Goal: Task Accomplishment & Management: Manage account settings

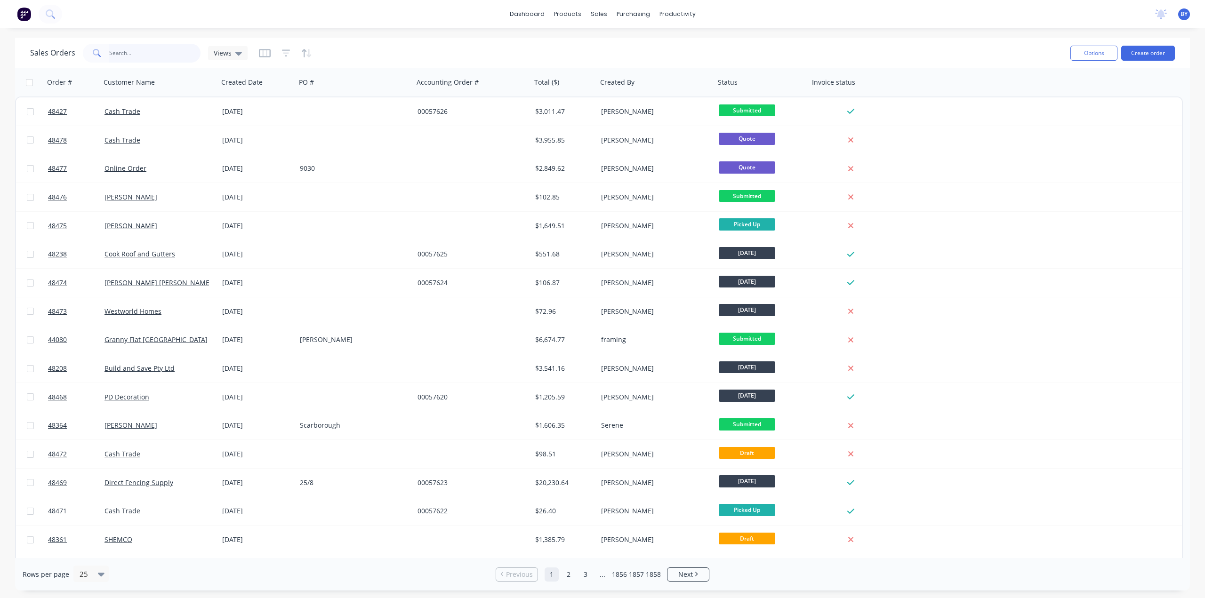
click at [146, 50] on input "text" at bounding box center [155, 53] width 92 height 19
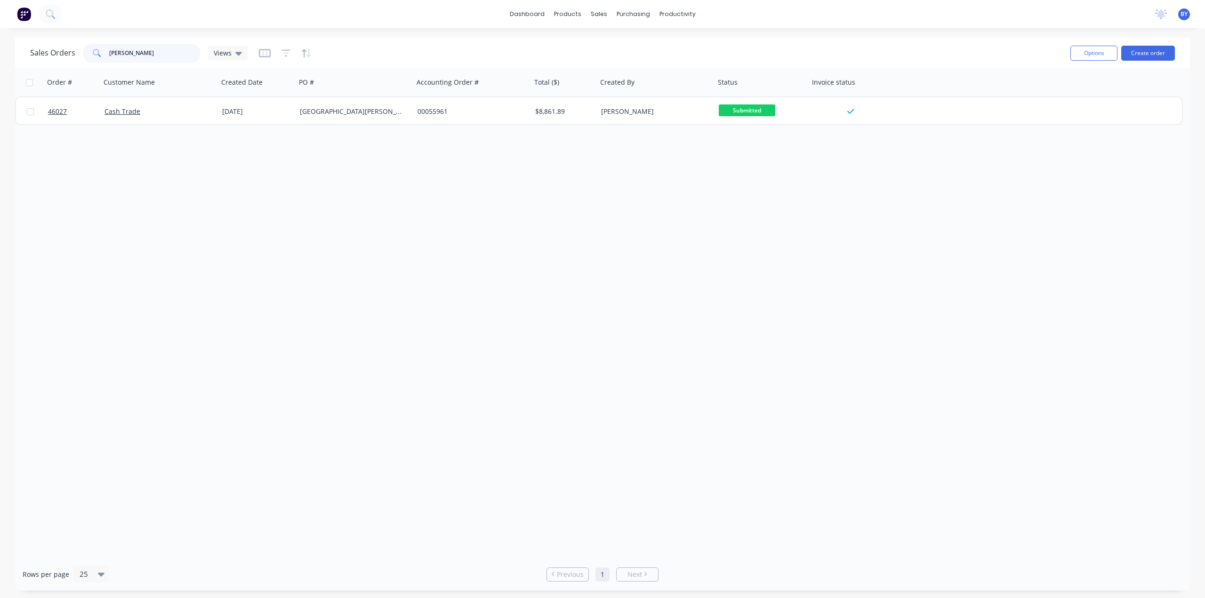
type input "cain"
drag, startPoint x: 388, startPoint y: 266, endPoint x: 383, endPoint y: 262, distance: 6.4
click at [388, 266] on div "Order # Customer Name Created Date PO # Accounting Order # Total ($) Created By…" at bounding box center [602, 313] width 1175 height 490
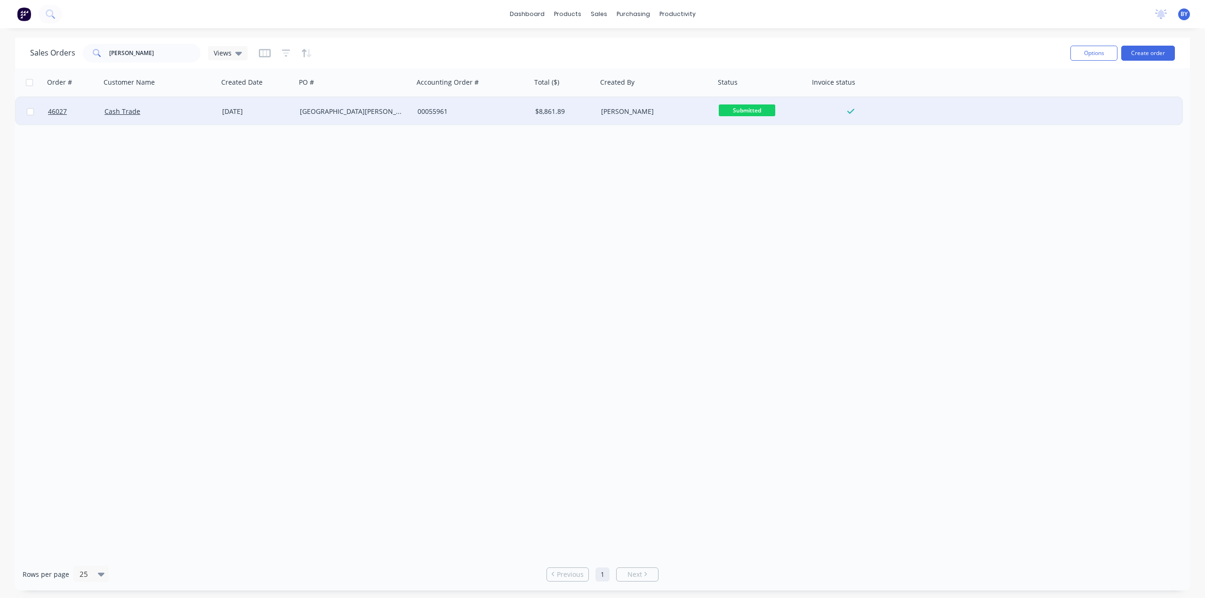
click at [169, 108] on div "Cash Trade" at bounding box center [156, 111] width 104 height 9
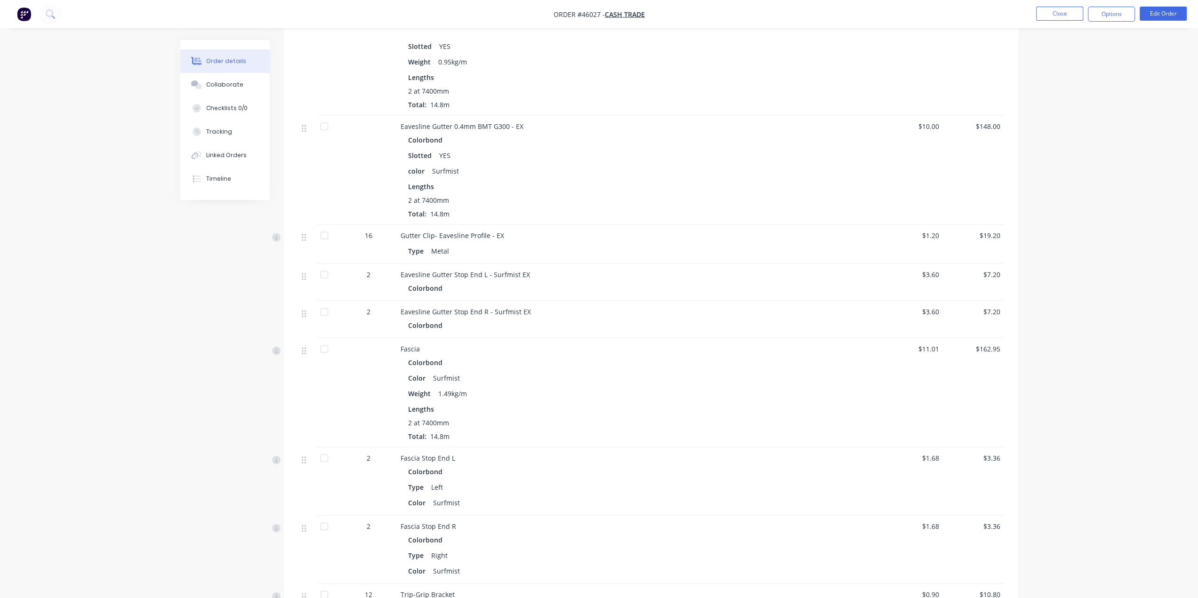
scroll to position [2174, 0]
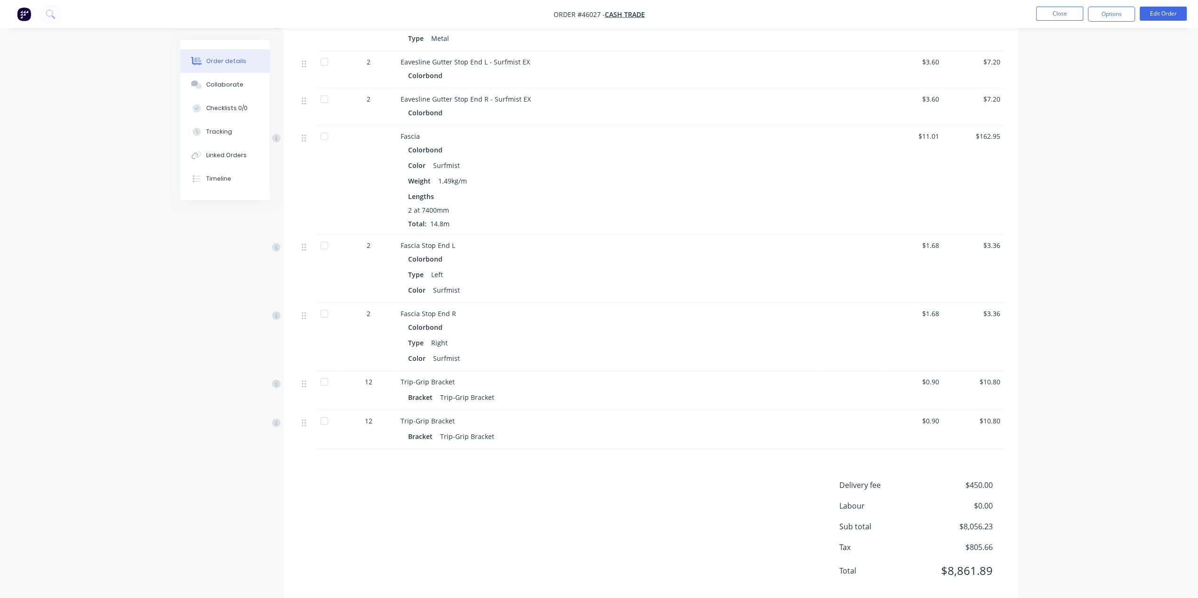
drag, startPoint x: 1130, startPoint y: 343, endPoint x: 1123, endPoint y: 343, distance: 6.6
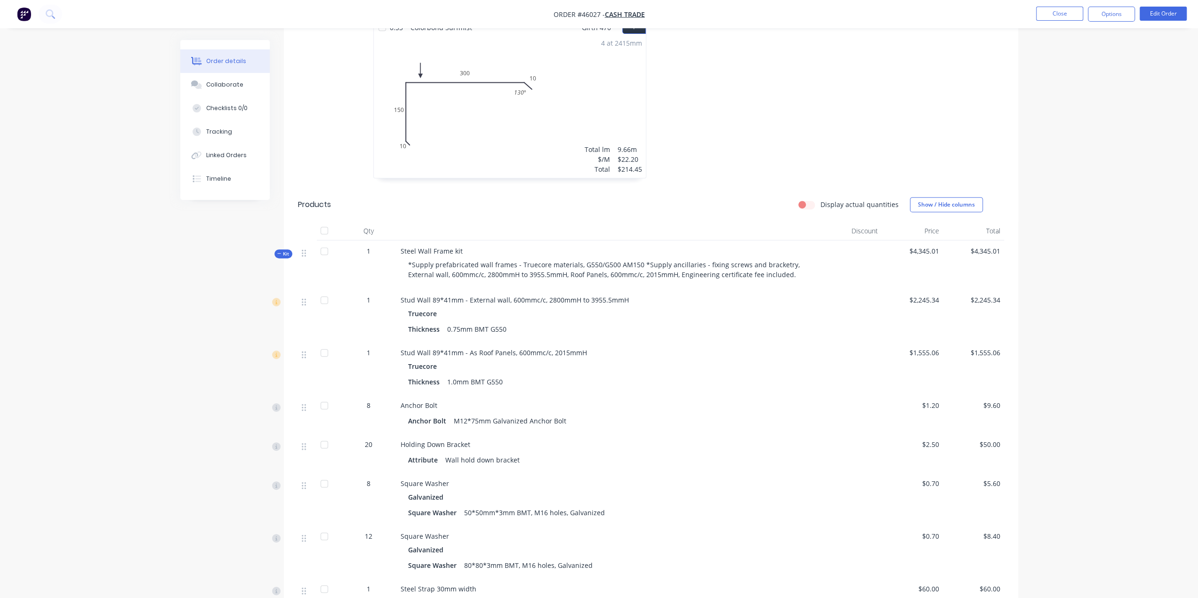
scroll to position [0, 0]
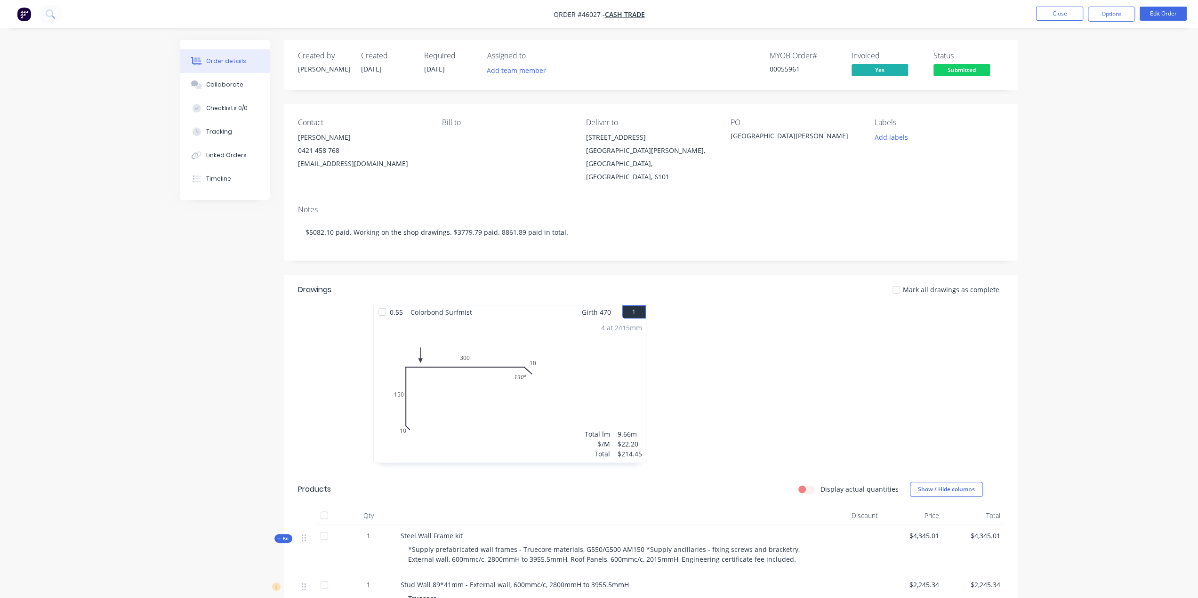
drag, startPoint x: 78, startPoint y: 396, endPoint x: 97, endPoint y: 383, distance: 23.4
drag, startPoint x: 587, startPoint y: 152, endPoint x: 649, endPoint y: 157, distance: 61.4
click at [649, 157] on div "EAST VICTORIA PARK, Western Australia, Australia, 6101" at bounding box center [650, 164] width 129 height 40
copy div "EAST VICTORIA PARK"
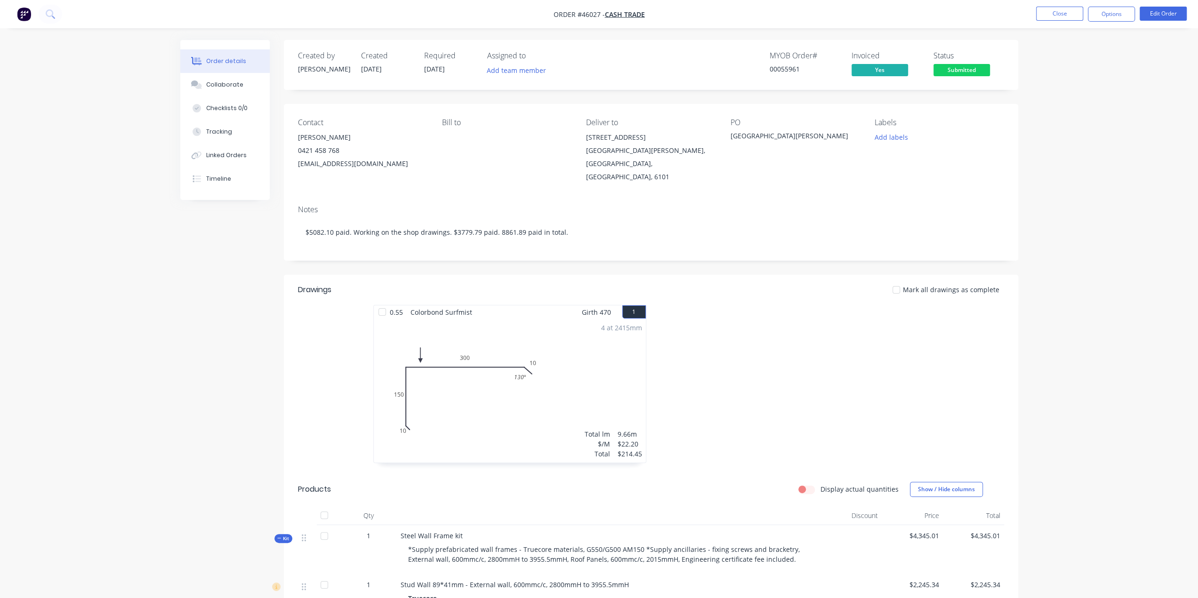
click at [577, 143] on div "Contact Cain 0421 458 768 caincurtis@gmail.com Bill to Deliver to 8 Whittlesfor…" at bounding box center [651, 151] width 734 height 94
drag, startPoint x: 581, startPoint y: 141, endPoint x: 646, endPoint y: 164, distance: 68.6
click at [646, 164] on div "Contact Cain 0421 458 768 caincurtis@gmail.com Bill to Deliver to 8 Whittlesfor…" at bounding box center [651, 151] width 734 height 94
copy div "8 Whittlesford Street EAST VICTORIA PARK, Western Australia, Australia, 6101"
click at [782, 337] on div at bounding box center [792, 389] width 282 height 168
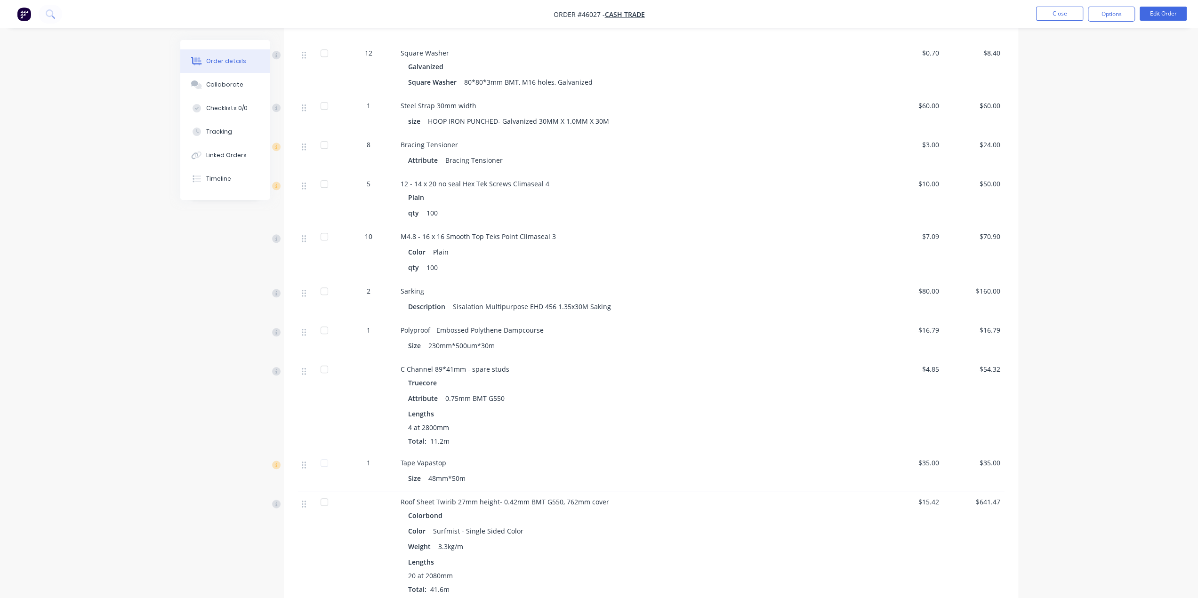
scroll to position [769, 0]
drag, startPoint x: 451, startPoint y: 444, endPoint x: 400, endPoint y: 443, distance: 51.3
click at [401, 457] on div "Tape Vapastop" at bounding box center [609, 462] width 416 height 10
copy span "Tape Vapastop"
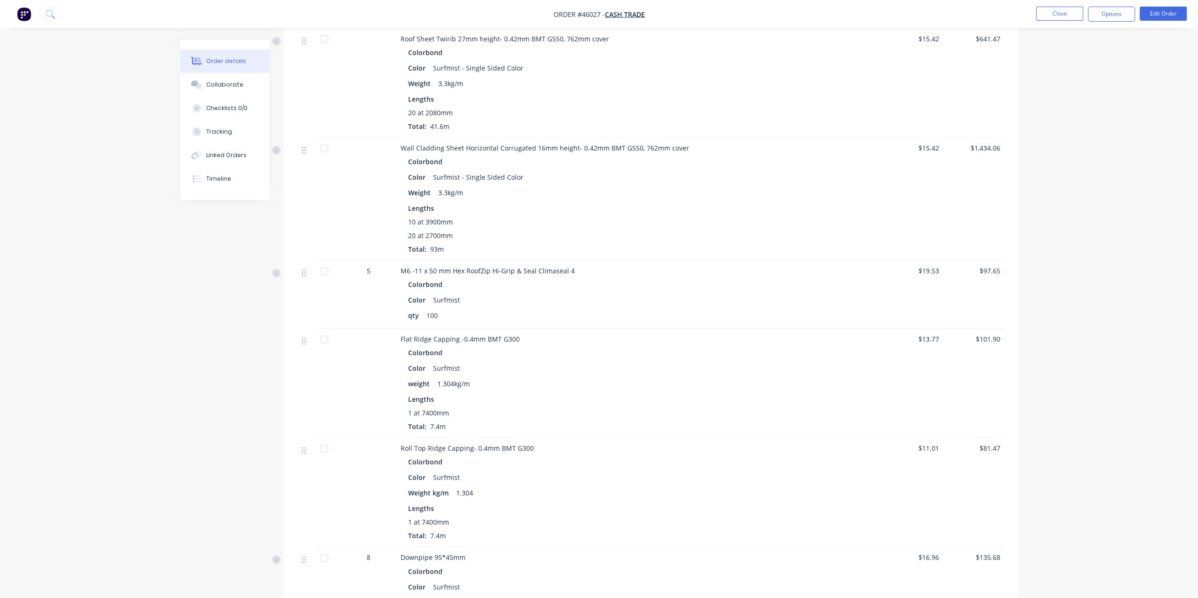
scroll to position [1239, 0]
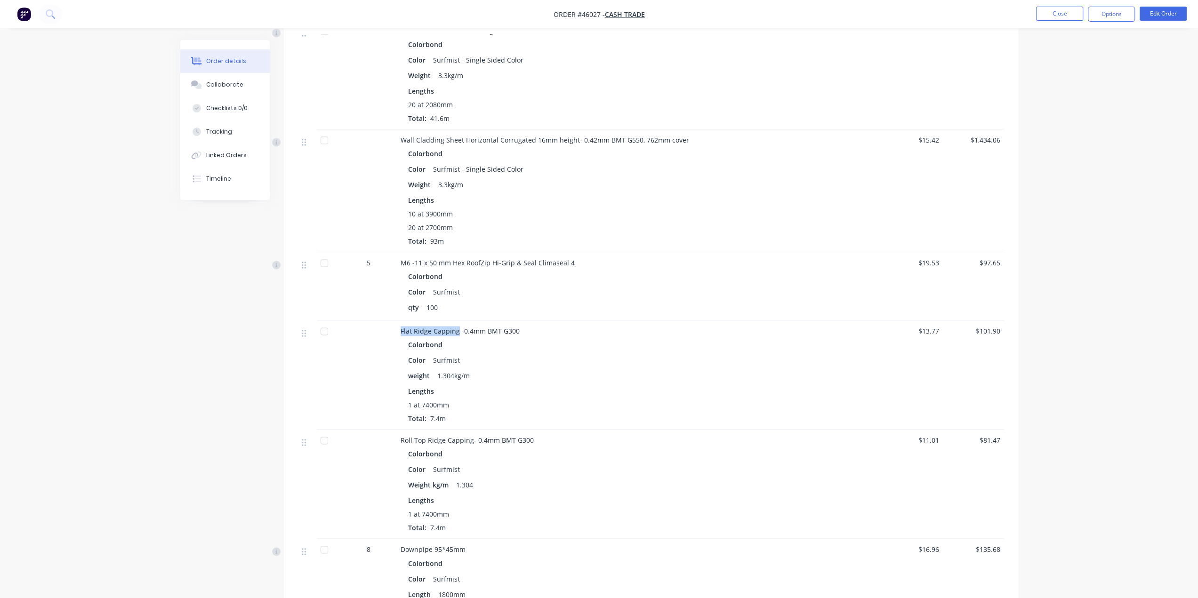
drag, startPoint x: 400, startPoint y: 316, endPoint x: 457, endPoint y: 313, distance: 57.5
click at [457, 327] on span "Flat Ridge Capping -0.4mm BMT G300" at bounding box center [460, 331] width 119 height 9
copy span "Flat Ridge Capping"
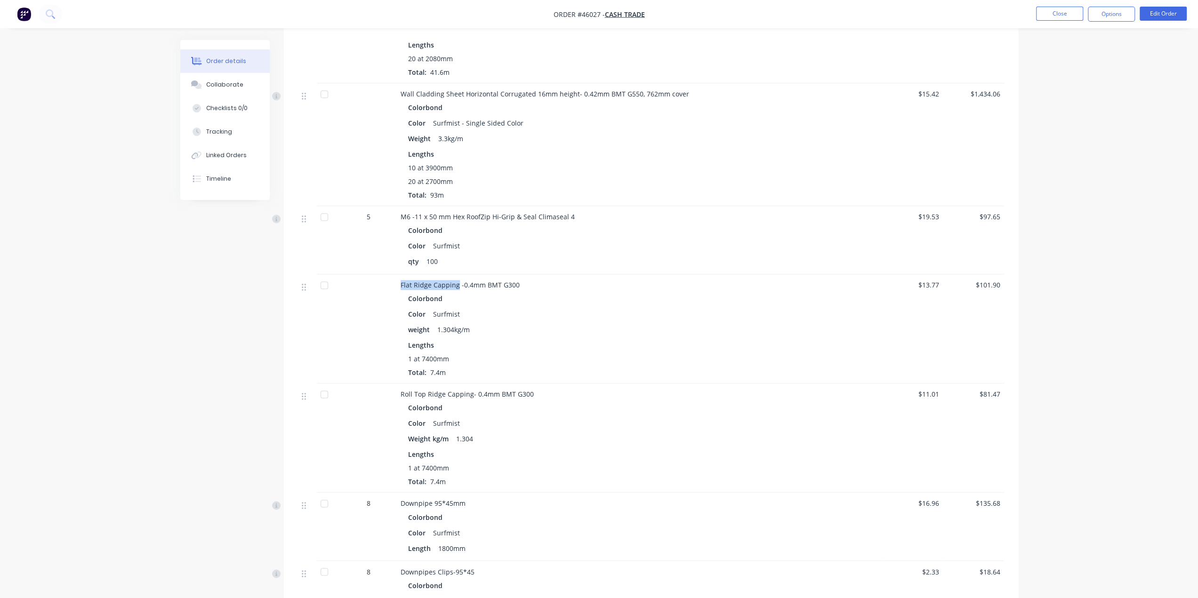
scroll to position [1302, 0]
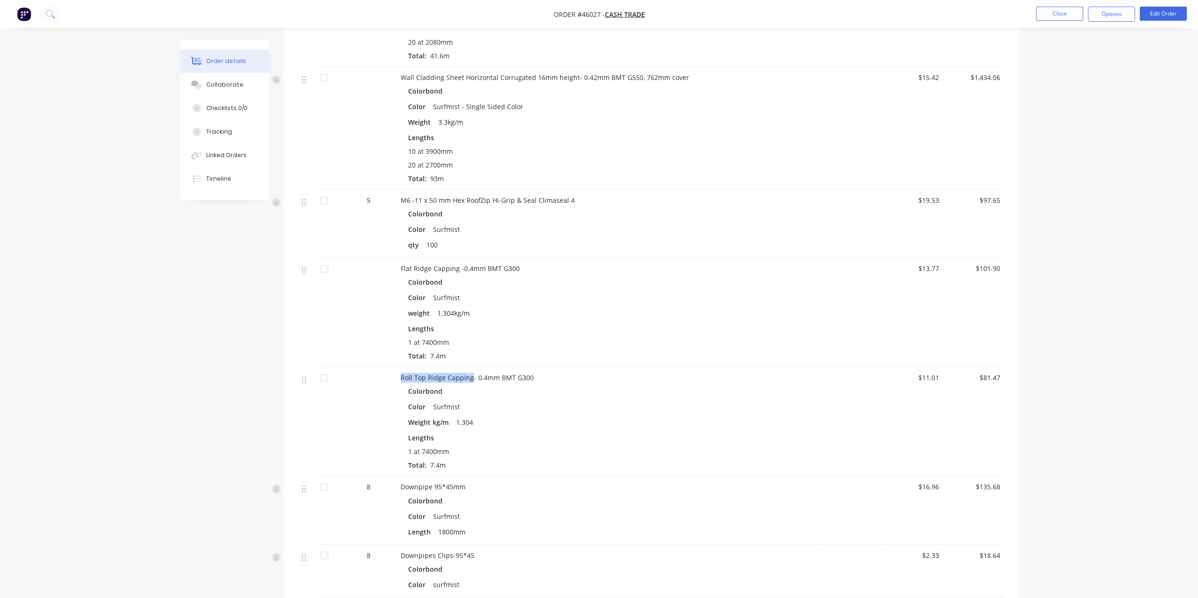
drag, startPoint x: 401, startPoint y: 361, endPoint x: 469, endPoint y: 361, distance: 67.8
click at [469, 373] on span "Roll Top Ridge Capping- 0.4mm BMT G300" at bounding box center [467, 377] width 133 height 9
copy span "Roll Top Ridge Capping"
click at [504, 399] on div "Colorbond Color Surfmist Weight kg/m 1.304 Lengths 1 at 7400mm Total: 7.4m" at bounding box center [609, 428] width 416 height 86
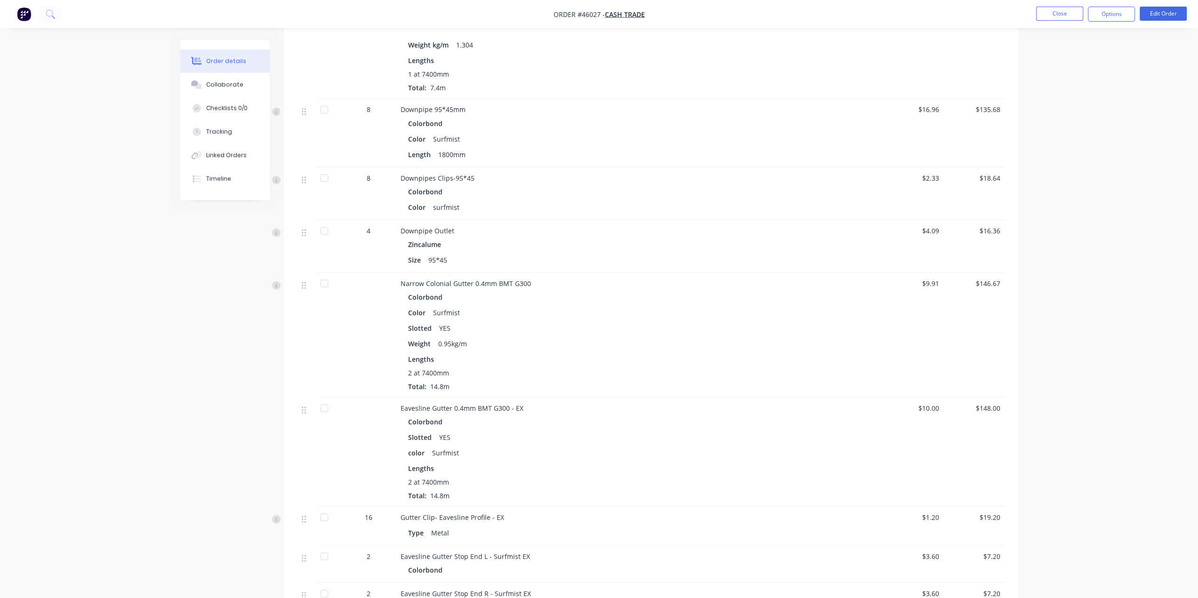
scroll to position [1710, 0]
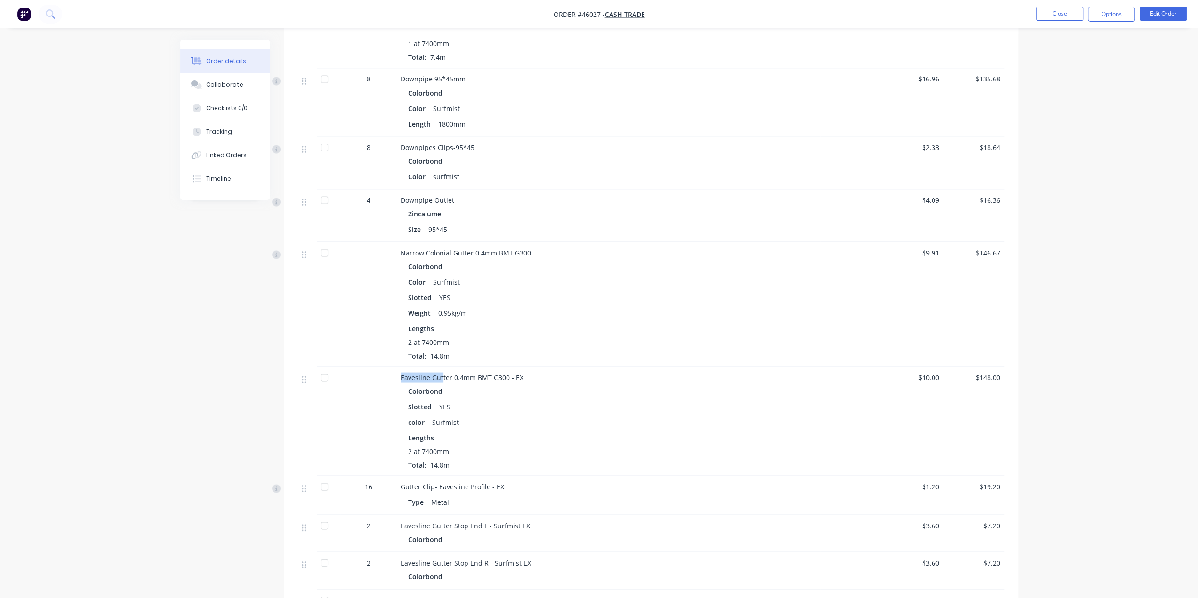
drag, startPoint x: 401, startPoint y: 361, endPoint x: 441, endPoint y: 357, distance: 39.7
click at [441, 373] on span "Eavesline Gutter 0.4mm BMT G300 - EX" at bounding box center [462, 377] width 123 height 9
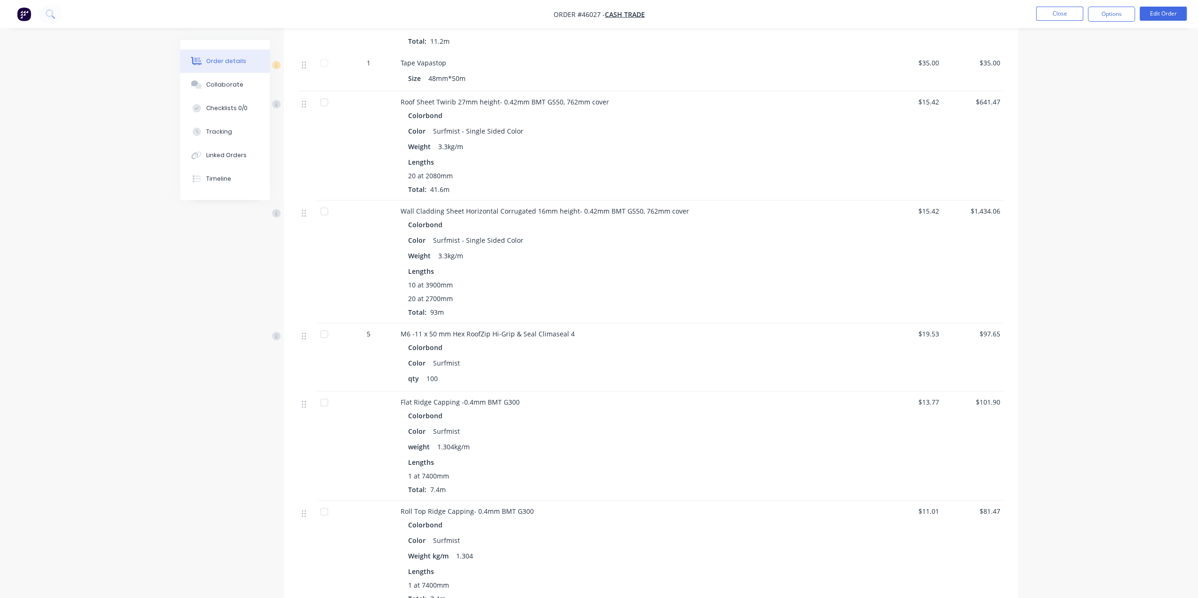
scroll to position [1161, 0]
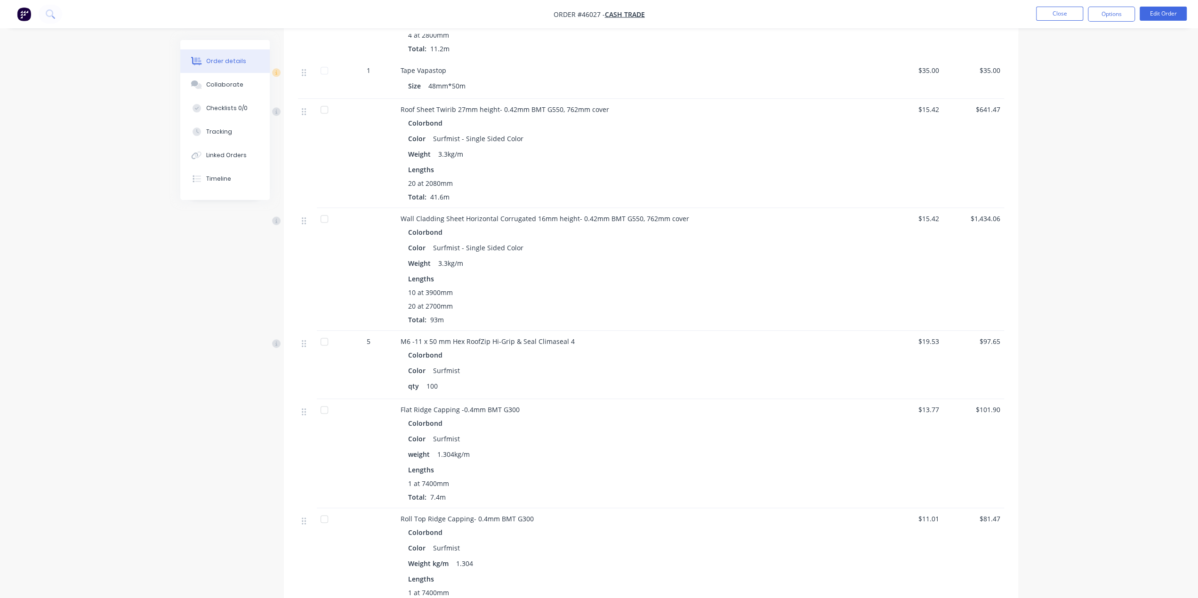
click at [20, 14] on img "button" at bounding box center [24, 14] width 14 height 14
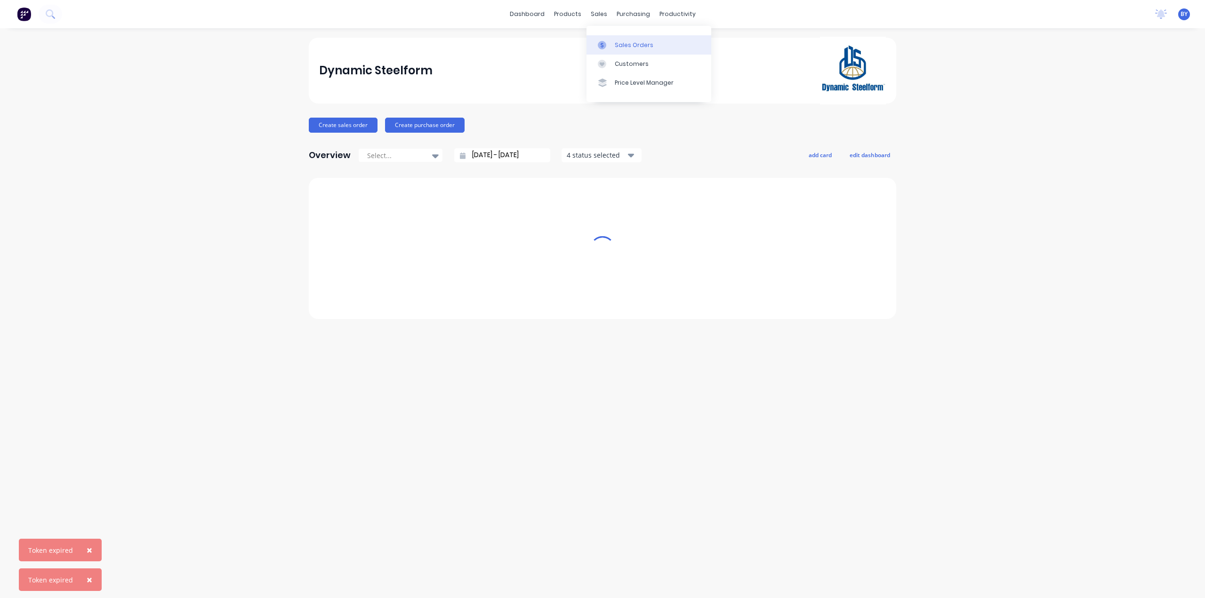
click at [614, 43] on link "Sales Orders" at bounding box center [648, 44] width 125 height 19
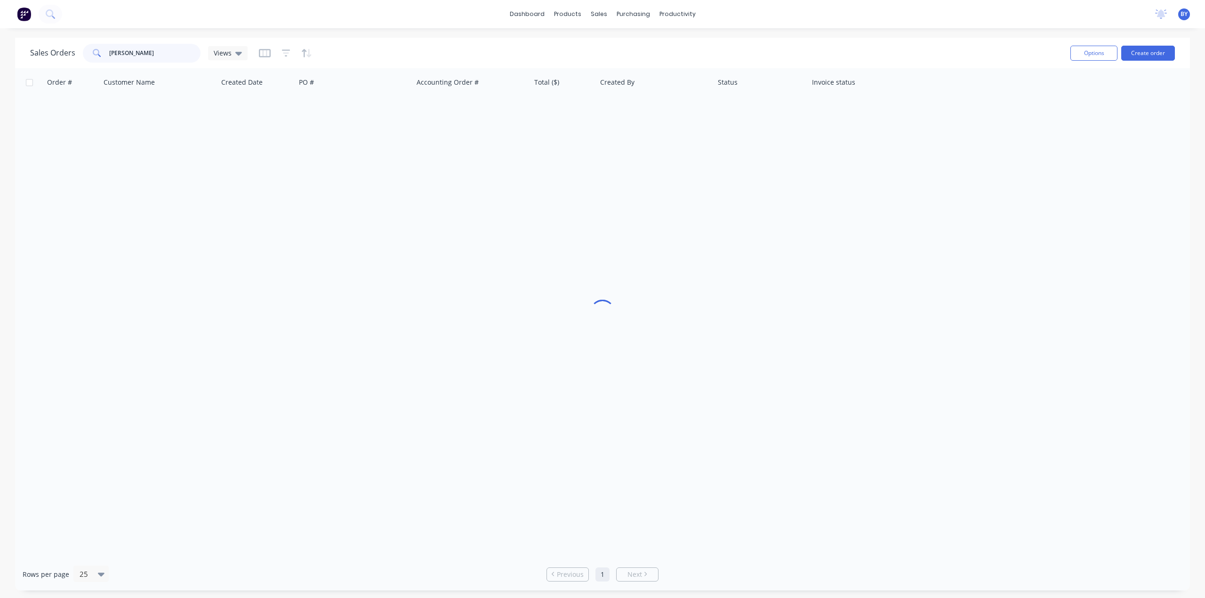
drag, startPoint x: 164, startPoint y: 51, endPoint x: 0, endPoint y: 45, distance: 163.9
click at [0, 45] on div "Sales Orders cain Views Options Create order Order # Customer Name Created Date…" at bounding box center [602, 314] width 1205 height 553
drag, startPoint x: 136, startPoint y: 62, endPoint x: 130, endPoint y: 57, distance: 8.1
click at [130, 57] on input "48477" at bounding box center [155, 53] width 92 height 19
drag, startPoint x: 135, startPoint y: 54, endPoint x: 56, endPoint y: 52, distance: 78.2
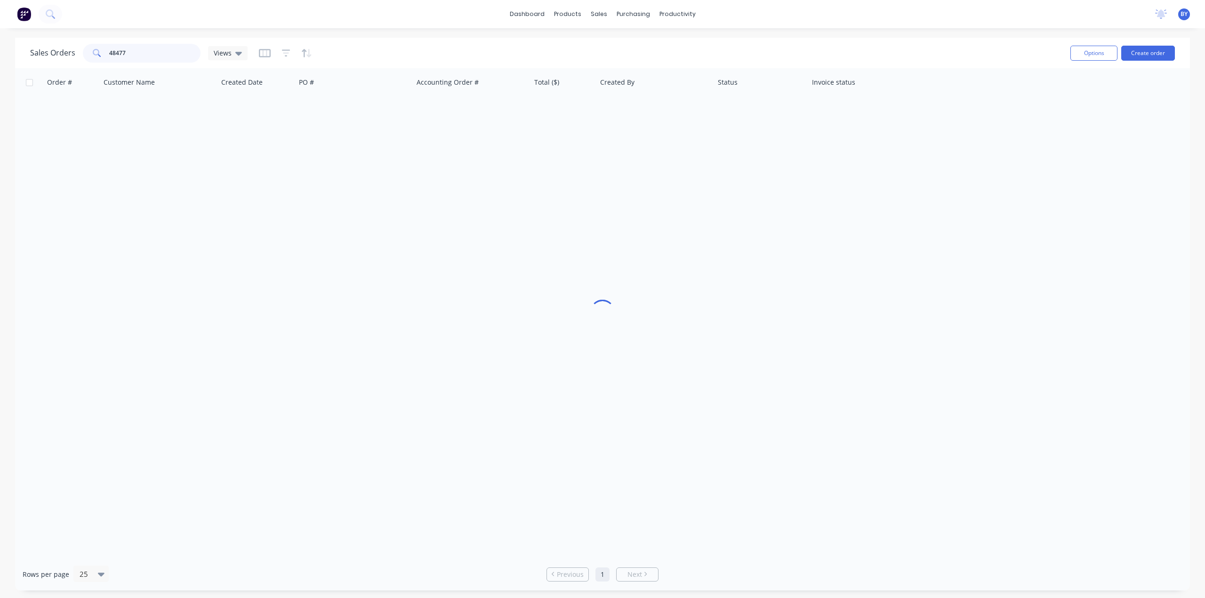
click at [56, 52] on div "Sales Orders 48477 Views" at bounding box center [138, 53] width 217 height 19
type input "48477"
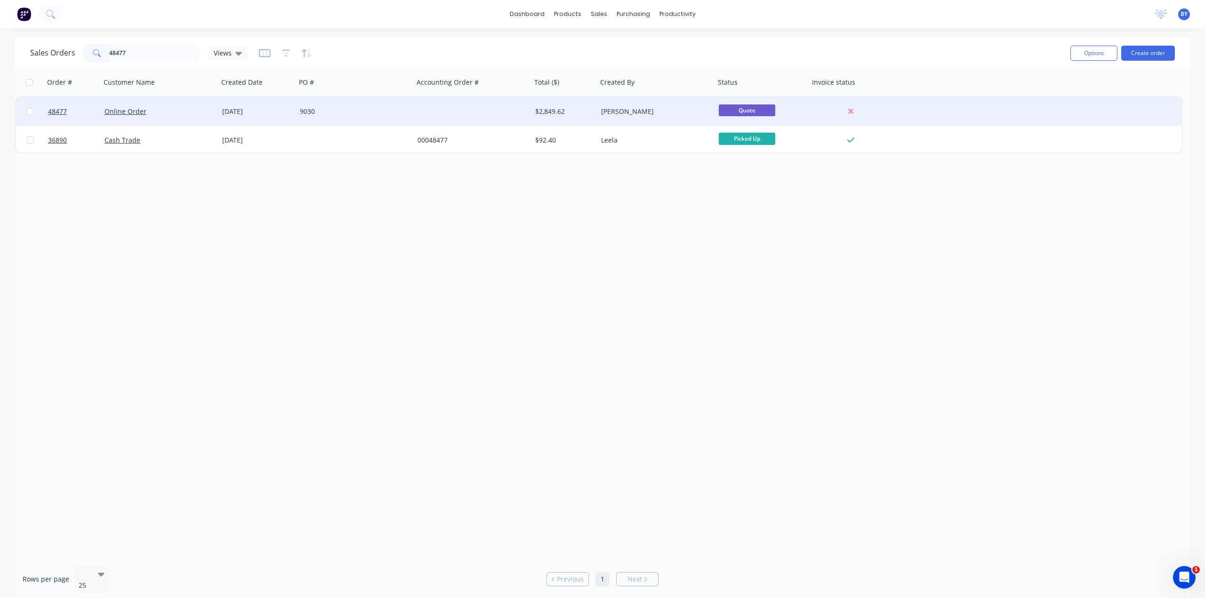
click at [204, 115] on div "Online Order" at bounding box center [156, 111] width 104 height 9
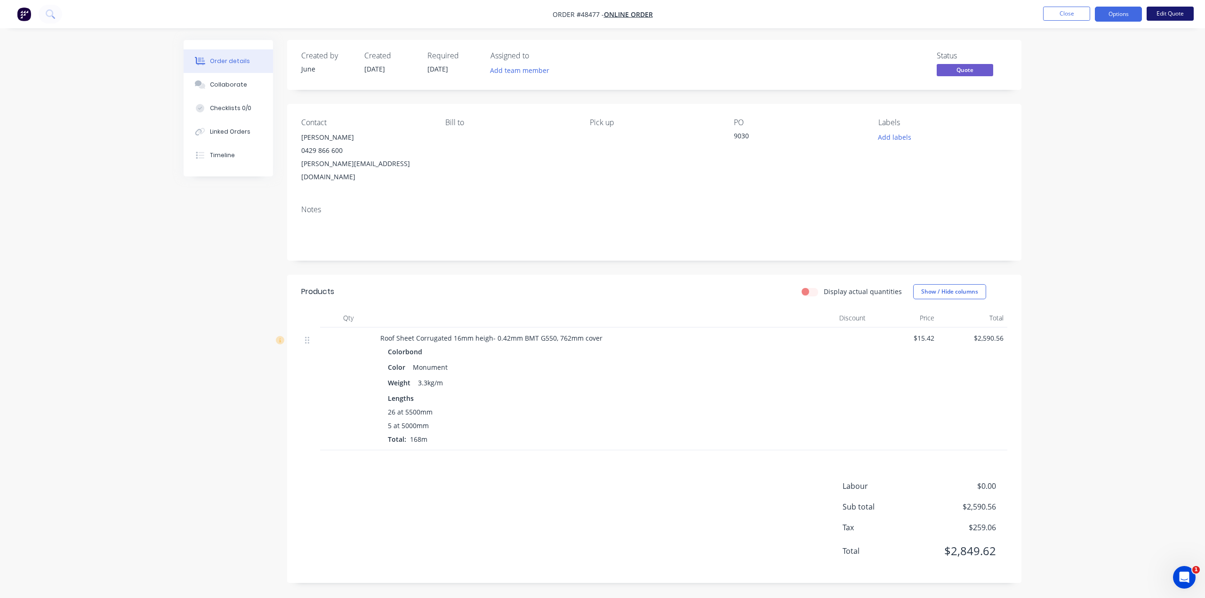
click at [1167, 9] on button "Edit Quote" at bounding box center [1170, 14] width 47 height 14
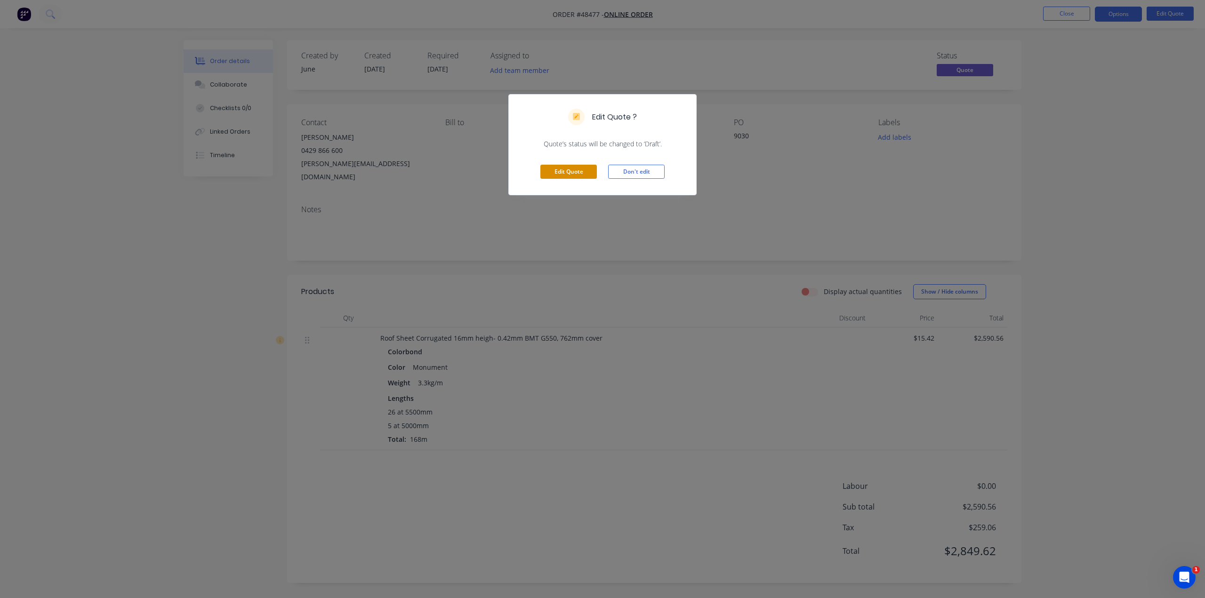
click at [586, 176] on button "Edit Quote" at bounding box center [568, 172] width 56 height 14
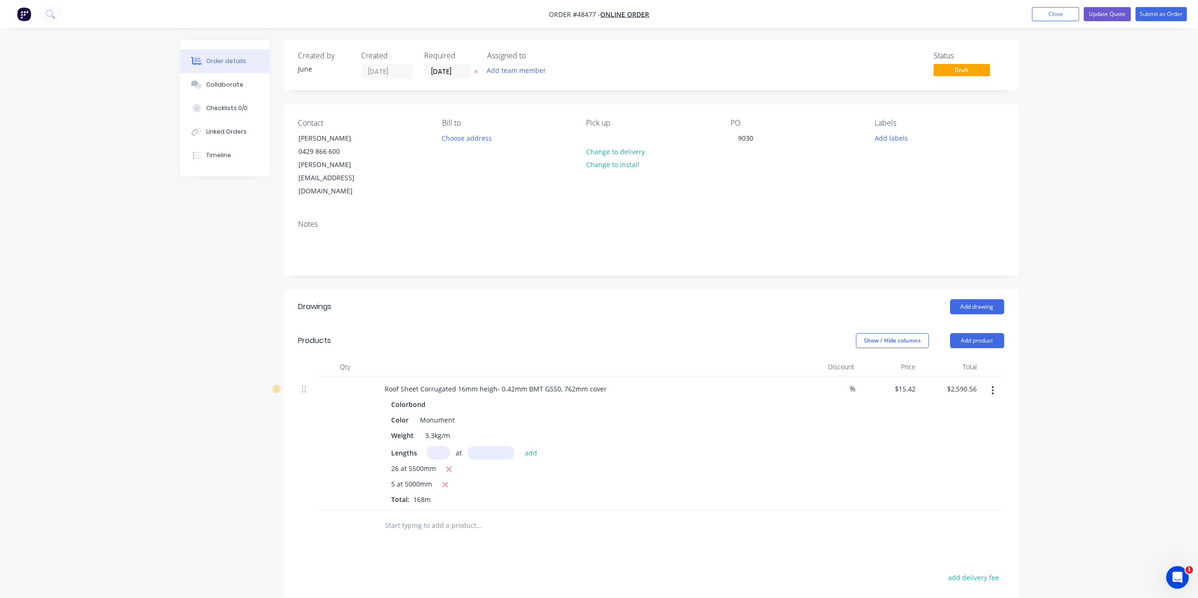
click at [435, 446] on input "text" at bounding box center [438, 453] width 24 height 14
type input "5"
type input "7600mm"
click at [528, 446] on button "add" at bounding box center [531, 452] width 22 height 13
click at [447, 496] on icon "button" at bounding box center [445, 500] width 6 height 8
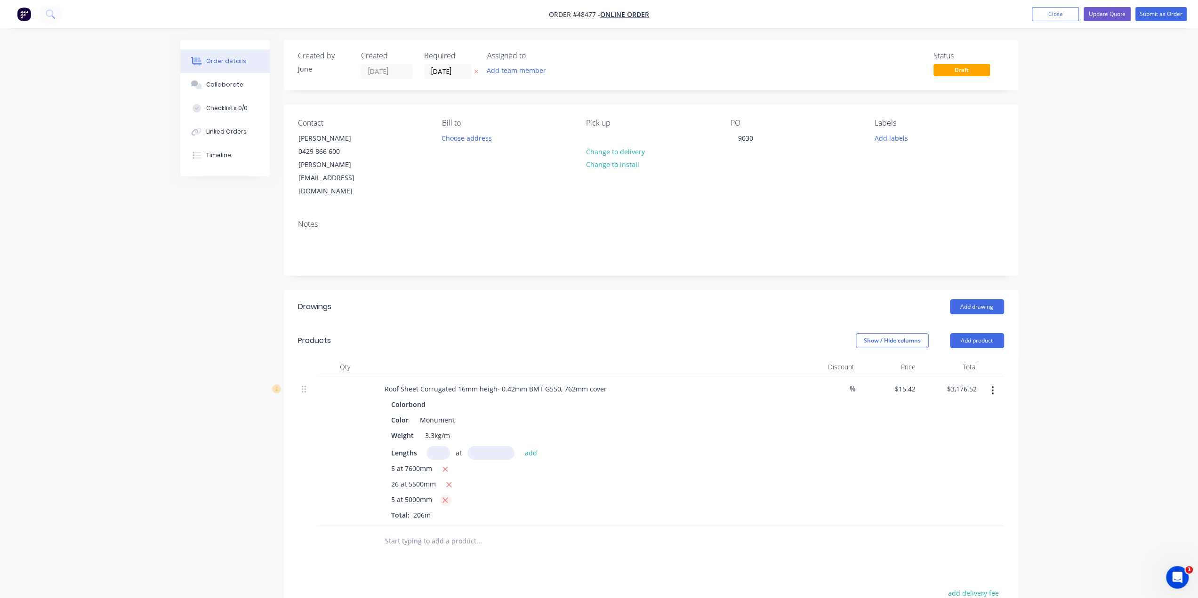
type input "$2,791.02"
click at [562, 479] on div "26 at 5500mm" at bounding box center [585, 485] width 388 height 12
click at [1120, 12] on button "Update Quote" at bounding box center [1106, 14] width 47 height 14
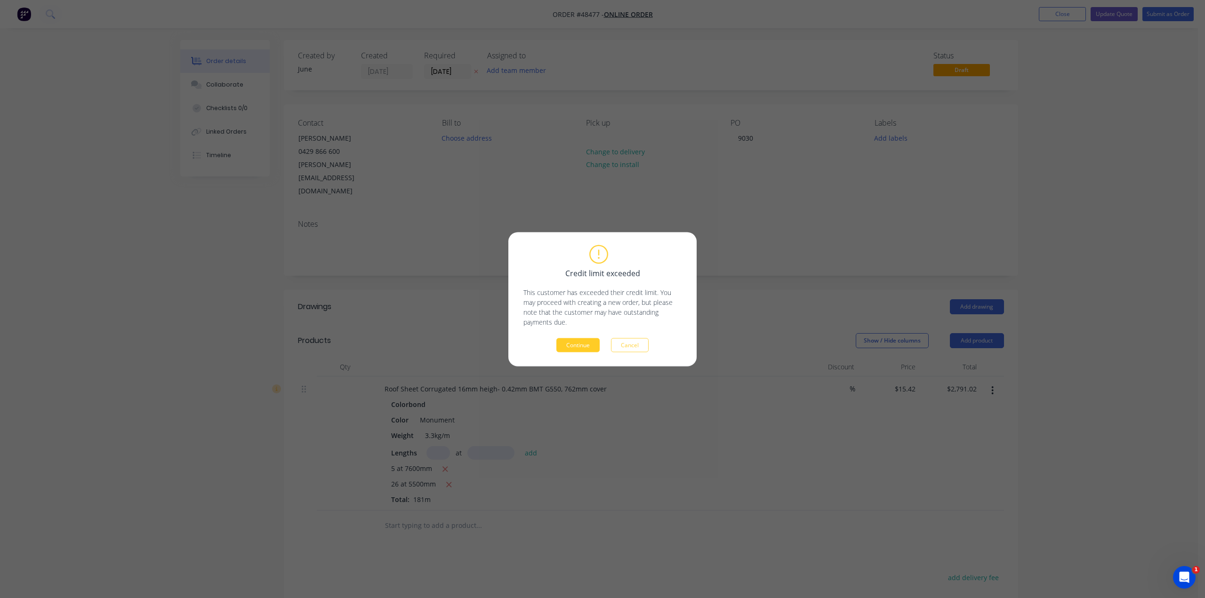
drag, startPoint x: 570, startPoint y: 343, endPoint x: 578, endPoint y: 343, distance: 8.5
click at [570, 343] on button "Continue" at bounding box center [577, 345] width 43 height 14
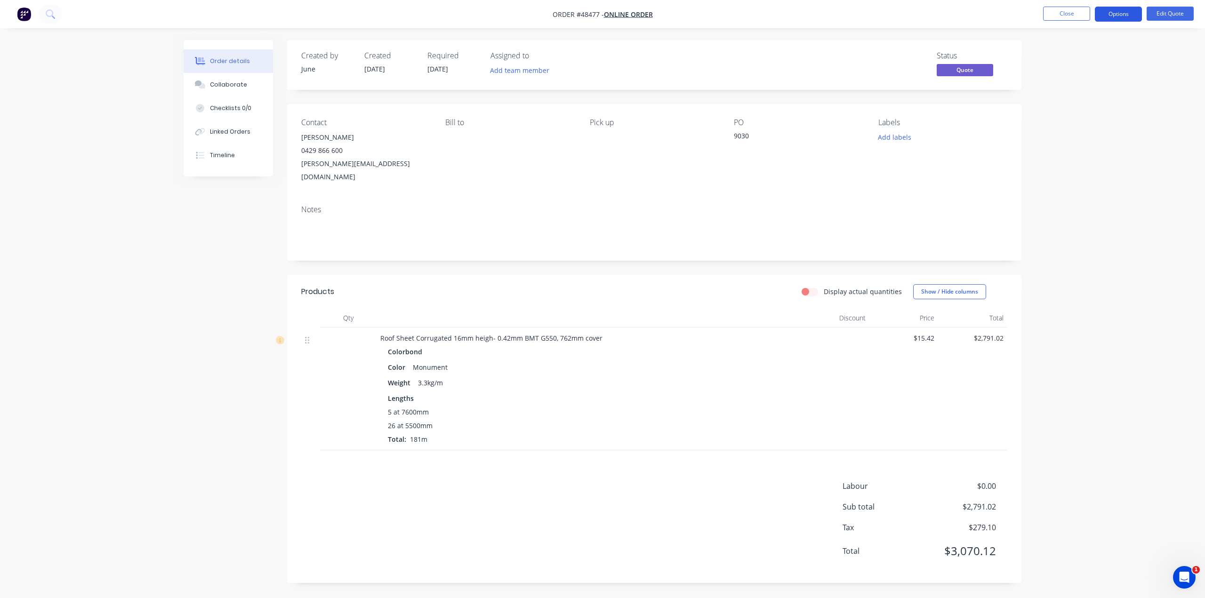
click at [1116, 16] on button "Options" at bounding box center [1118, 14] width 47 height 15
click at [1068, 59] on div "Quote" at bounding box center [1090, 57] width 87 height 14
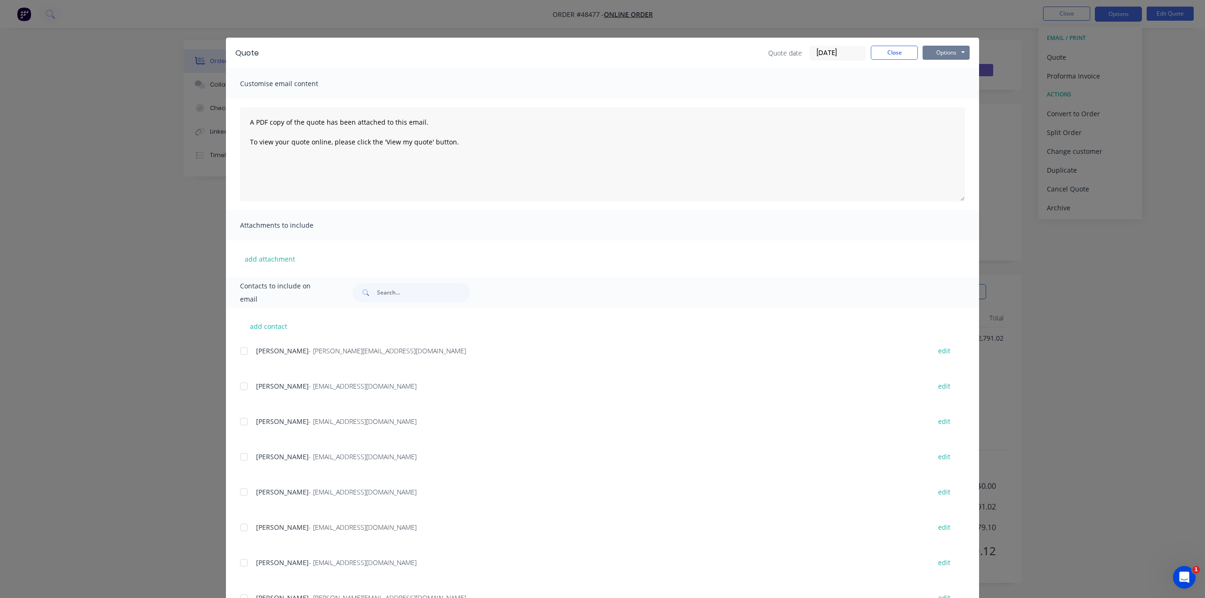
click at [947, 50] on button "Options" at bounding box center [946, 53] width 47 height 14
click at [936, 83] on button "Print" at bounding box center [953, 85] width 60 height 16
click at [128, 206] on div "Quote Quote date 26/08/25 Close Options Preview Print Email Customise email con…" at bounding box center [602, 299] width 1205 height 598
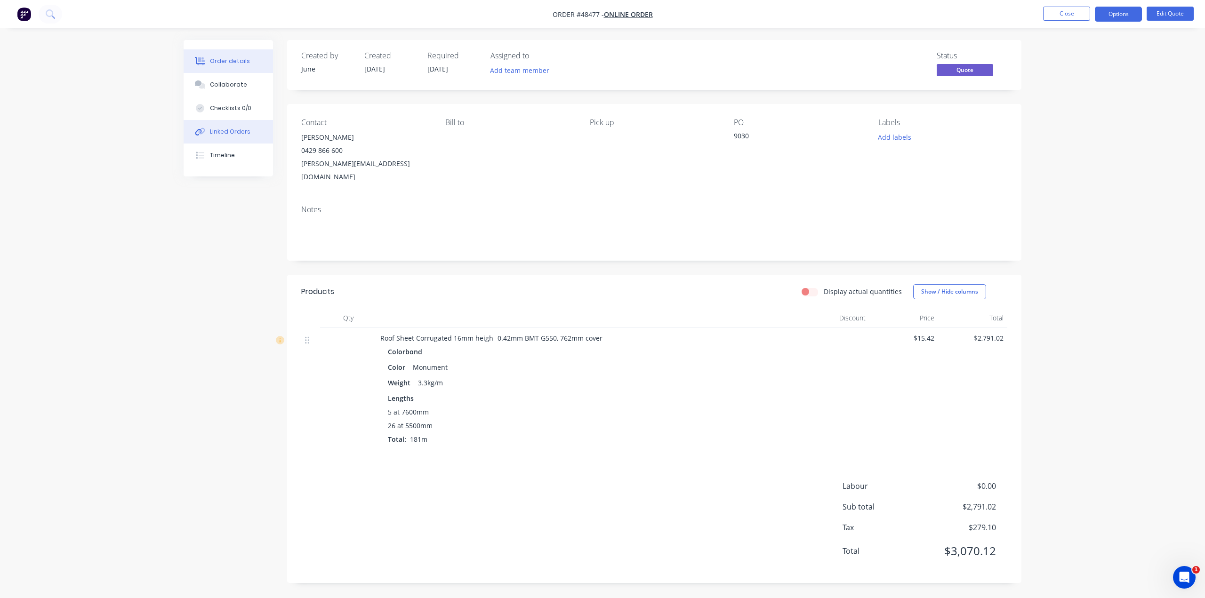
click at [236, 135] on div "Linked Orders" at bounding box center [230, 132] width 40 height 8
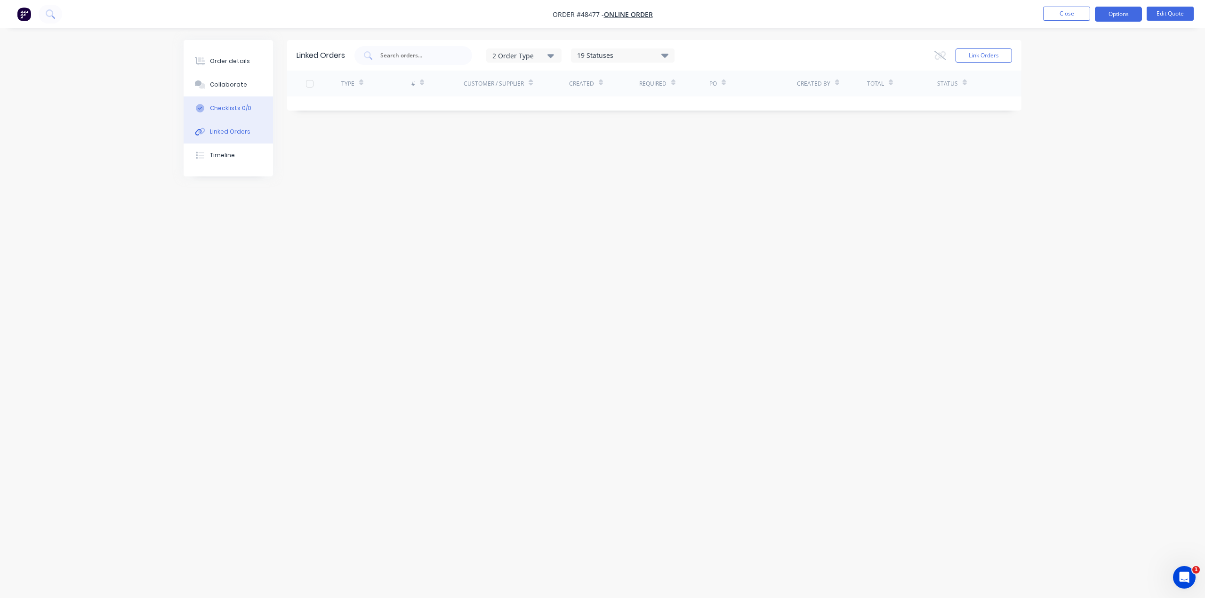
click at [233, 106] on div "Checklists 0/0" at bounding box center [230, 108] width 41 height 8
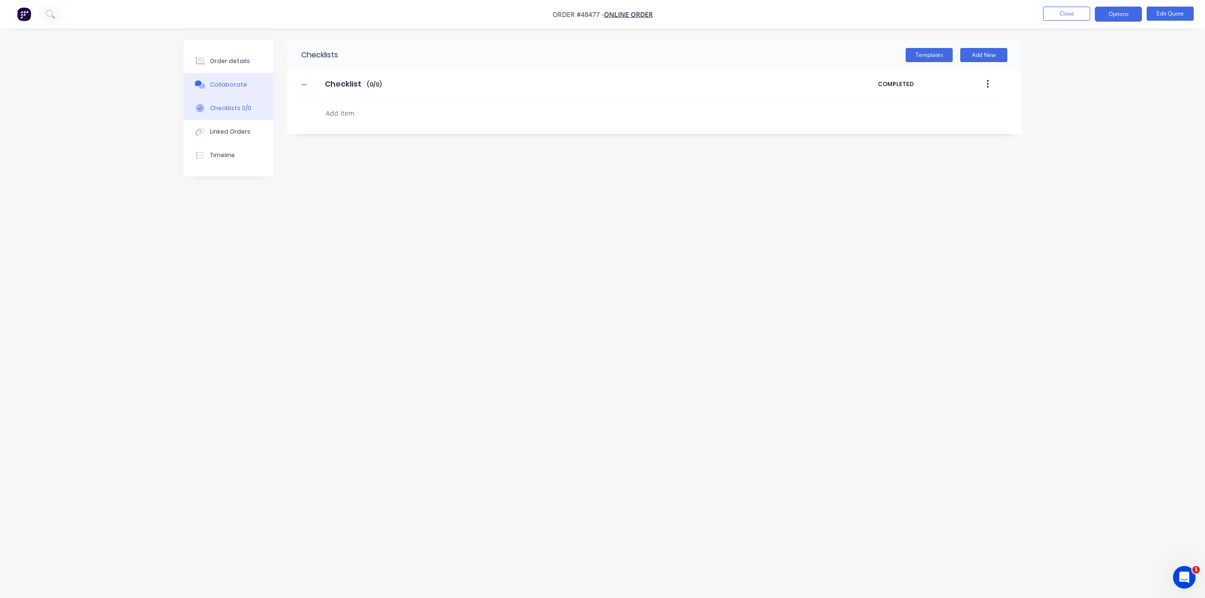
click at [226, 80] on div "Collaborate" at bounding box center [228, 84] width 37 height 8
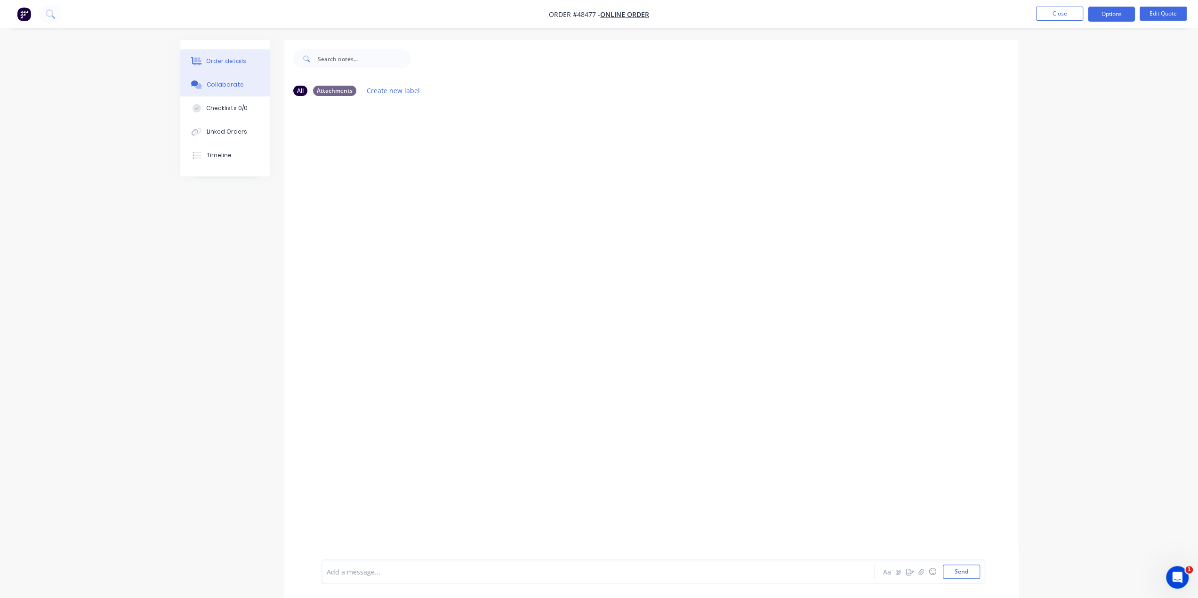
click at [231, 60] on div "Order details" at bounding box center [226, 61] width 40 height 8
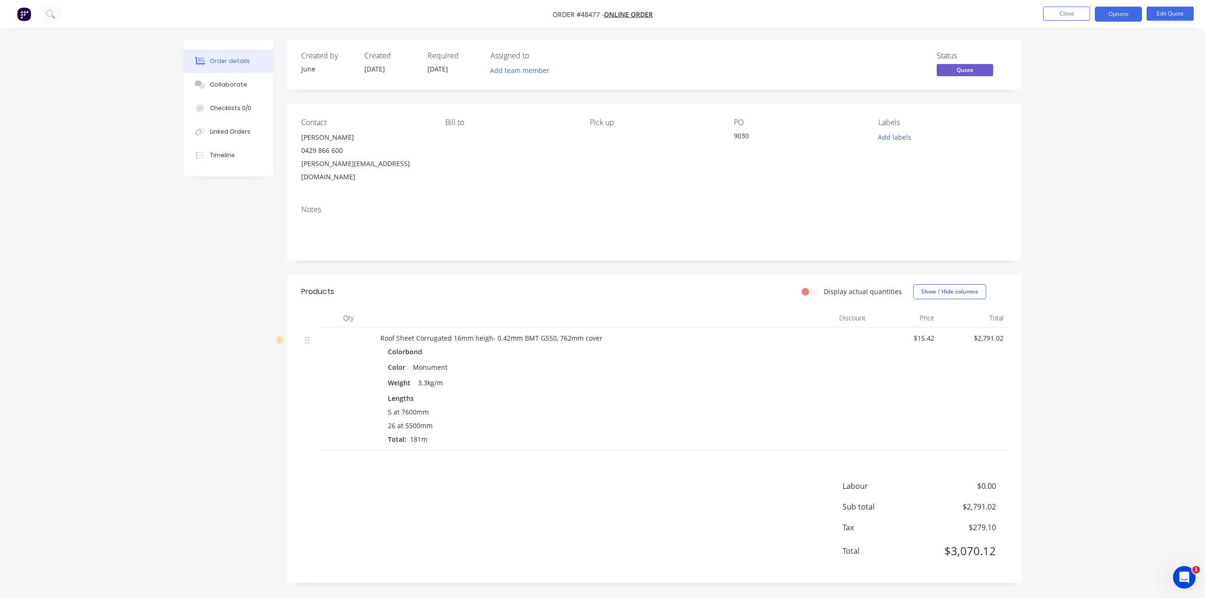
click at [195, 237] on div "Created by June Created 26/08/25 Required 02/09/25 Assigned to Add team member …" at bounding box center [603, 318] width 838 height 557
drag, startPoint x: 291, startPoint y: 167, endPoint x: 466, endPoint y: 192, distance: 176.9
click at [444, 181] on div "Contact Jeremy Stout 0429 866 600 jeremy@montyproducts.com.au Bill to Pick up P…" at bounding box center [654, 151] width 734 height 94
copy div "[PERSON_NAME][EMAIL_ADDRESS][DOMAIN_NAME]"
drag, startPoint x: 132, startPoint y: 273, endPoint x: 188, endPoint y: 229, distance: 71.4
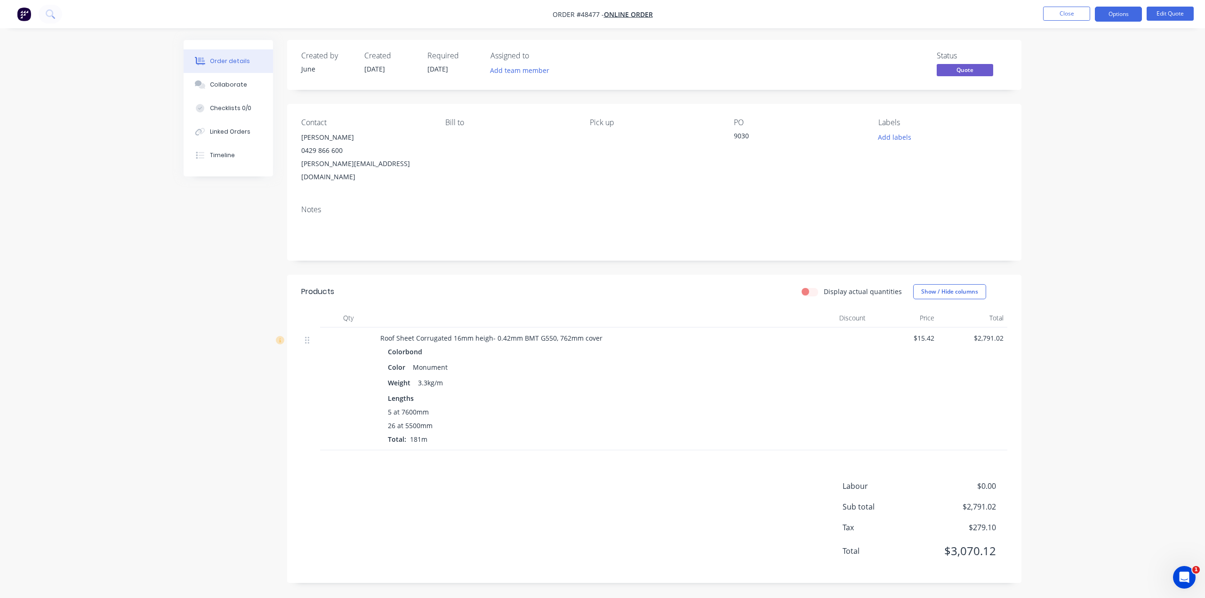
click at [132, 273] on div "Order details Collaborate Checklists 0/0 Linked Orders Timeline Order details C…" at bounding box center [602, 299] width 1205 height 598
click at [126, 181] on div "Order details Collaborate Checklists 0/0 Linked Orders Timeline Order details C…" at bounding box center [602, 299] width 1205 height 598
click at [23, 15] on img "button" at bounding box center [24, 14] width 14 height 14
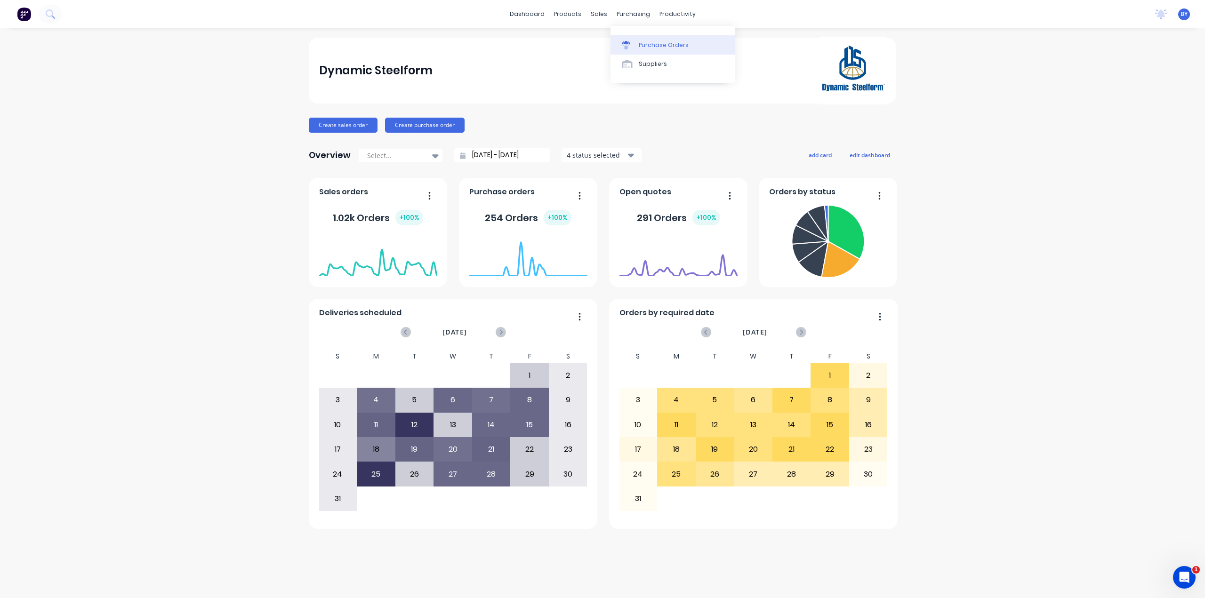
click at [648, 40] on link "Purchase Orders" at bounding box center [672, 44] width 125 height 19
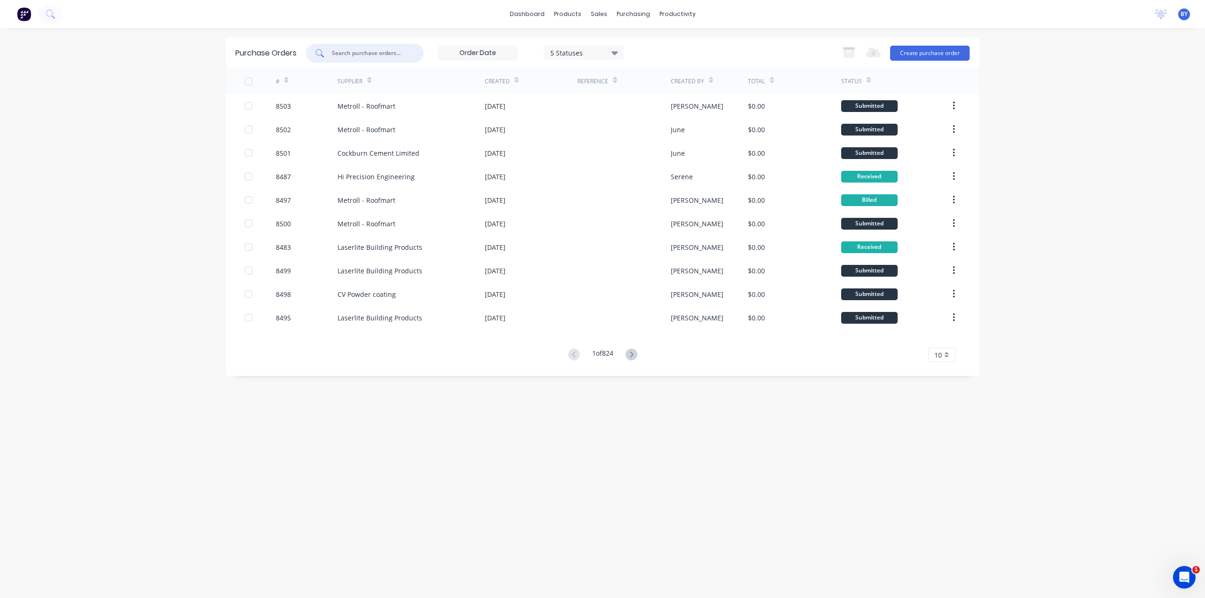
click at [391, 53] on input "text" at bounding box center [370, 52] width 78 height 9
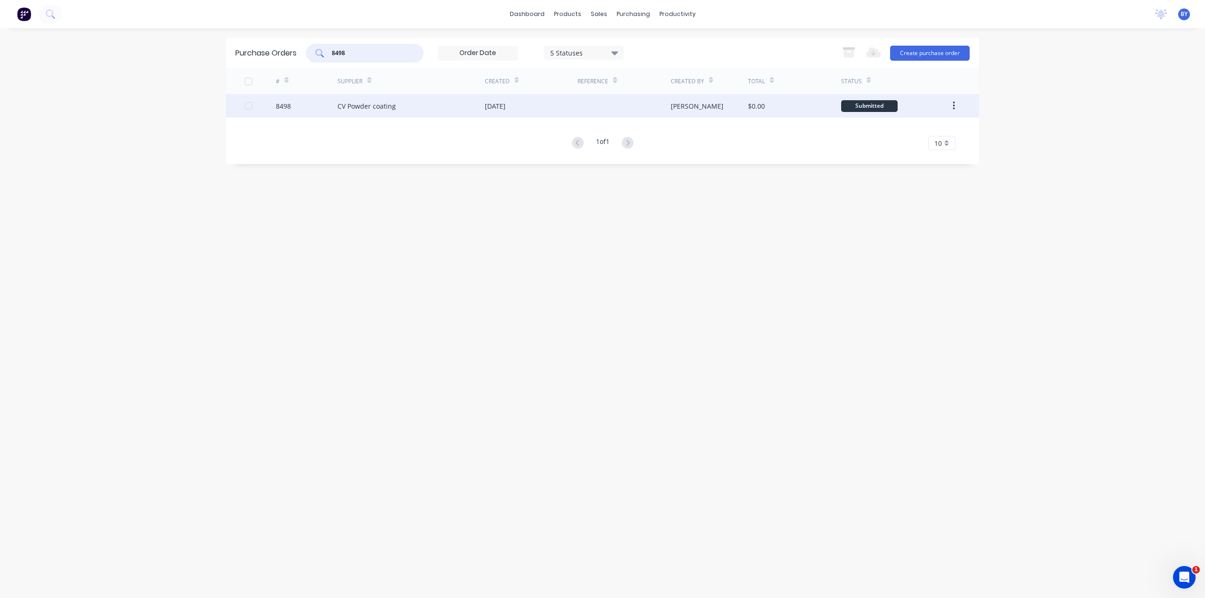
type input "8498"
click at [452, 109] on div "CV Powder coating" at bounding box center [410, 106] width 147 height 24
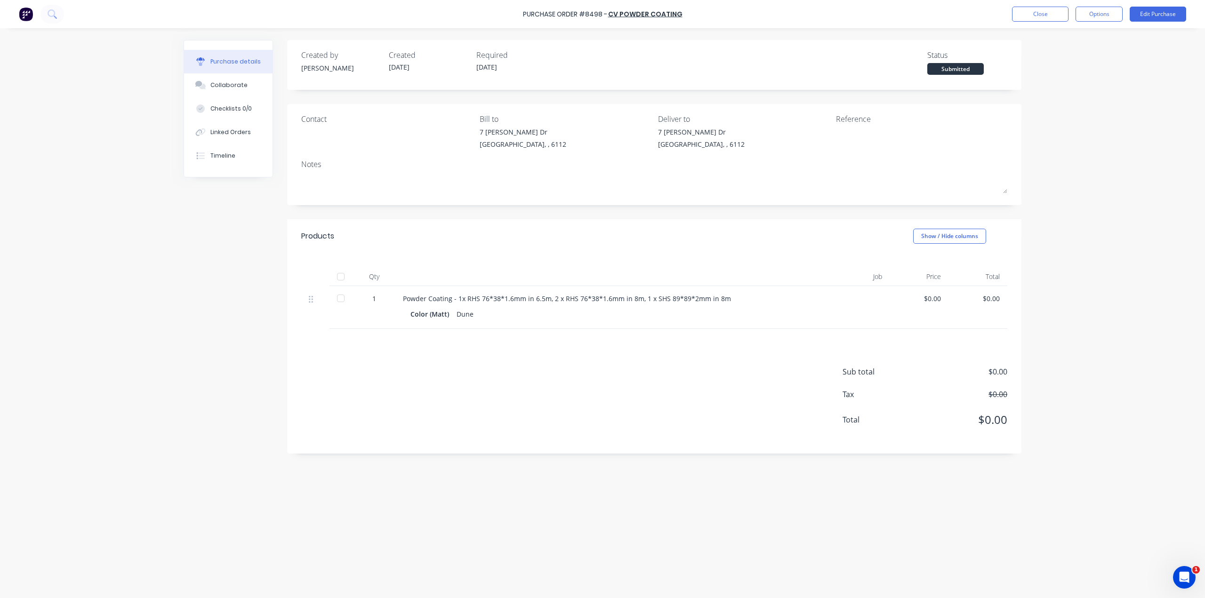
click at [1114, 62] on div "Purchase Order #8498 - CV Powder coating Close Options Edit Purchase Purchase d…" at bounding box center [602, 299] width 1205 height 598
click at [1197, 80] on div "Purchase Order #8498 - CV Powder coating Close Options Edit Purchase Purchase d…" at bounding box center [602, 299] width 1205 height 598
click at [1108, 389] on div "Purchase Order #8498 - CV Powder coating Close Options Edit Purchase Purchase d…" at bounding box center [602, 299] width 1205 height 598
click at [1092, 204] on div "Purchase Order #8498 - CV Powder coating Close Options Edit Purchase Purchase d…" at bounding box center [602, 299] width 1205 height 598
click at [1138, 11] on button "Edit Purchase" at bounding box center [1158, 14] width 56 height 15
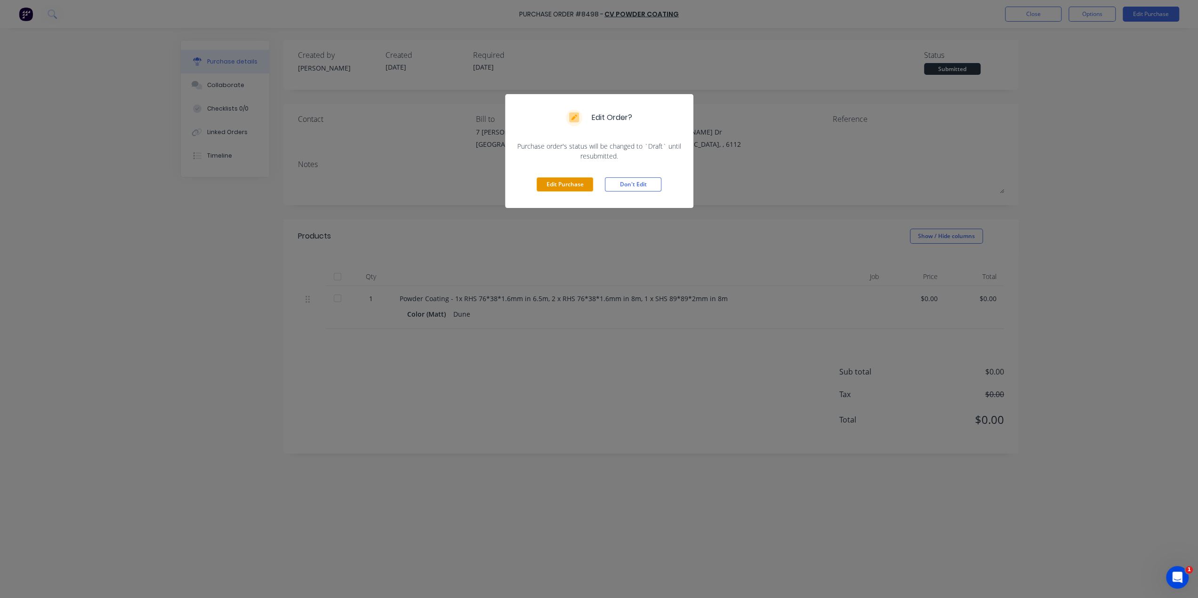
click at [565, 189] on button "Edit Purchase" at bounding box center [565, 184] width 56 height 14
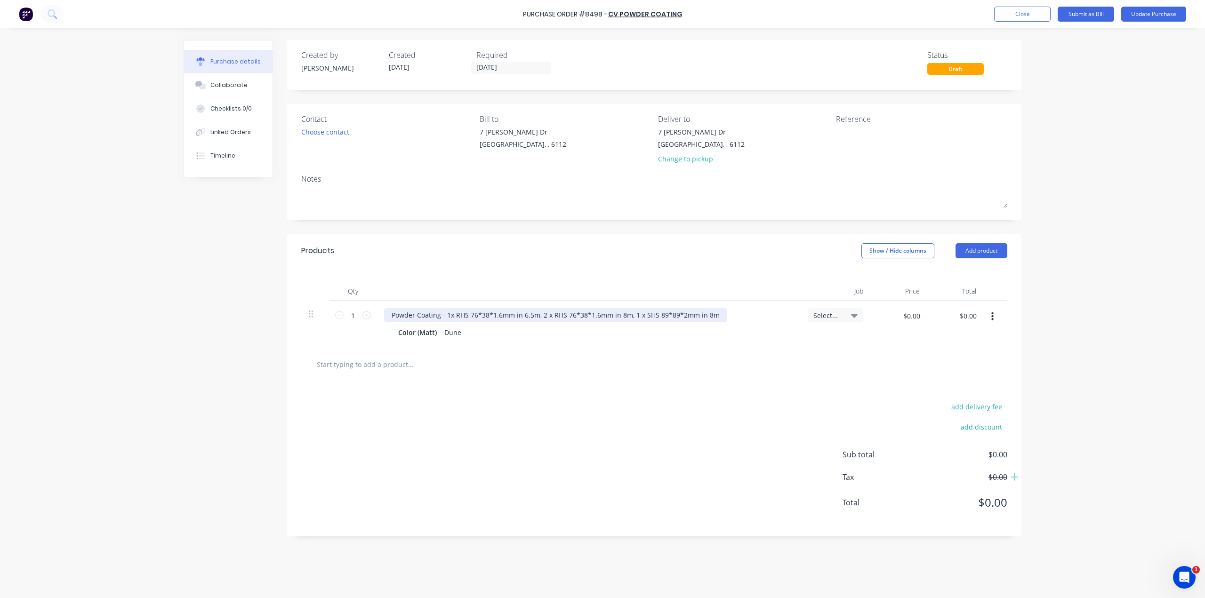
click at [614, 313] on div "Powder Coating - 1x RHS 76*38*1.6mm in 6.5m, 2 x RHS 76*38*1.6mm in 8m, 1 x SHS…" at bounding box center [555, 315] width 343 height 14
click at [503, 317] on div "Powder Coating - 1x RHS 76*38*1.6mm in 6.5m, 2 x RHS 76*38*1.6mm in 8m, 1 x SHS…" at bounding box center [555, 315] width 343 height 14
click at [540, 317] on div "Powder Coating - 1x RHS 76*38*1.6mm in 6.5m, 2 x RHS 76*38*1.6mm in 8m, 1 x SHS…" at bounding box center [555, 315] width 343 height 14
drag, startPoint x: 540, startPoint y: 318, endPoint x: 446, endPoint y: 314, distance: 94.2
click at [446, 314] on div "Powder Coating - 1x RHS 76*38*1.6mm in 6.5m, 3 x RHS 76*38*1.6mm in 8m, 1 x SHS…" at bounding box center [555, 315] width 343 height 14
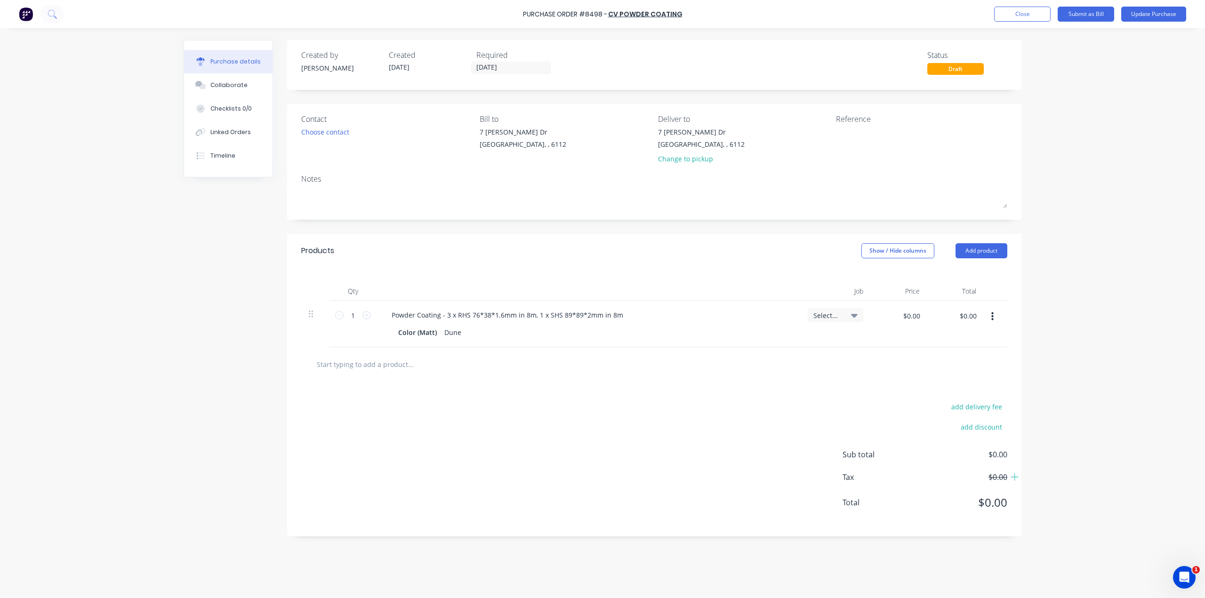
click at [517, 394] on div "add delivery fee add discount Sub total $0.00 Tax $0.00 Total $0.00" at bounding box center [654, 459] width 734 height 155
click at [1139, 16] on button "Update Purchase" at bounding box center [1153, 14] width 65 height 15
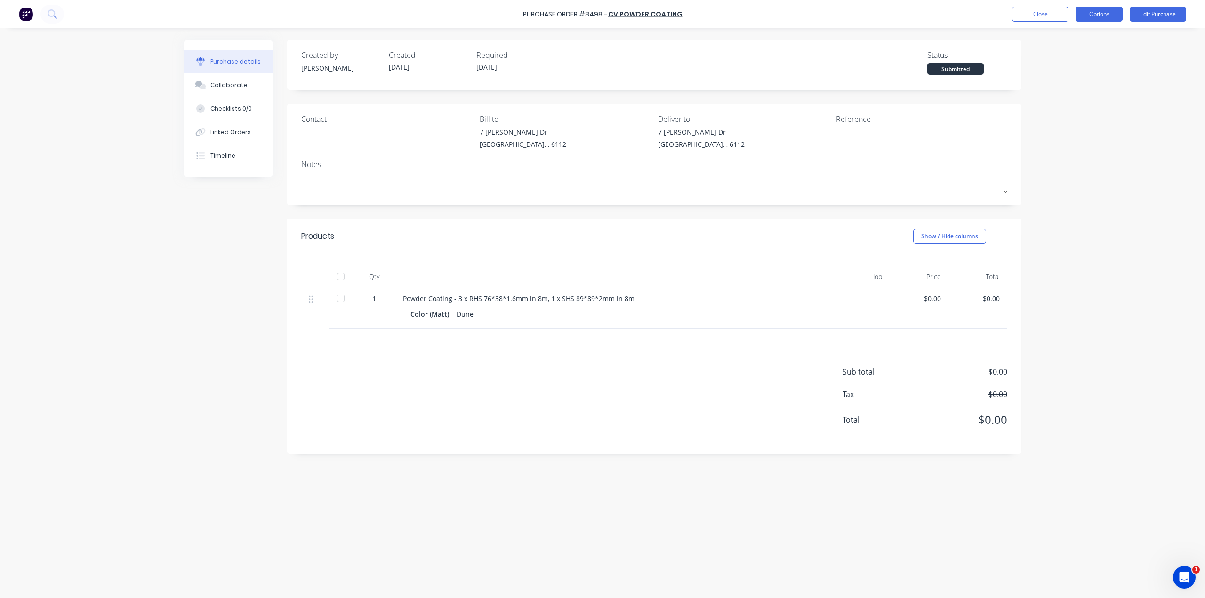
click at [1094, 15] on button "Options" at bounding box center [1098, 14] width 47 height 15
click at [1072, 40] on div "Print / Email" at bounding box center [1078, 39] width 72 height 14
click at [1056, 74] on div "Without pricing" at bounding box center [1078, 76] width 72 height 14
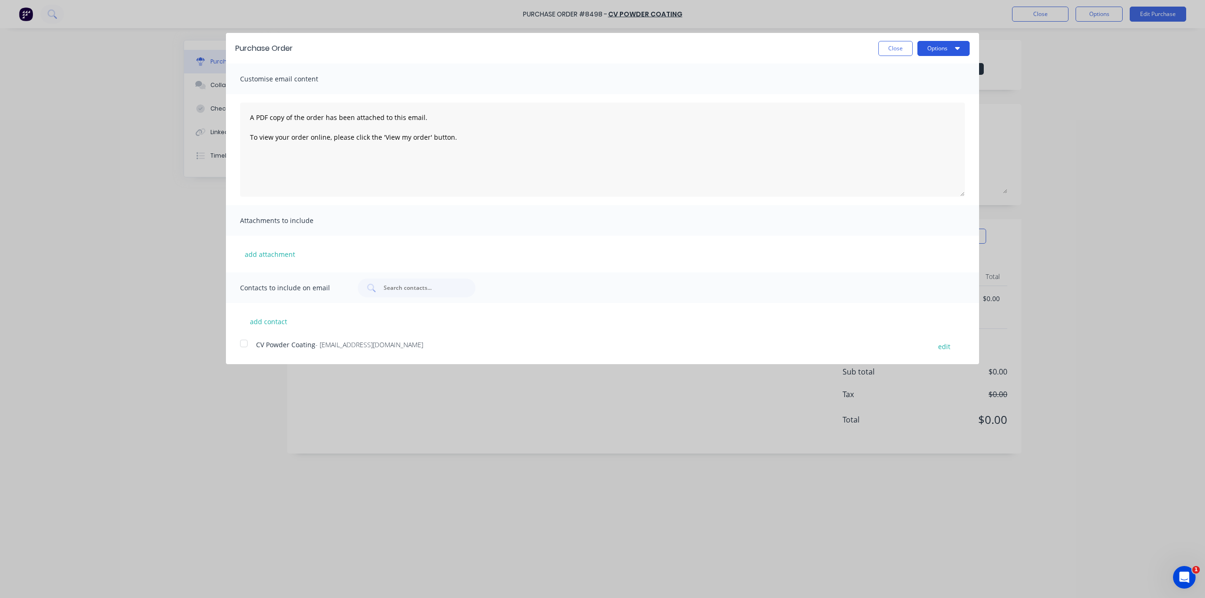
click at [936, 45] on button "Options" at bounding box center [943, 48] width 52 height 15
click at [930, 73] on div "Print" at bounding box center [925, 72] width 72 height 14
click at [96, 435] on div "Purchase Order Close Options Print Email Customise email content A PDF copy of …" at bounding box center [602, 299] width 1205 height 598
drag, startPoint x: 892, startPoint y: 48, endPoint x: 885, endPoint y: 50, distance: 7.6
click at [892, 47] on button "Close" at bounding box center [895, 48] width 34 height 15
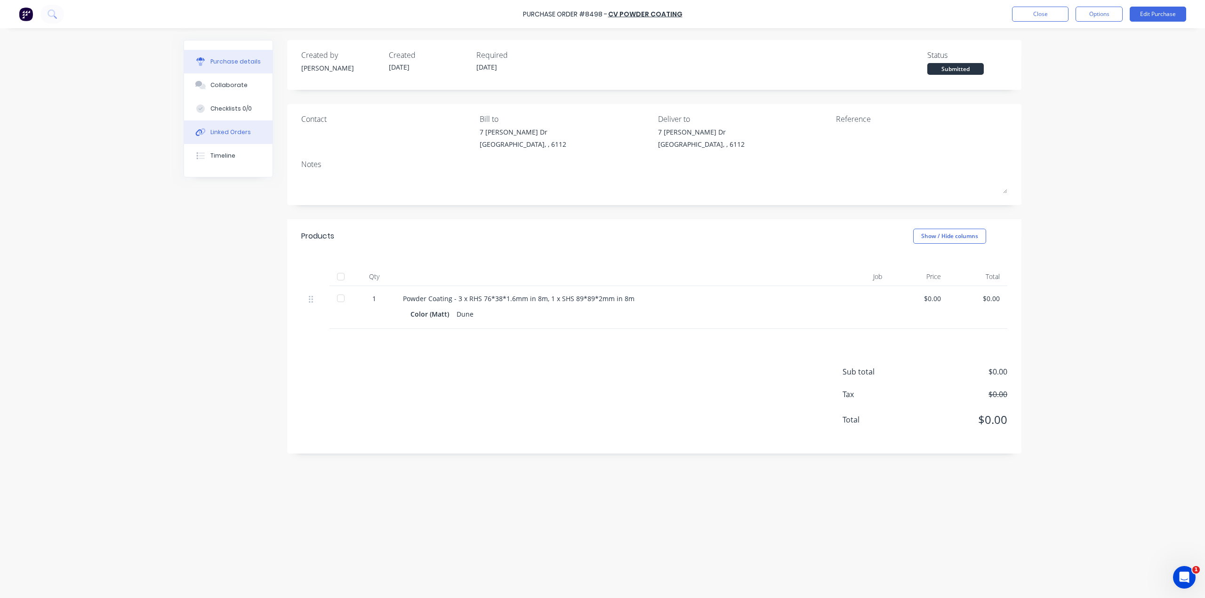
click at [212, 128] on button "Linked Orders" at bounding box center [228, 132] width 88 height 24
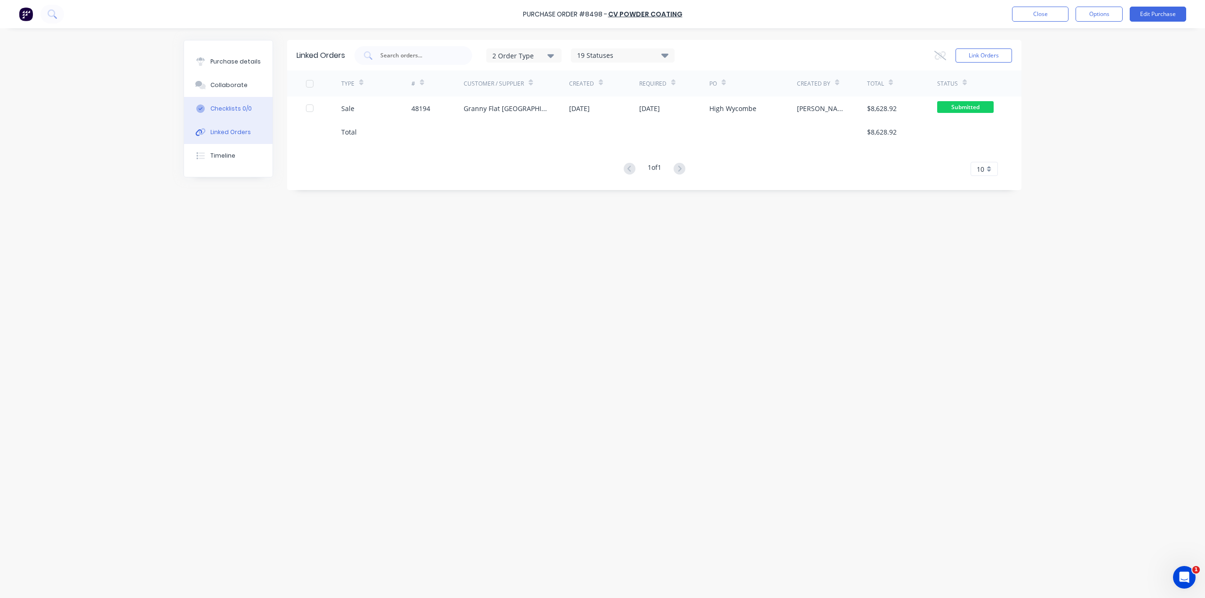
click at [222, 110] on div "Checklists 0/0" at bounding box center [230, 108] width 41 height 8
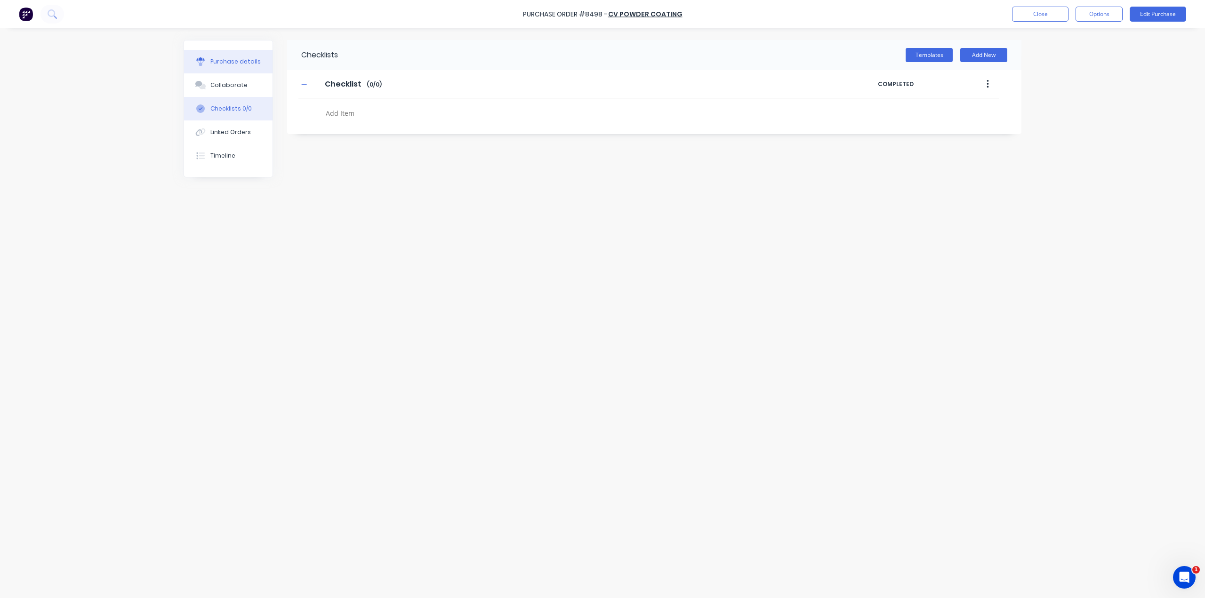
click at [234, 72] on button "Purchase details" at bounding box center [228, 62] width 88 height 24
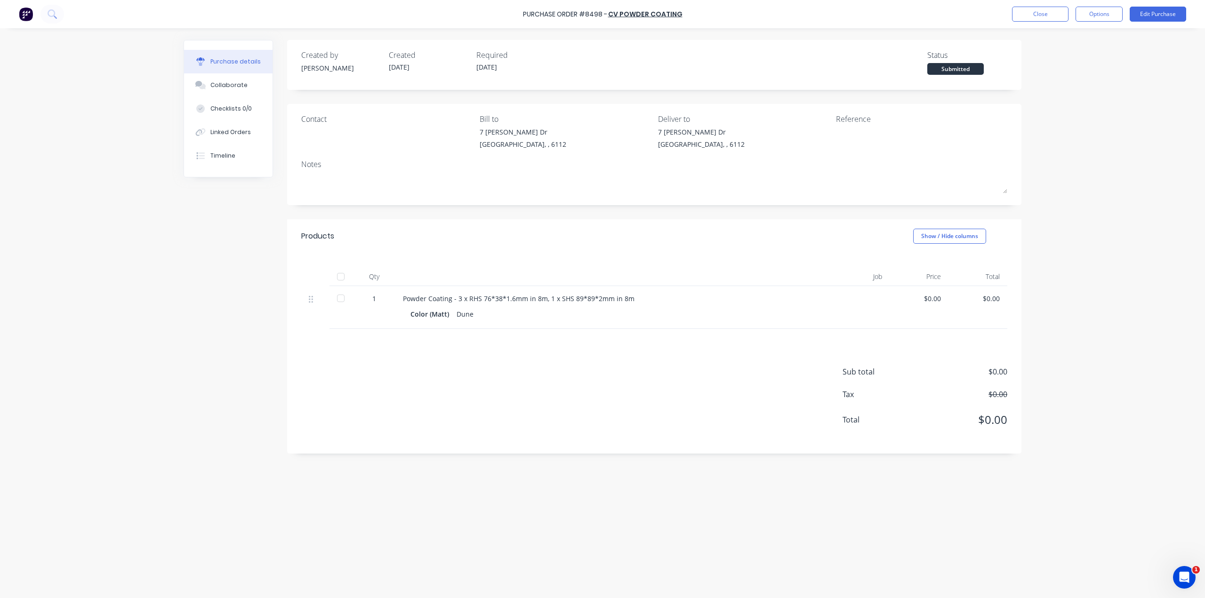
click at [175, 276] on div "Purchase details Collaborate Checklists 0/0 Linked Orders Timeline Created by B…" at bounding box center [602, 284] width 857 height 551
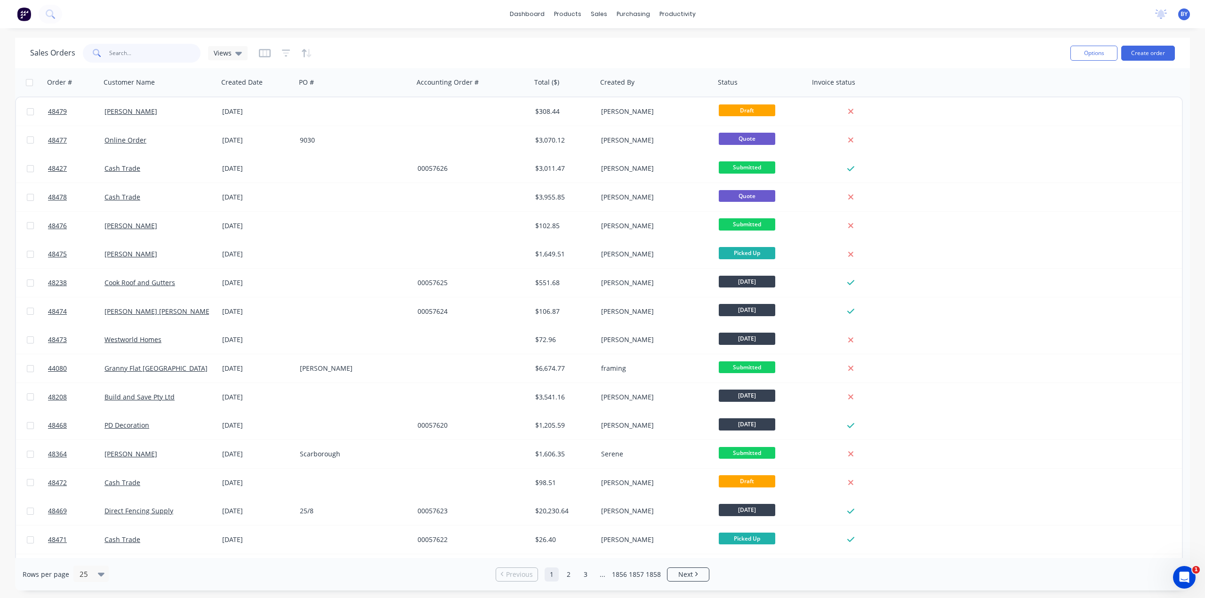
click at [150, 53] on input "text" at bounding box center [155, 53] width 92 height 19
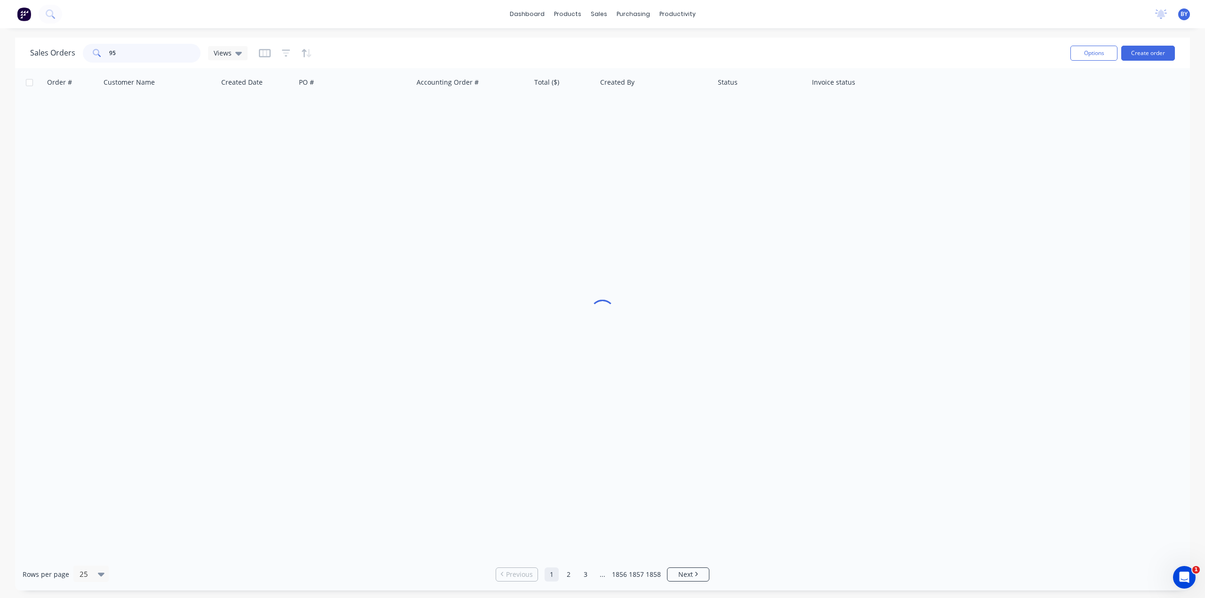
type input "9"
type input "s"
click at [121, 57] on input "bays water" at bounding box center [155, 53] width 92 height 19
type input "bayswater"
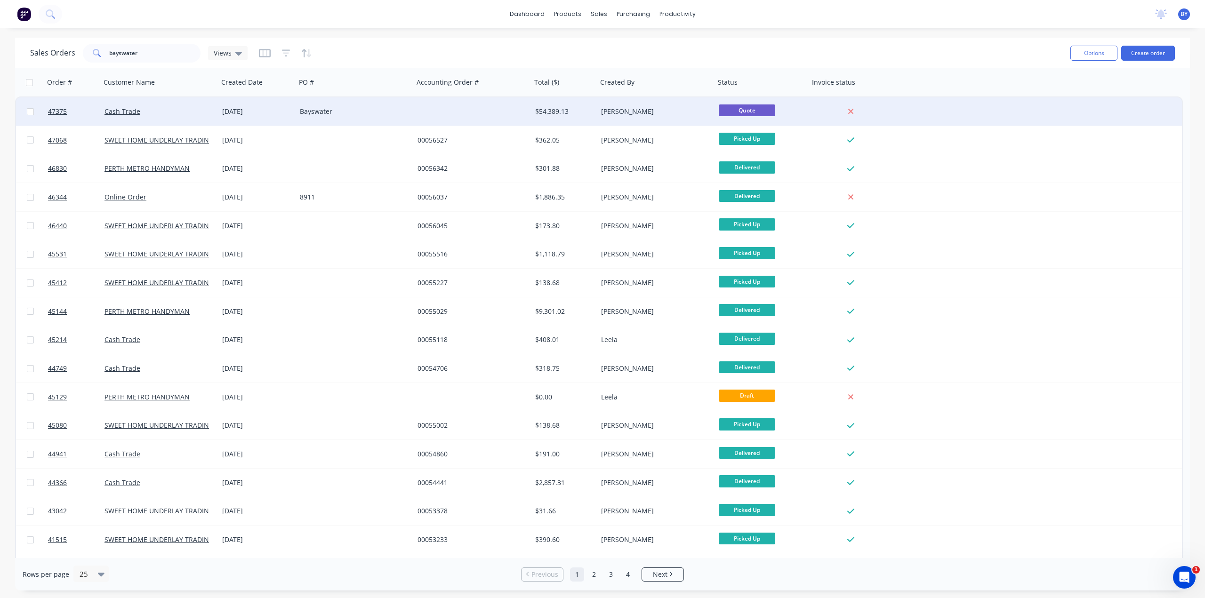
click at [367, 113] on div "Bayswater" at bounding box center [352, 111] width 104 height 9
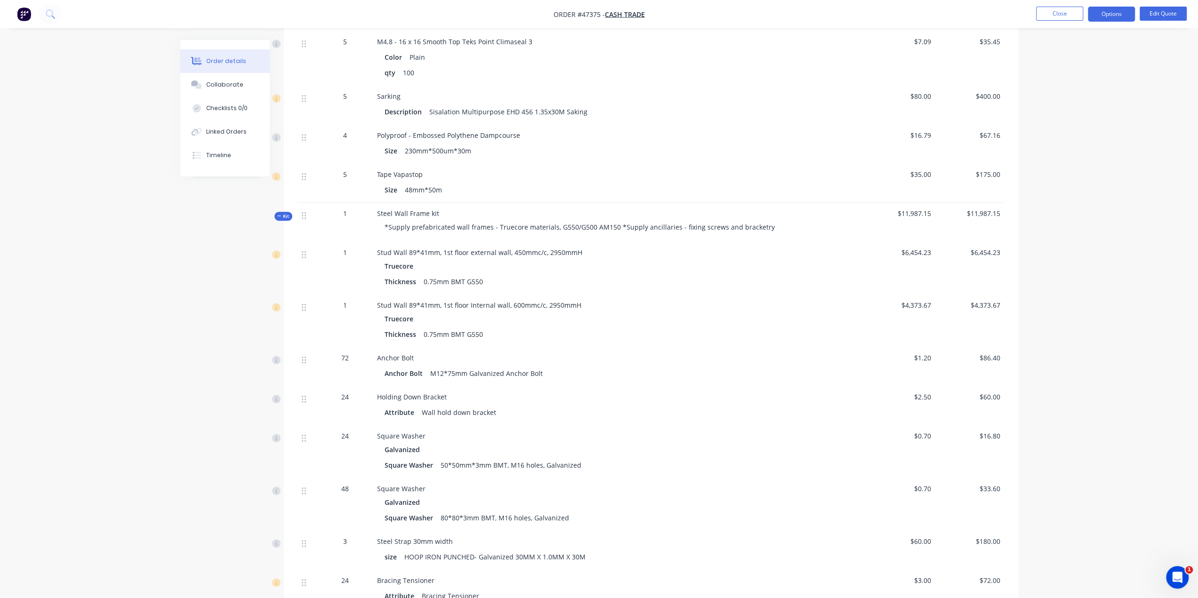
scroll to position [800, 0]
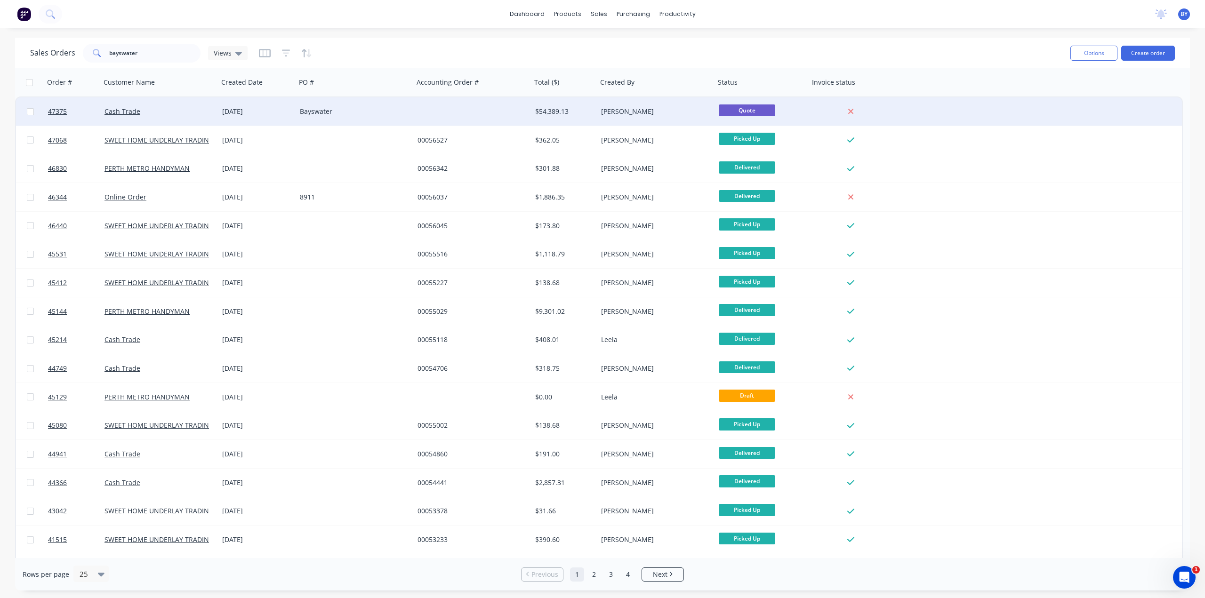
click at [383, 113] on div "Bayswater" at bounding box center [352, 111] width 104 height 9
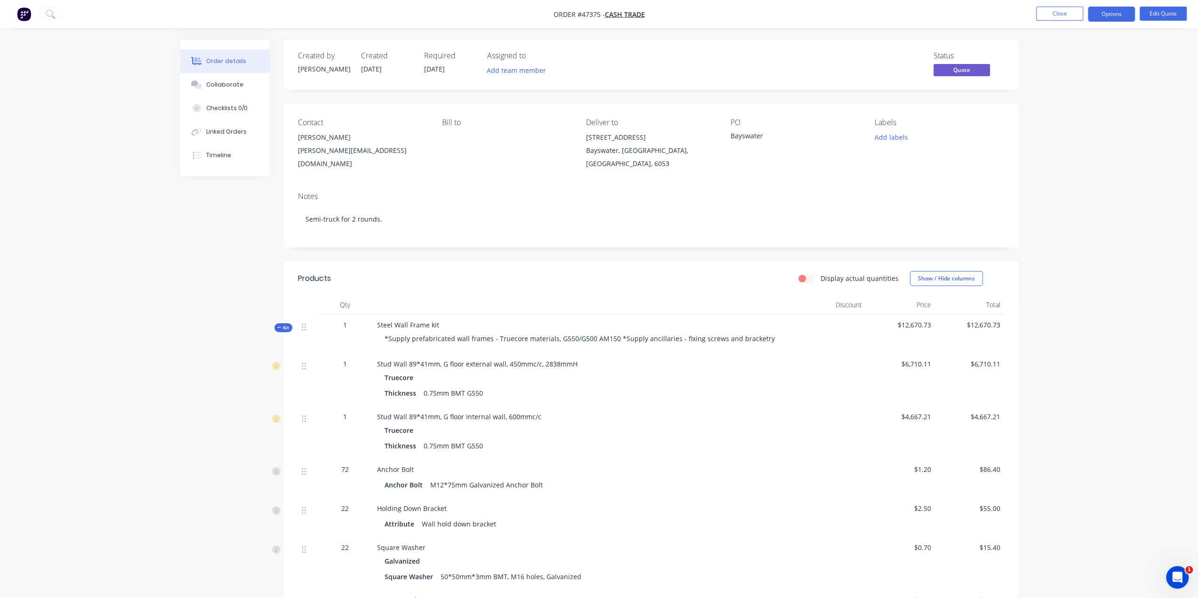
click at [570, 180] on div "Contact Ivan Komyshan ivan.komyshan@gmail.com Bill to Deliver to 73B Stone St B…" at bounding box center [651, 144] width 734 height 80
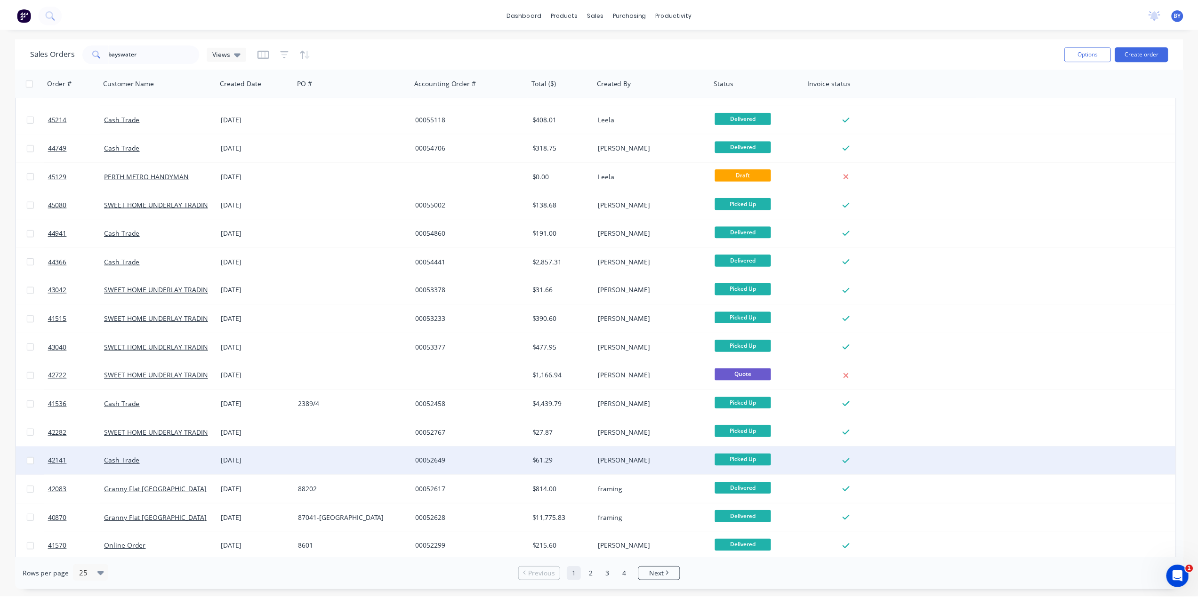
scroll to position [252, 0]
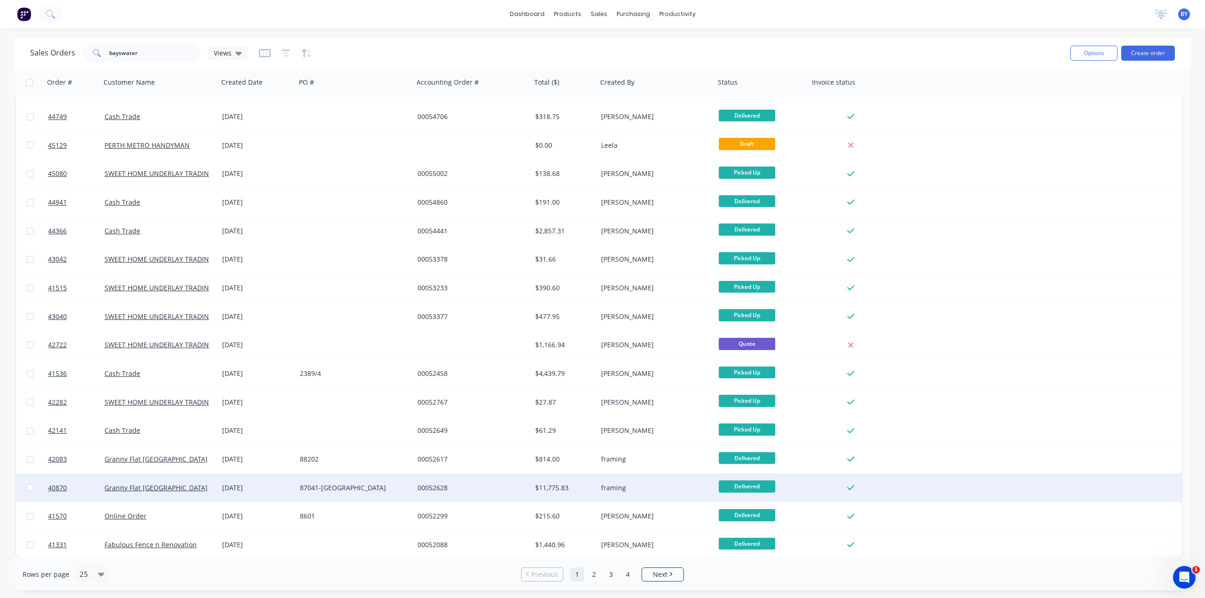
click at [379, 489] on div "87041-Bayswater" at bounding box center [352, 487] width 104 height 9
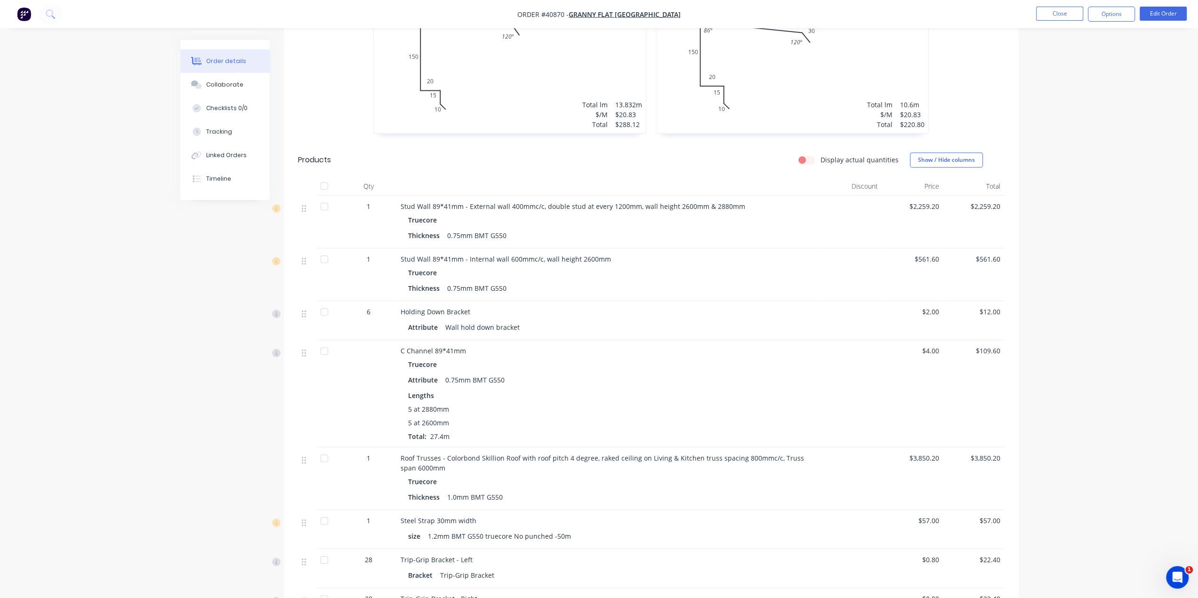
scroll to position [298, 0]
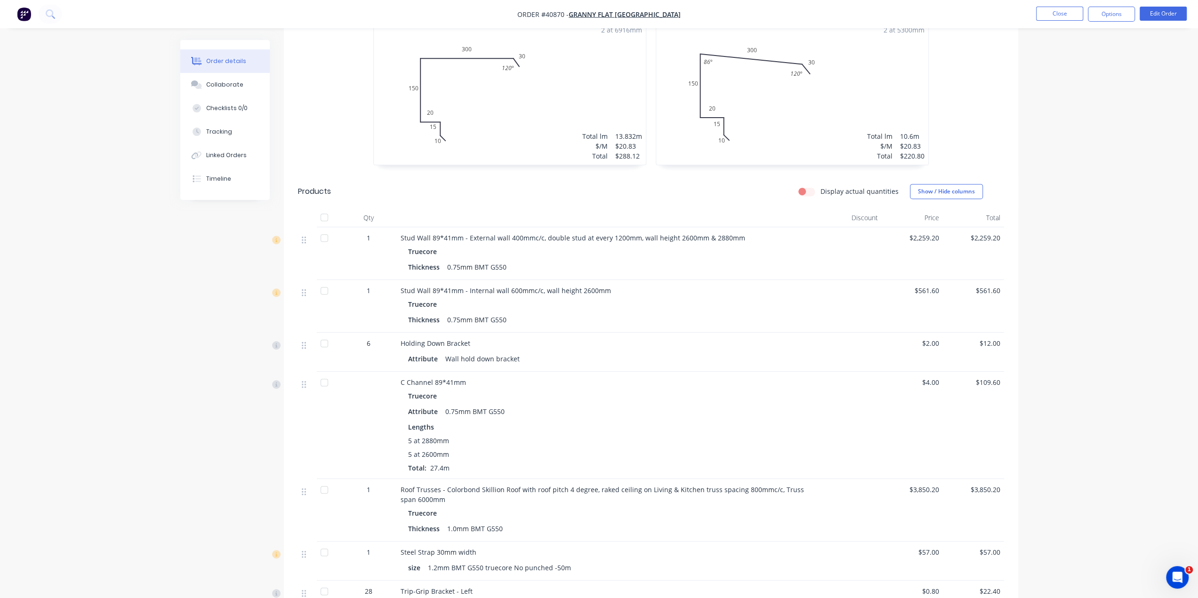
click at [19, 14] on img "button" at bounding box center [24, 14] width 14 height 14
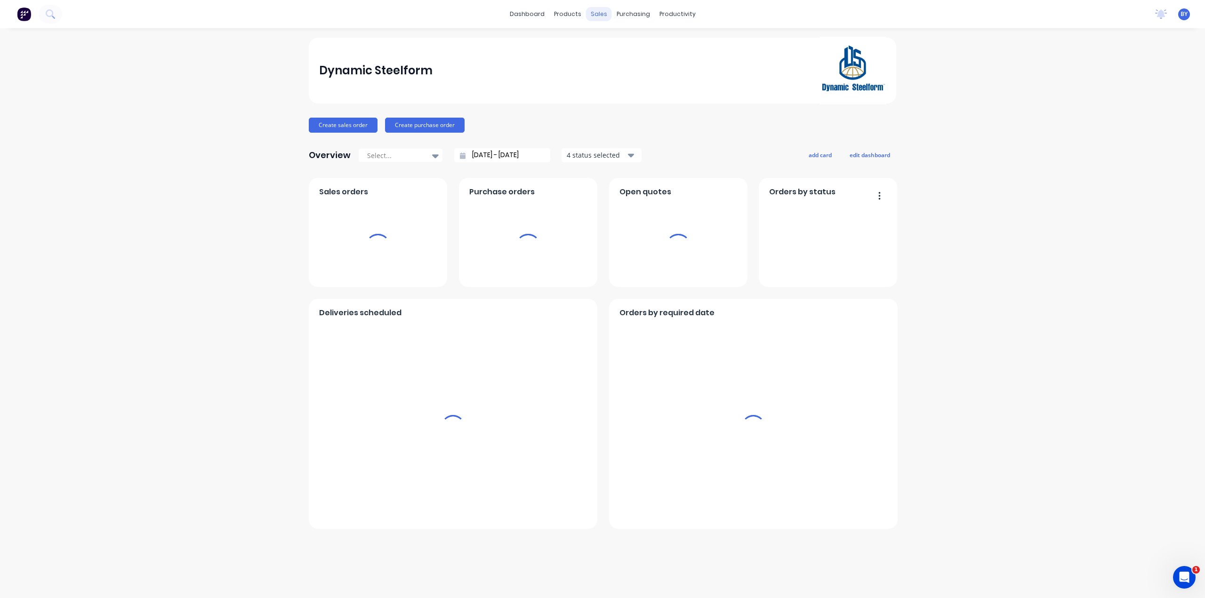
click at [603, 18] on div "sales" at bounding box center [599, 14] width 26 height 14
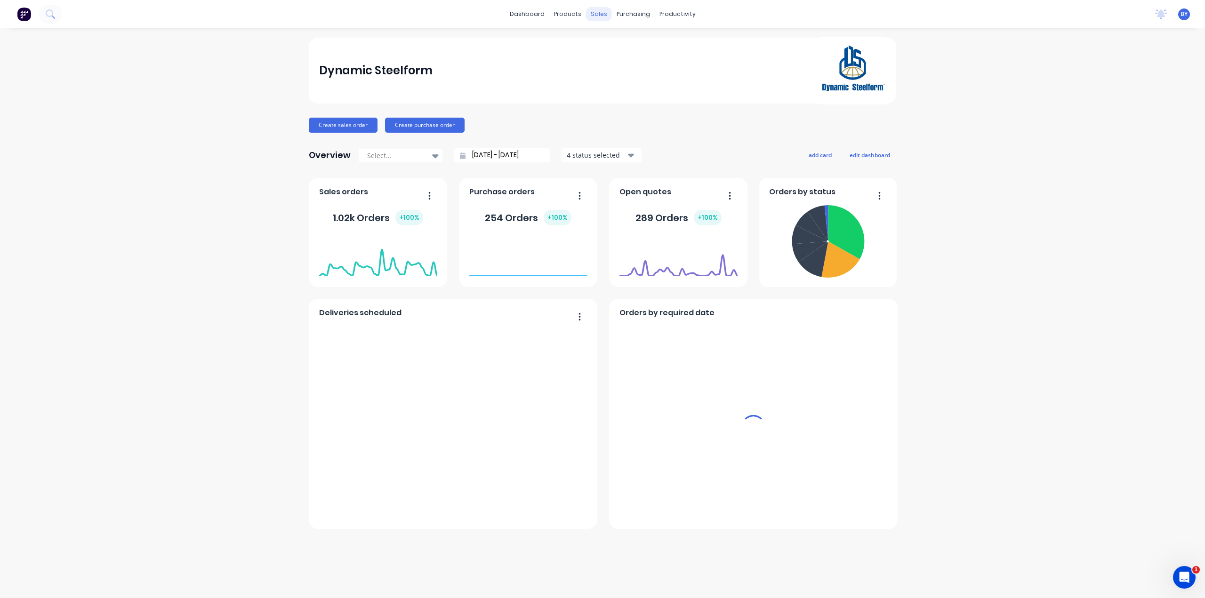
click at [601, 10] on div "sales" at bounding box center [599, 14] width 26 height 14
click at [596, 15] on div "sales" at bounding box center [599, 14] width 26 height 14
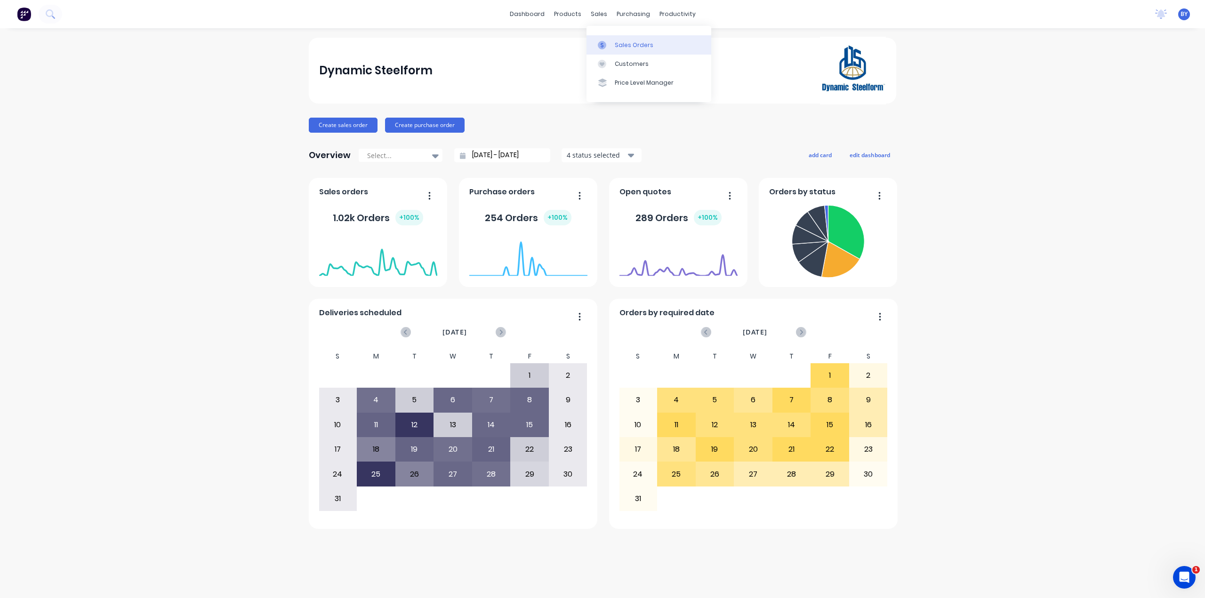
click at [617, 45] on div "Sales Orders" at bounding box center [634, 45] width 39 height 8
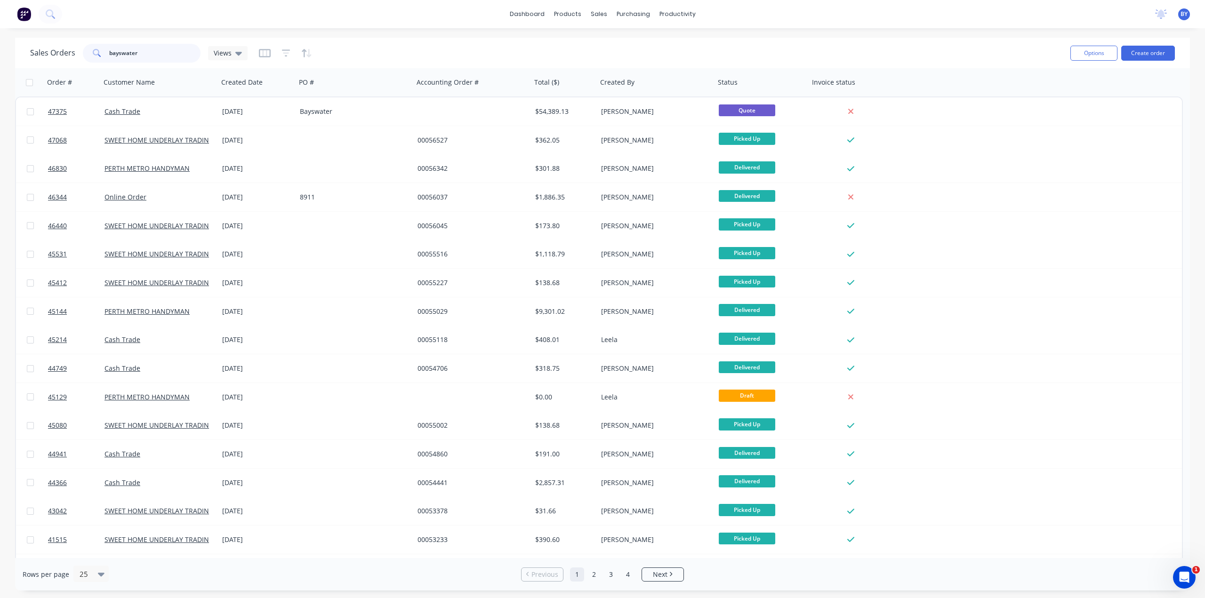
drag, startPoint x: 167, startPoint y: 55, endPoint x: 0, endPoint y: 64, distance: 166.9
click at [0, 64] on div "Sales Orders bayswater Views Options Create order Order # Customer Name Created…" at bounding box center [602, 314] width 1205 height 553
type input "c"
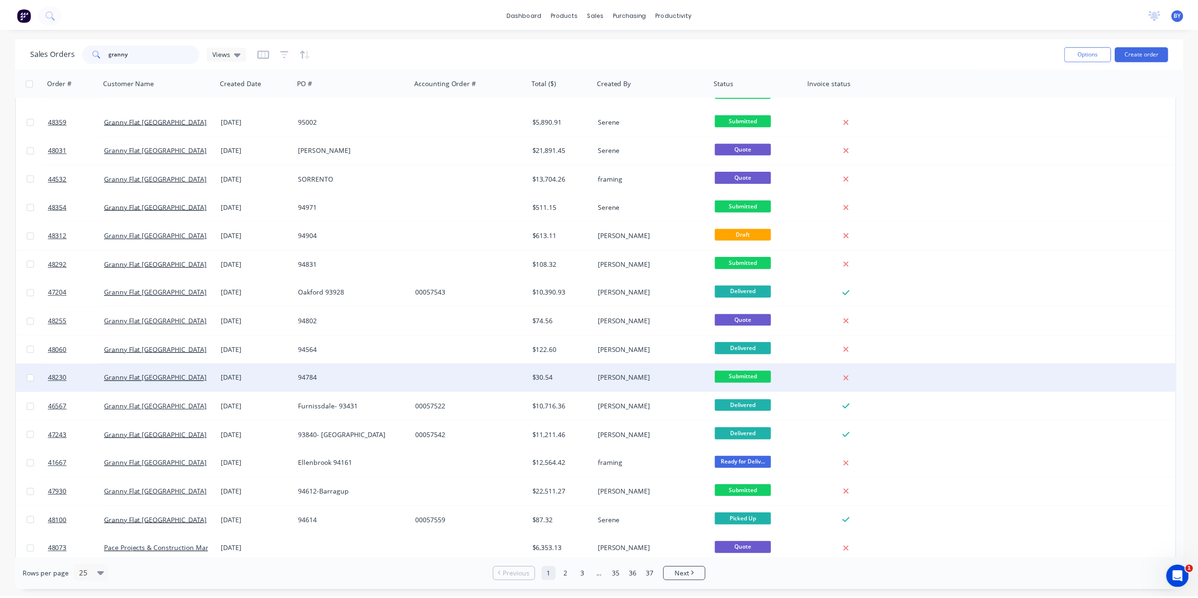
scroll to position [252, 0]
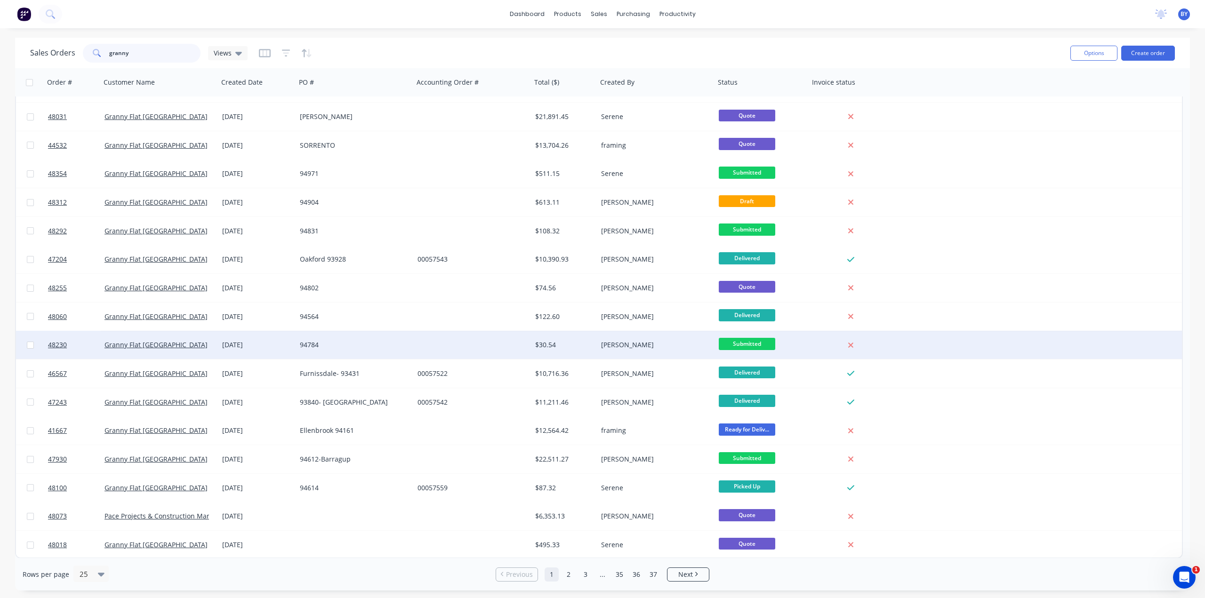
type input "granny"
click at [651, 346] on div "[PERSON_NAME]" at bounding box center [653, 344] width 104 height 9
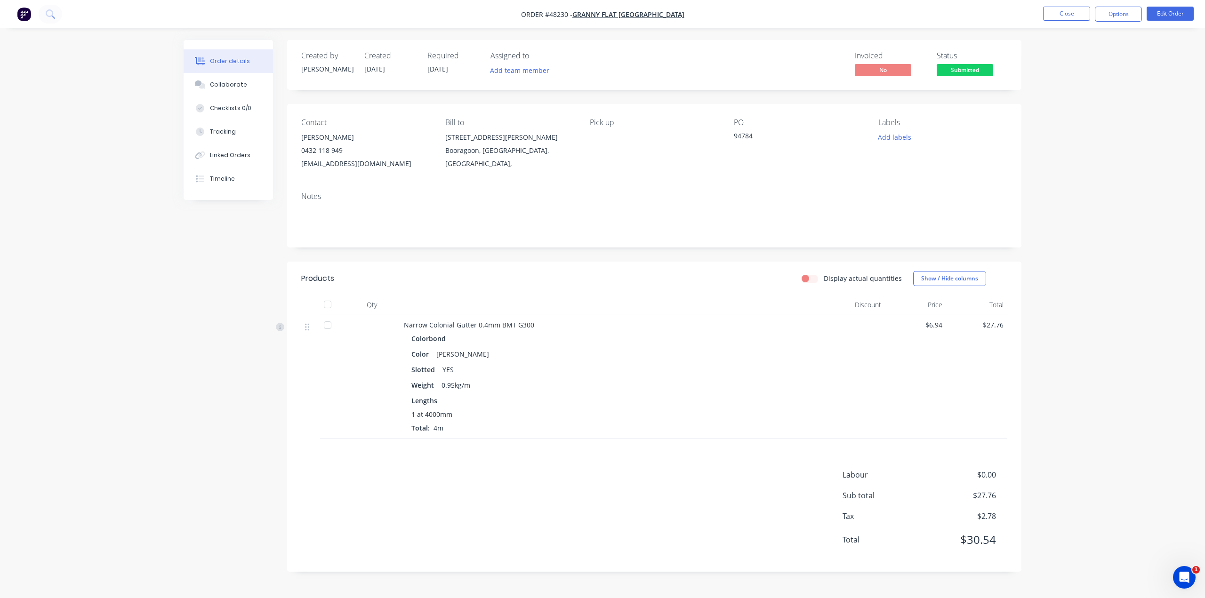
click at [648, 354] on div "Color Shale Grey" at bounding box center [611, 354] width 401 height 14
click at [647, 356] on div "Color Shale Grey" at bounding box center [611, 354] width 401 height 14
click at [228, 152] on div "Linked Orders" at bounding box center [230, 155] width 40 height 8
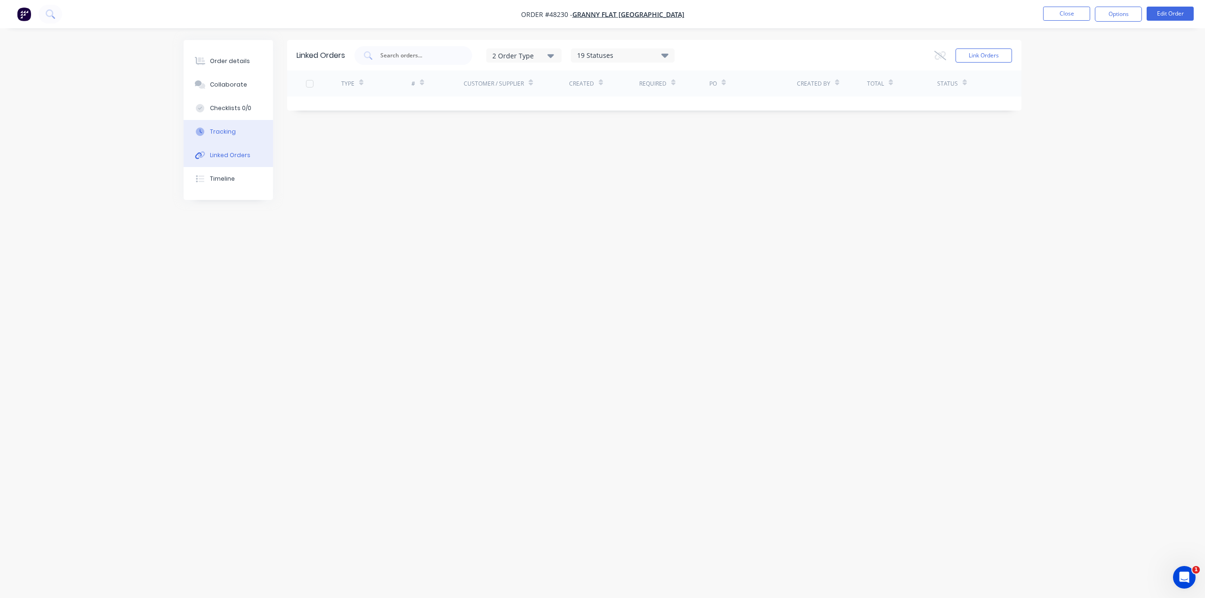
click at [242, 133] on button "Tracking" at bounding box center [228, 132] width 89 height 24
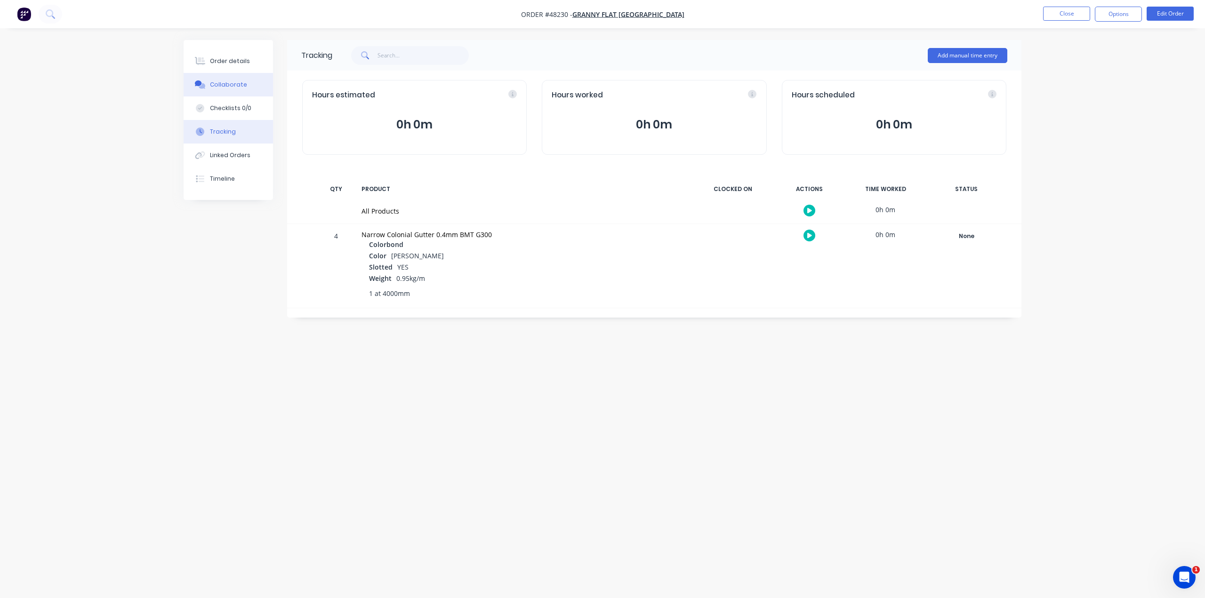
drag, startPoint x: 682, startPoint y: 292, endPoint x: 200, endPoint y: 86, distance: 524.6
click at [682, 292] on div "1 at 4000mm" at bounding box center [527, 294] width 317 height 10
click at [233, 62] on div "Order details" at bounding box center [230, 61] width 40 height 8
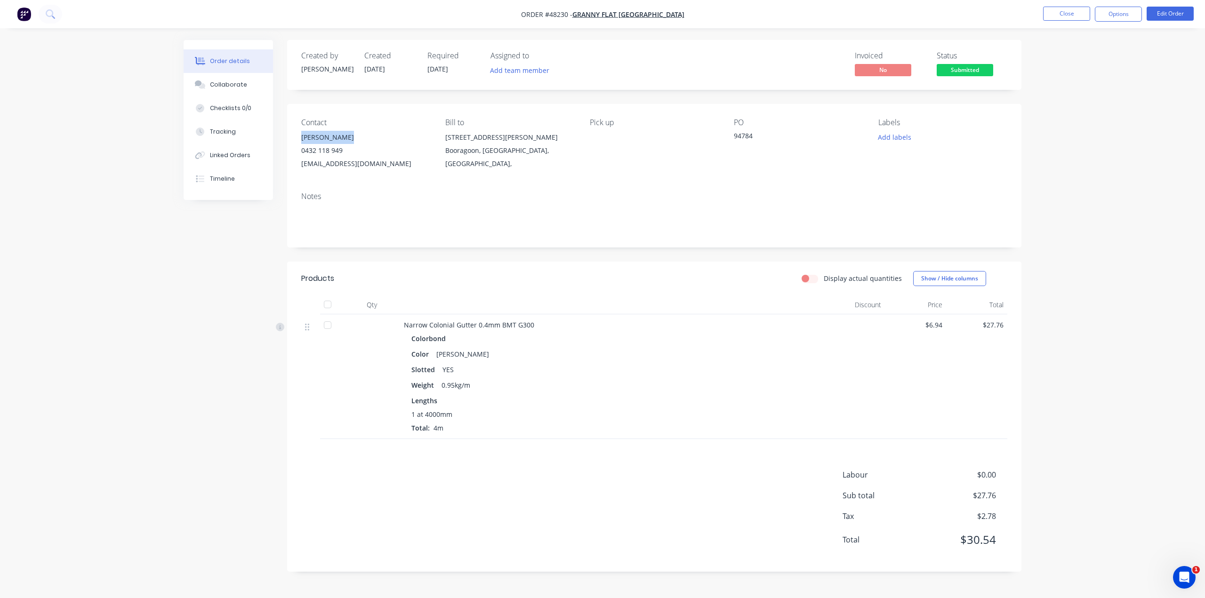
drag, startPoint x: 289, startPoint y: 142, endPoint x: 361, endPoint y: 138, distance: 71.6
click at [361, 138] on div "Contact Kiran Shanker 0432 118 949 kiran@grannyflatswa.com Bill to 92 McCoy st …" at bounding box center [654, 144] width 734 height 80
click at [294, 154] on div "Contact Kiran Shanker 0432 118 949 kiran@grannyflatswa.com Bill to 92 McCoy st …" at bounding box center [654, 144] width 734 height 80
drag, startPoint x: 344, startPoint y: 136, endPoint x: 399, endPoint y: 136, distance: 55.5
click at [399, 136] on div "Contact Kiran Shanker 0432 118 949 kiran@grannyflatswa.com Bill to 92 McCoy st …" at bounding box center [654, 144] width 734 height 80
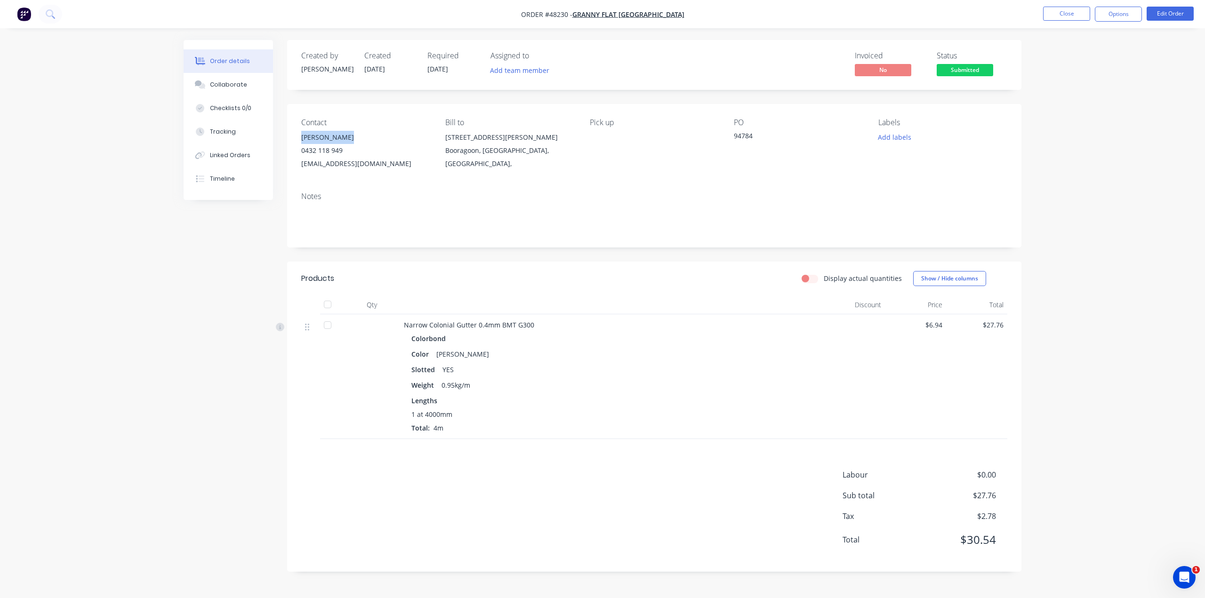
click at [294, 140] on div "Contact Kiran Shanker 0432 118 949 kiran@grannyflatswa.com Bill to 92 McCoy st …" at bounding box center [654, 144] width 734 height 80
click at [294, 139] on div "Contact Kiran Shanker 0432 118 949 kiran@grannyflatswa.com Bill to 92 McCoy st …" at bounding box center [654, 144] width 734 height 80
drag, startPoint x: 369, startPoint y: 138, endPoint x: 394, endPoint y: 139, distance: 25.4
click at [394, 139] on div "Contact Kiran Shanker 0432 118 949 kiran@grannyflatswa.com Bill to 92 McCoy st …" at bounding box center [654, 144] width 734 height 80
click at [376, 142] on div "[PERSON_NAME]" at bounding box center [365, 137] width 129 height 13
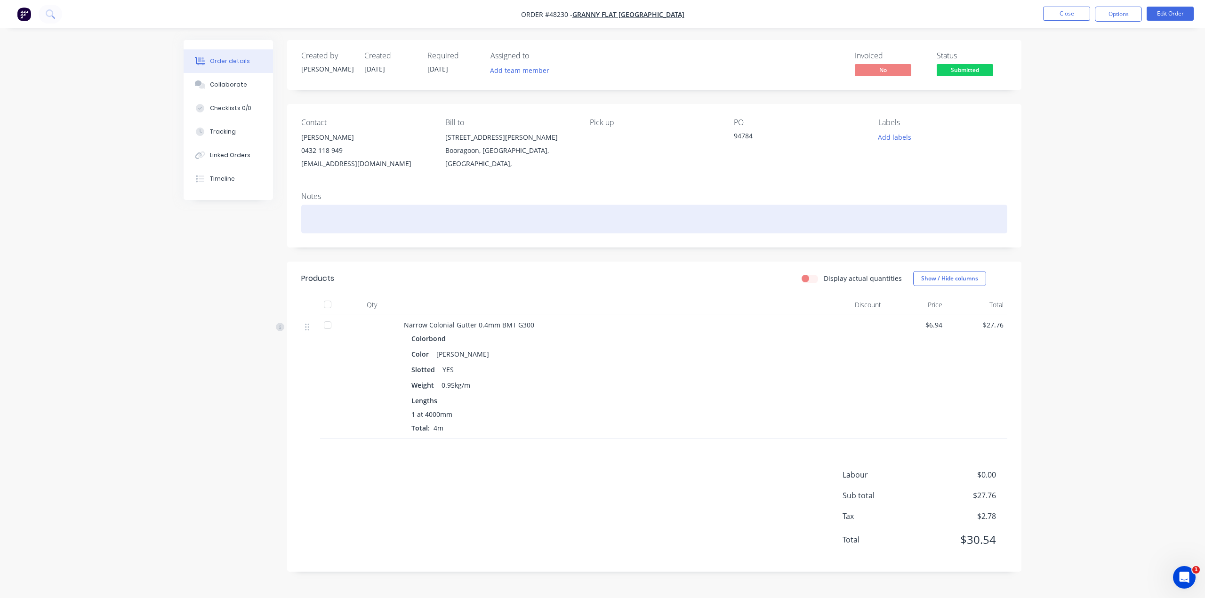
click at [383, 209] on div at bounding box center [654, 219] width 706 height 29
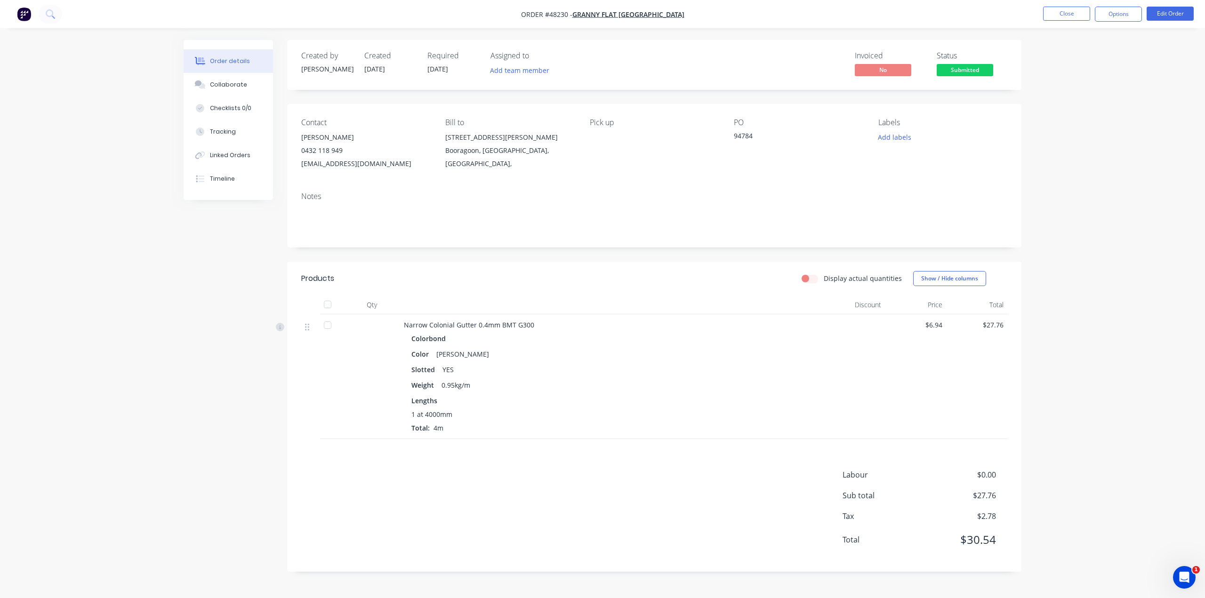
click at [332, 185] on div "Notes" at bounding box center [654, 216] width 734 height 63
drag, startPoint x: 310, startPoint y: 138, endPoint x: 374, endPoint y: 141, distance: 63.6
click at [375, 138] on div "Contact Kiran Shanker 0432 118 949 kiran@grannyflatswa.com Bill to 92 McCoy st …" at bounding box center [654, 144] width 734 height 80
click at [399, 186] on div "Notes" at bounding box center [654, 216] width 734 height 63
click at [546, 385] on div "Weight 0.95kg/m" at bounding box center [611, 385] width 401 height 14
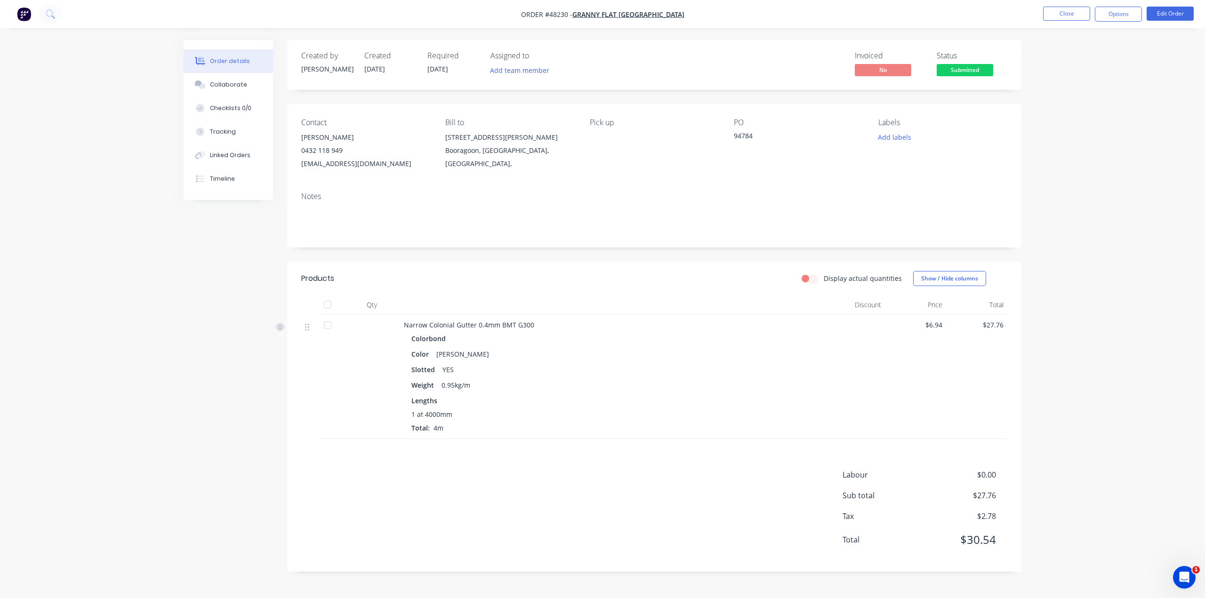
drag, startPoint x: 1150, startPoint y: 155, endPoint x: 1130, endPoint y: 90, distance: 68.0
click at [1148, 154] on div "Order details Collaborate Checklists 0/0 Tracking Linked Orders Timeline Order …" at bounding box center [602, 299] width 1205 height 598
click at [237, 158] on div "Linked Orders" at bounding box center [230, 155] width 40 height 8
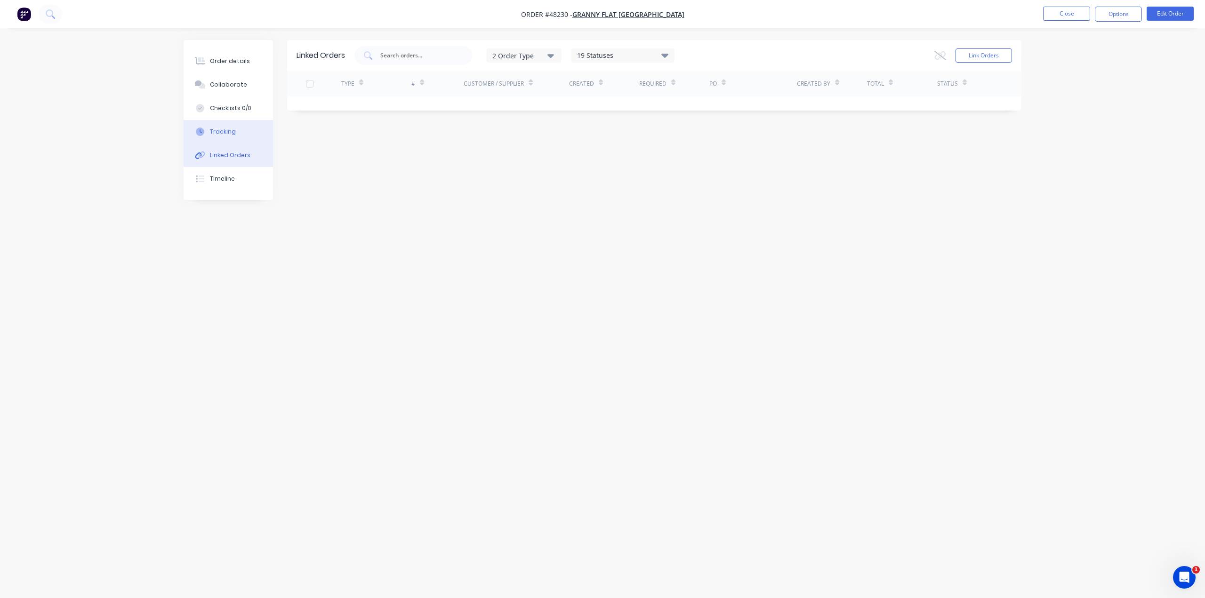
click at [229, 129] on div "Tracking" at bounding box center [223, 132] width 26 height 8
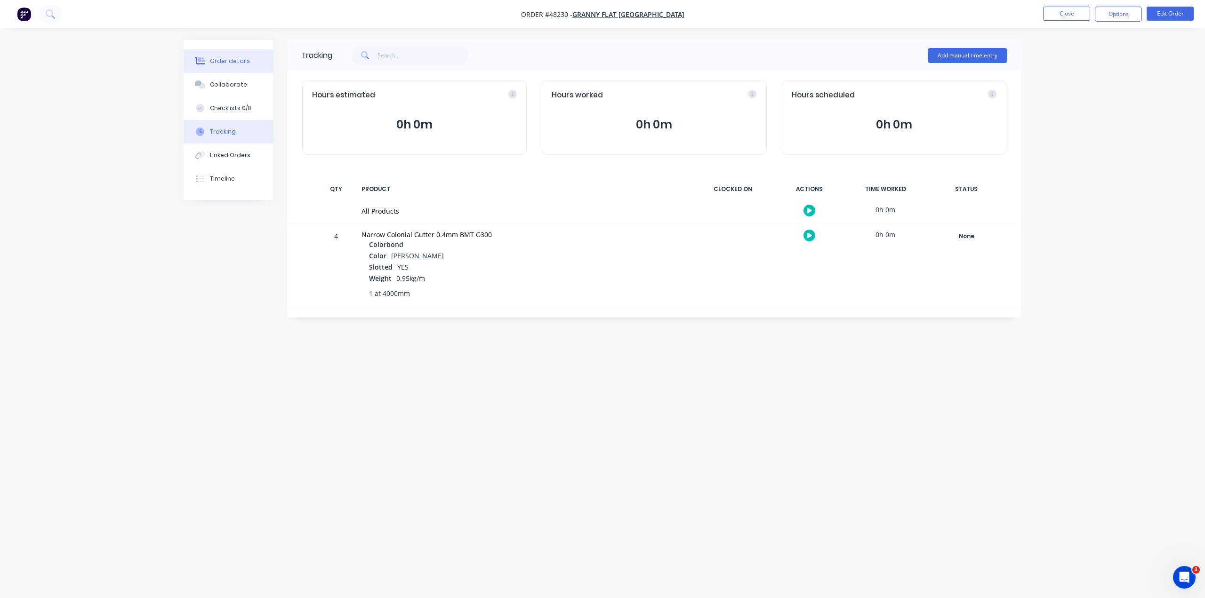
click at [224, 66] on button "Order details" at bounding box center [228, 61] width 89 height 24
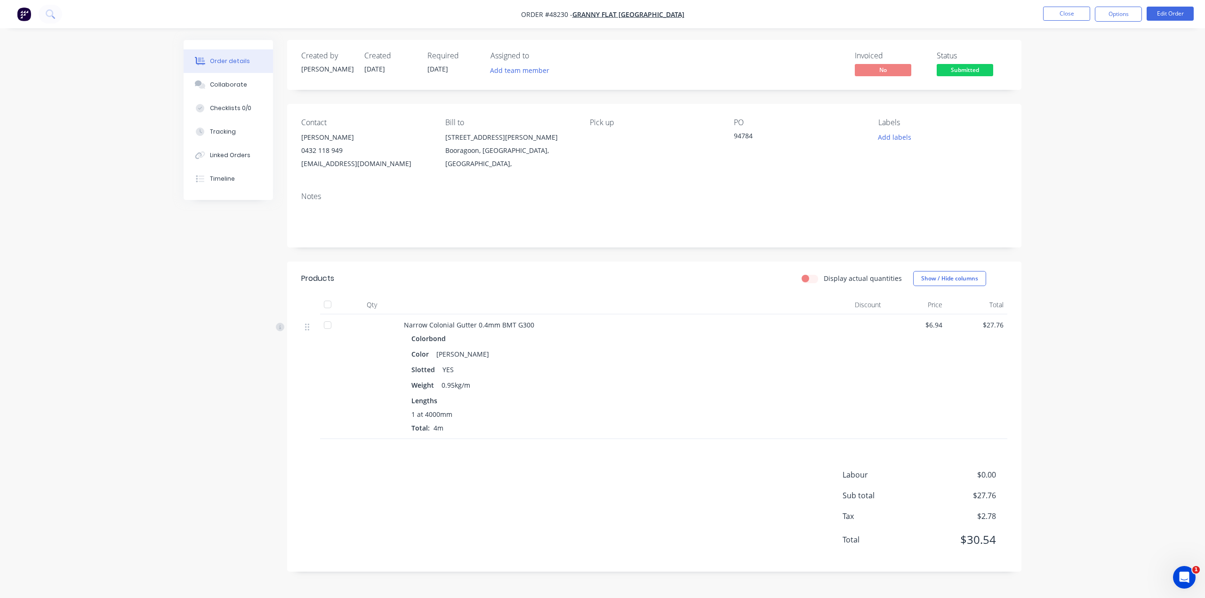
click at [655, 190] on div "Notes" at bounding box center [654, 216] width 734 height 63
click at [653, 194] on div "Notes" at bounding box center [654, 196] width 706 height 9
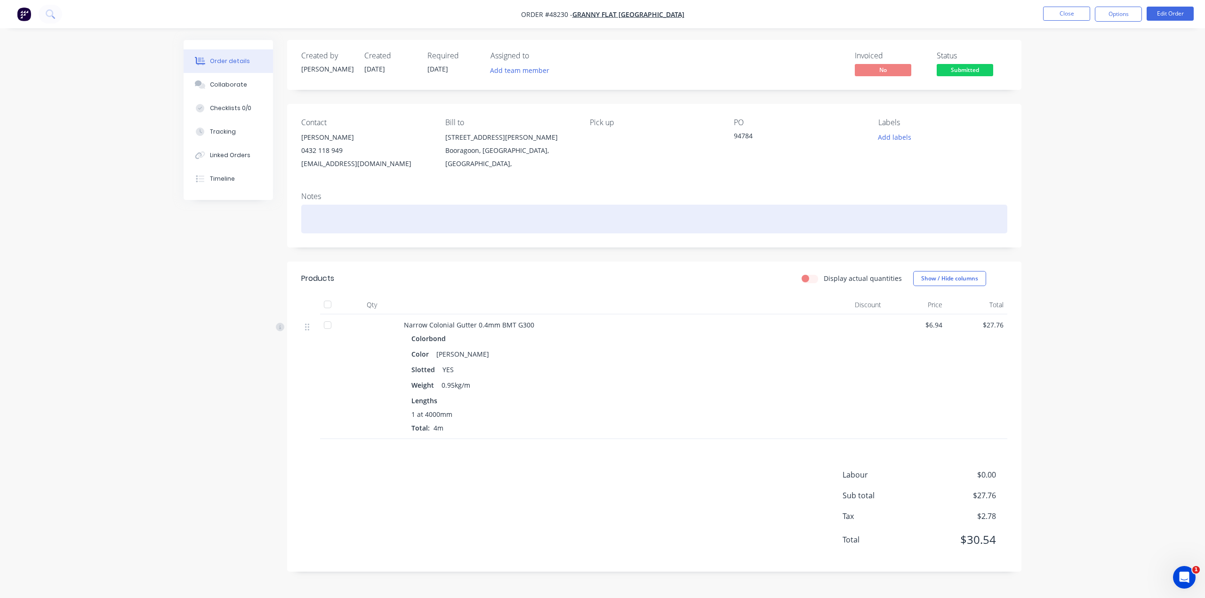
click at [766, 209] on div at bounding box center [654, 219] width 706 height 29
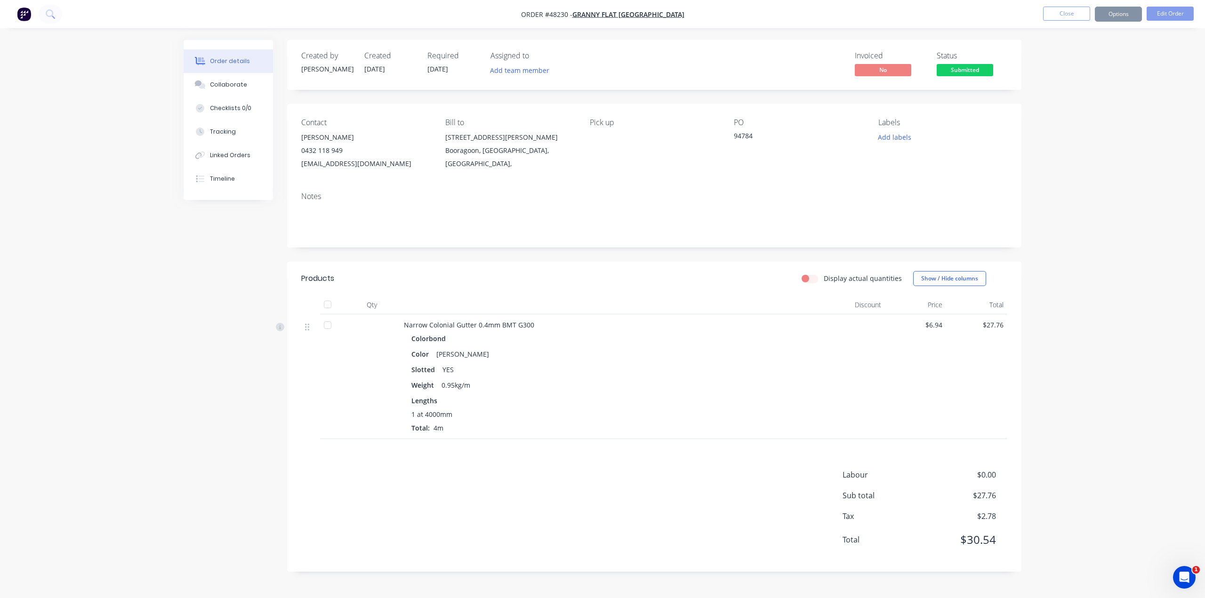
drag, startPoint x: 717, startPoint y: 156, endPoint x: 714, endPoint y: 170, distance: 14.2
click at [717, 155] on div "Pick up" at bounding box center [654, 144] width 129 height 52
drag, startPoint x: 233, startPoint y: 147, endPoint x: 242, endPoint y: 127, distance: 22.3
click at [233, 147] on button "Linked Orders" at bounding box center [228, 156] width 89 height 24
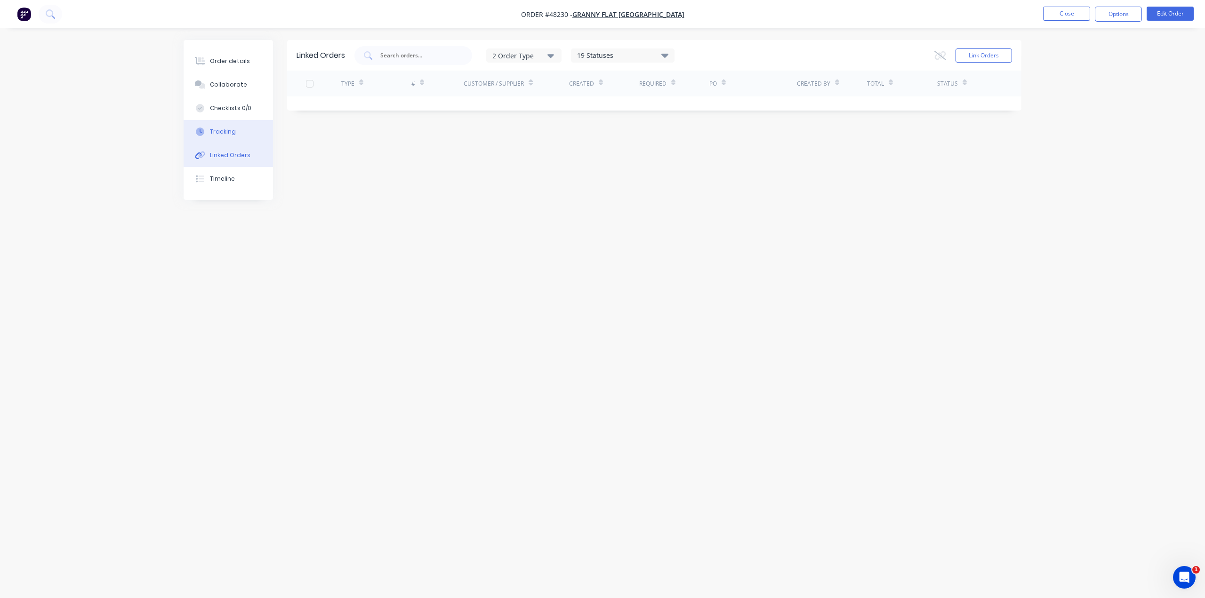
click at [241, 121] on button "Tracking" at bounding box center [228, 132] width 89 height 24
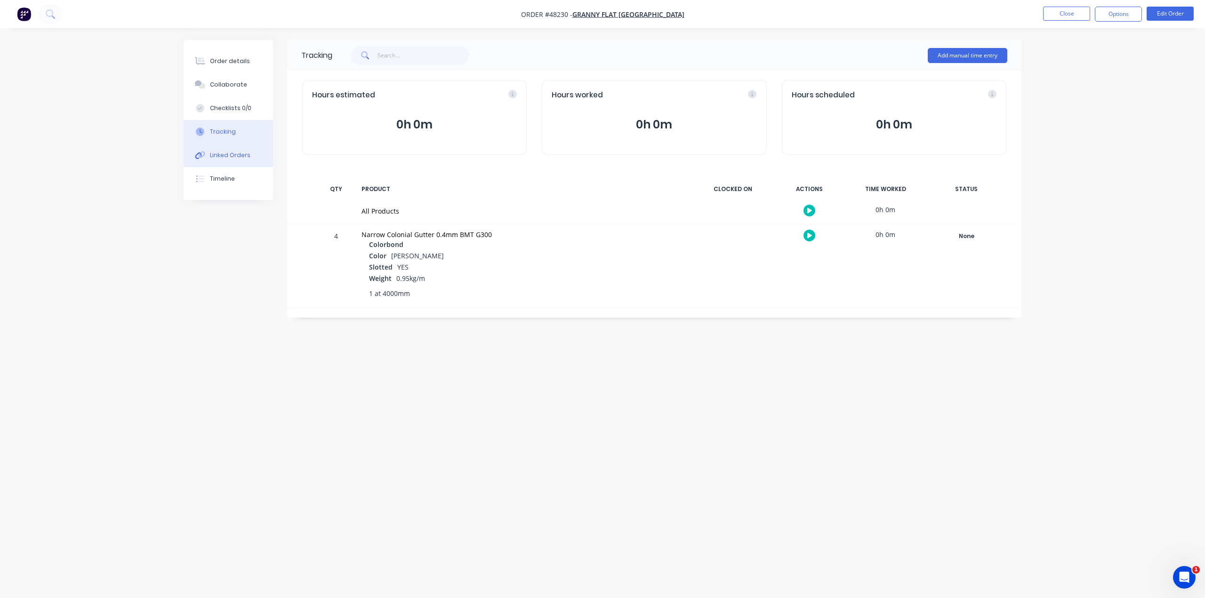
drag, startPoint x: 253, startPoint y: 151, endPoint x: 253, endPoint y: 145, distance: 6.1
click at [253, 151] on button "Linked Orders" at bounding box center [228, 156] width 89 height 24
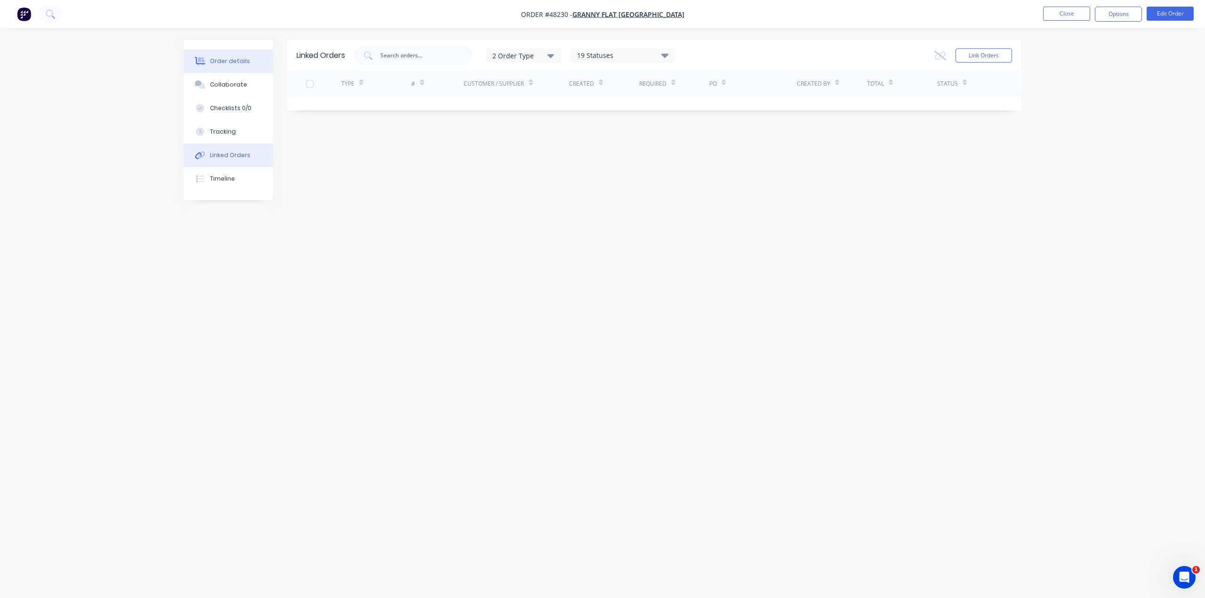
click at [252, 63] on button "Order details" at bounding box center [228, 61] width 89 height 24
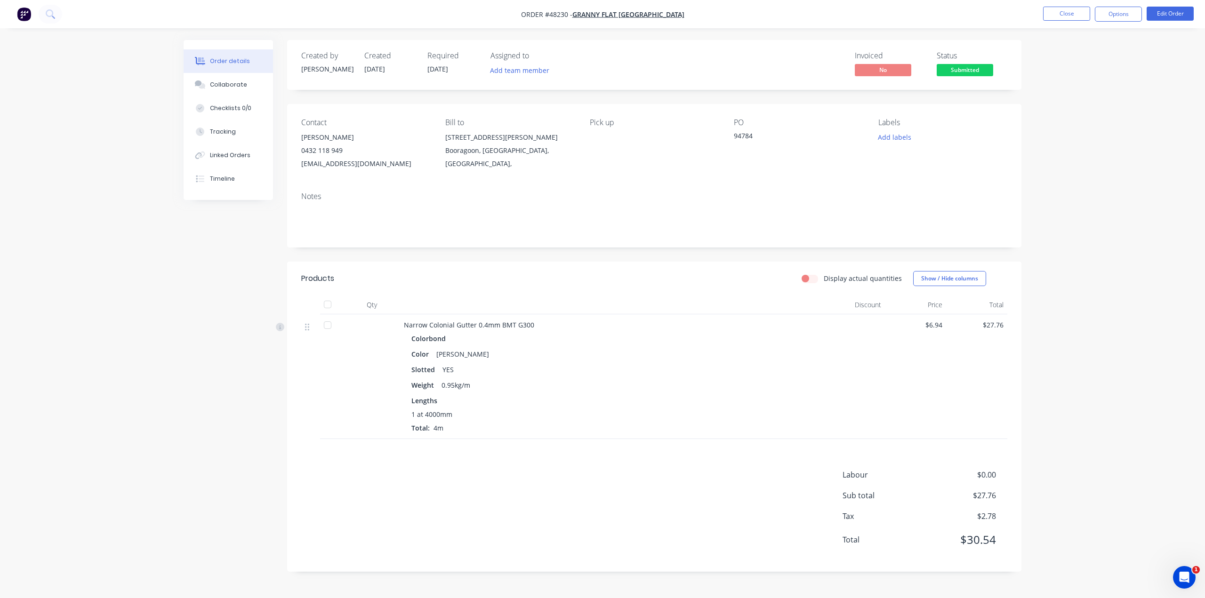
click at [670, 188] on div "Notes" at bounding box center [654, 216] width 734 height 63
drag, startPoint x: 756, startPoint y: 136, endPoint x: 689, endPoint y: 136, distance: 66.8
click at [689, 136] on div "Contact Kiran Shanker 0432 118 949 kiran@grannyflatswa.com Bill to 92 McCoy st …" at bounding box center [654, 144] width 734 height 80
click at [698, 186] on div "Notes" at bounding box center [654, 216] width 734 height 63
click at [234, 148] on button "Linked Orders" at bounding box center [228, 156] width 89 height 24
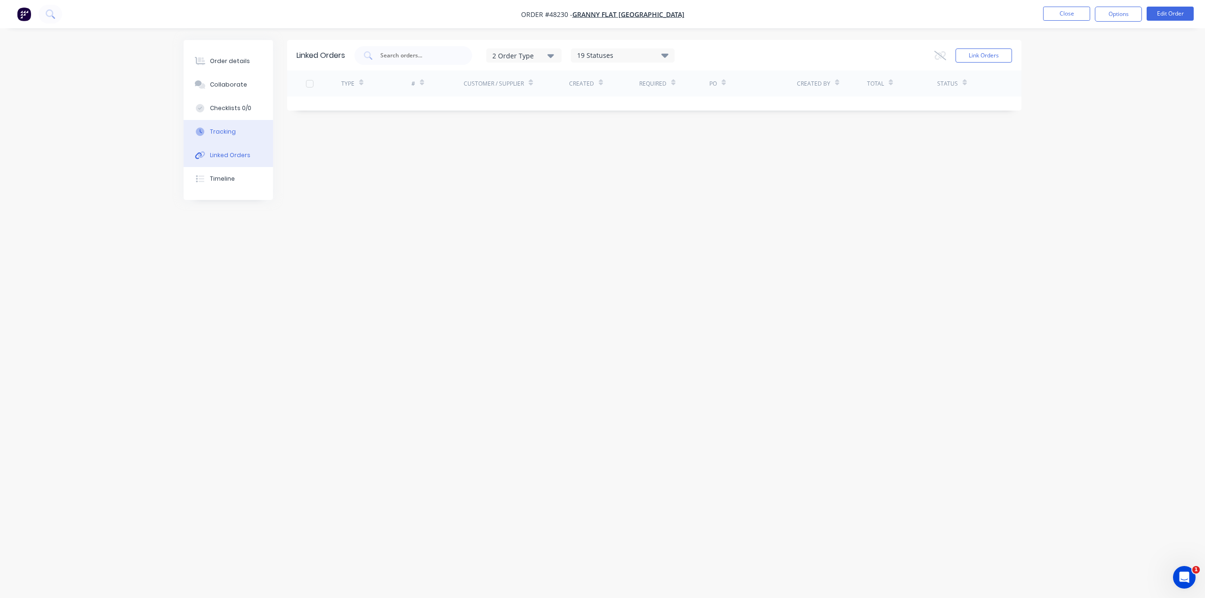
click at [230, 127] on button "Tracking" at bounding box center [228, 132] width 89 height 24
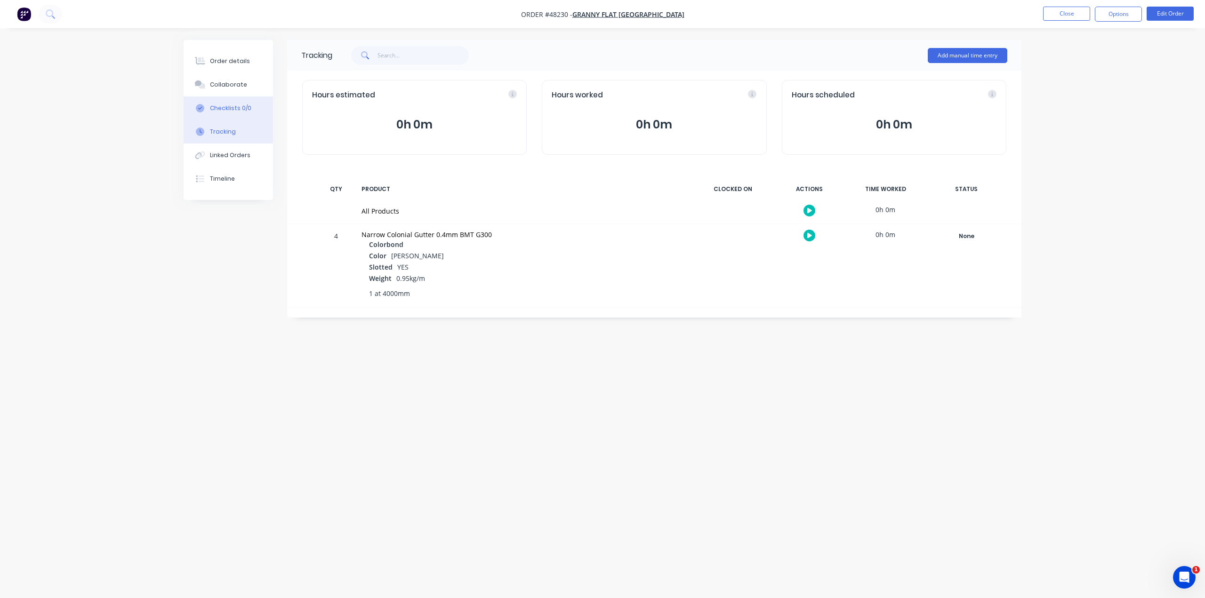
click at [231, 107] on div "Checklists 0/0" at bounding box center [230, 108] width 41 height 8
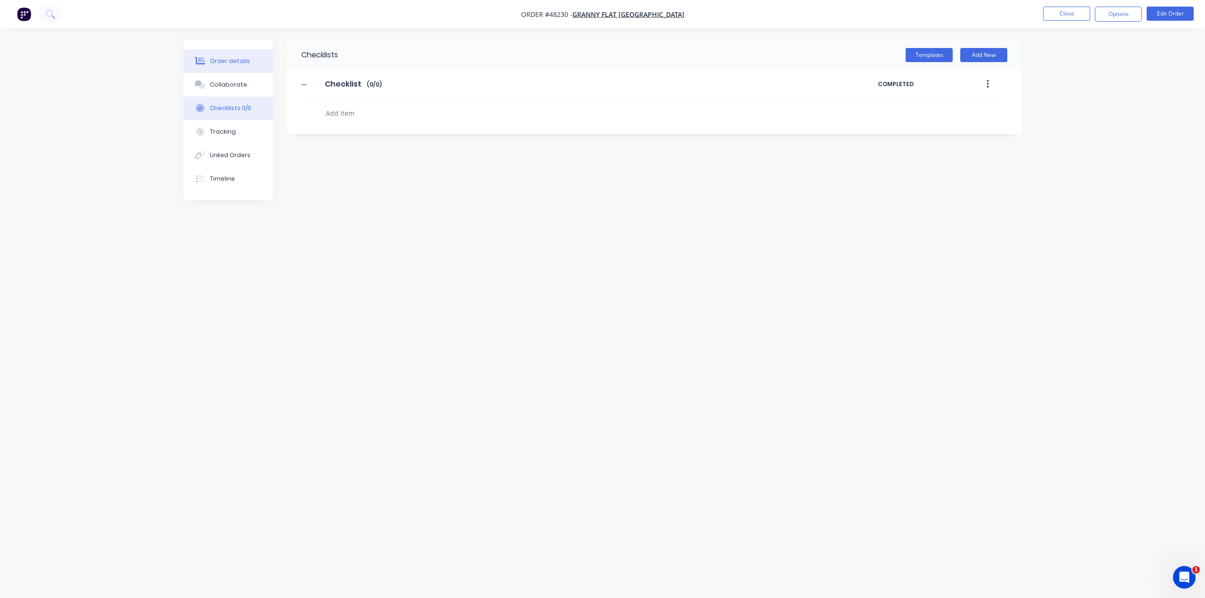
click at [236, 58] on div "Order details" at bounding box center [230, 61] width 40 height 8
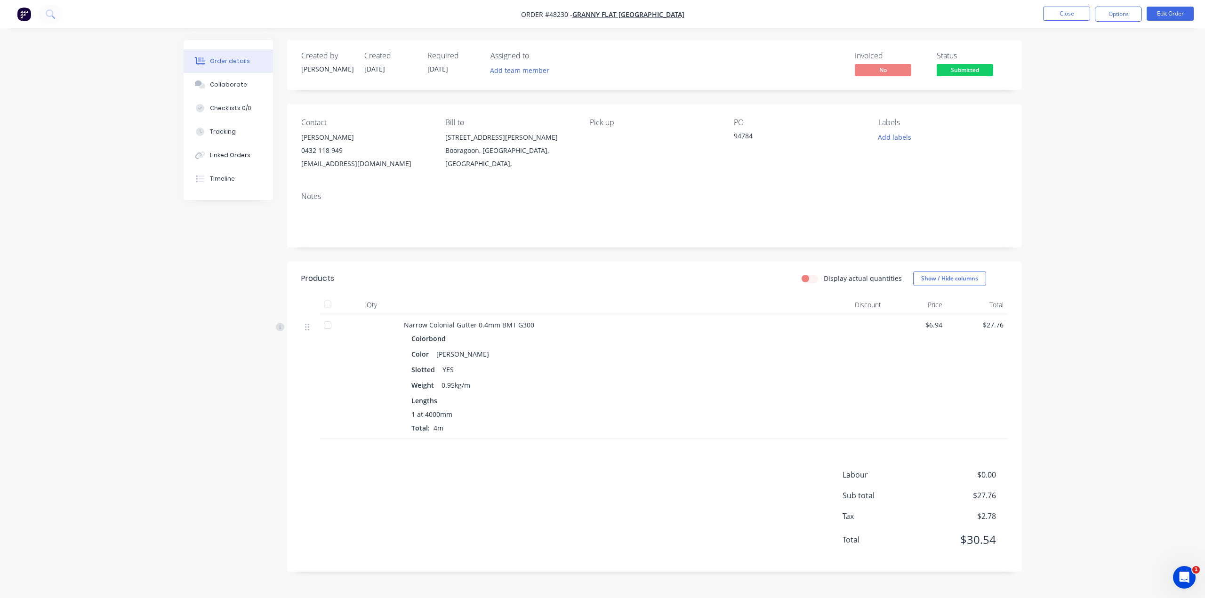
click at [415, 200] on div "Notes" at bounding box center [654, 196] width 706 height 9
drag, startPoint x: 1109, startPoint y: 263, endPoint x: 1108, endPoint y: 257, distance: 5.8
click at [1109, 263] on div "Order details Collaborate Checklists 0/0 Tracking Linked Orders Timeline Order …" at bounding box center [602, 299] width 1205 height 598
click at [1168, 16] on button "Edit Order" at bounding box center [1170, 14] width 47 height 14
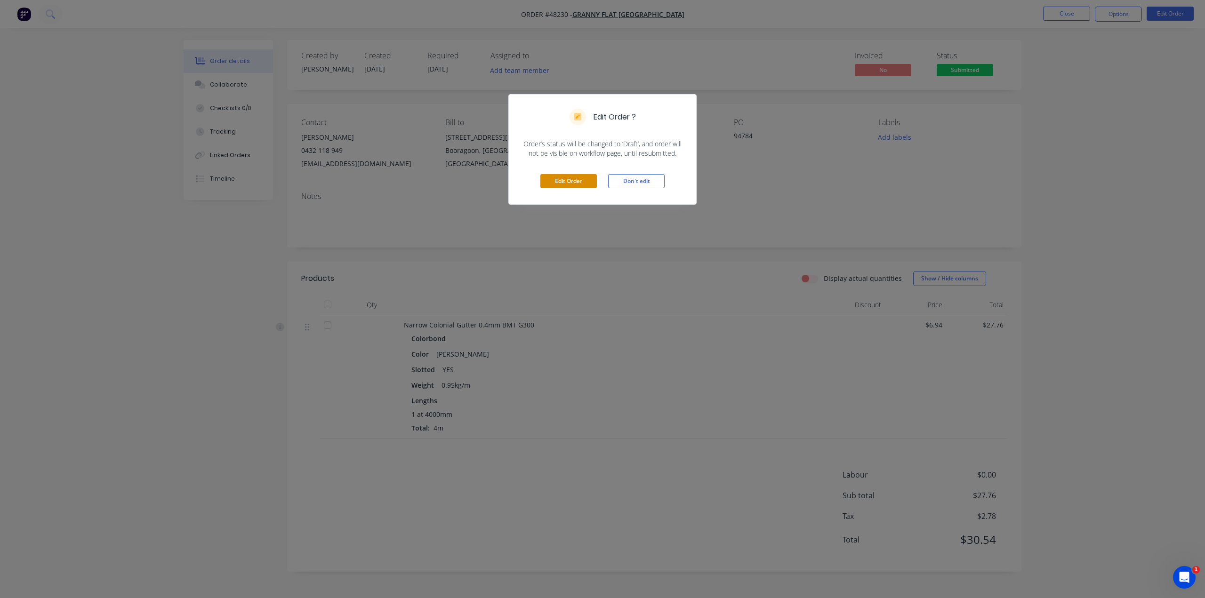
click at [570, 182] on button "Edit Order" at bounding box center [568, 181] width 56 height 14
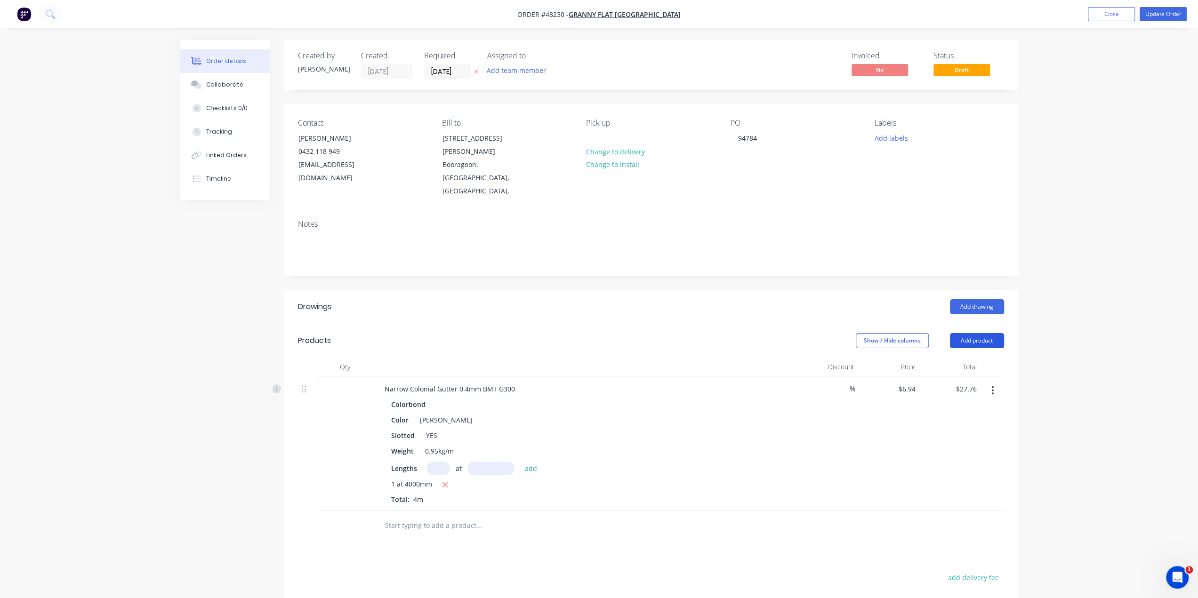
click at [970, 333] on button "Add product" at bounding box center [977, 340] width 54 height 15
click at [956, 358] on div "Product catalogue" at bounding box center [959, 365] width 72 height 14
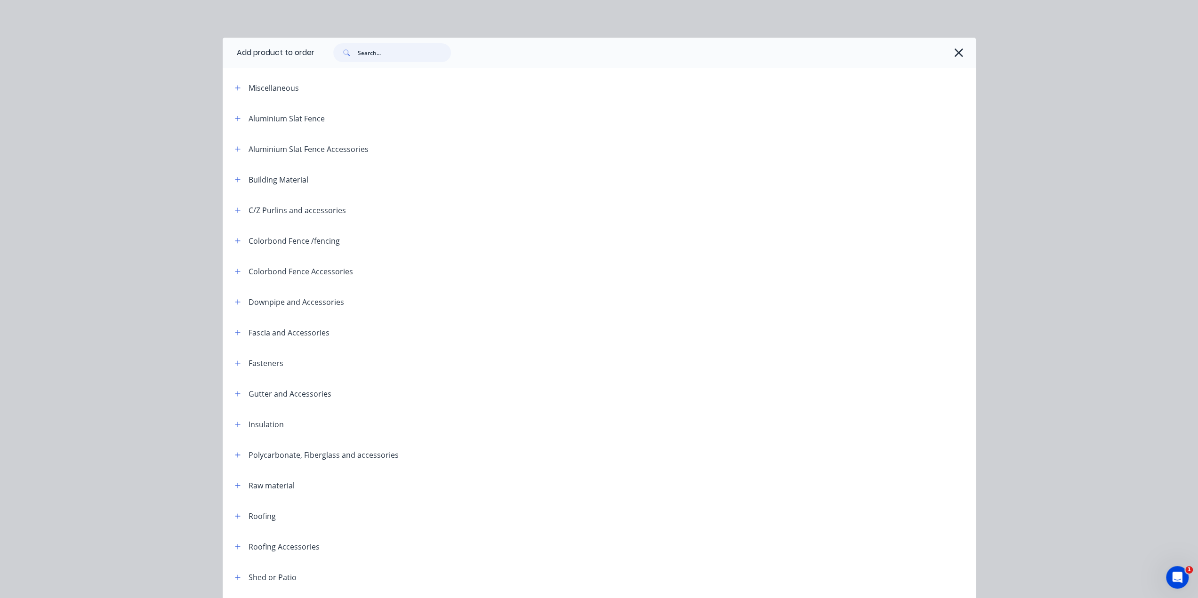
click at [372, 54] on input "text" at bounding box center [404, 52] width 93 height 19
click at [378, 47] on input "text" at bounding box center [404, 52] width 93 height 19
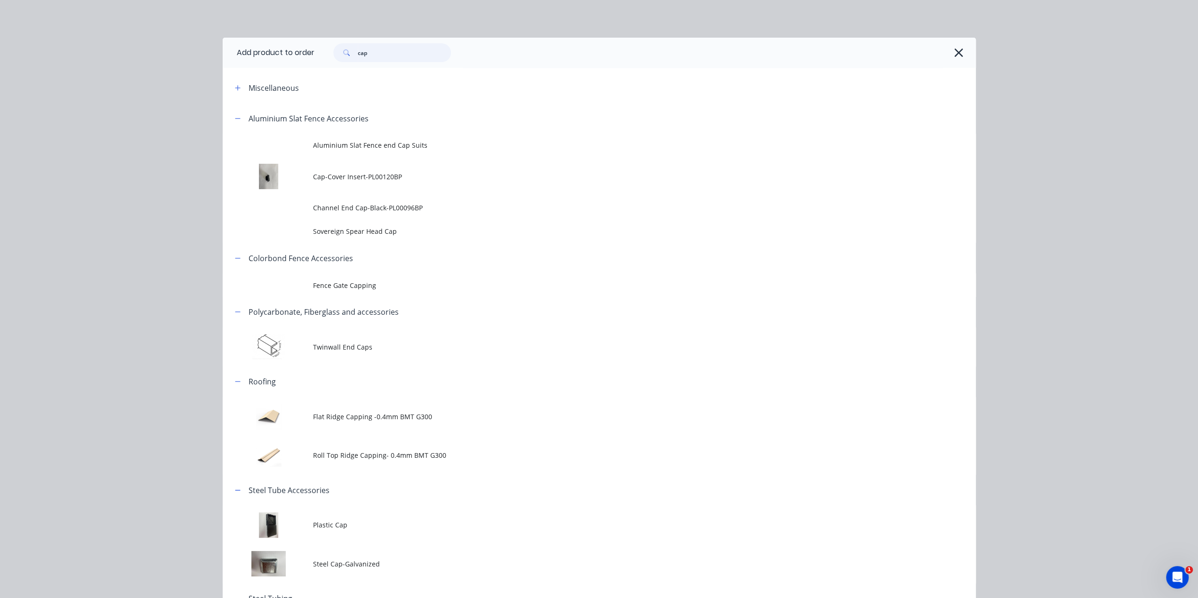
drag, startPoint x: 367, startPoint y: 54, endPoint x: 322, endPoint y: 51, distance: 44.8
click at [324, 51] on div "cap" at bounding box center [387, 52] width 127 height 19
type input "c"
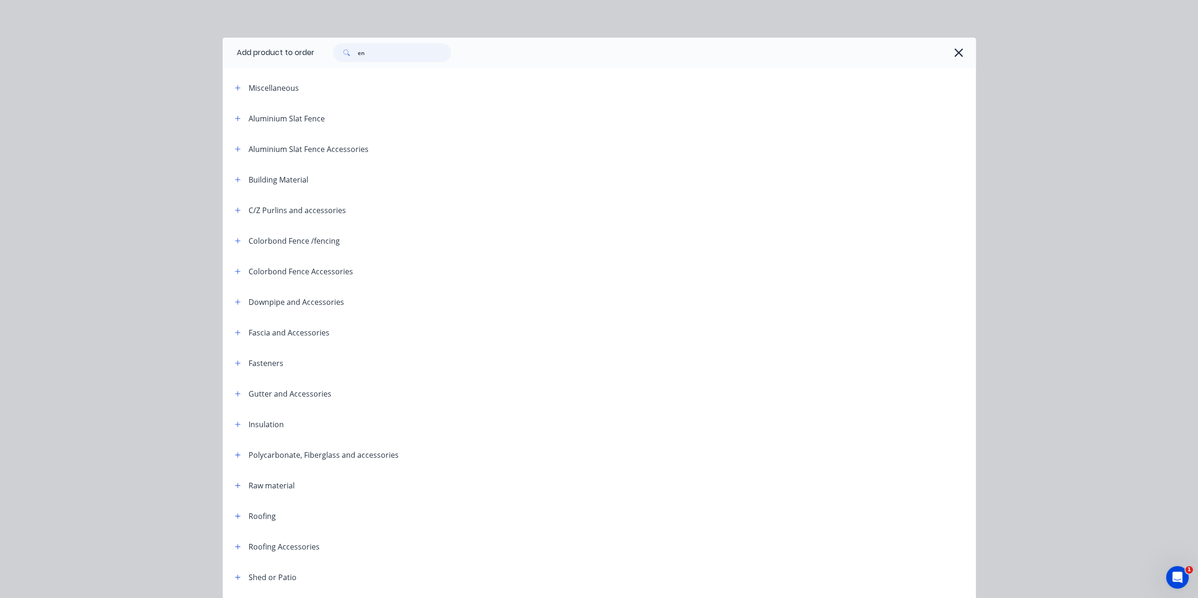
type input "e"
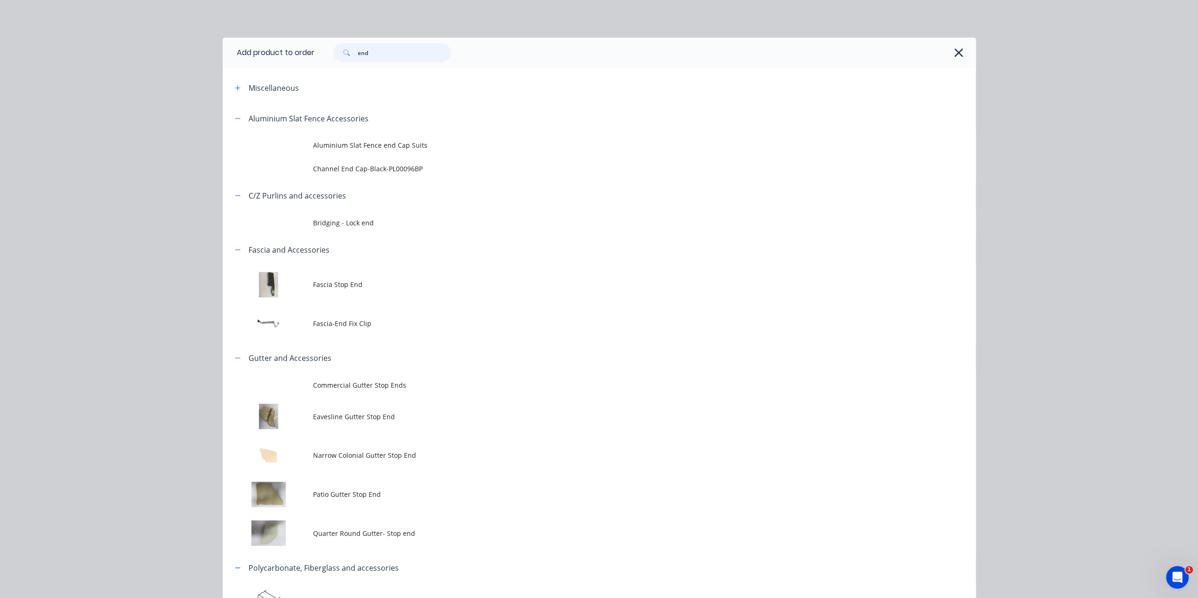
drag, startPoint x: 379, startPoint y: 50, endPoint x: 302, endPoint y: 40, distance: 77.8
click at [302, 40] on header "Add product to order end" at bounding box center [599, 53] width 753 height 30
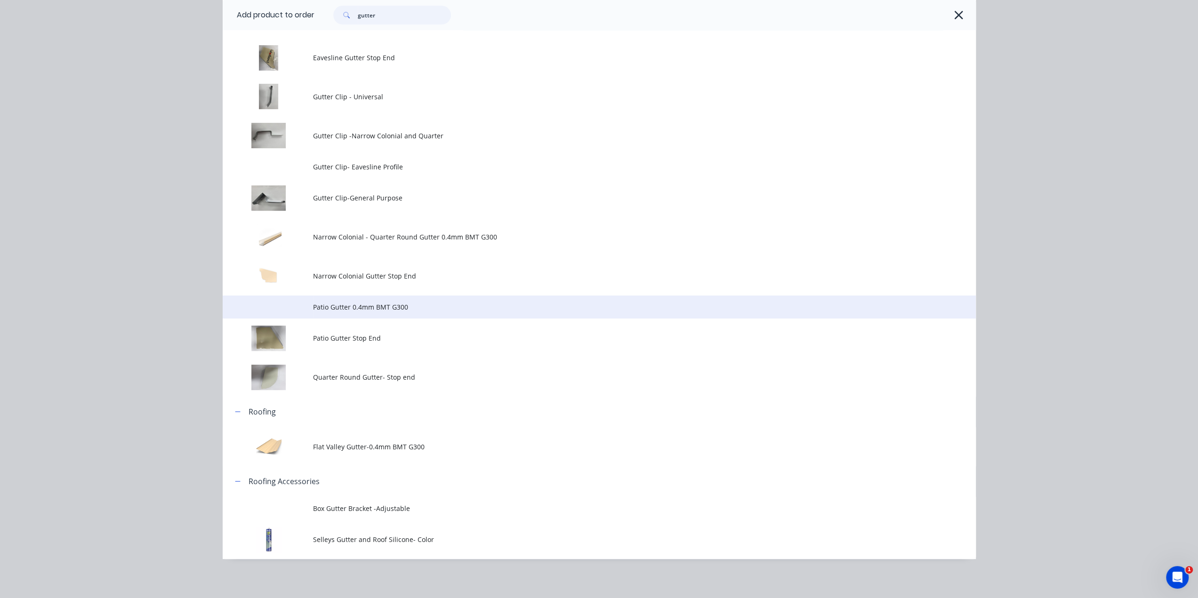
scroll to position [207, 0]
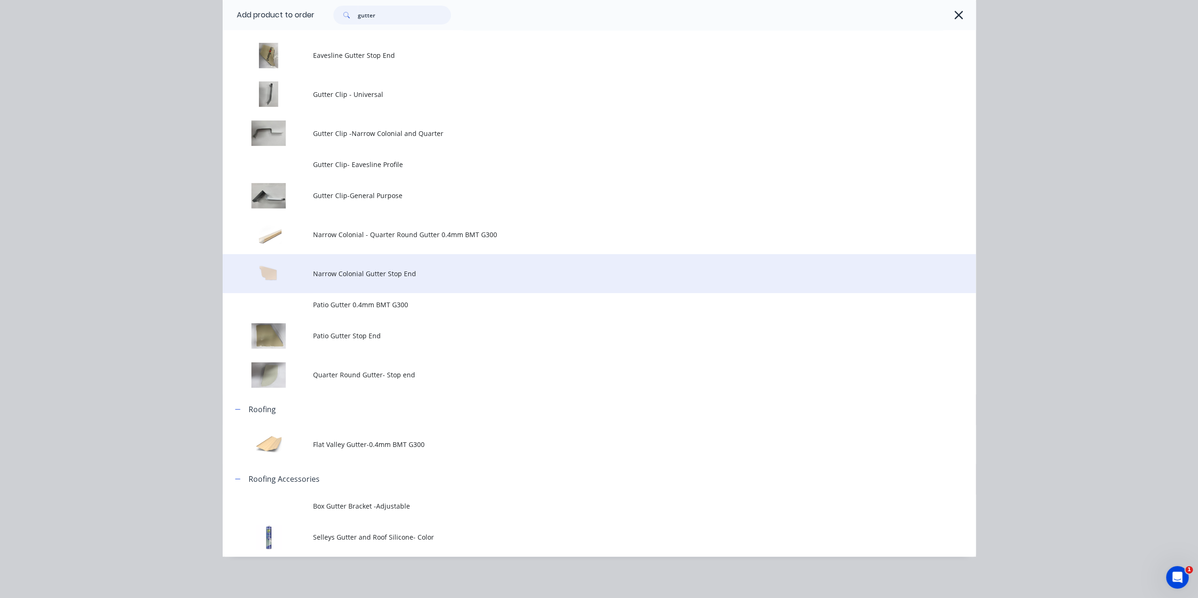
type input "gutter"
click at [437, 280] on td "Narrow Colonial Gutter Stop End" at bounding box center [644, 273] width 663 height 39
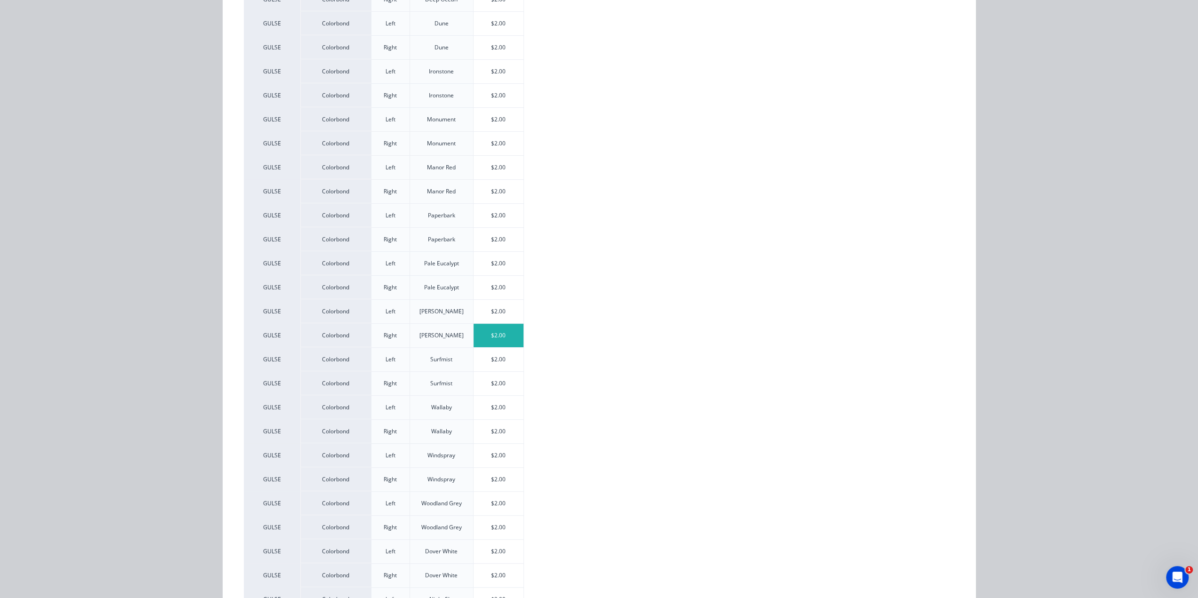
scroll to position [396, 0]
click at [492, 299] on div "$2.00" at bounding box center [498, 306] width 50 height 24
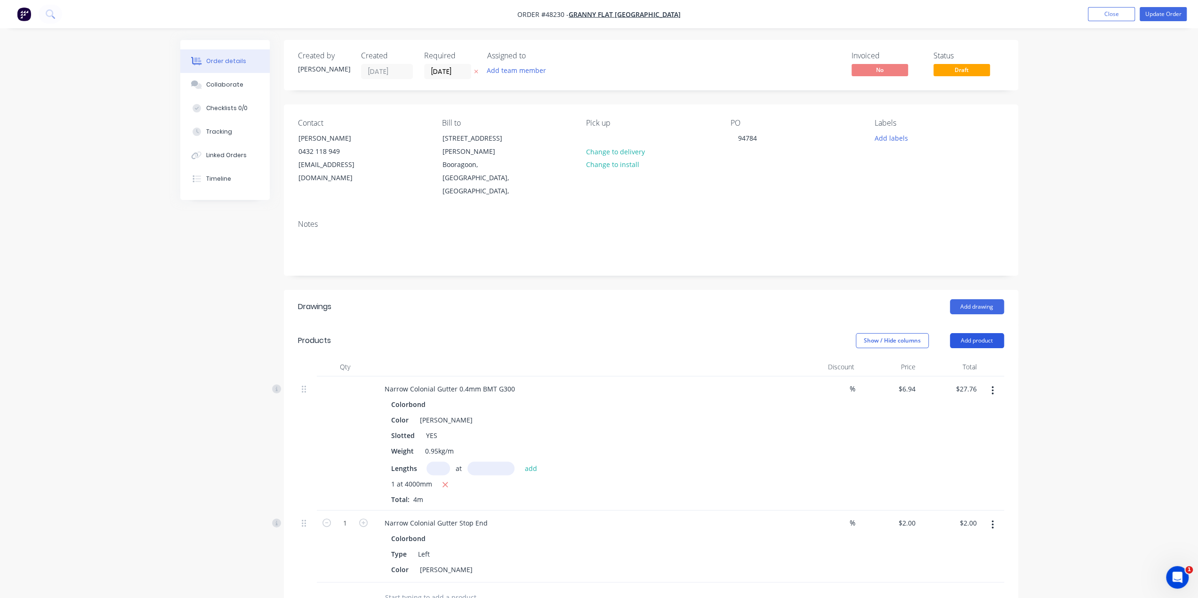
click at [970, 333] on button "Add product" at bounding box center [977, 340] width 54 height 15
click at [968, 358] on div "Product catalogue" at bounding box center [959, 365] width 72 height 14
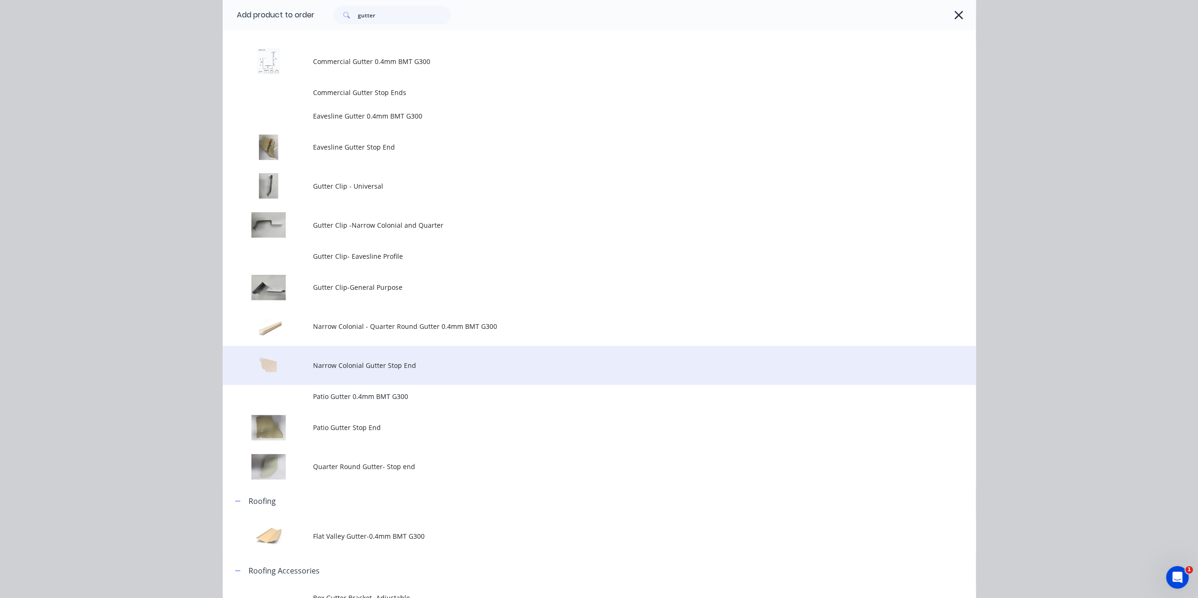
scroll to position [188, 0]
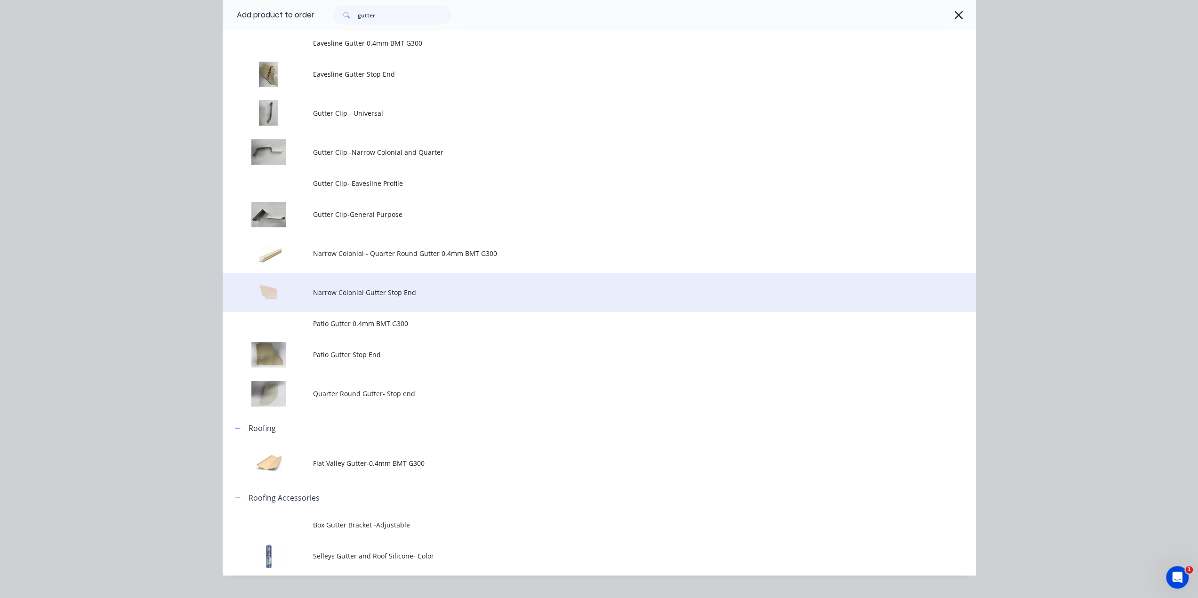
click at [430, 298] on td "Narrow Colonial Gutter Stop End" at bounding box center [644, 292] width 663 height 39
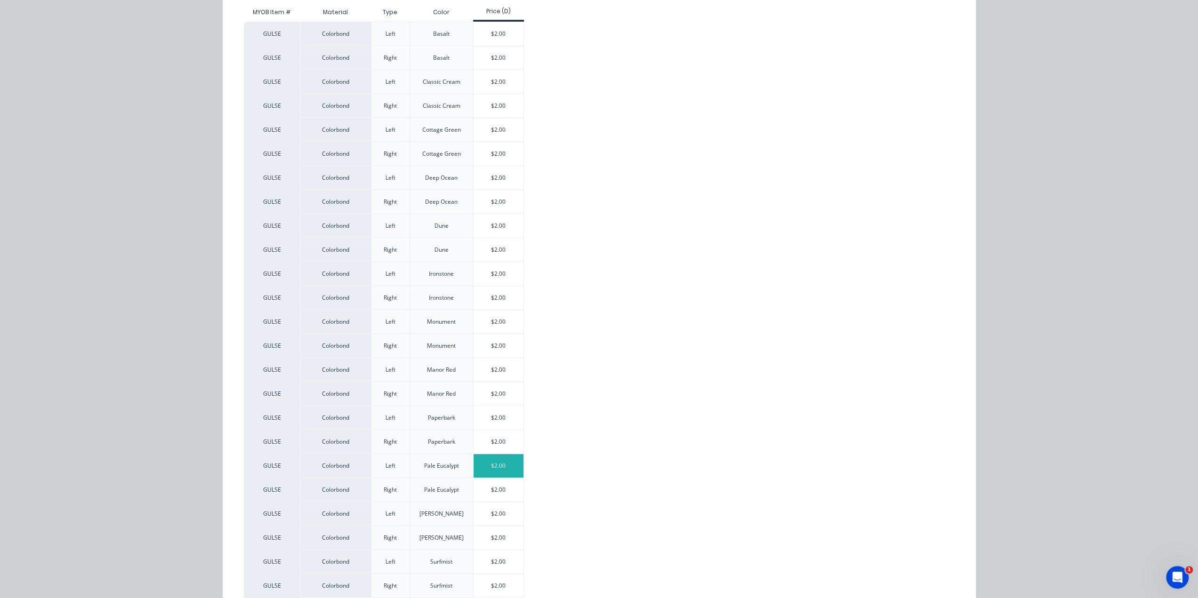
scroll to position [361, 0]
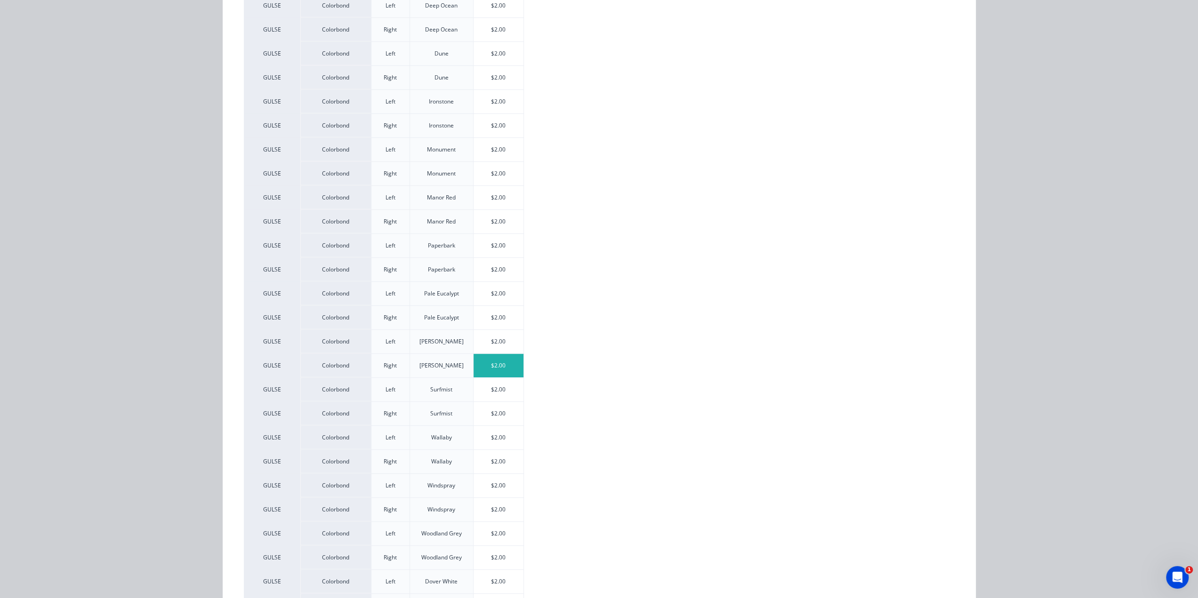
click at [495, 356] on div "$2.00" at bounding box center [498, 366] width 50 height 24
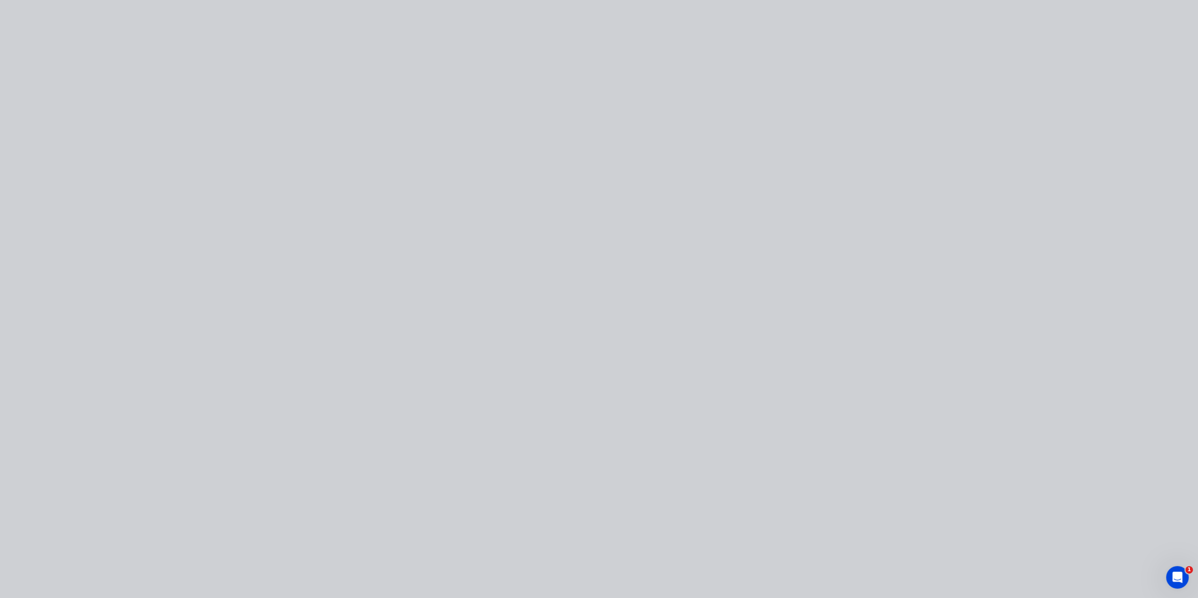
scroll to position [0, 0]
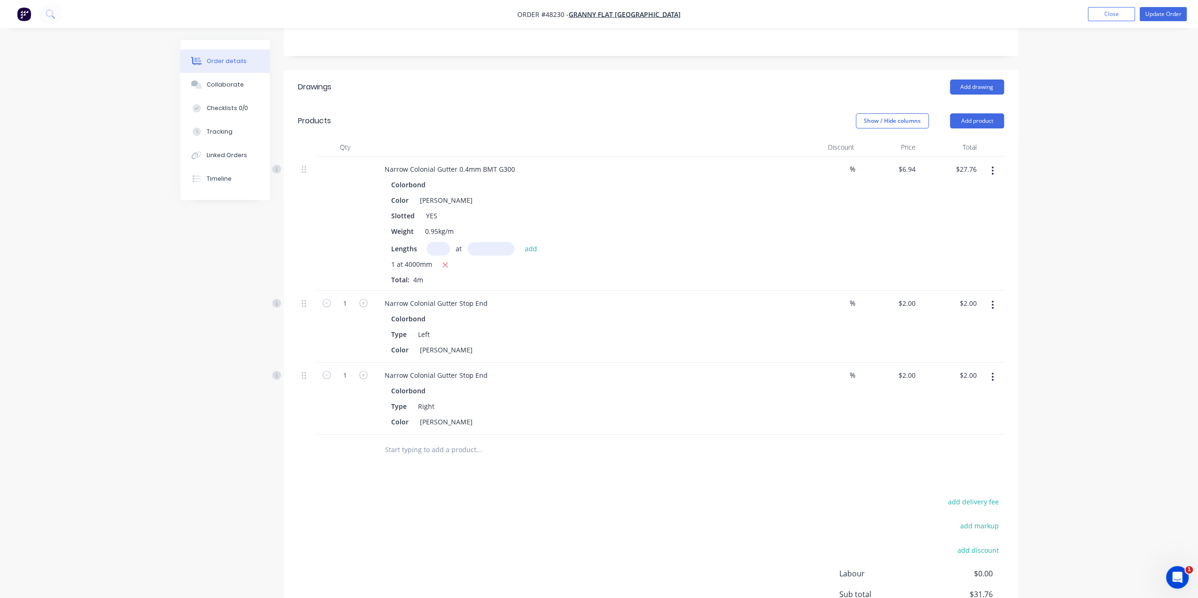
click at [1141, 287] on div "Order details Collaborate Checklists 0/0 Tracking Linked Orders Timeline Order …" at bounding box center [599, 232] width 1198 height 905
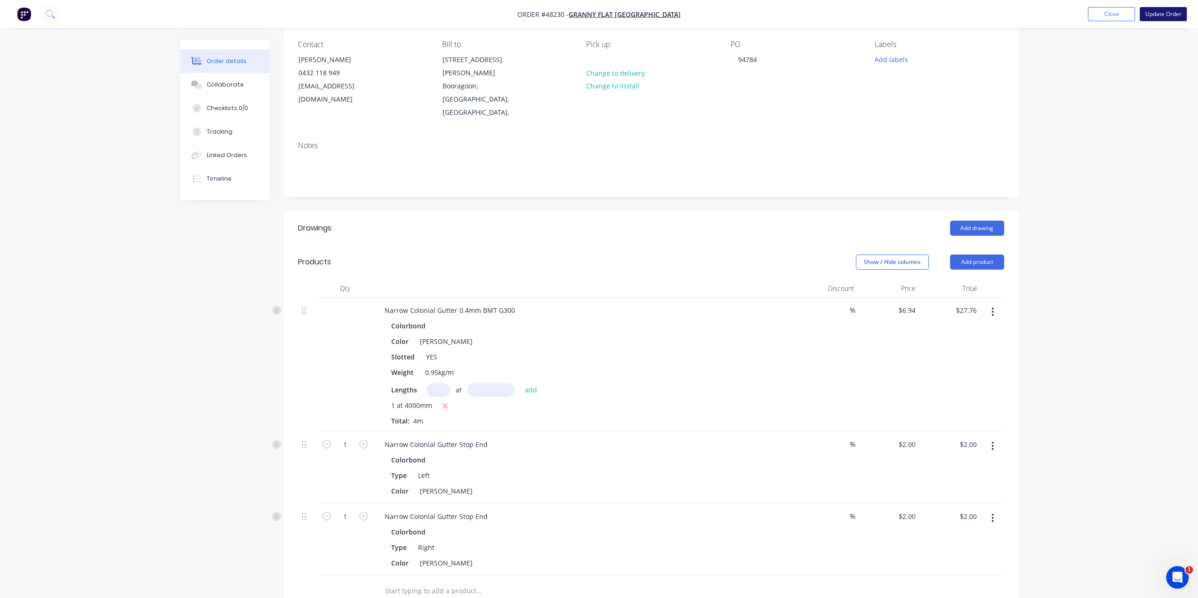
click at [1167, 8] on button "Update Order" at bounding box center [1162, 14] width 47 height 14
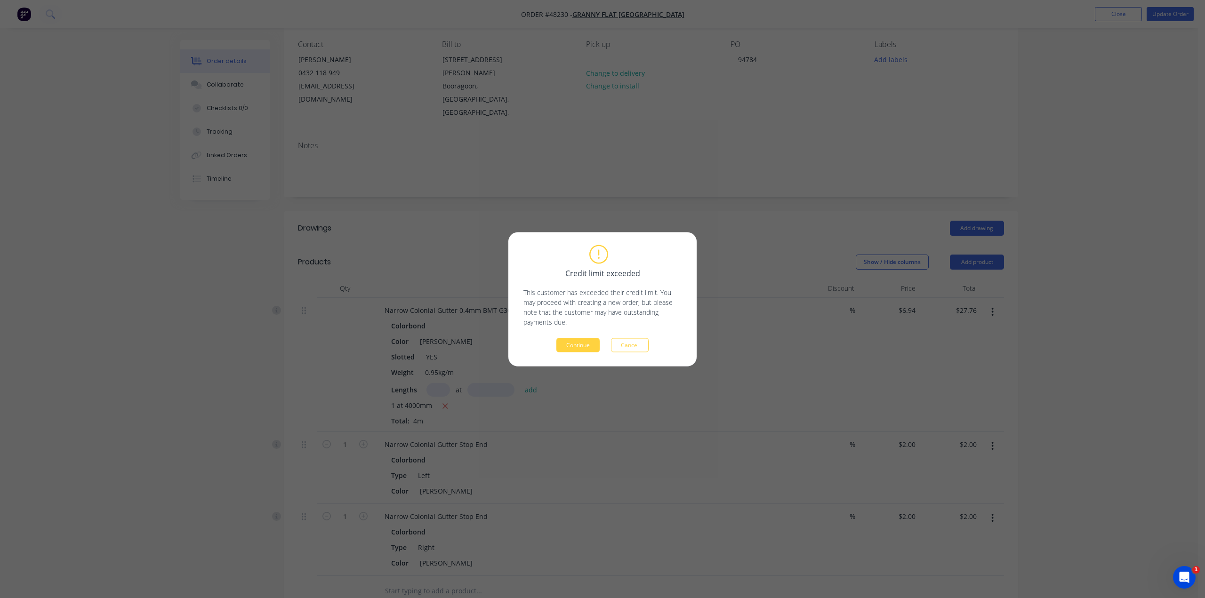
click at [580, 353] on div "Credit limit exceeded This customer has exceeded their credit limit. You may pr…" at bounding box center [602, 299] width 188 height 134
click at [582, 346] on button "Continue" at bounding box center [577, 345] width 43 height 14
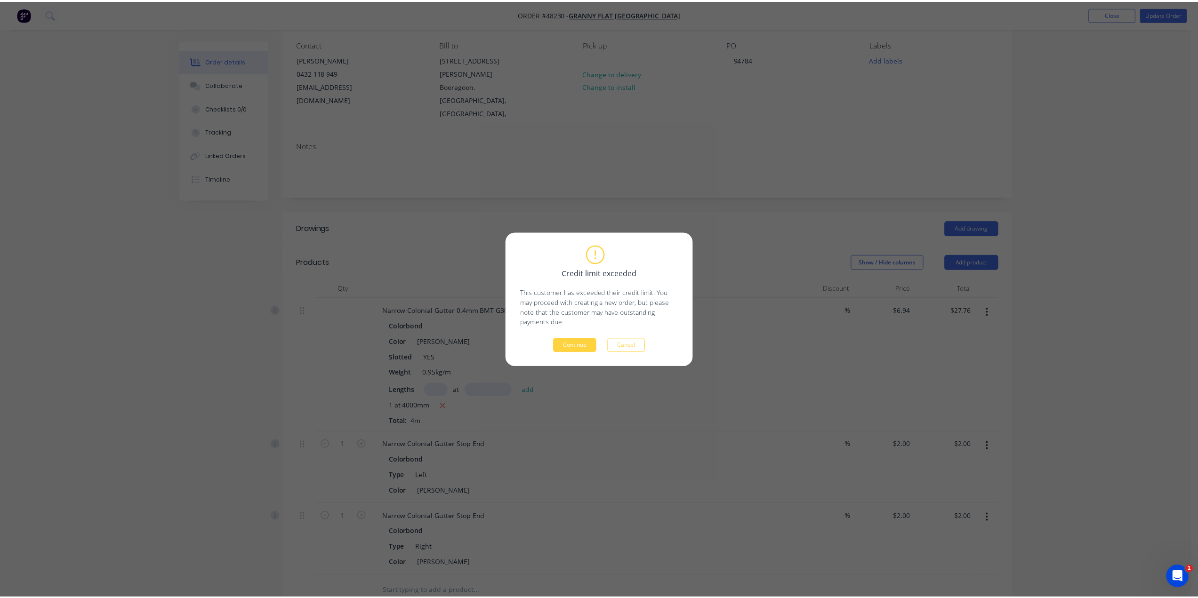
scroll to position [0, 0]
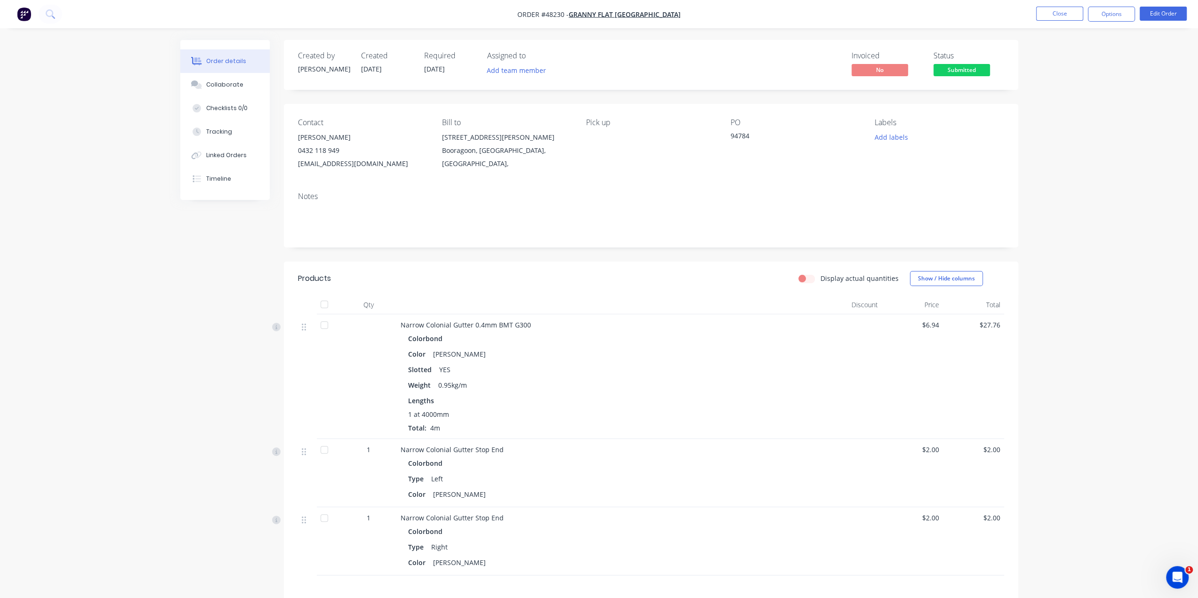
click at [687, 173] on div "Contact Kiran Shanker 0432 118 949 kiran@grannyflatswa.com Bill to 92 McCoy st …" at bounding box center [651, 144] width 734 height 80
click at [209, 147] on button "Linked Orders" at bounding box center [224, 156] width 89 height 24
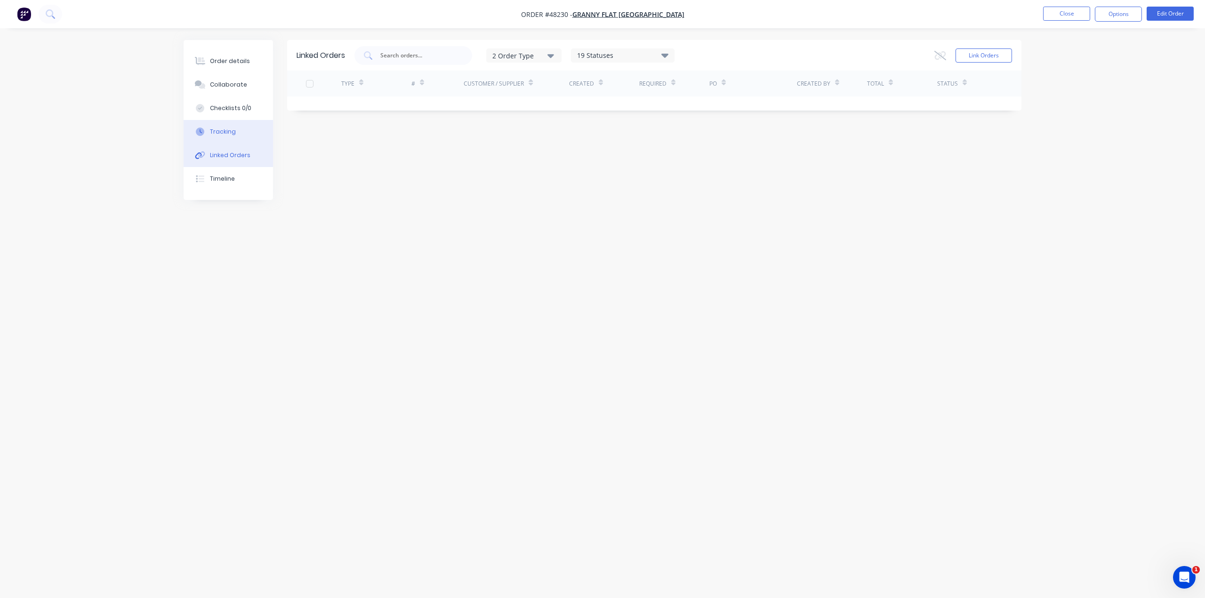
click at [237, 136] on button "Tracking" at bounding box center [228, 132] width 89 height 24
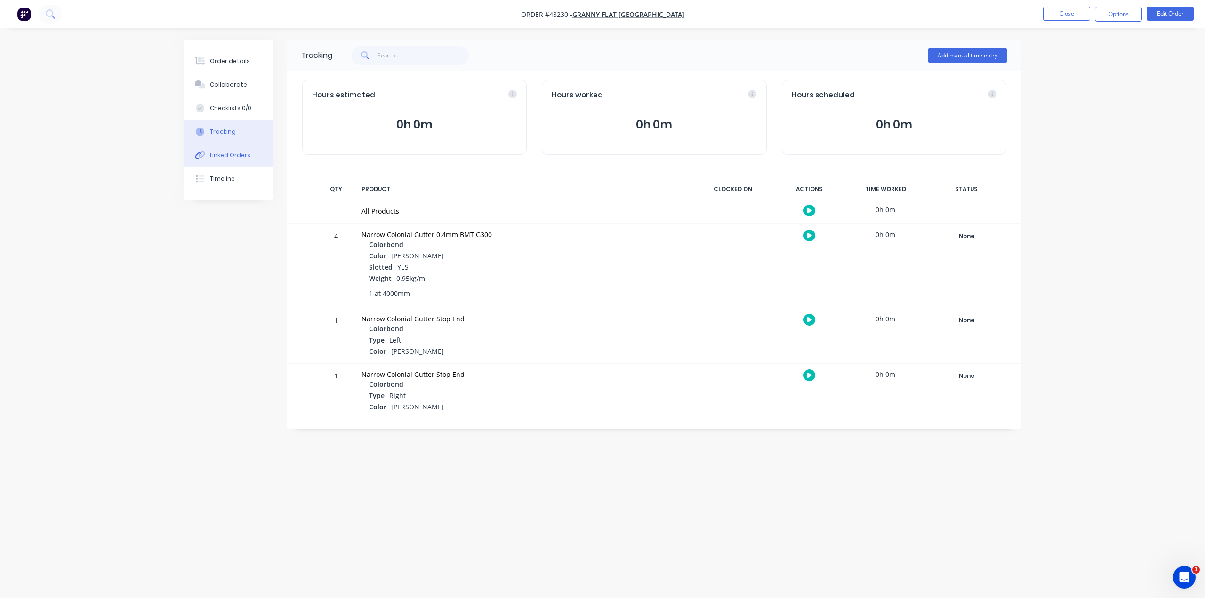
click at [221, 153] on div "Linked Orders" at bounding box center [230, 155] width 40 height 8
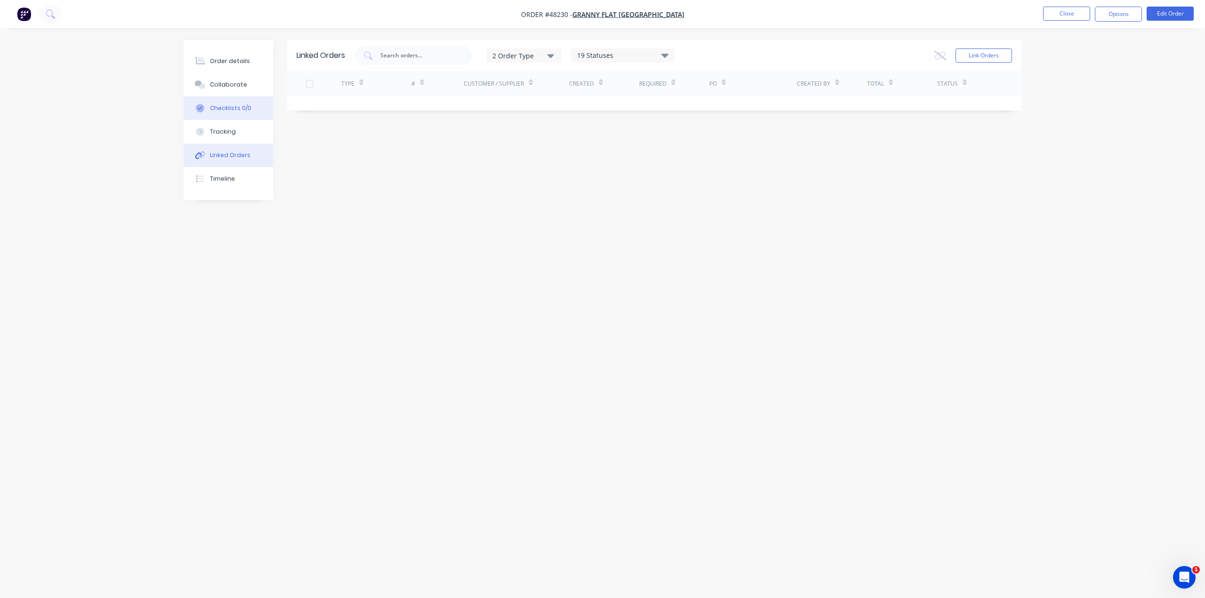
click at [221, 116] on button "Checklists 0/0" at bounding box center [228, 108] width 89 height 24
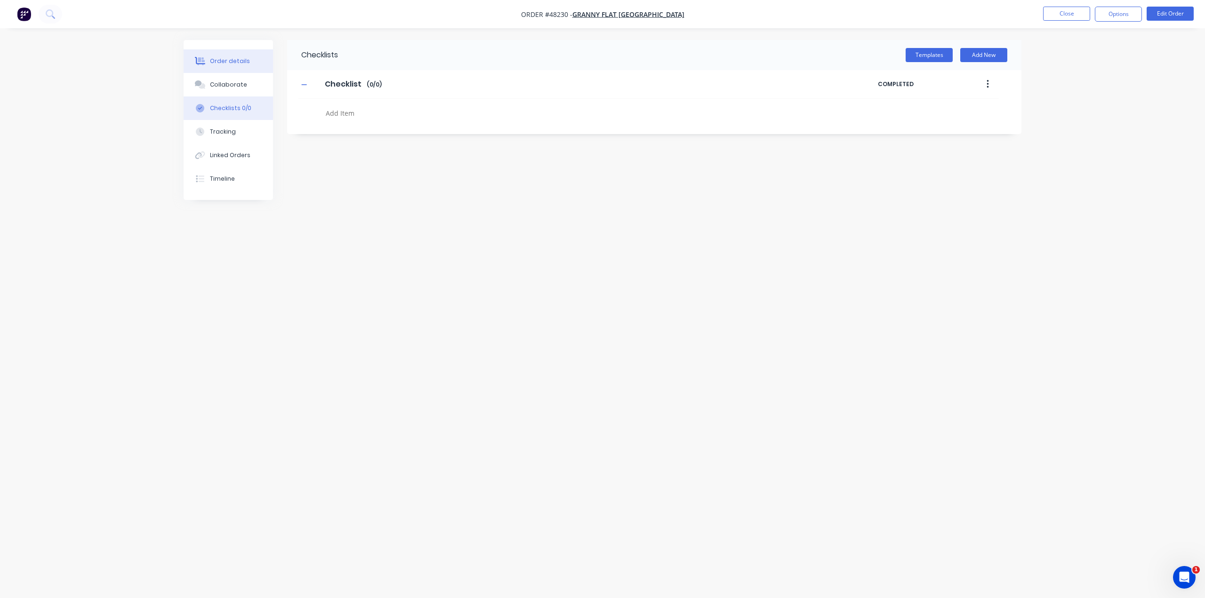
click at [231, 70] on button "Order details" at bounding box center [228, 61] width 89 height 24
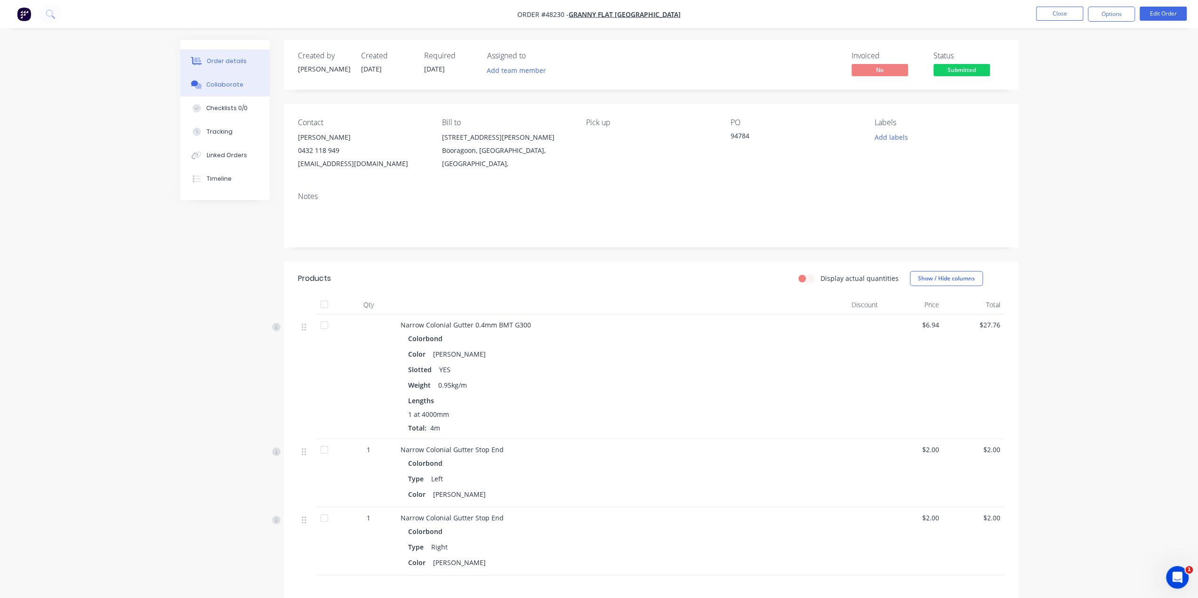
click at [234, 85] on div "Collaborate" at bounding box center [224, 84] width 37 height 8
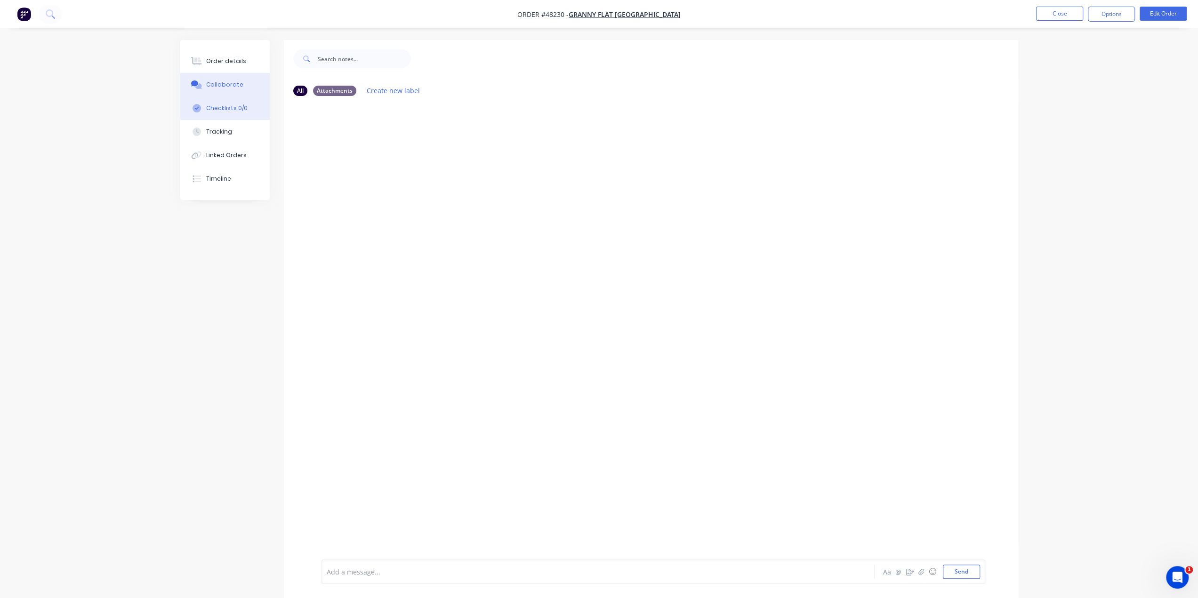
click at [227, 109] on div "Checklists 0/0" at bounding box center [226, 108] width 41 height 8
click at [227, 114] on button "Checklists 0/0" at bounding box center [228, 108] width 89 height 24
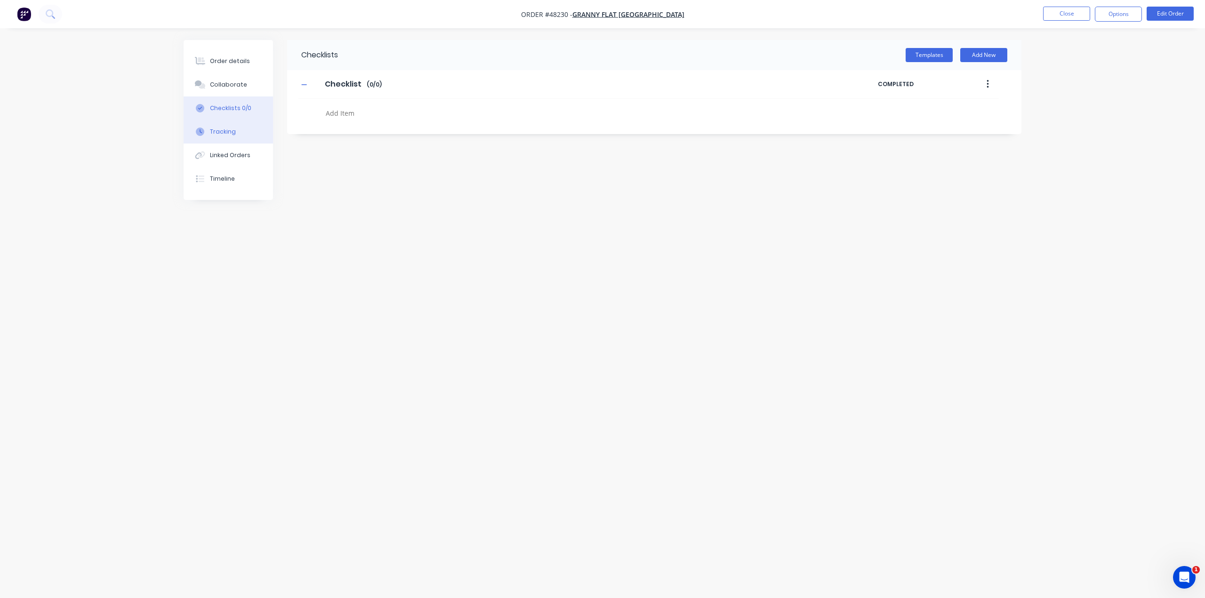
type textarea "x"
click at [223, 134] on div "Tracking" at bounding box center [223, 132] width 26 height 8
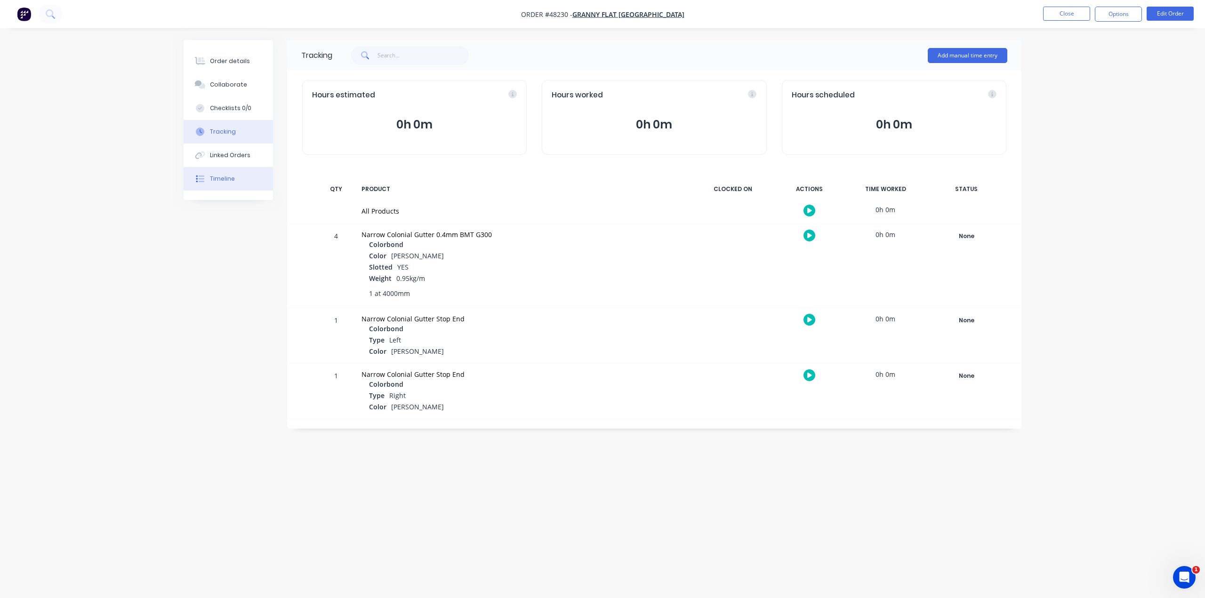
drag, startPoint x: 230, startPoint y: 178, endPoint x: 253, endPoint y: 184, distance: 24.1
click at [230, 177] on div "Timeline" at bounding box center [222, 179] width 25 height 8
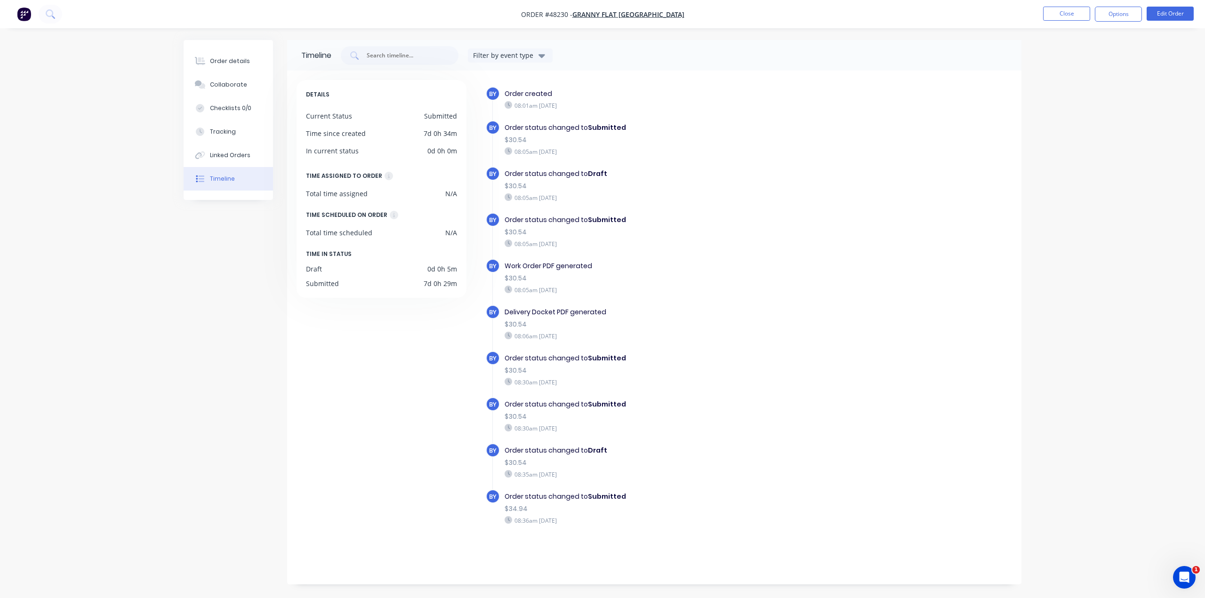
click at [801, 346] on div "BY Delivery Docket PDF generated $30.54 08:06am Tuesday 19/08/25" at bounding box center [672, 328] width 372 height 46
drag, startPoint x: 537, startPoint y: 310, endPoint x: 581, endPoint y: 315, distance: 44.1
click at [569, 310] on div "Delivery Docket PDF generated" at bounding box center [668, 312] width 326 height 10
click at [704, 326] on div "$30.54" at bounding box center [668, 325] width 326 height 10
click at [204, 60] on icon at bounding box center [200, 61] width 11 height 8
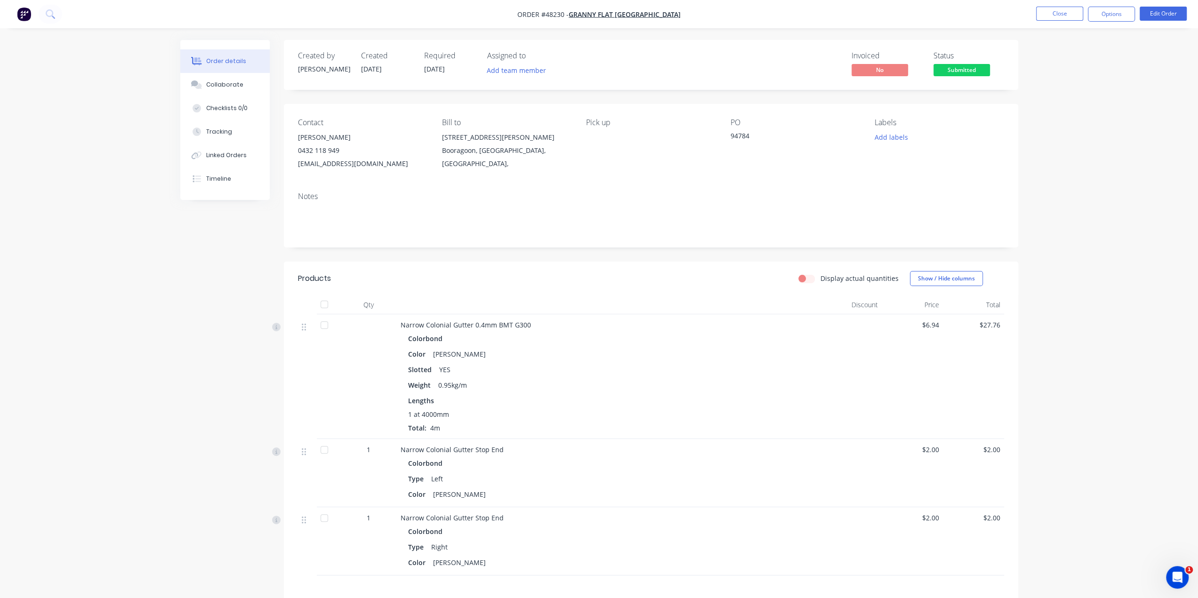
click at [16, 14] on button "button" at bounding box center [24, 14] width 20 height 15
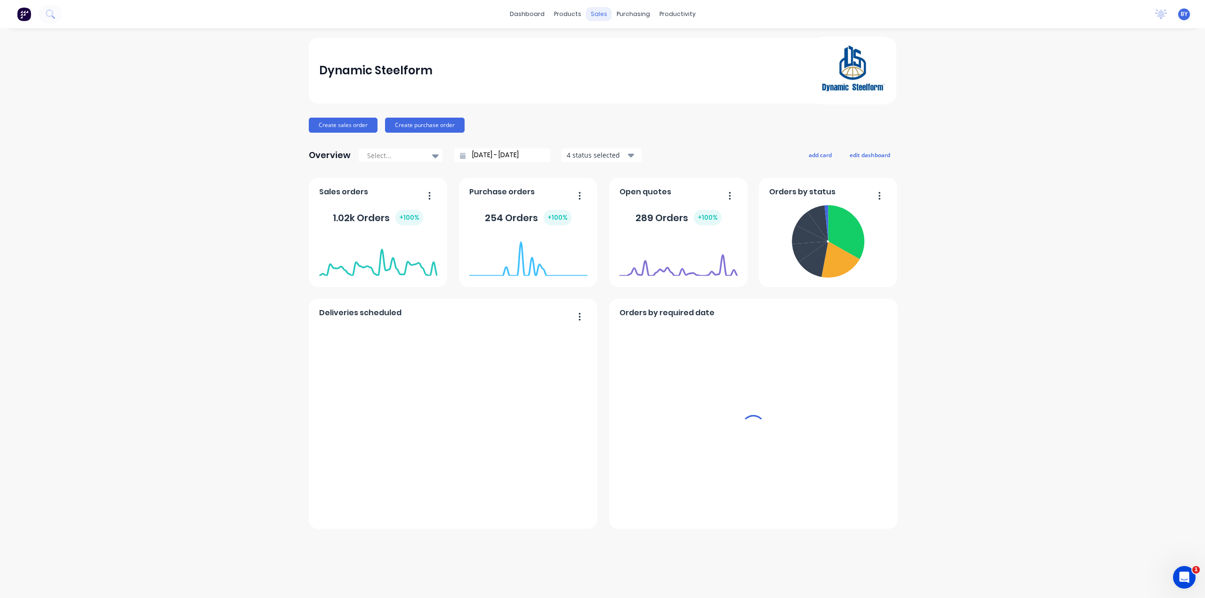
click at [596, 15] on div "sales" at bounding box center [599, 14] width 26 height 14
click at [598, 8] on div "sales" at bounding box center [599, 14] width 26 height 14
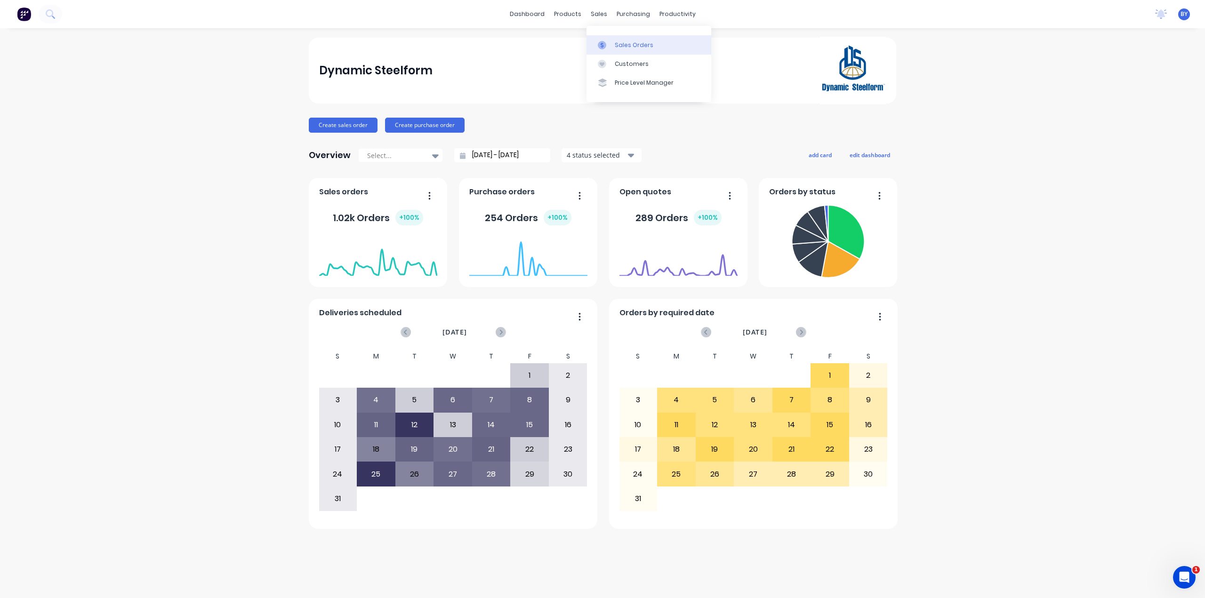
click at [622, 44] on div "Sales Orders" at bounding box center [634, 45] width 39 height 8
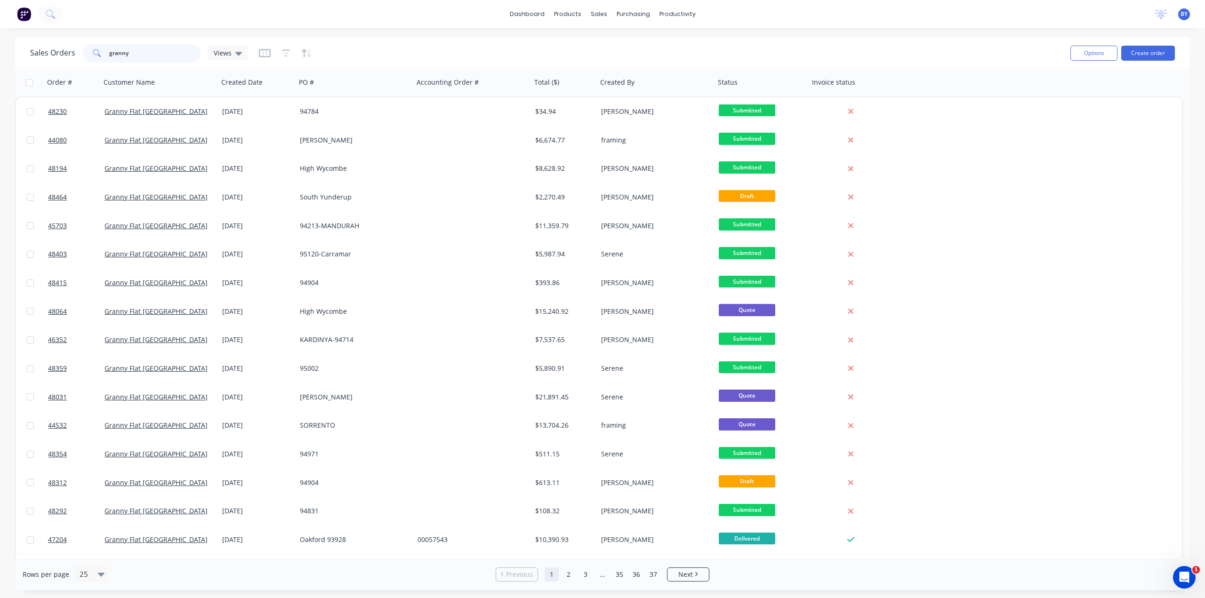
drag, startPoint x: 165, startPoint y: 54, endPoint x: 11, endPoint y: 46, distance: 153.7
click at [12, 45] on div "Sales Orders granny Views Options Create order Order # Customer Name Created Da…" at bounding box center [602, 314] width 1205 height 553
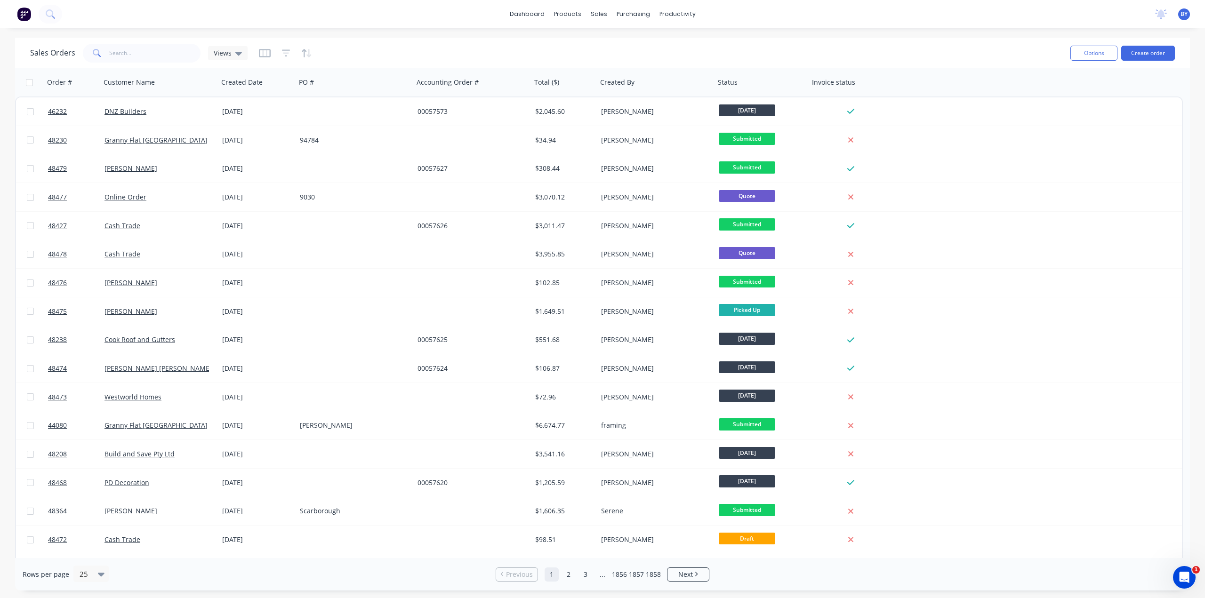
drag, startPoint x: 991, startPoint y: 61, endPoint x: 1138, endPoint y: 63, distance: 146.4
click at [992, 61] on div "Sales Orders Views" at bounding box center [546, 52] width 1033 height 23
click at [1144, 52] on button "Create order" at bounding box center [1148, 53] width 54 height 15
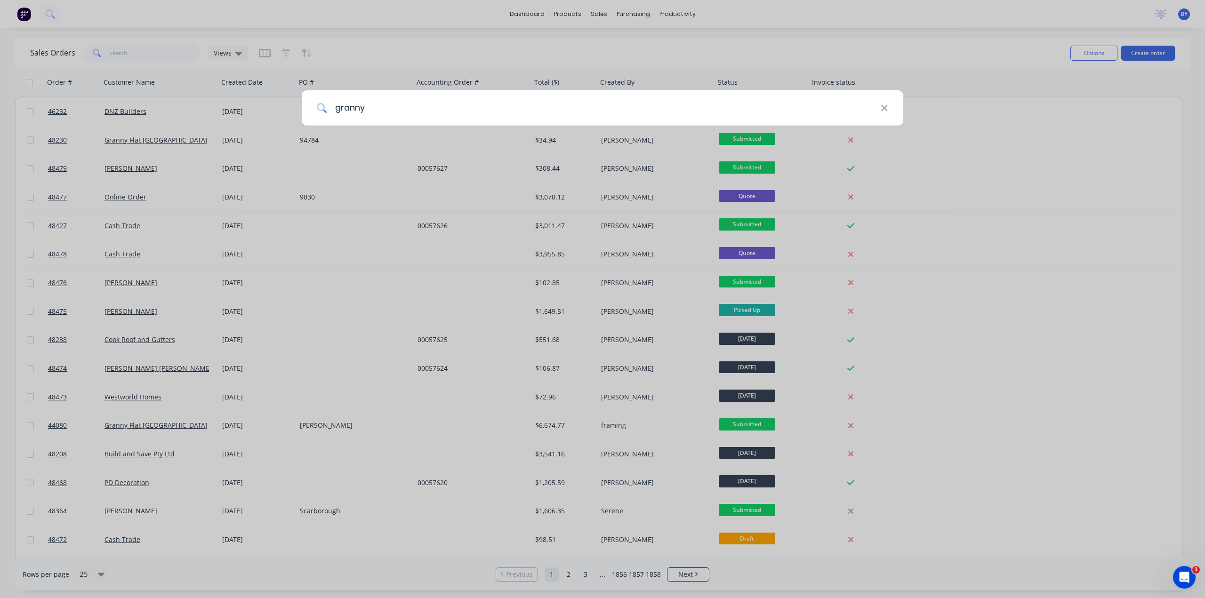
type input "granny"
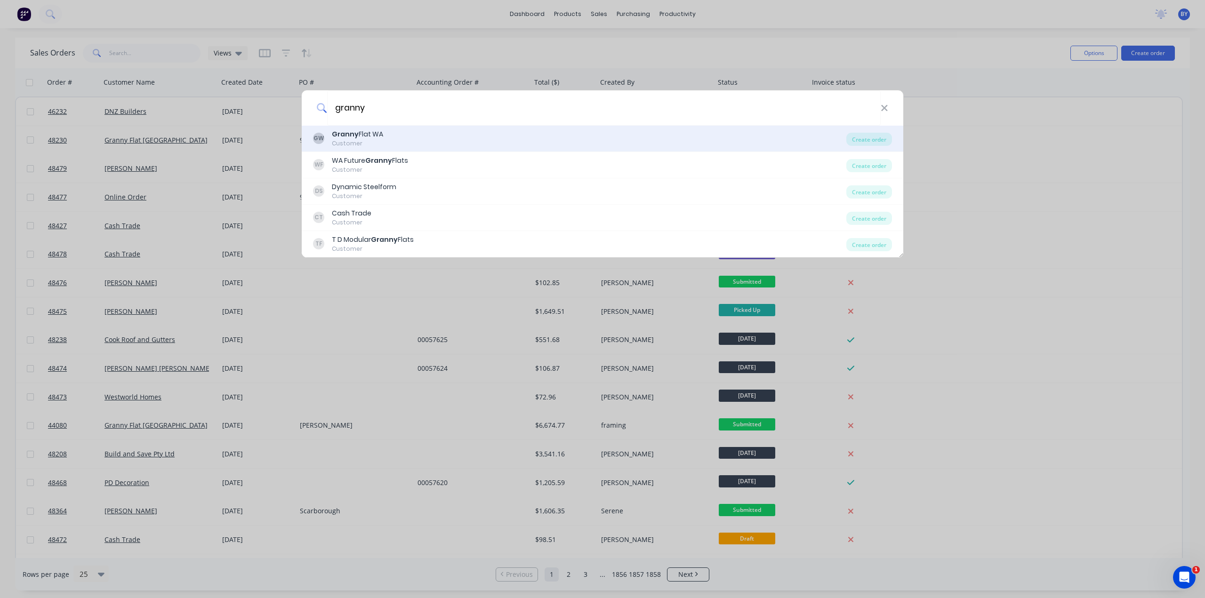
click at [387, 142] on div "GW Granny Flat WA Customer" at bounding box center [579, 138] width 533 height 18
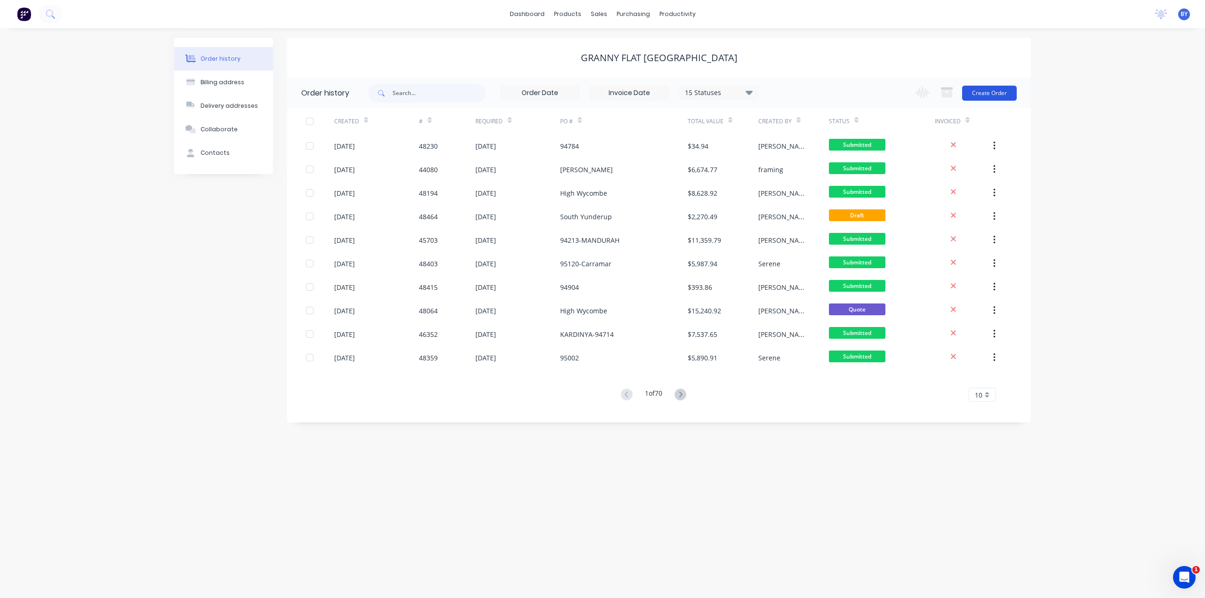
click at [995, 96] on button "Create Order" at bounding box center [989, 93] width 55 height 15
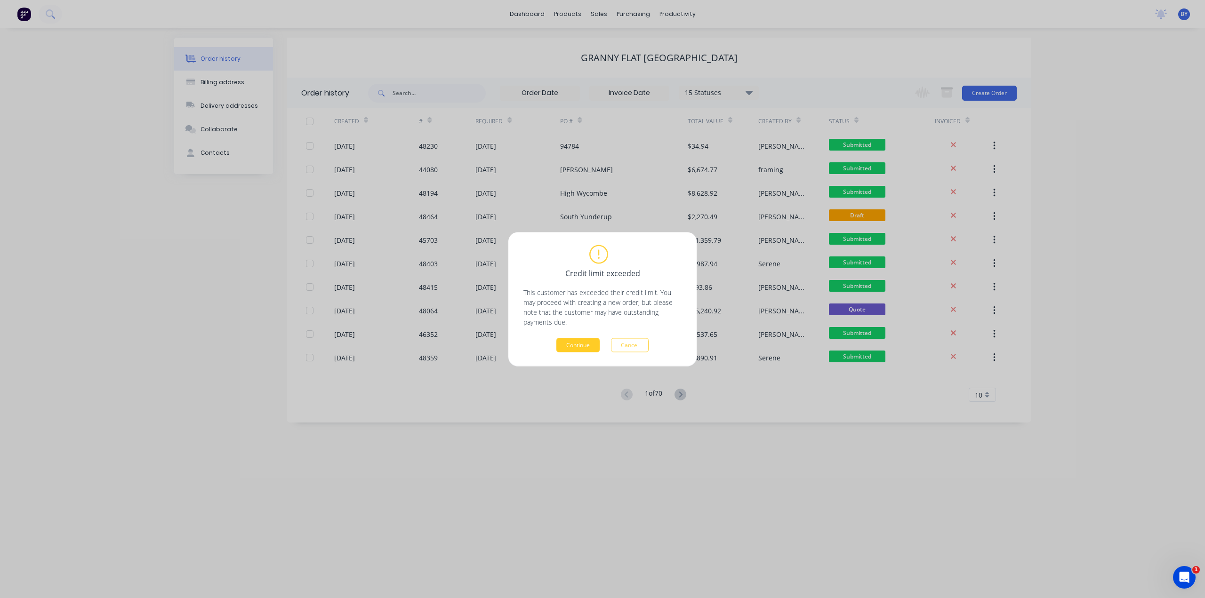
click at [578, 343] on button "Continue" at bounding box center [577, 345] width 43 height 14
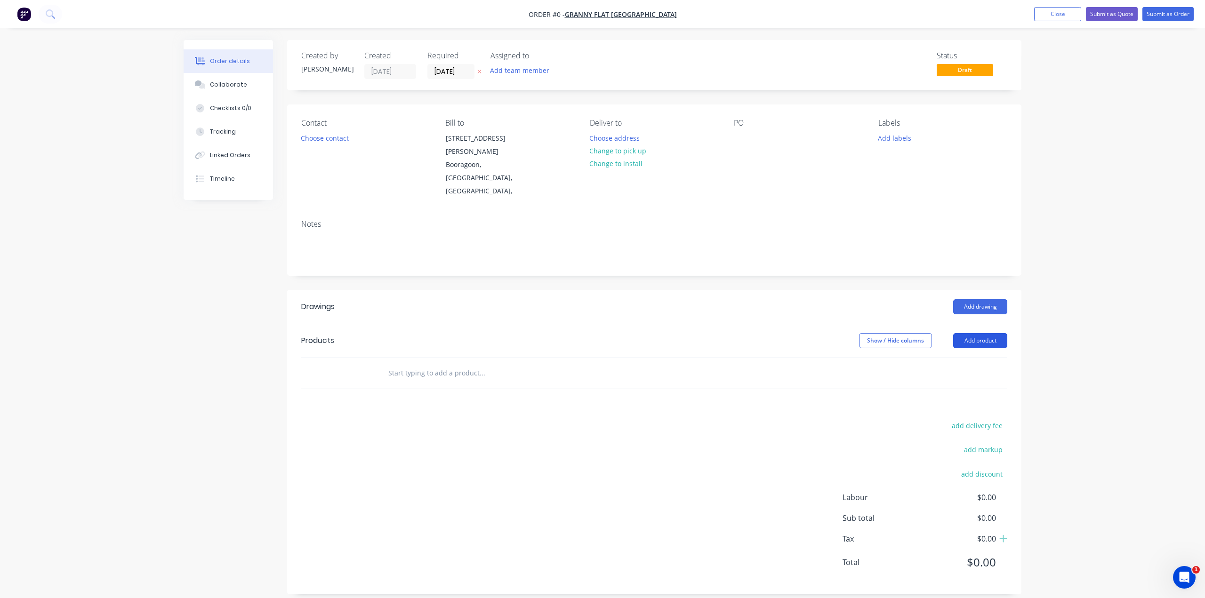
click at [971, 333] on button "Add product" at bounding box center [980, 340] width 54 height 15
click at [946, 358] on div "Product catalogue" at bounding box center [962, 365] width 72 height 14
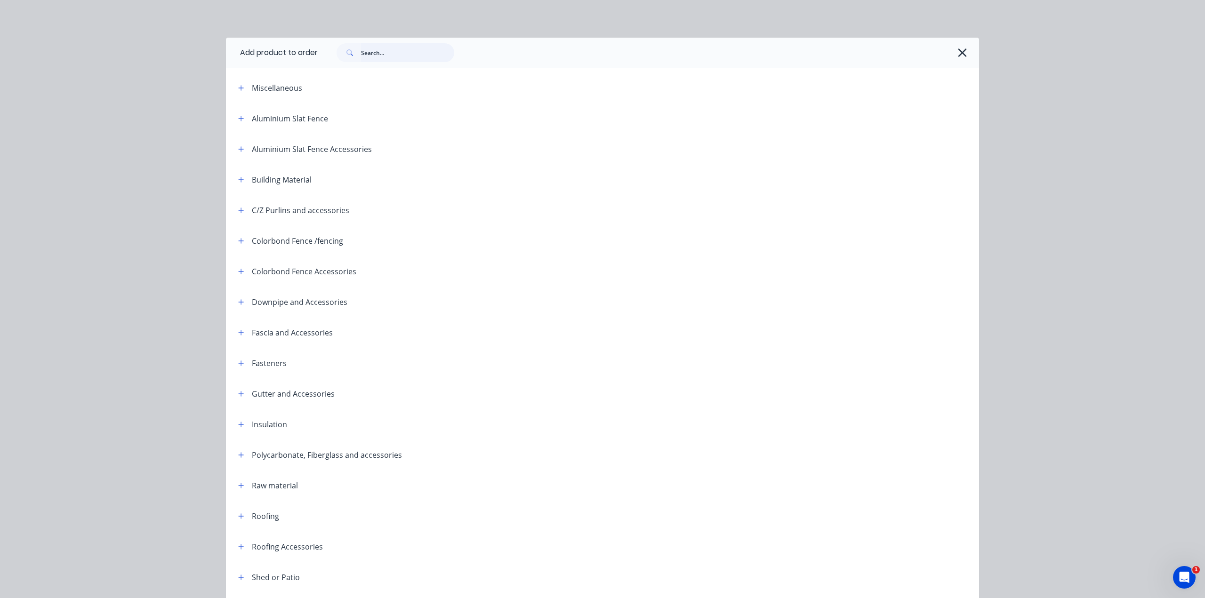
click at [386, 56] on input "text" at bounding box center [407, 52] width 93 height 19
type input "T"
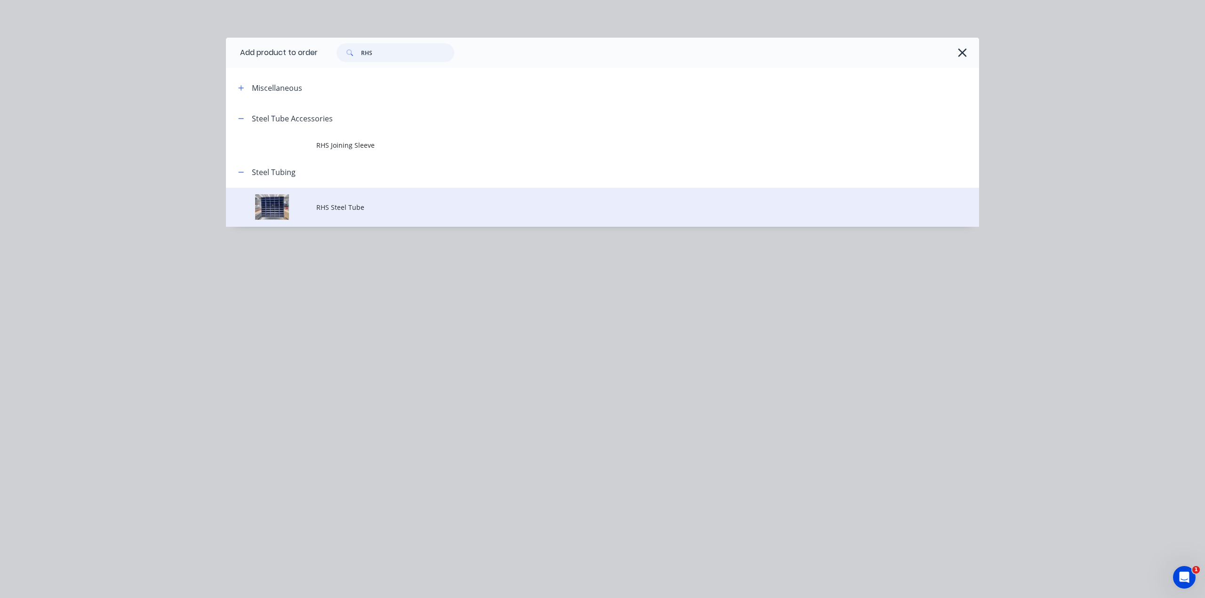
type input "RHS"
click at [405, 209] on span "RHS Steel Tube" at bounding box center [581, 207] width 530 height 10
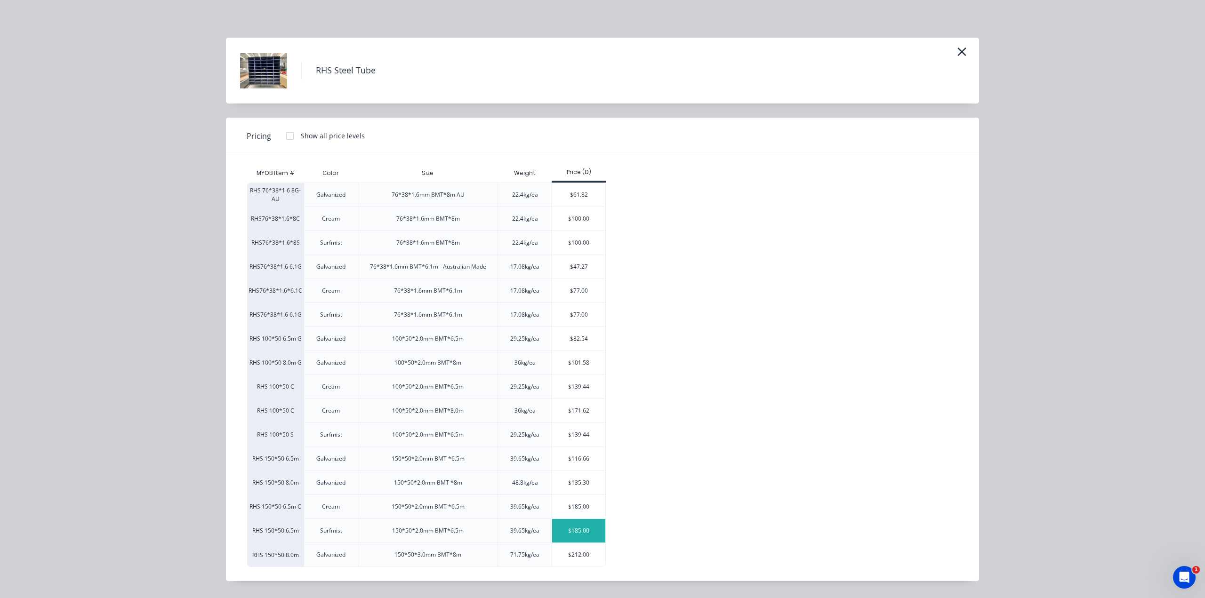
click at [582, 531] on div "$185.00" at bounding box center [578, 531] width 53 height 24
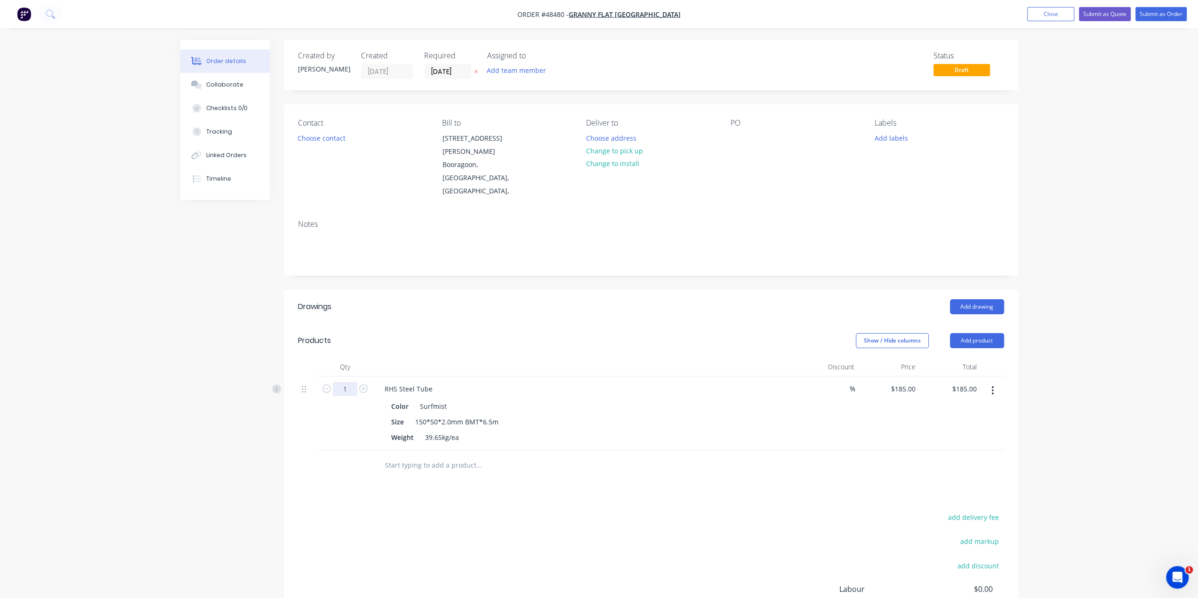
drag, startPoint x: 348, startPoint y: 360, endPoint x: 303, endPoint y: 399, distance: 59.1
click at [348, 382] on input "1" at bounding box center [345, 389] width 24 height 14
type input "2"
type input "$370.00"
click at [273, 427] on div "Created by Bob Created 26/08/25 Required 26/08/25 Assigned to Add team member S…" at bounding box center [599, 370] width 838 height 660
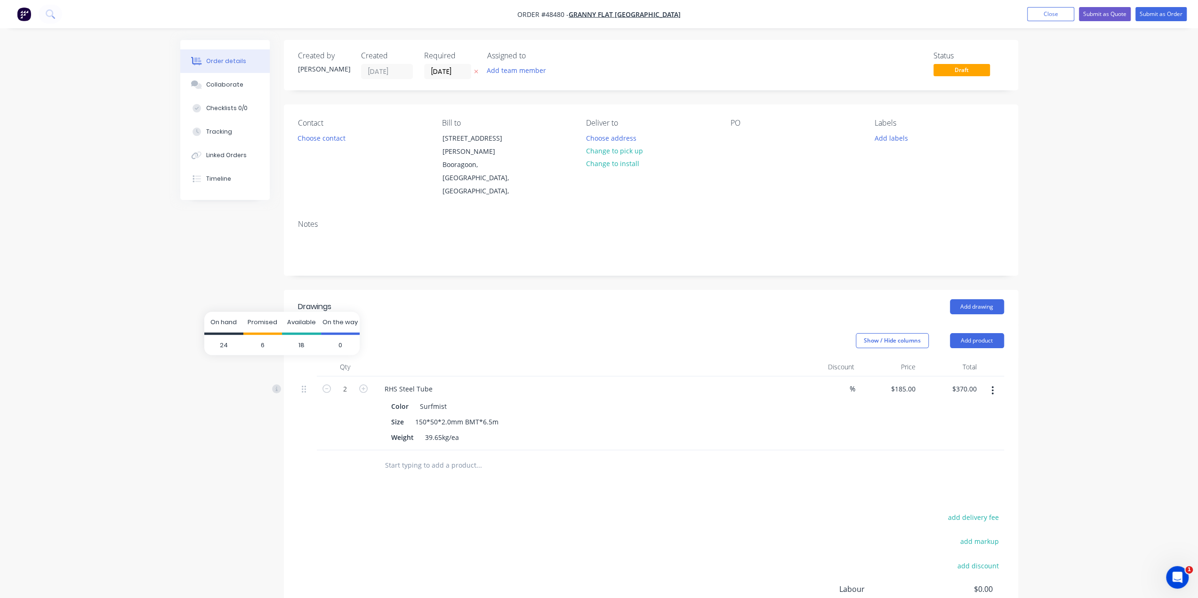
drag, startPoint x: 708, startPoint y: 264, endPoint x: 737, endPoint y: 270, distance: 29.4
click at [708, 290] on header "Drawings Add drawing" at bounding box center [651, 307] width 734 height 34
click at [979, 333] on button "Add product" at bounding box center [977, 340] width 54 height 15
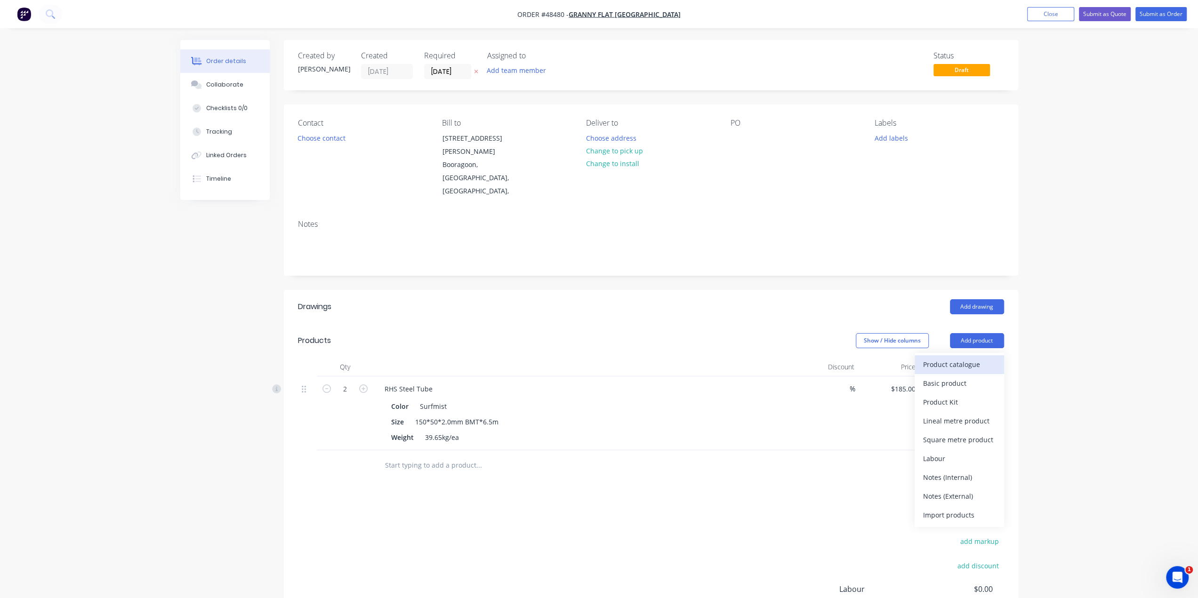
drag, startPoint x: 974, startPoint y: 325, endPoint x: 975, endPoint y: 333, distance: 8.0
click at [974, 353] on div "Product catalogue Basic product Product Kit Lineal metre product Square metre p…" at bounding box center [959, 440] width 89 height 174
click at [975, 358] on div "Product catalogue" at bounding box center [959, 365] width 72 height 14
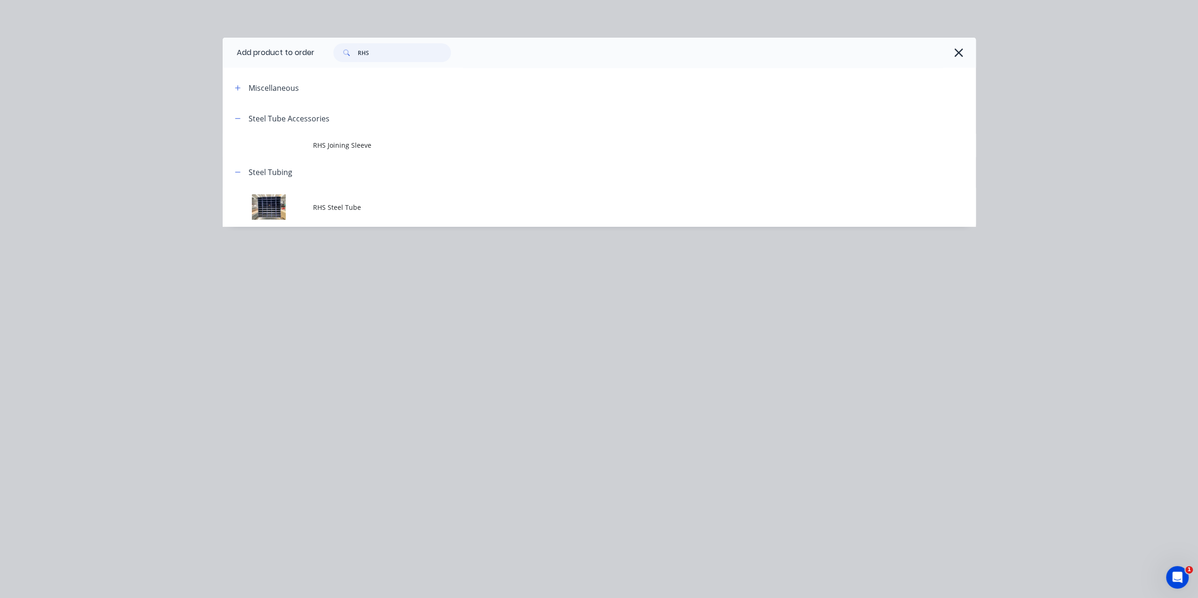
drag, startPoint x: 377, startPoint y: 50, endPoint x: 248, endPoint y: 45, distance: 130.0
click at [248, 45] on header "Add product to order RHS" at bounding box center [599, 53] width 753 height 30
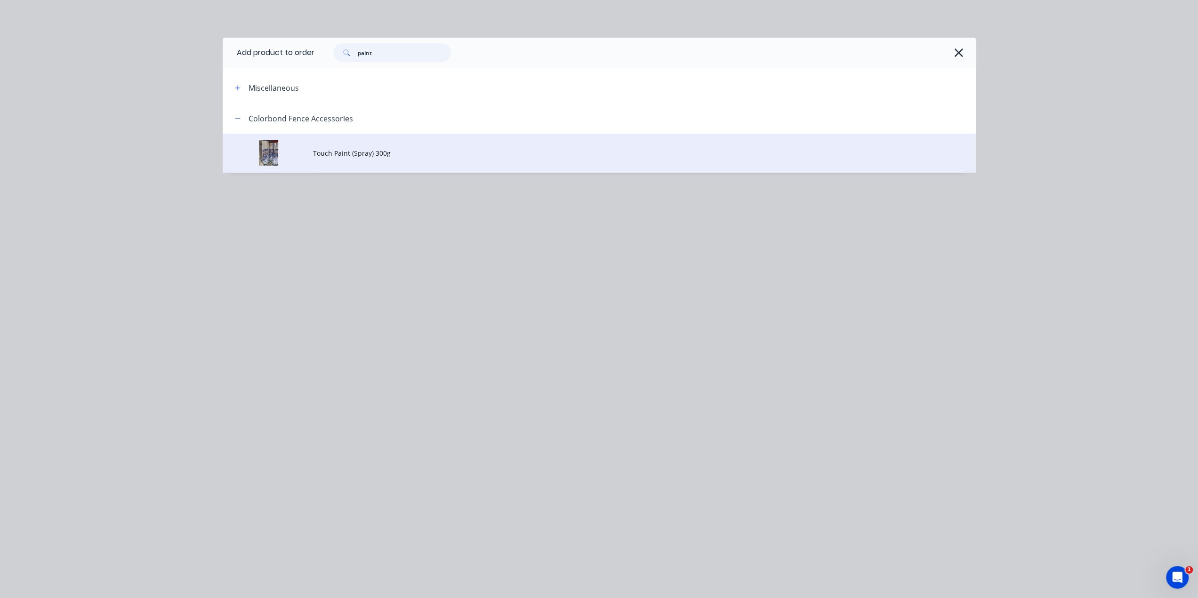
type input "paint"
click at [414, 158] on span "Touch Paint (Spray) 300g" at bounding box center [578, 153] width 530 height 10
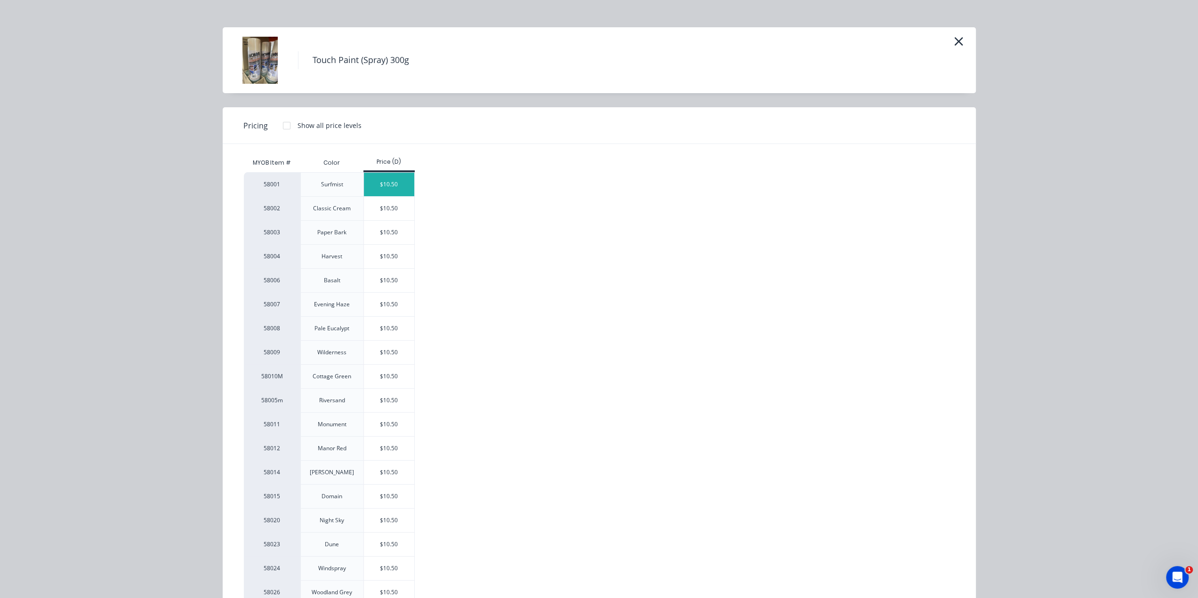
scroll to position [16, 0]
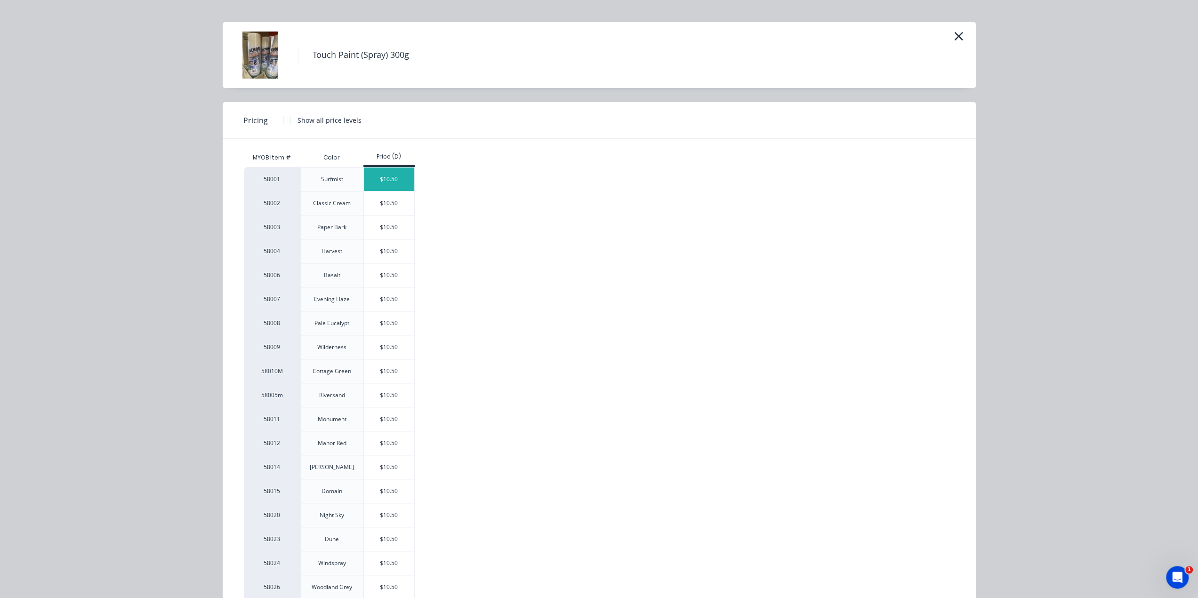
click at [391, 177] on div "$10.50" at bounding box center [389, 180] width 50 height 24
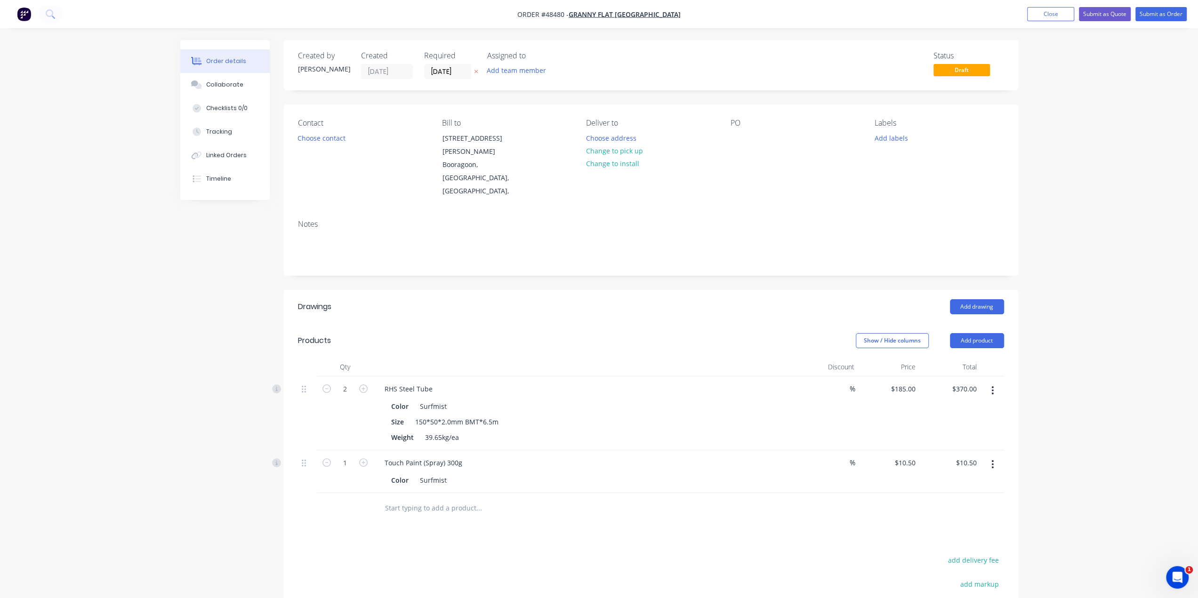
click at [631, 148] on button "Change to pick up" at bounding box center [614, 150] width 67 height 13
click at [317, 139] on button "Choose contact" at bounding box center [321, 137] width 58 height 13
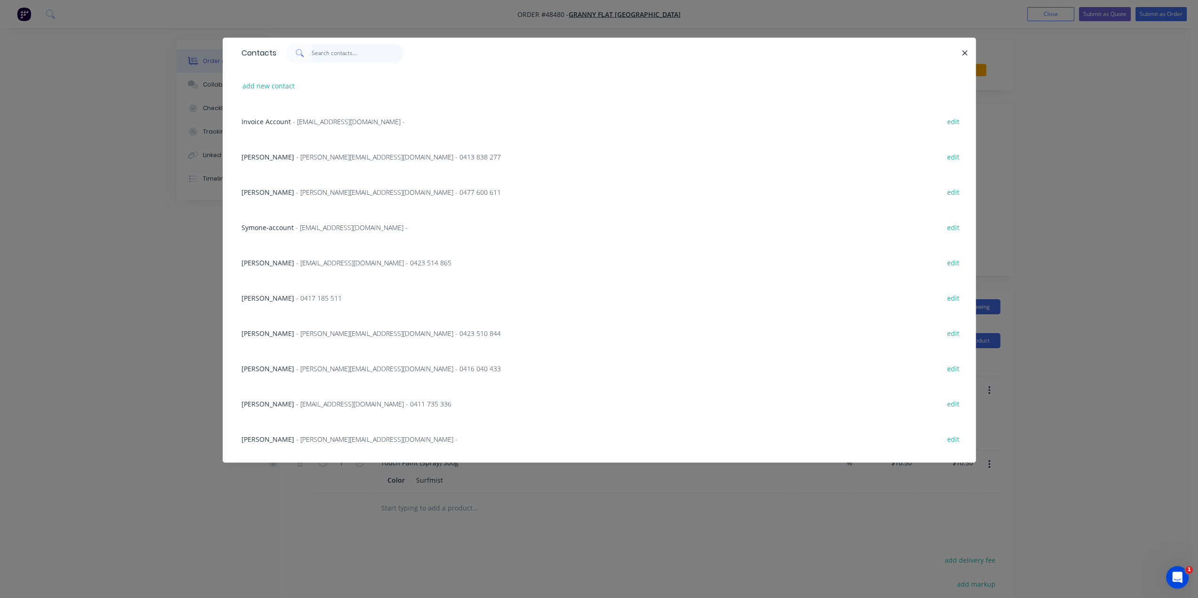
click at [329, 56] on input "text" at bounding box center [358, 53] width 92 height 19
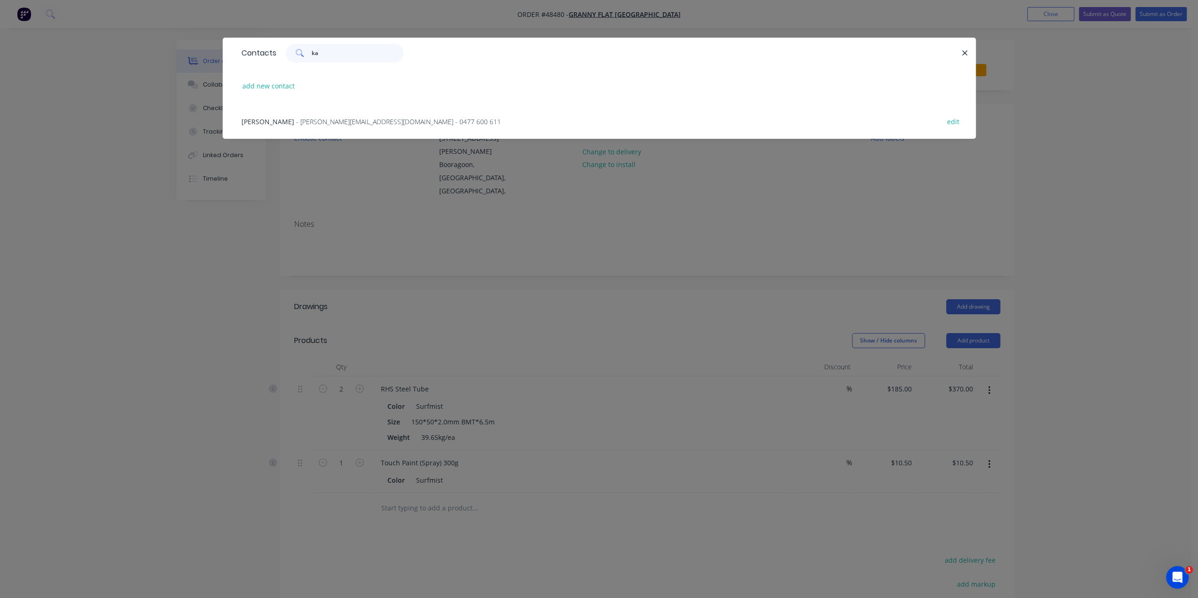
type input "k"
type input "karl"
click at [334, 119] on span "- karl@grannyflatswa.com - 0477 600 611" at bounding box center [398, 121] width 205 height 9
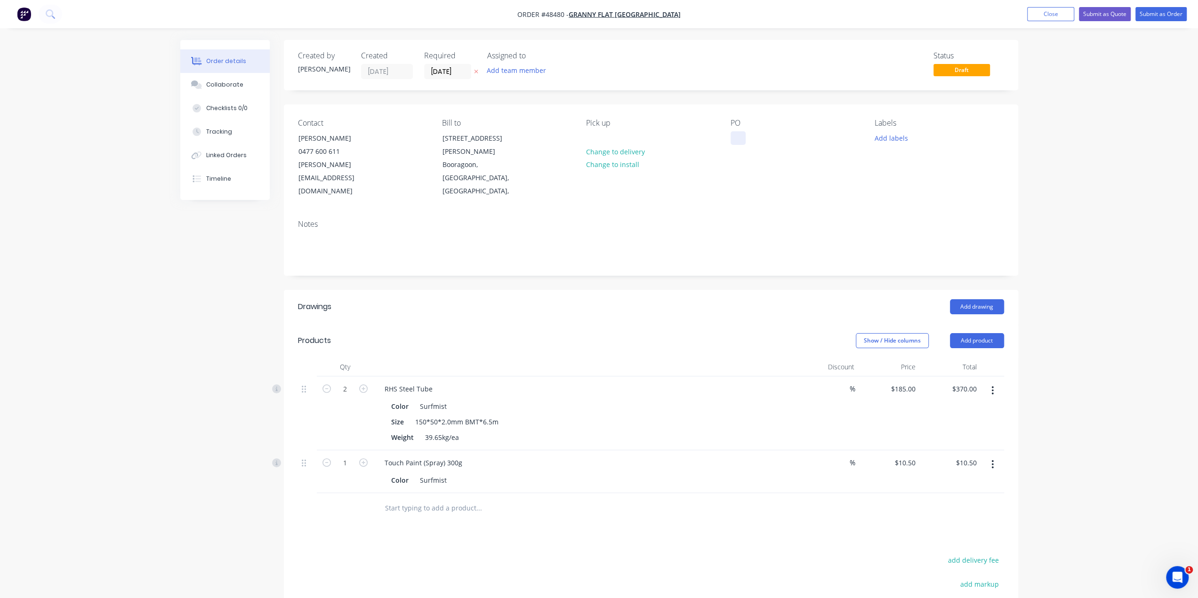
drag, startPoint x: 733, startPoint y: 131, endPoint x: 742, endPoint y: 142, distance: 13.4
click at [734, 132] on div at bounding box center [737, 138] width 15 height 14
paste div
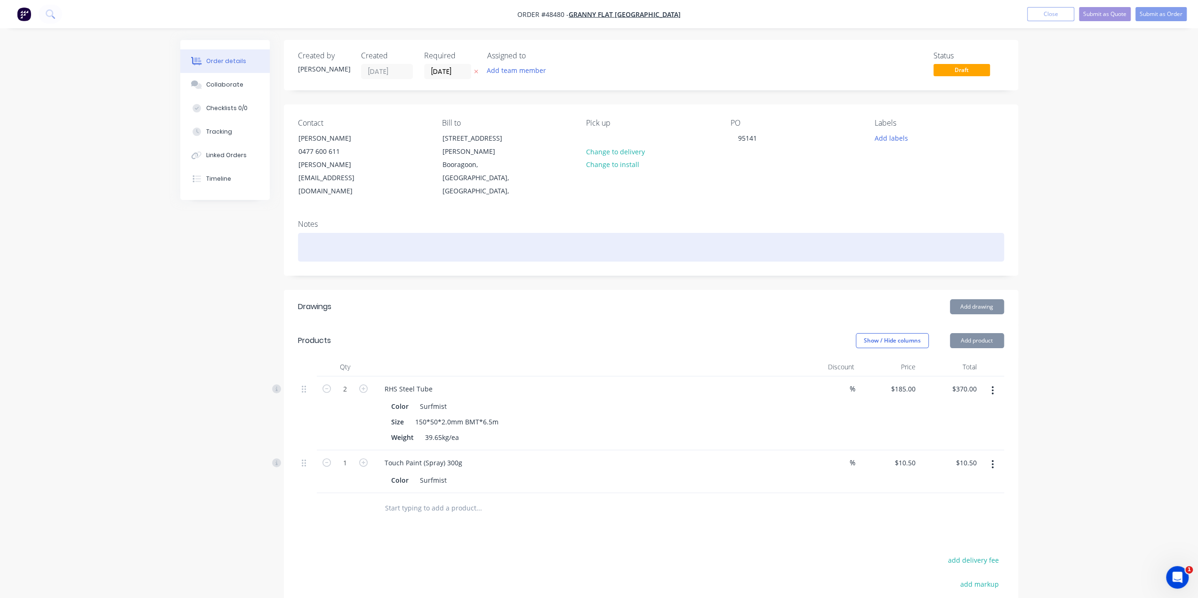
click at [653, 233] on div at bounding box center [651, 247] width 706 height 29
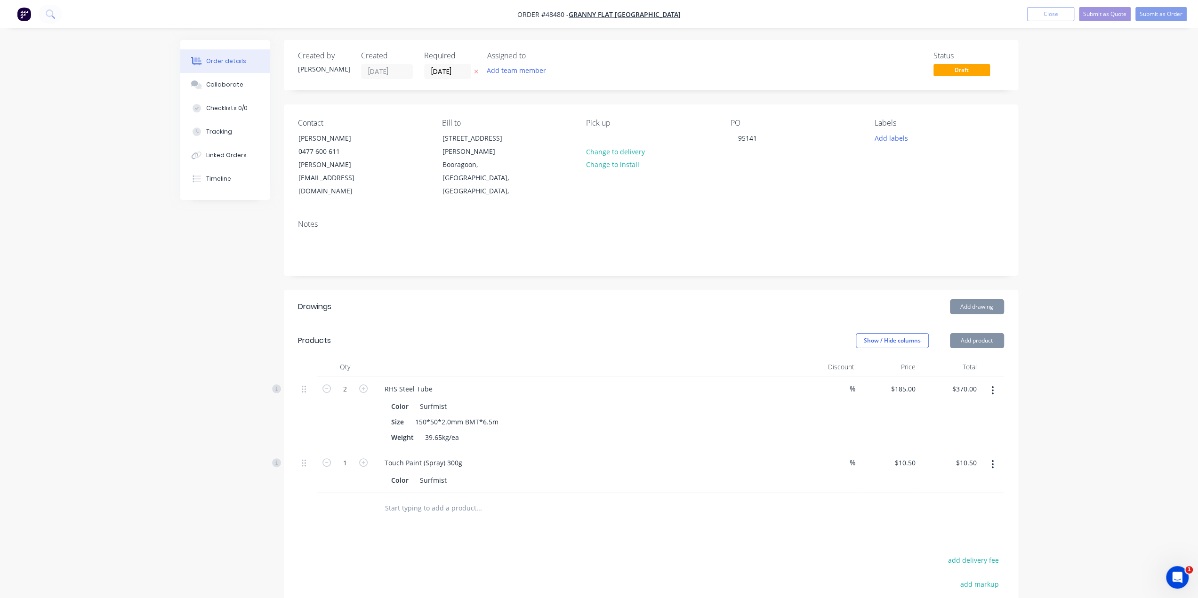
click at [545, 299] on div "Add drawing" at bounding box center [726, 306] width 556 height 15
click at [565, 253] on div "Created by Bob Created 26/08/25 Required 26/08/25 Assigned to Add team member S…" at bounding box center [651, 384] width 734 height 689
click at [556, 253] on div "Created by Bob Created 26/08/25 Required 26/08/25 Assigned to Add team member S…" at bounding box center [651, 384] width 734 height 689
click at [1106, 10] on button "Submit as Quote" at bounding box center [1105, 14] width 52 height 14
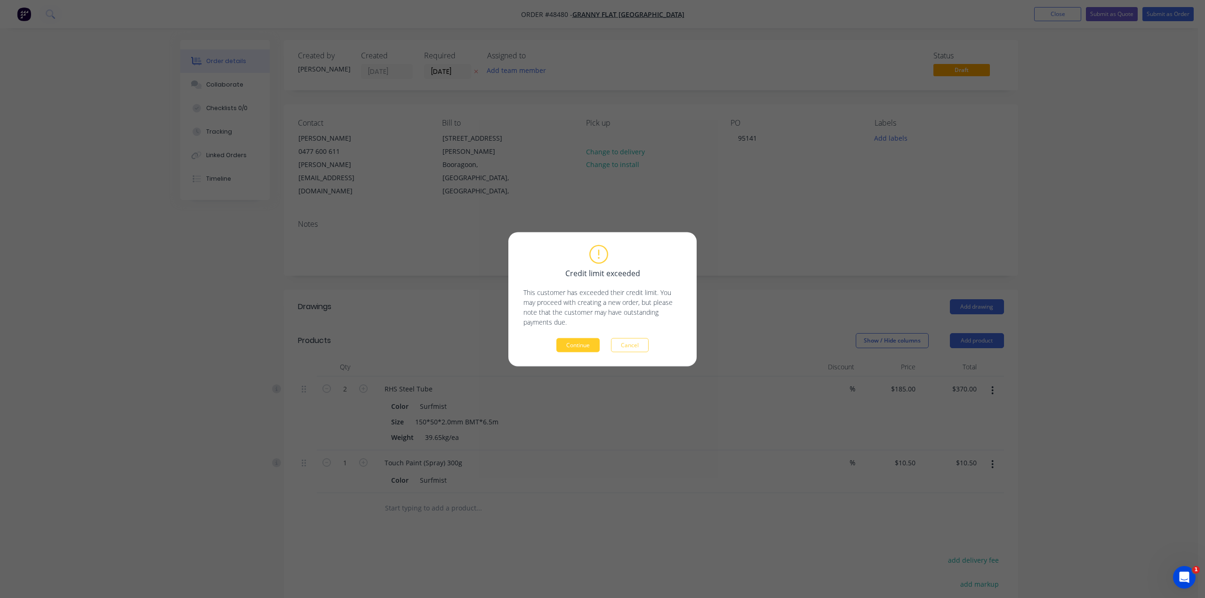
click at [575, 344] on button "Continue" at bounding box center [577, 345] width 43 height 14
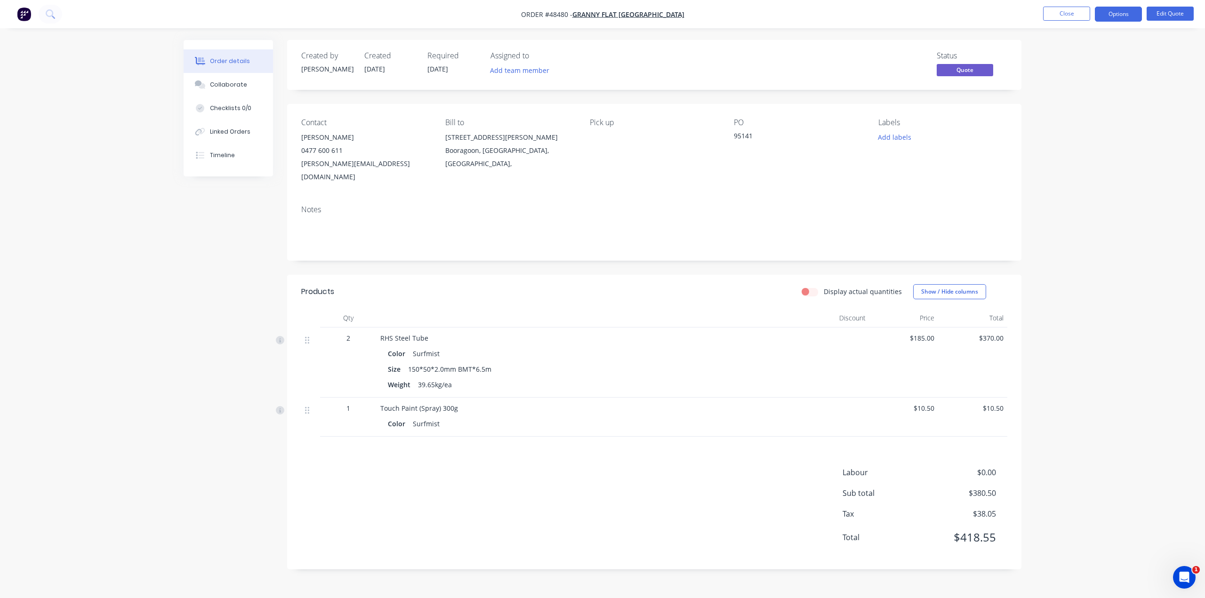
click at [1094, 116] on div "Order details Collaborate Checklists 0/0 Linked Orders Timeline Order details C…" at bounding box center [602, 299] width 1205 height 598
click at [1112, 13] on button "Options" at bounding box center [1118, 14] width 47 height 15
click at [1079, 54] on div "Quote" at bounding box center [1090, 57] width 87 height 14
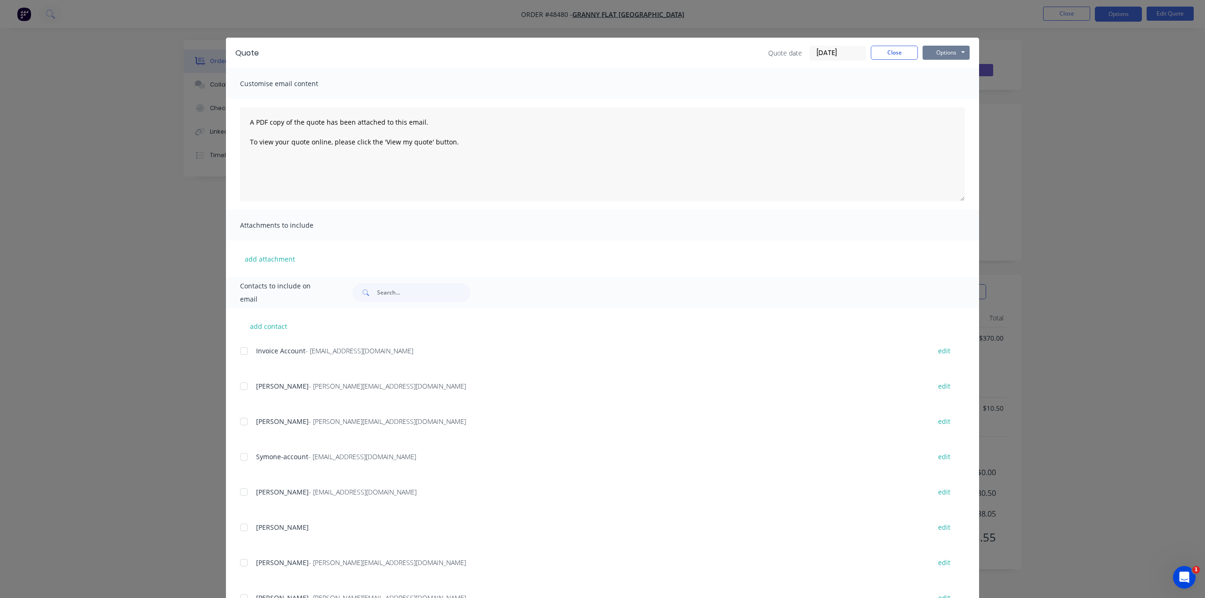
click at [951, 52] on button "Options" at bounding box center [946, 53] width 47 height 14
click at [944, 80] on button "Print" at bounding box center [953, 85] width 60 height 16
click at [1120, 167] on div "Quote Quote date 26/08/25 Close Options Preview Print Email Customise email con…" at bounding box center [602, 299] width 1205 height 598
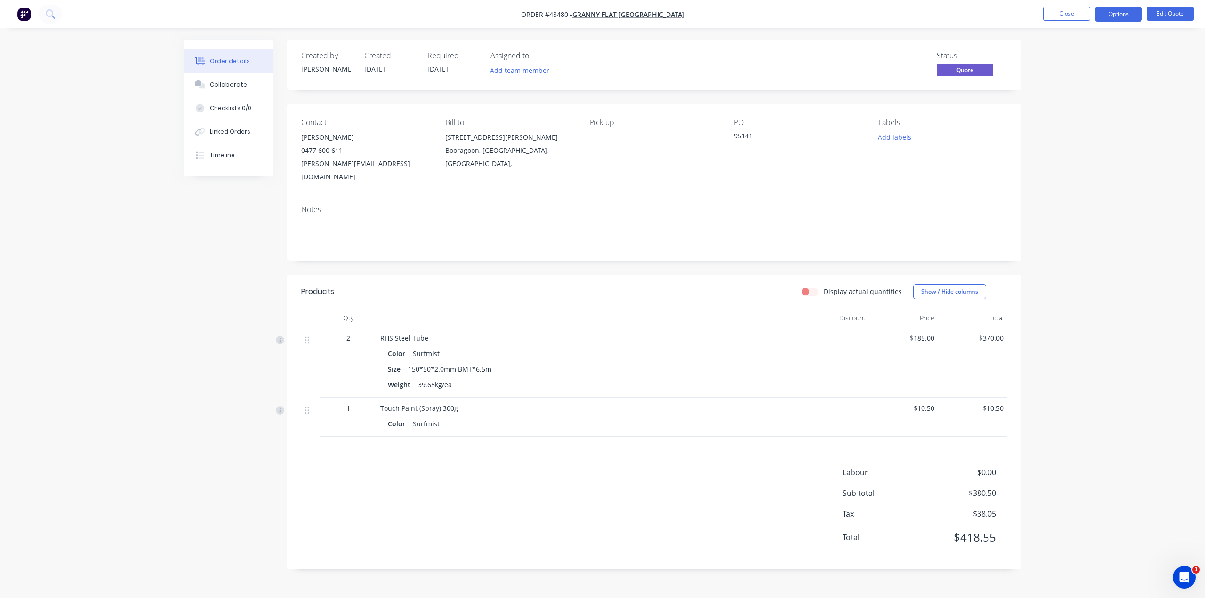
click at [19, 11] on img "button" at bounding box center [24, 14] width 14 height 14
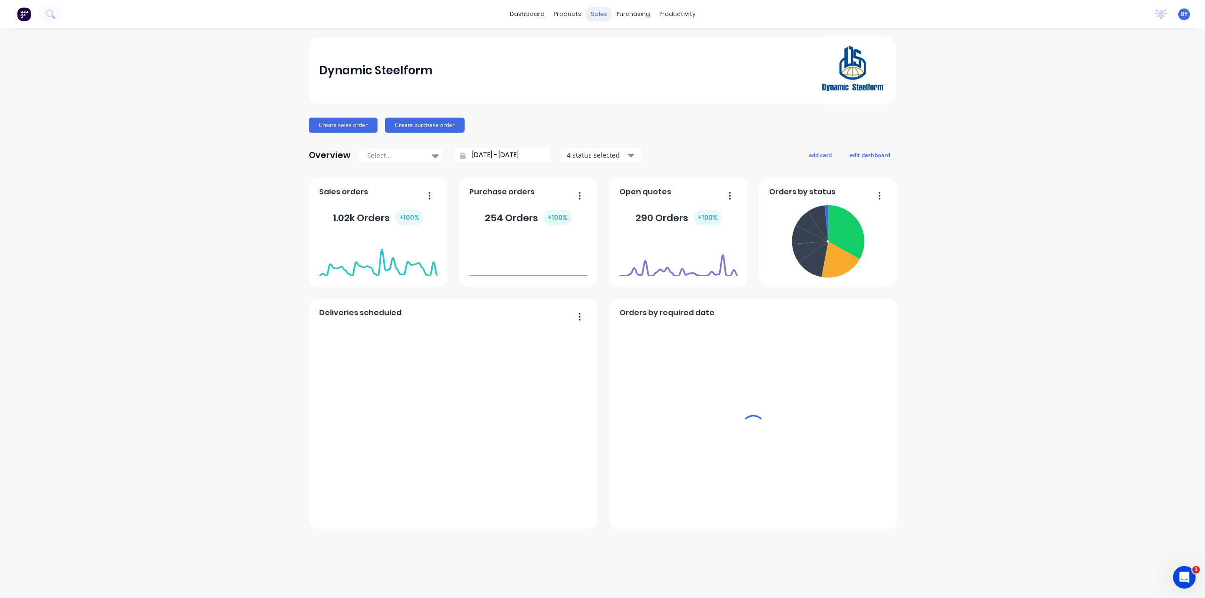
click at [601, 13] on div "sales" at bounding box center [599, 14] width 26 height 14
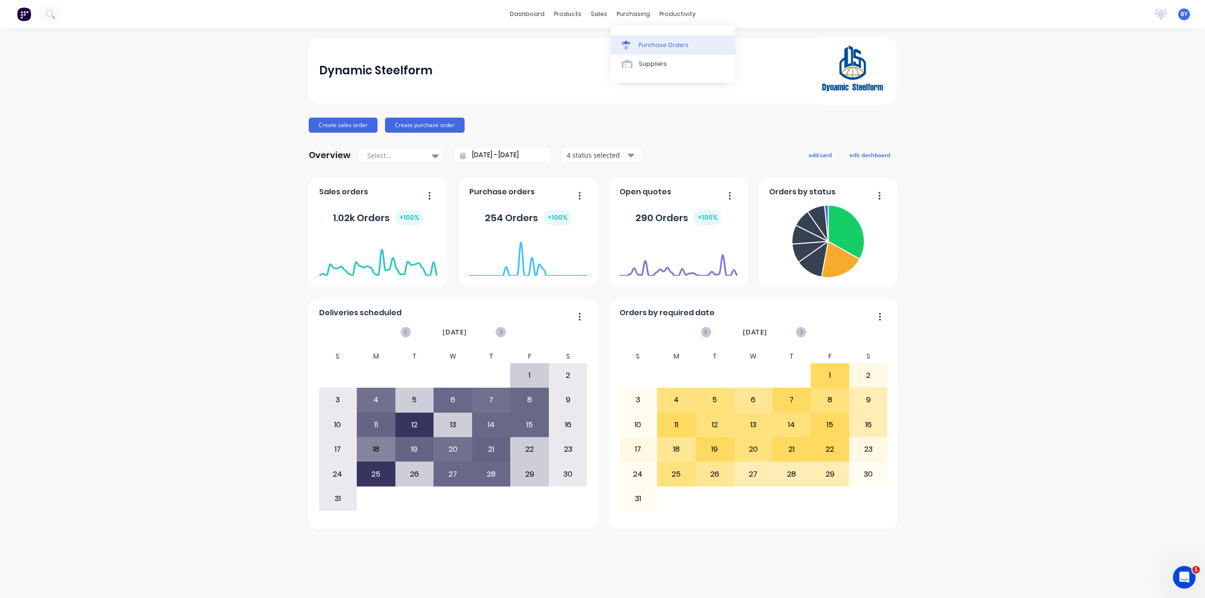
click at [642, 46] on div "Purchase Orders" at bounding box center [664, 45] width 50 height 8
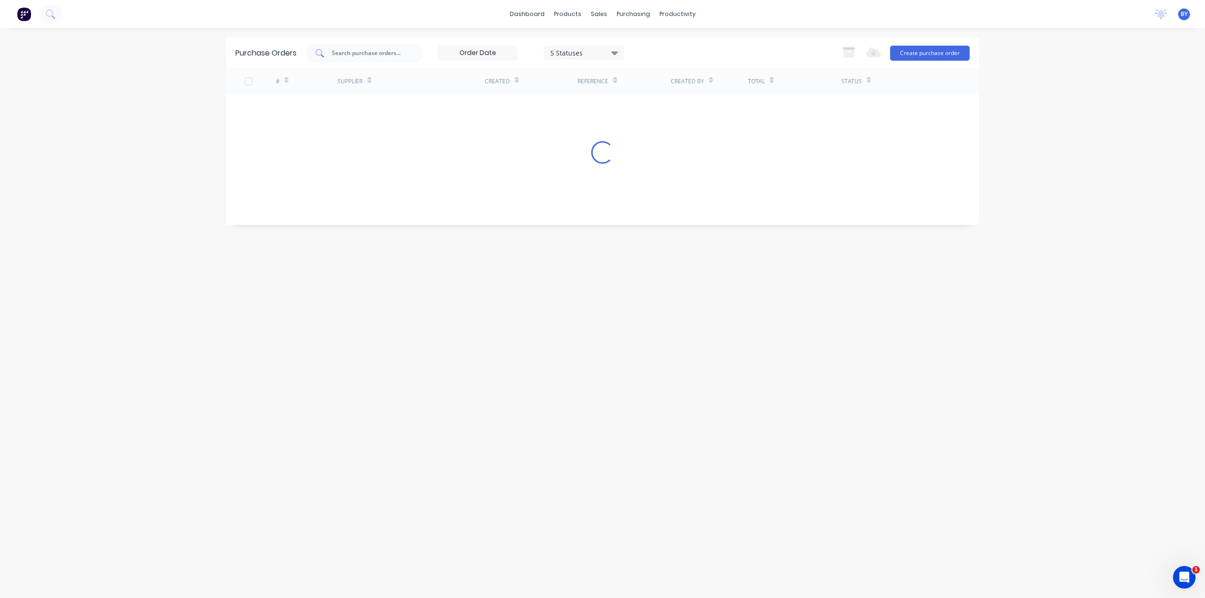
click at [364, 56] on input "text" at bounding box center [370, 52] width 78 height 9
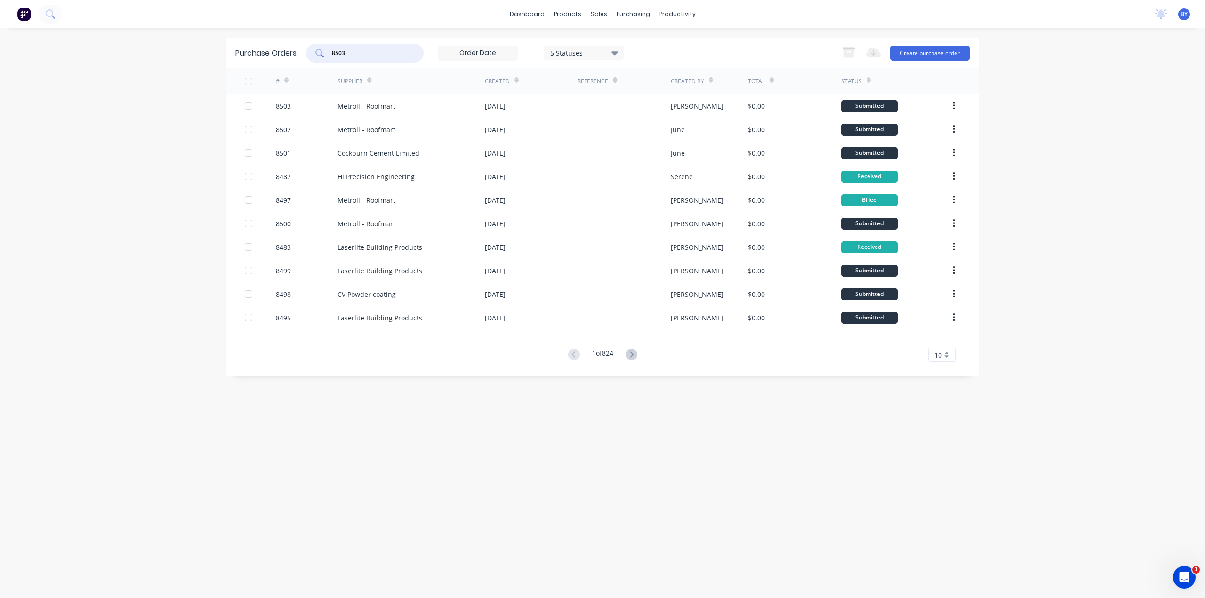
type input "8503"
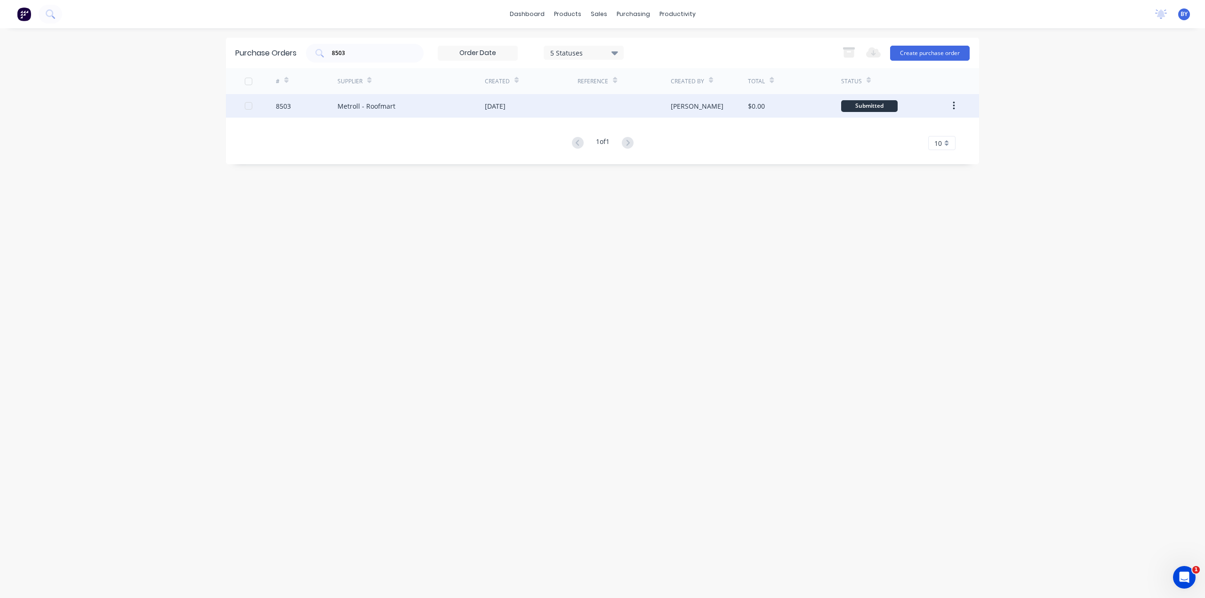
click at [422, 104] on div "Metroll - Roofmart" at bounding box center [410, 106] width 147 height 24
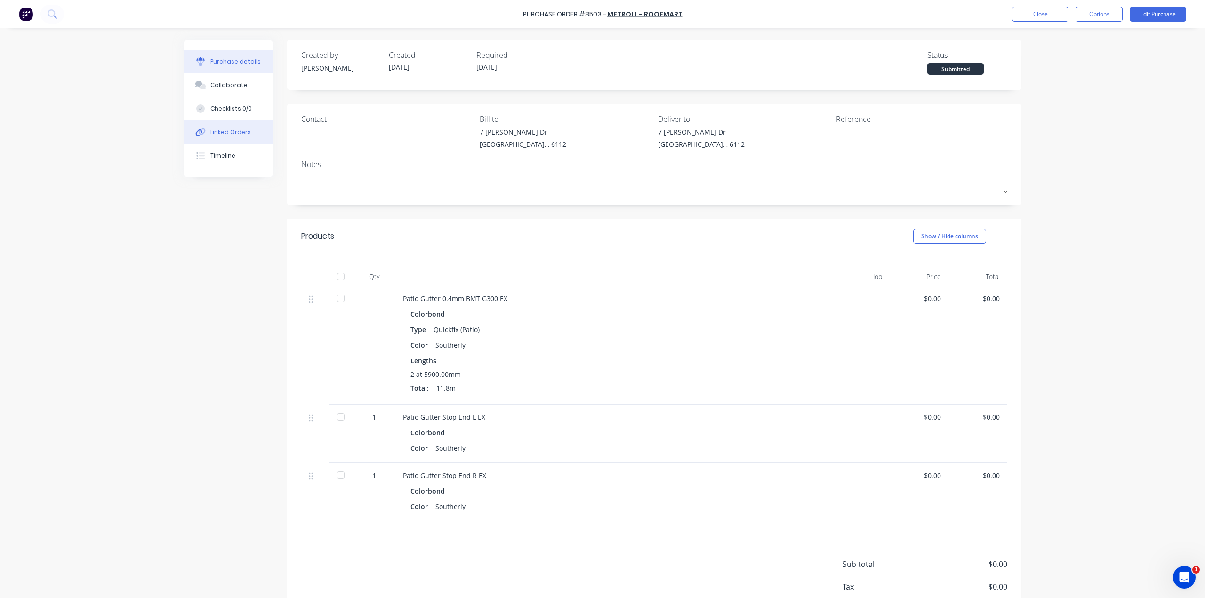
click at [210, 133] on div "Linked Orders" at bounding box center [230, 132] width 40 height 8
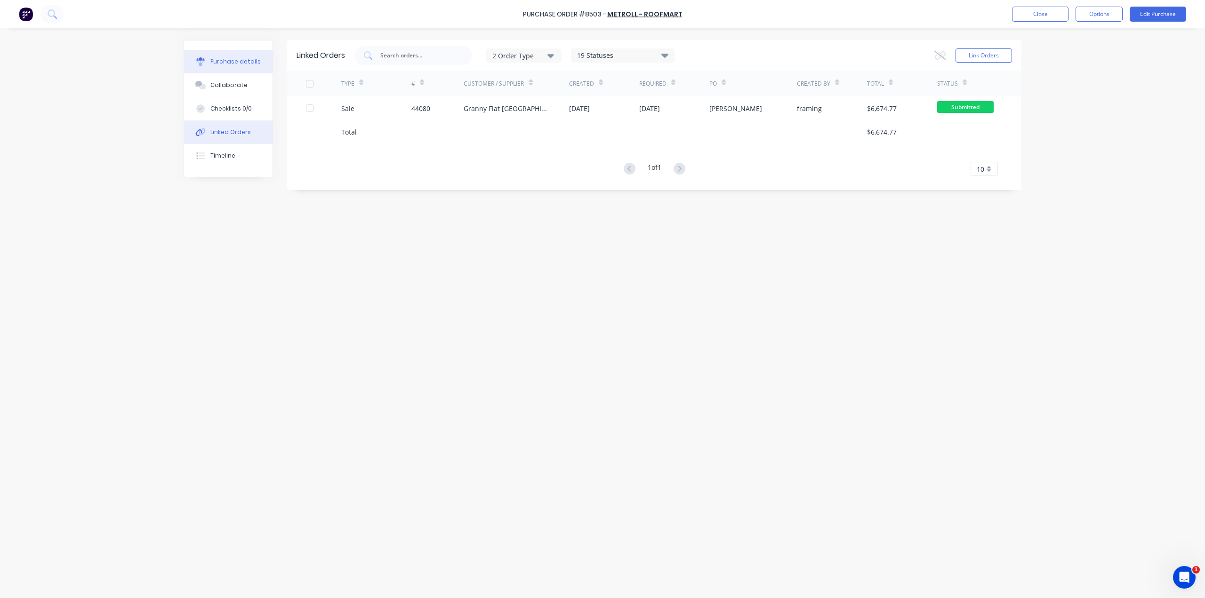
click at [237, 66] on button "Purchase details" at bounding box center [228, 62] width 88 height 24
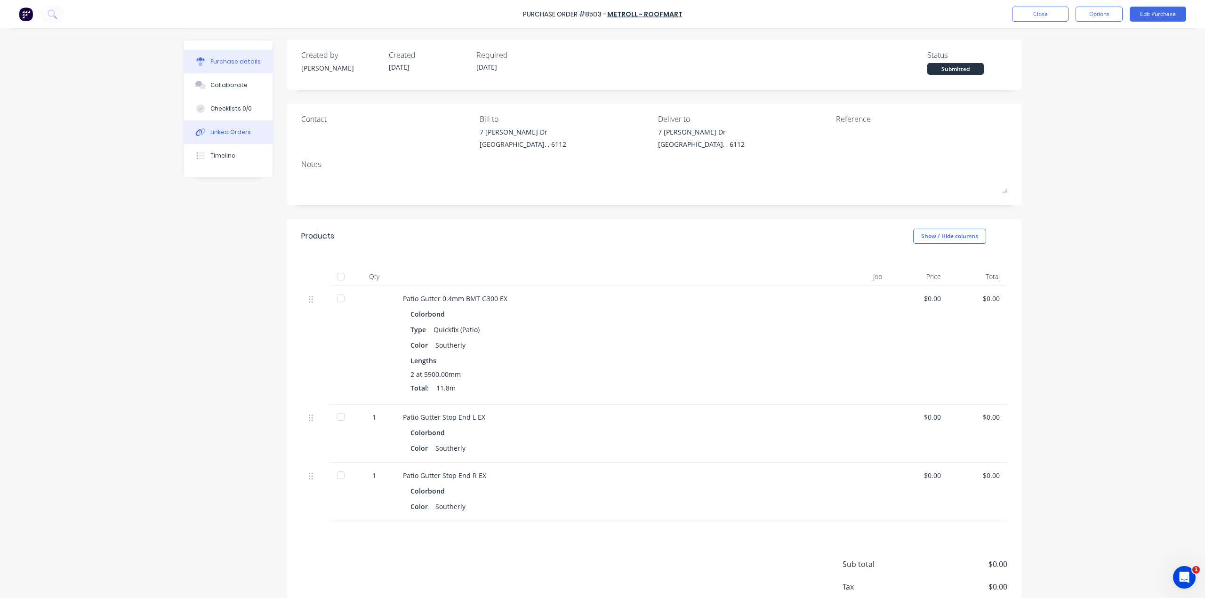
click at [232, 130] on div "Linked Orders" at bounding box center [230, 132] width 40 height 8
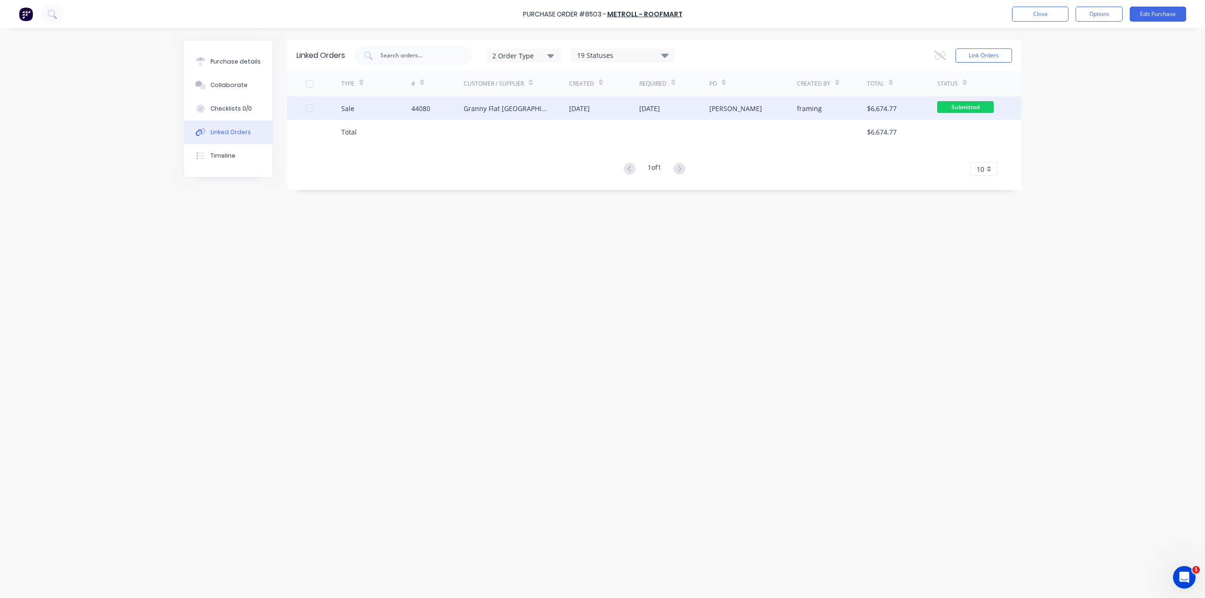
click at [379, 112] on div "Sale" at bounding box center [376, 108] width 70 height 24
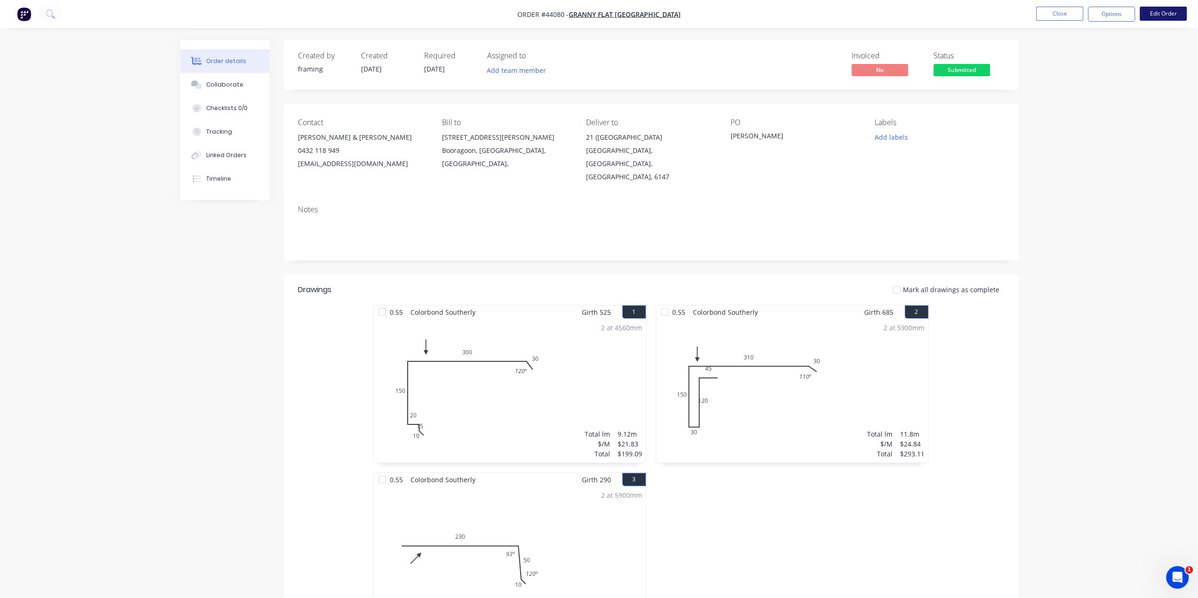
click at [1163, 14] on button "Edit Order" at bounding box center [1162, 14] width 47 height 14
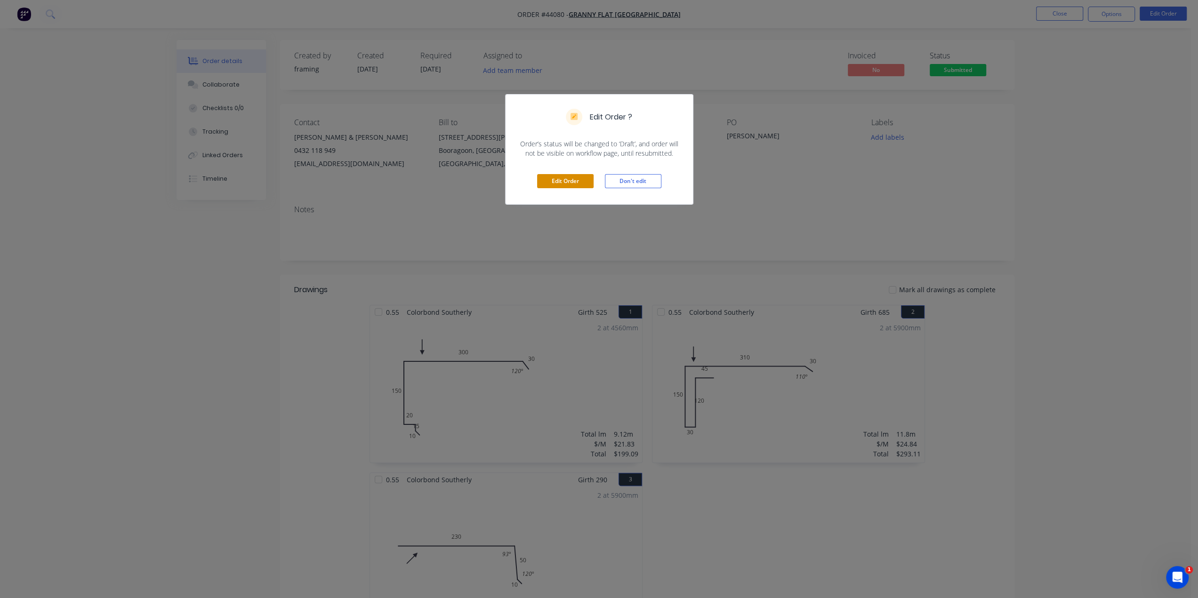
click at [568, 184] on button "Edit Order" at bounding box center [565, 181] width 56 height 14
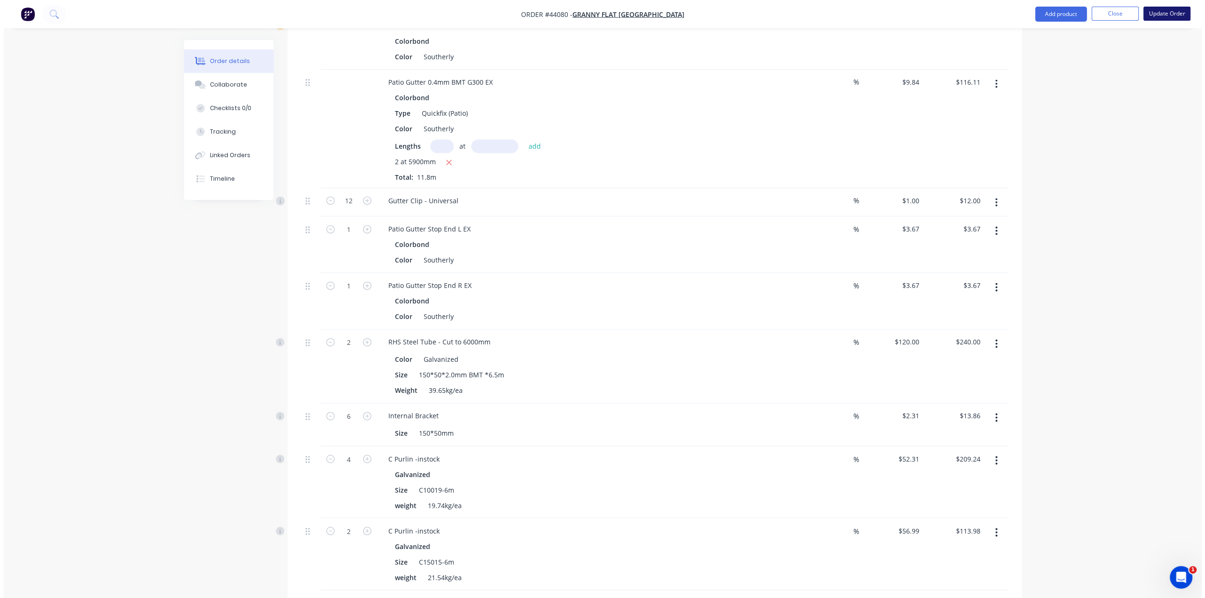
scroll to position [1340, 0]
click at [1157, 12] on button "Update Order" at bounding box center [1162, 14] width 47 height 14
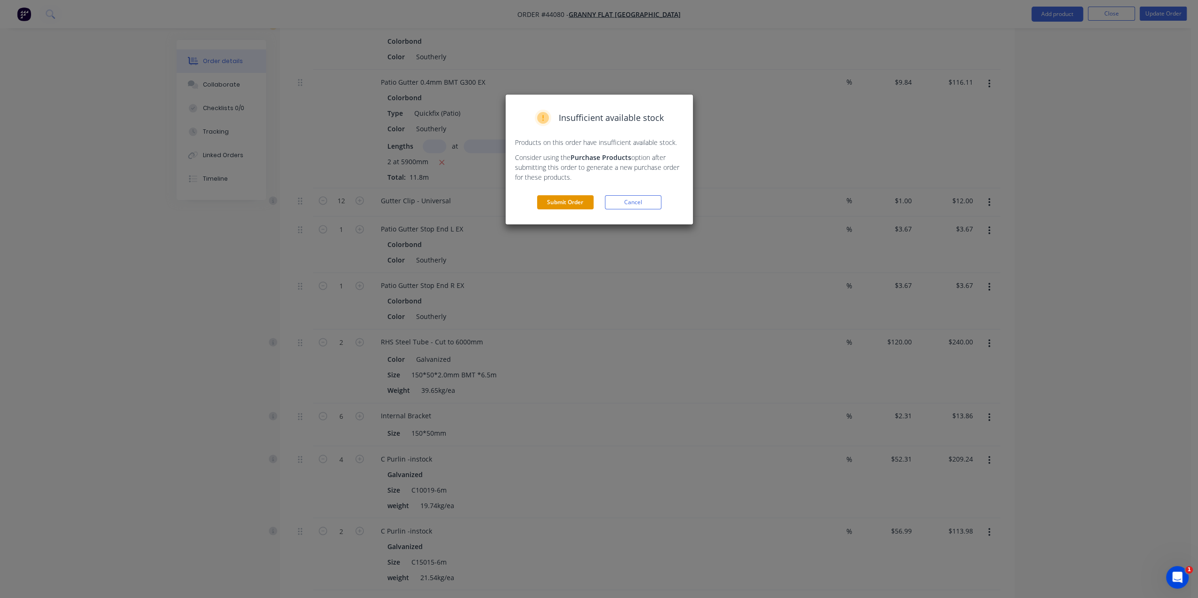
click at [581, 197] on button "Submit Order" at bounding box center [565, 202] width 56 height 14
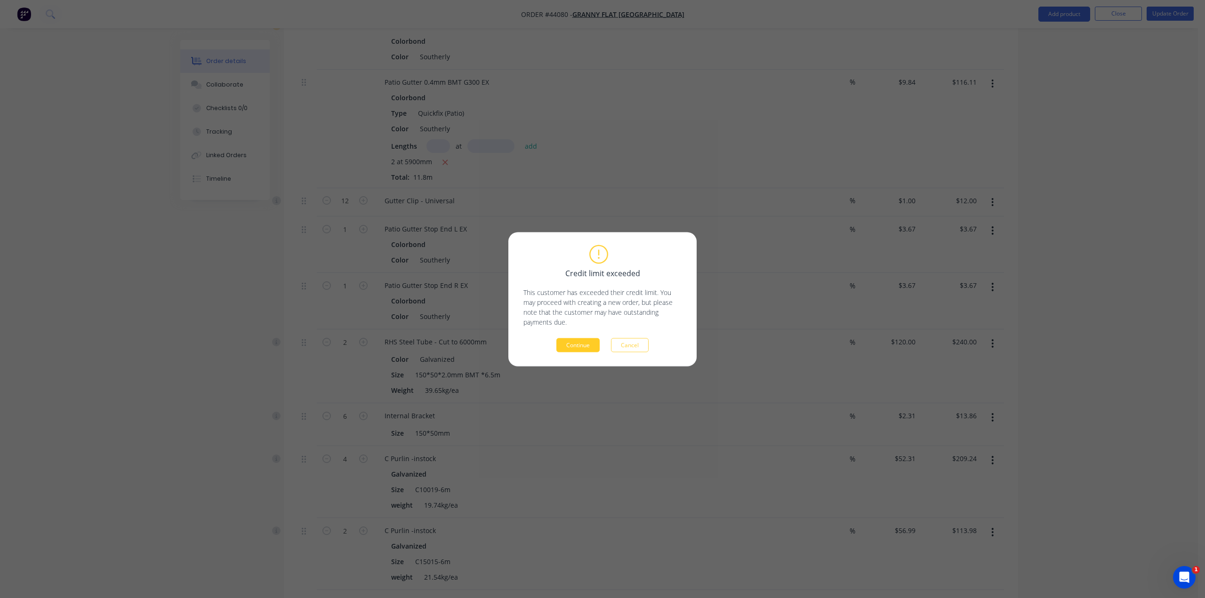
click at [559, 343] on button "Continue" at bounding box center [577, 345] width 43 height 14
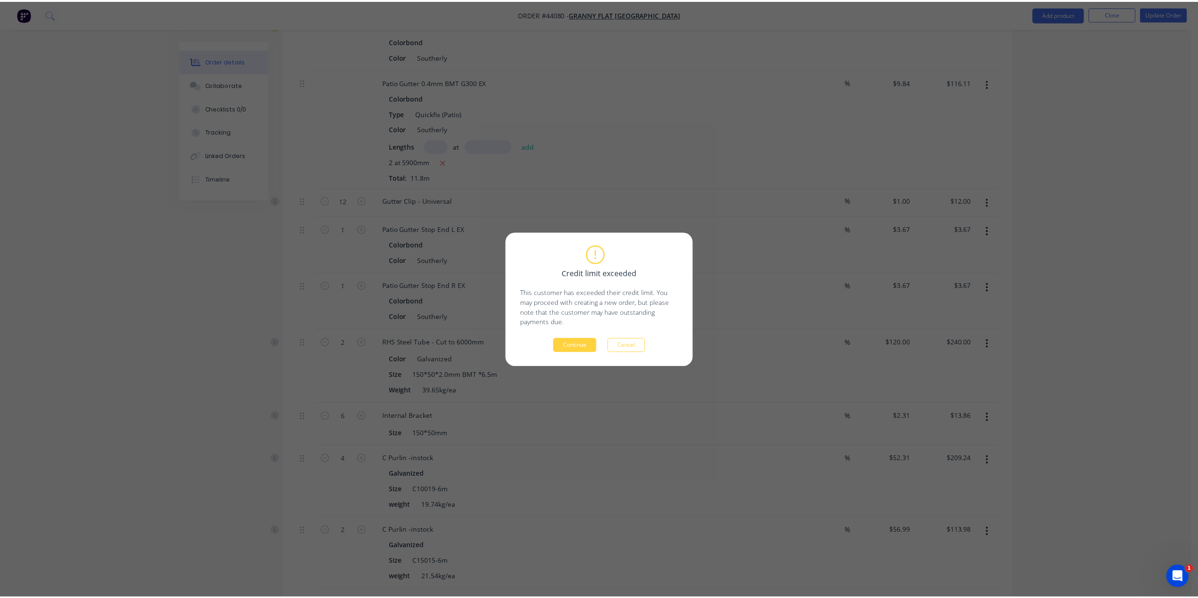
scroll to position [0, 0]
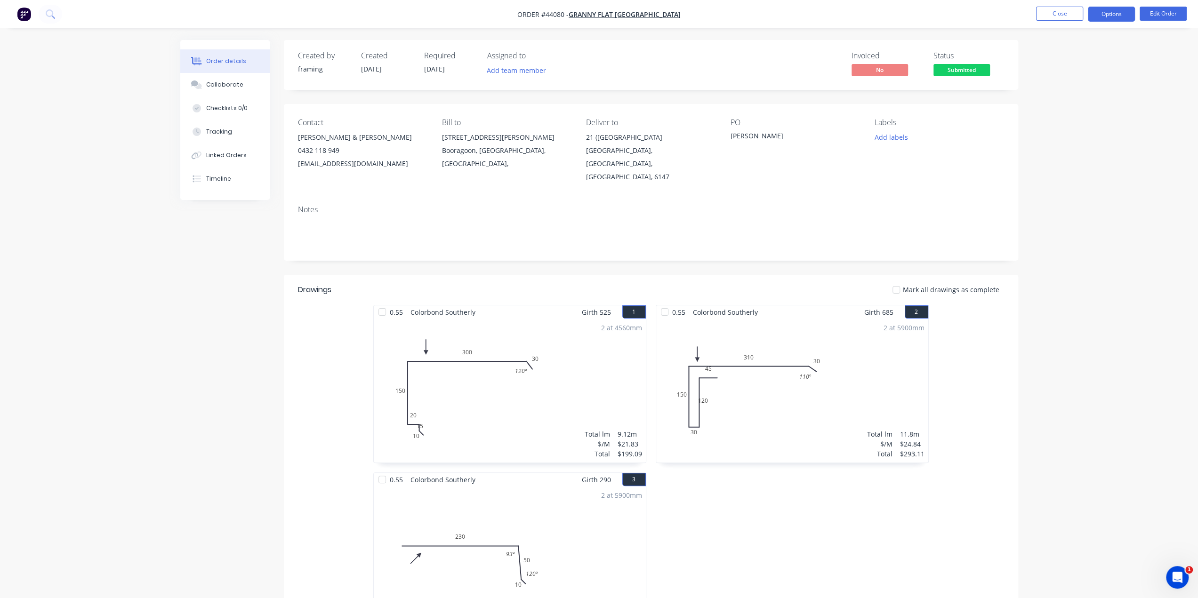
click at [1111, 15] on button "Options" at bounding box center [1111, 14] width 47 height 15
click at [1072, 165] on div "Purchase Products" at bounding box center [1083, 170] width 87 height 14
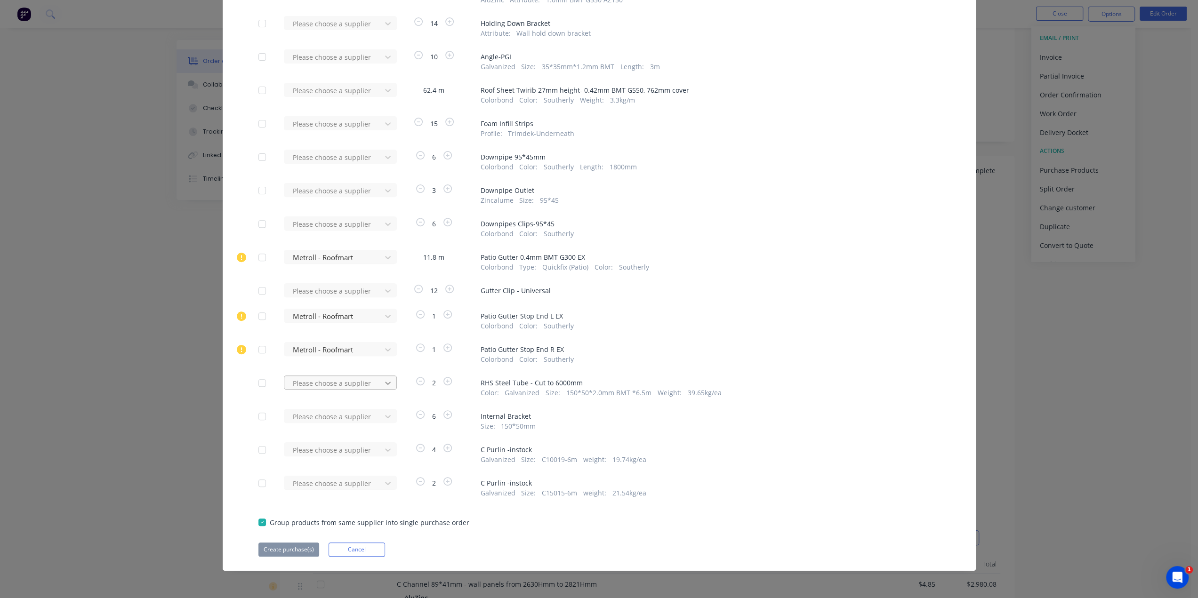
scroll to position [235, 0]
click at [263, 257] on div at bounding box center [262, 257] width 19 height 19
click at [260, 314] on div at bounding box center [262, 316] width 19 height 19
drag, startPoint x: 257, startPoint y: 344, endPoint x: 265, endPoint y: 327, distance: 18.4
click at [257, 344] on div at bounding box center [262, 349] width 19 height 19
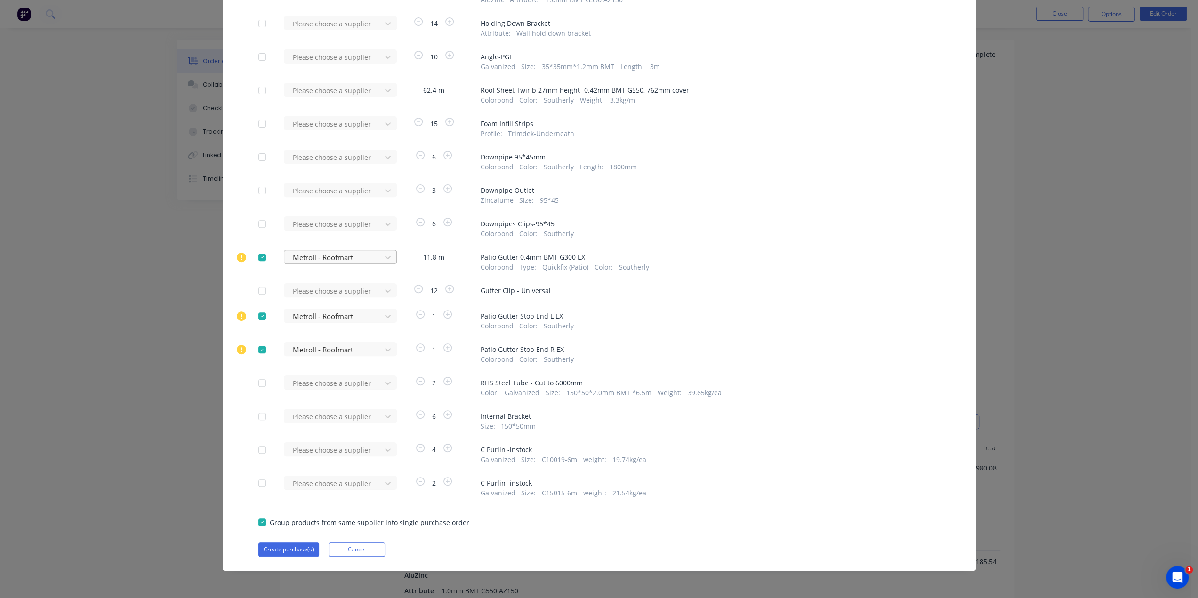
click at [354, 308] on div "Stramit Building Products" at bounding box center [340, 309] width 113 height 17
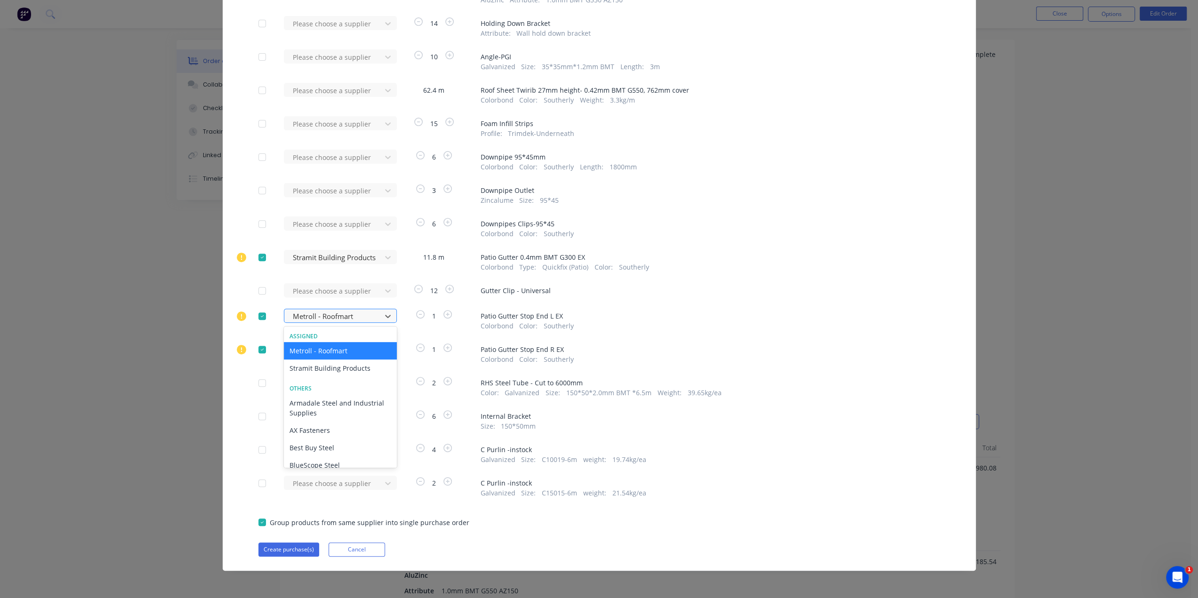
click at [335, 315] on div at bounding box center [334, 317] width 85 height 12
click at [320, 367] on div "Stramit Building Products" at bounding box center [340, 368] width 113 height 17
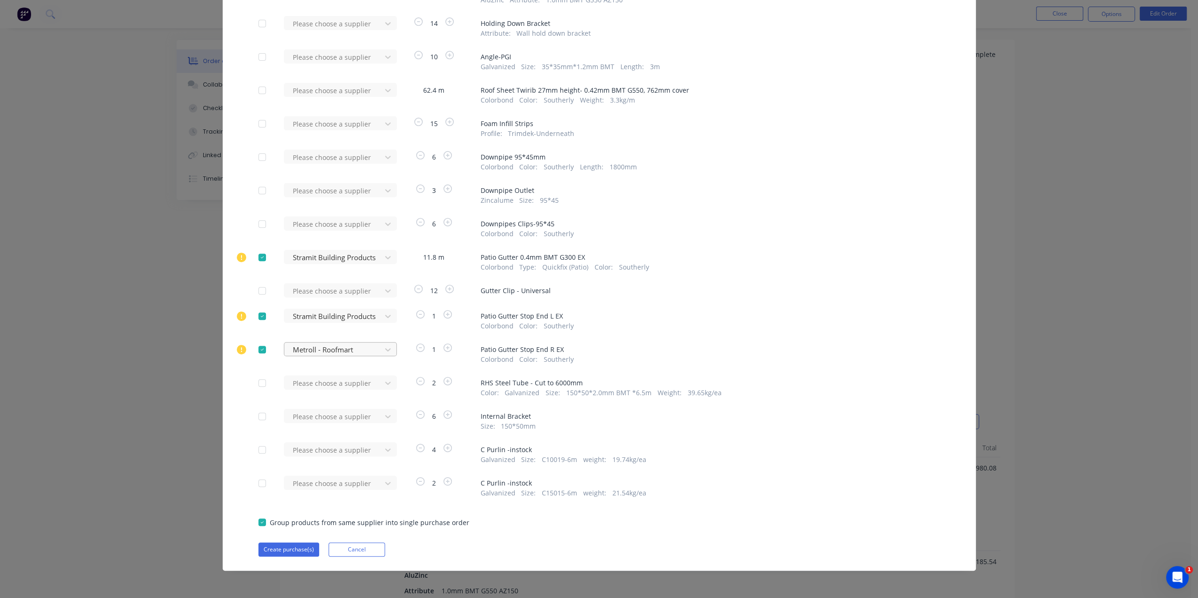
click at [303, 409] on div "Stramit Building Products" at bounding box center [340, 401] width 113 height 17
click at [1031, 295] on div "Purchase Products Apply to all Please choose a supplier 9.12 m # 1 Colorbond So…" at bounding box center [599, 299] width 1198 height 598
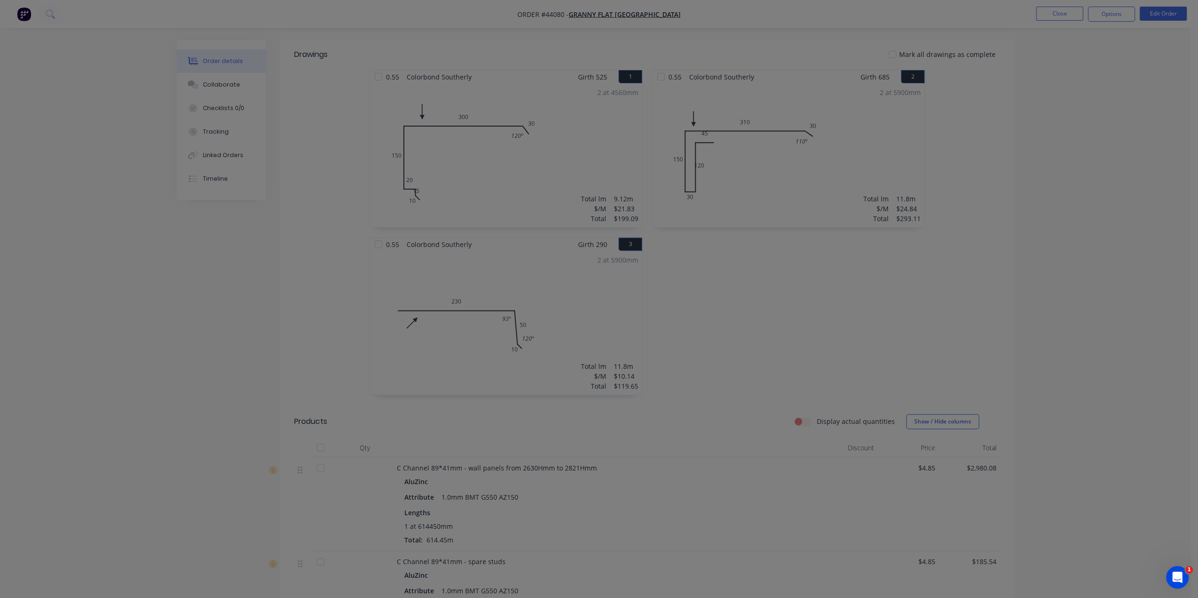
scroll to position [0, 0]
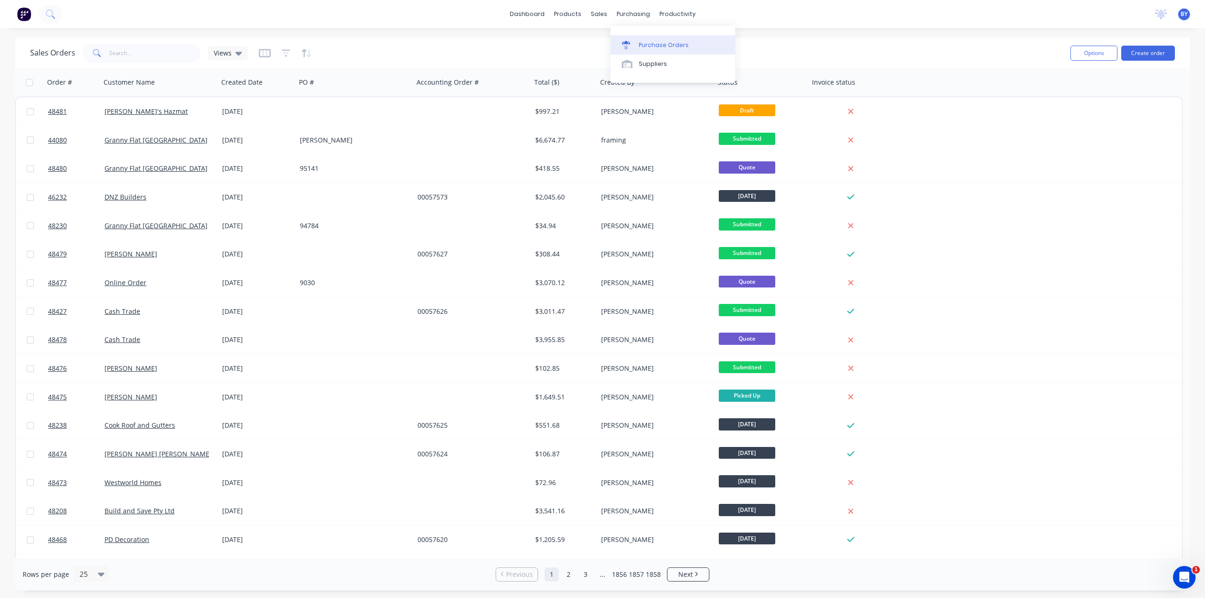
click at [653, 41] on div "Purchase Orders" at bounding box center [664, 45] width 50 height 8
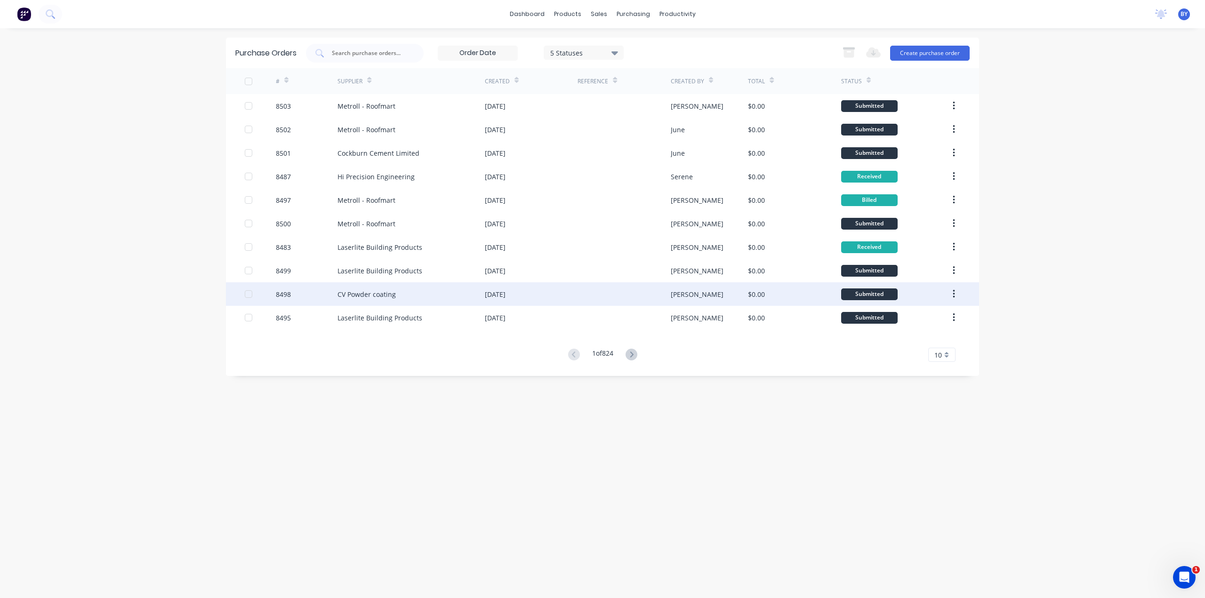
click at [562, 292] on div "[DATE]" at bounding box center [531, 294] width 93 height 24
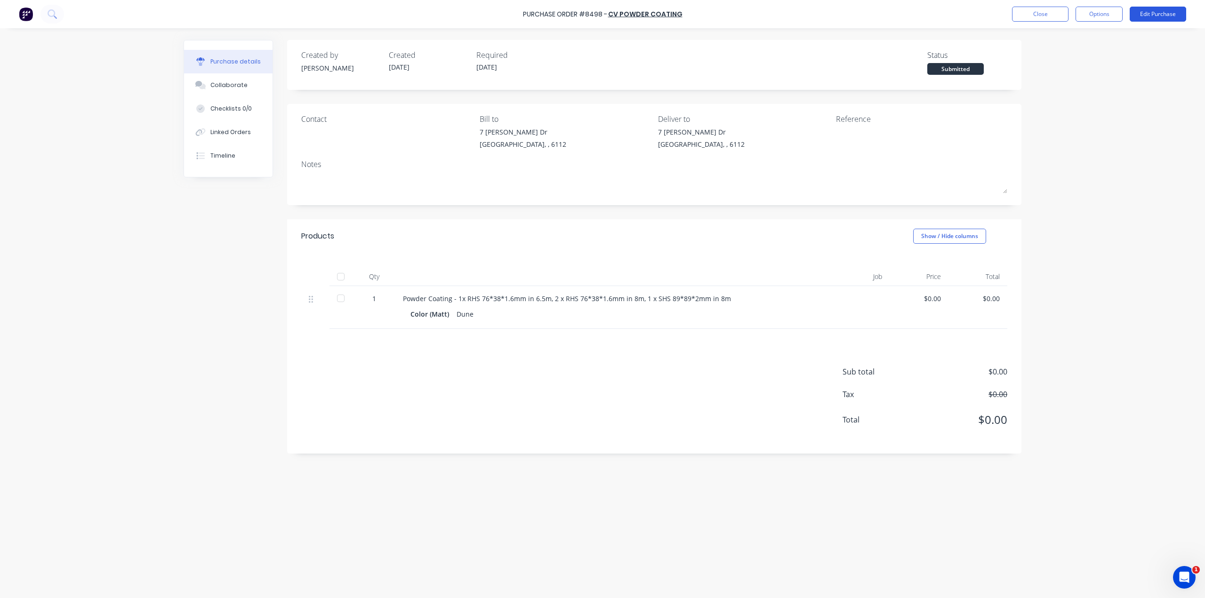
click at [1148, 16] on button "Edit Purchase" at bounding box center [1158, 14] width 56 height 15
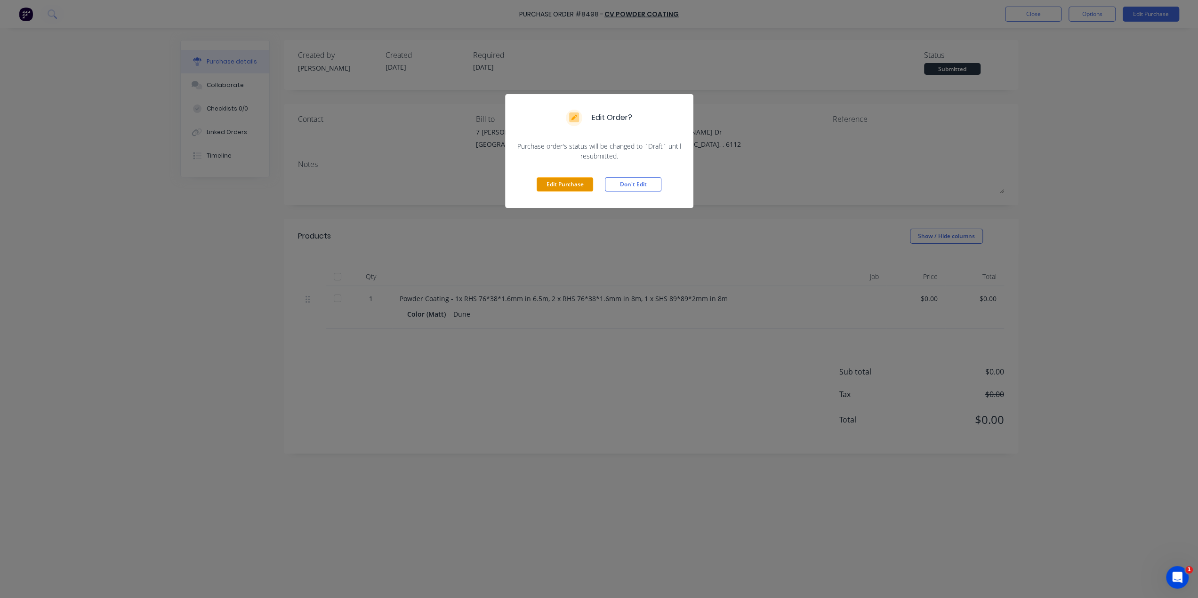
click at [577, 187] on button "Edit Purchase" at bounding box center [565, 184] width 56 height 14
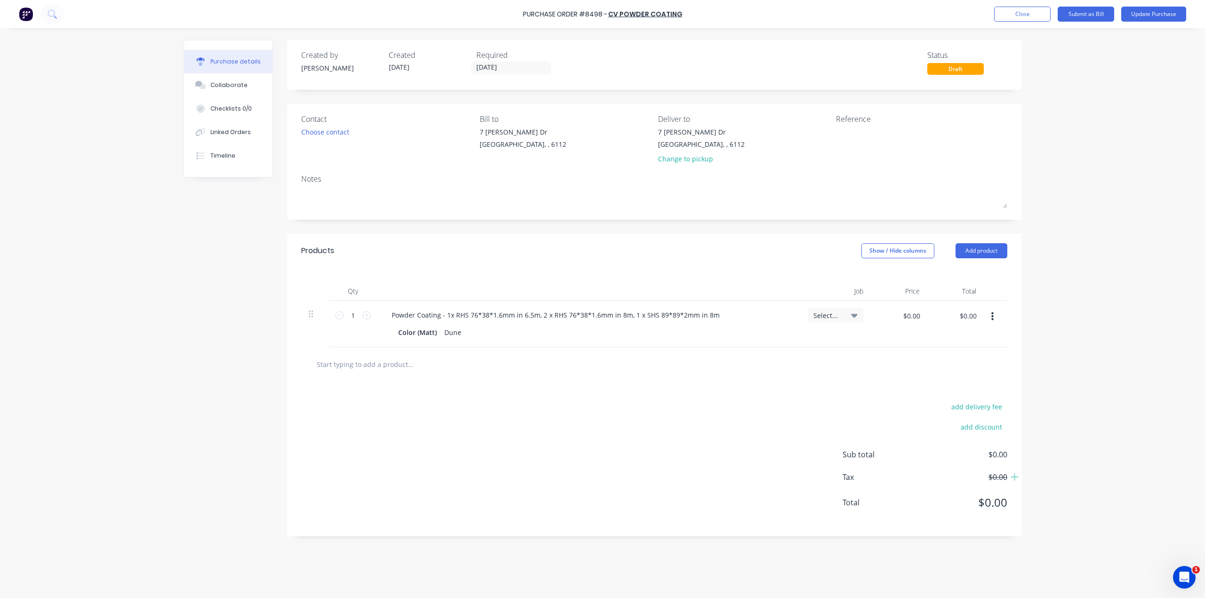
click at [502, 61] on div "Required 25/08/25" at bounding box center [516, 61] width 80 height 25
click at [504, 67] on input "[DATE]" at bounding box center [511, 68] width 79 height 12
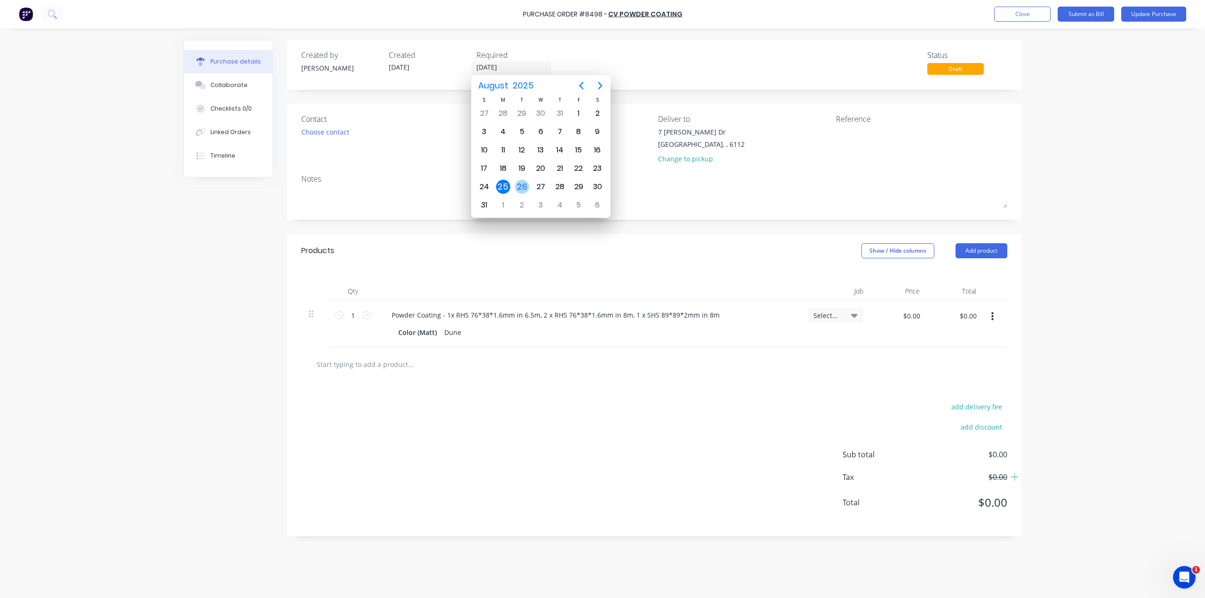
click at [520, 182] on div "26" at bounding box center [522, 187] width 14 height 14
type input "[DATE]"
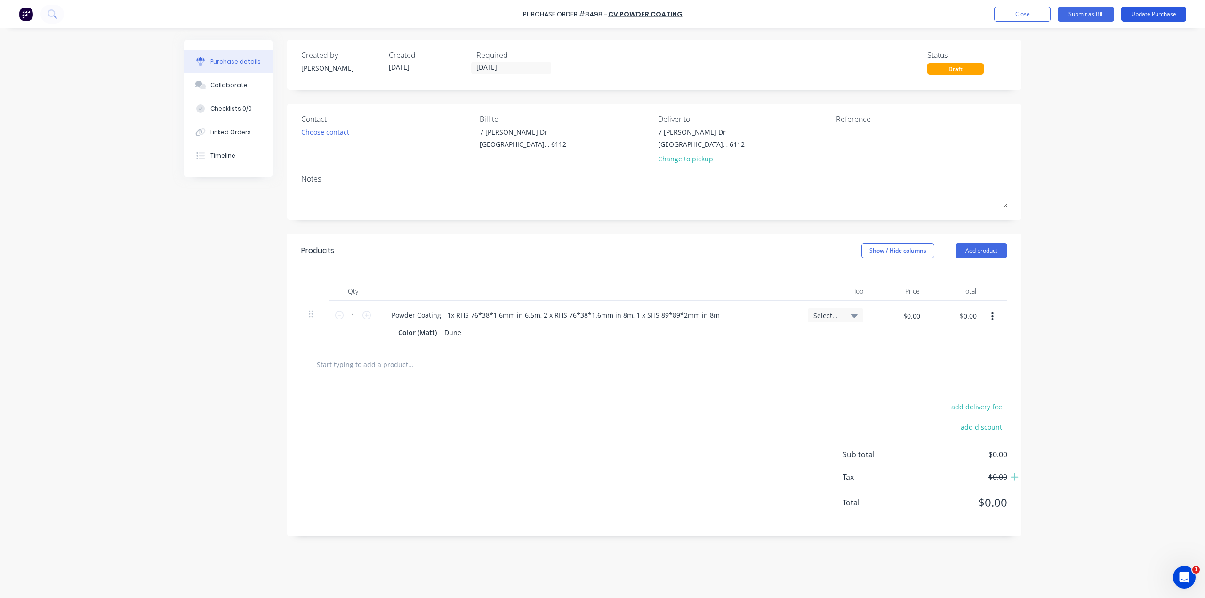
click at [1157, 19] on button "Update Purchase" at bounding box center [1153, 14] width 65 height 15
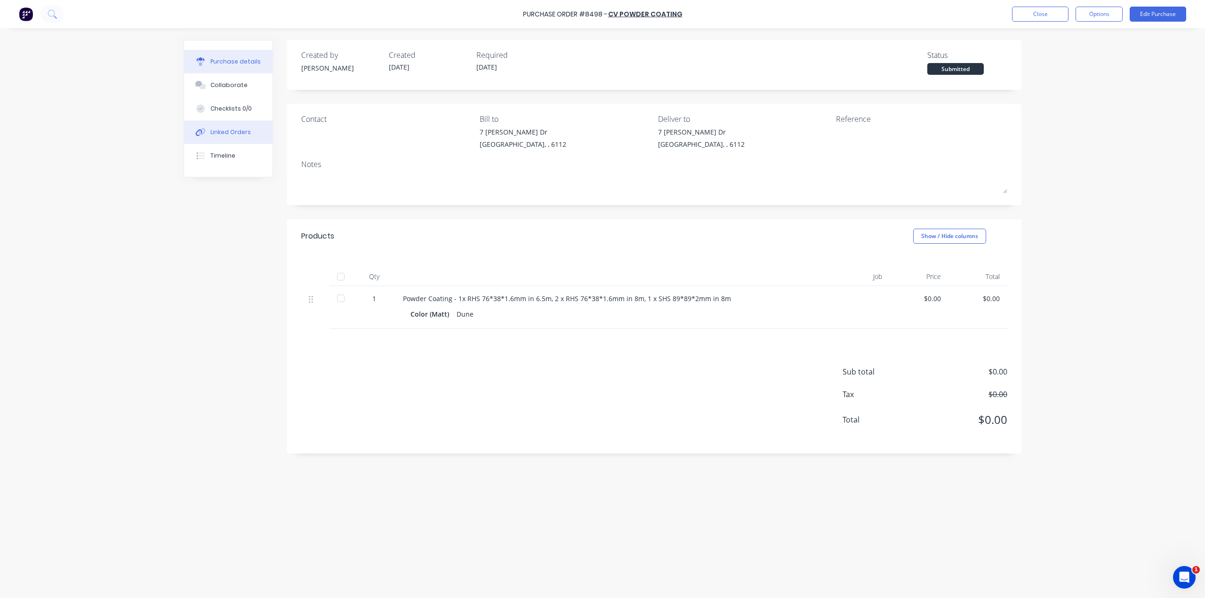
click at [234, 131] on div "Linked Orders" at bounding box center [230, 132] width 40 height 8
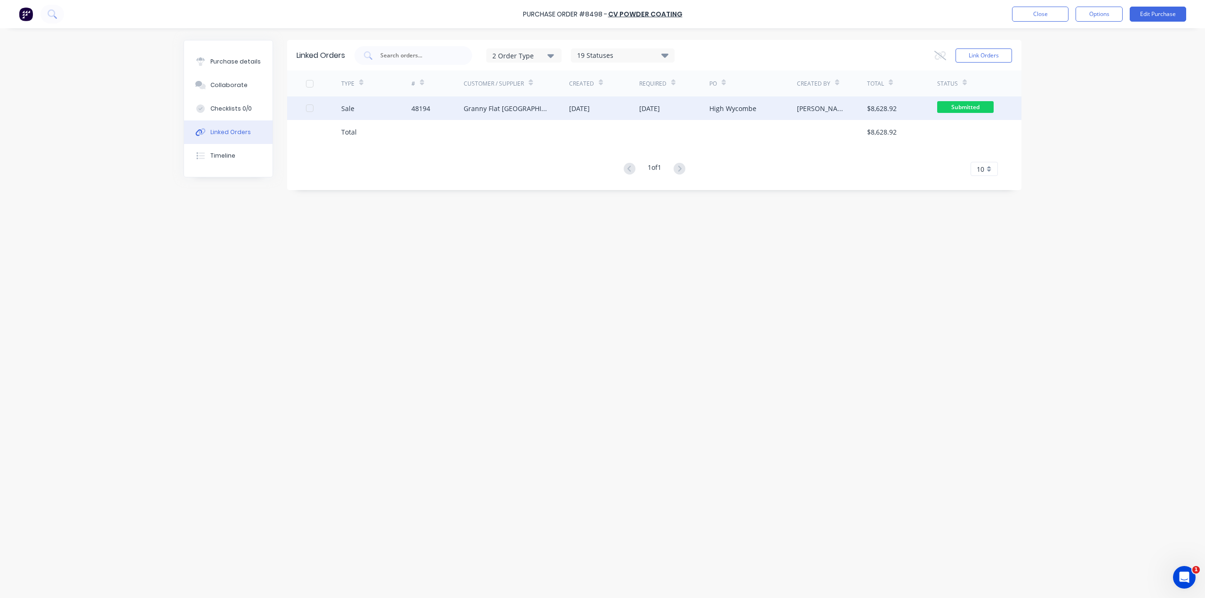
click at [691, 110] on div "02 Sep 2025" at bounding box center [674, 108] width 70 height 24
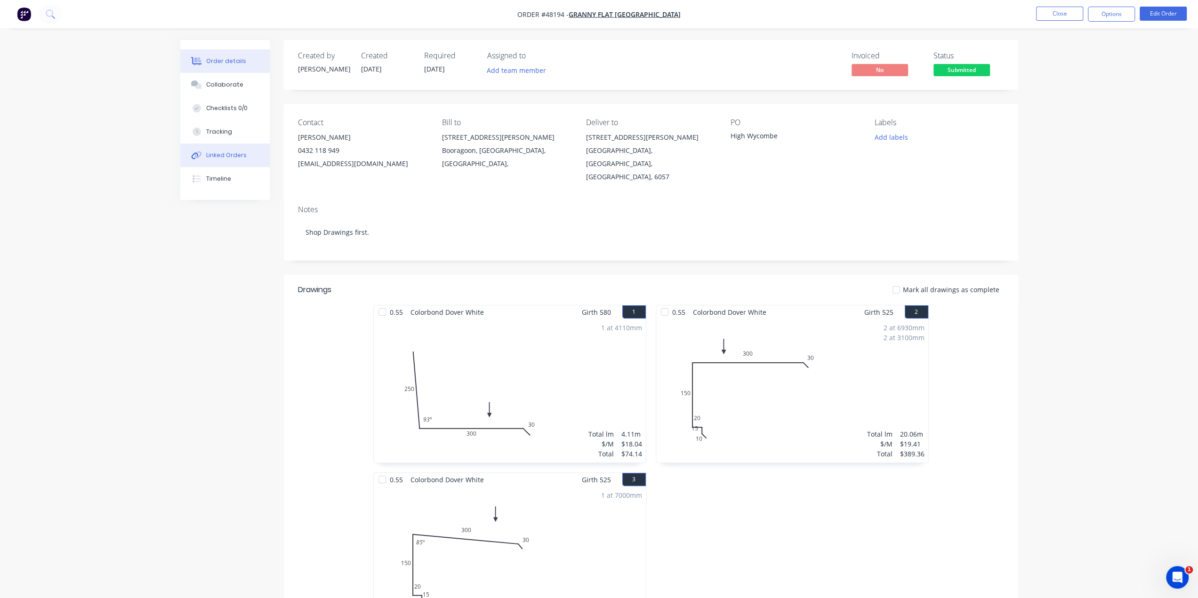
click at [231, 155] on div "Linked Orders" at bounding box center [226, 155] width 40 height 8
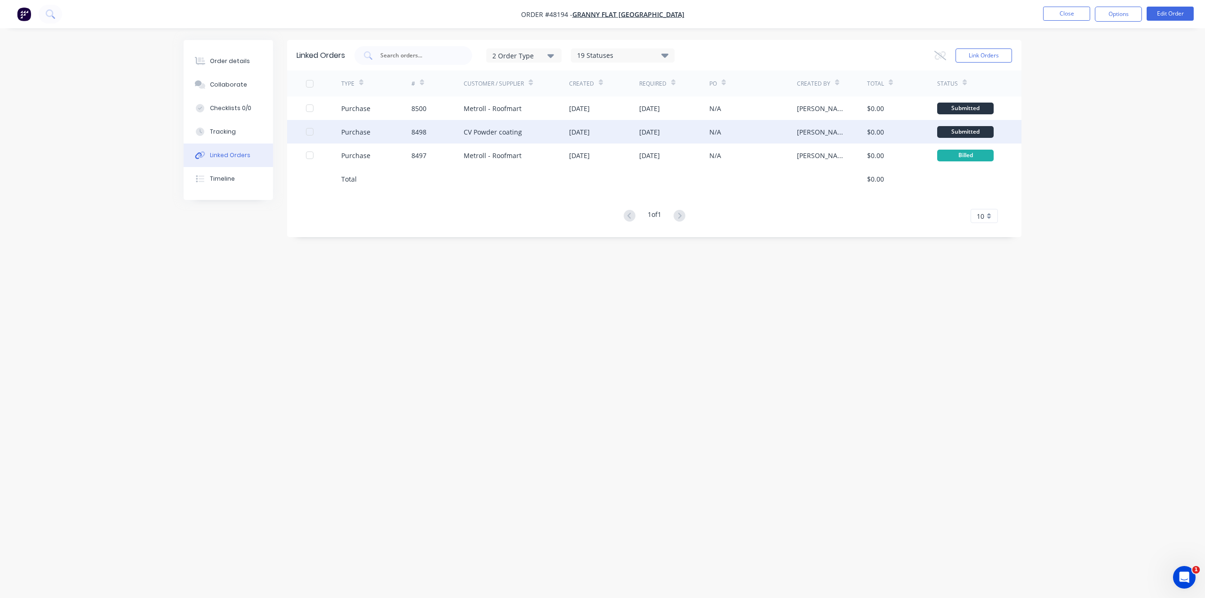
click at [570, 131] on div "[DATE]" at bounding box center [579, 132] width 21 height 10
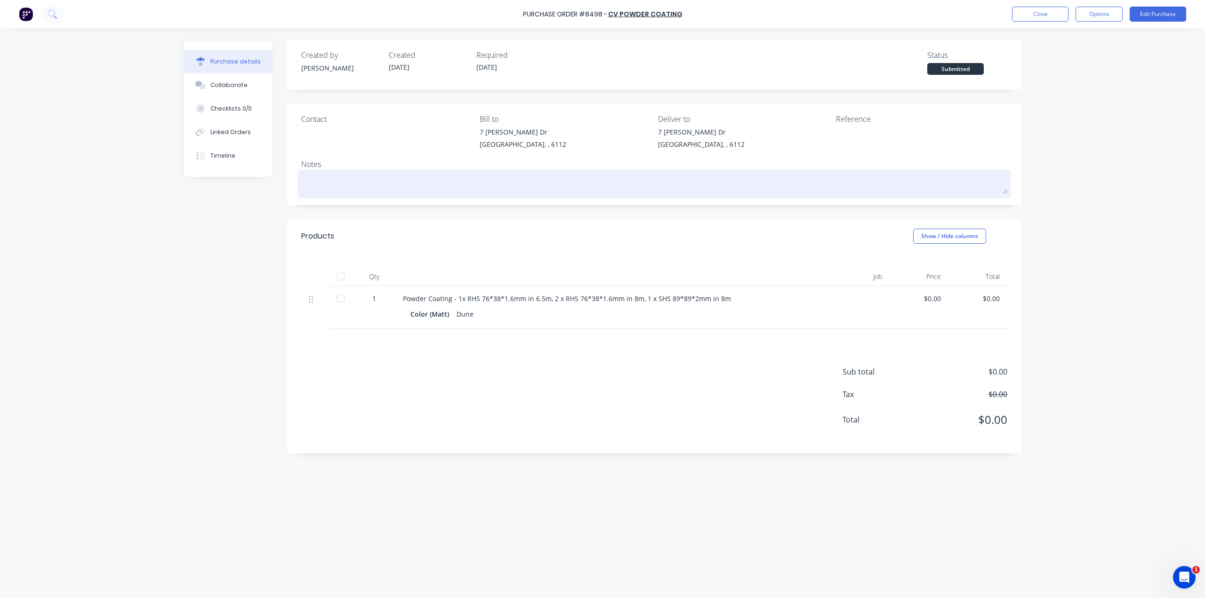
click at [637, 175] on textarea at bounding box center [654, 182] width 706 height 21
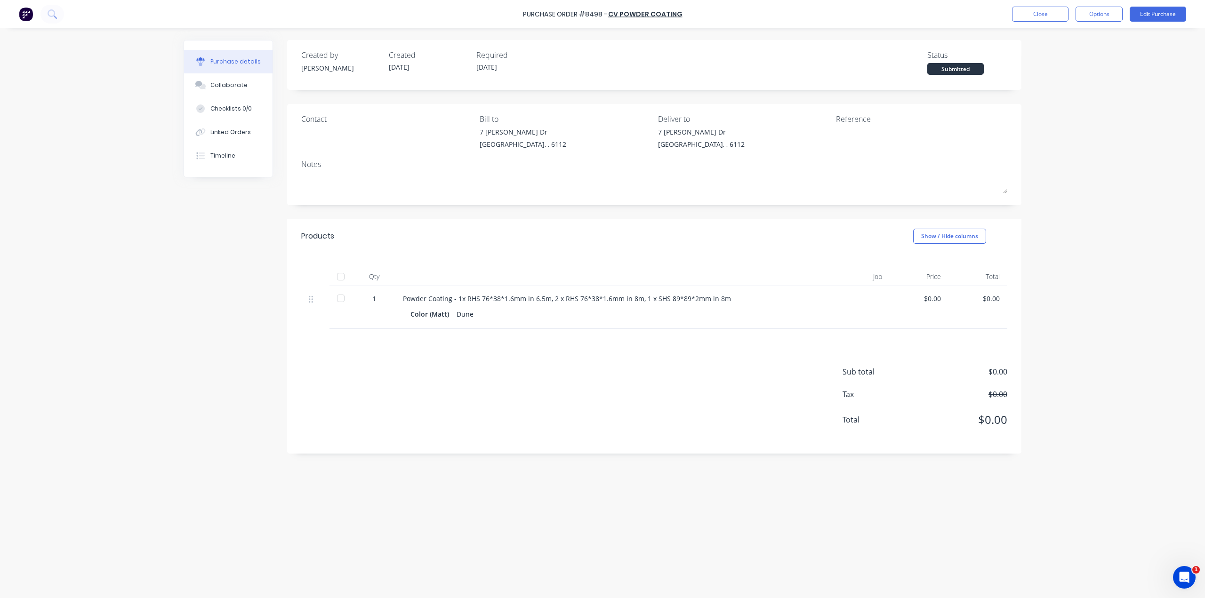
drag, startPoint x: 1108, startPoint y: 173, endPoint x: 1102, endPoint y: 121, distance: 52.2
click at [1108, 172] on div "Purchase Order #8498 - CV Powder coating Close Options Edit Purchase Purchase d…" at bounding box center [602, 299] width 1205 height 598
click at [1102, 14] on button "Options" at bounding box center [1098, 14] width 47 height 15
click at [1094, 33] on div "Print / Email" at bounding box center [1078, 39] width 72 height 14
click at [1061, 79] on div "Without pricing" at bounding box center [1078, 76] width 72 height 14
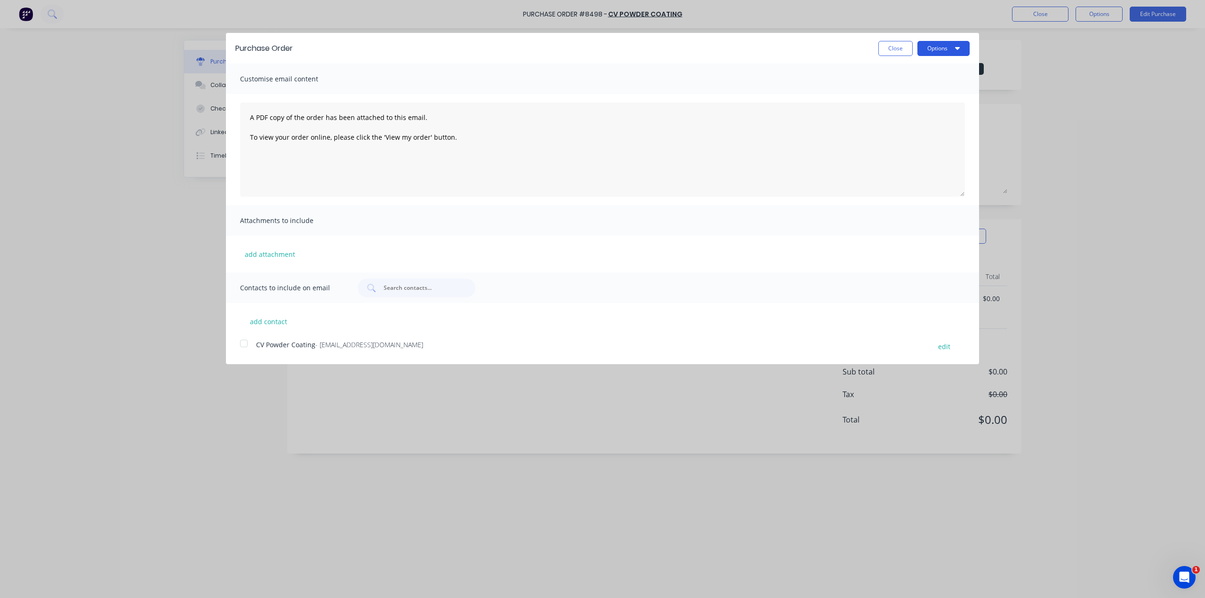
click at [940, 48] on button "Options" at bounding box center [943, 48] width 52 height 15
click at [931, 71] on div "Print" at bounding box center [925, 72] width 72 height 14
drag, startPoint x: 30, startPoint y: 387, endPoint x: 52, endPoint y: 340, distance: 52.0
click at [32, 386] on div "Purchase Order Close Options Customise email content A PDF copy of the order ha…" at bounding box center [602, 299] width 1205 height 598
drag, startPoint x: 874, startPoint y: 48, endPoint x: 879, endPoint y: 48, distance: 5.2
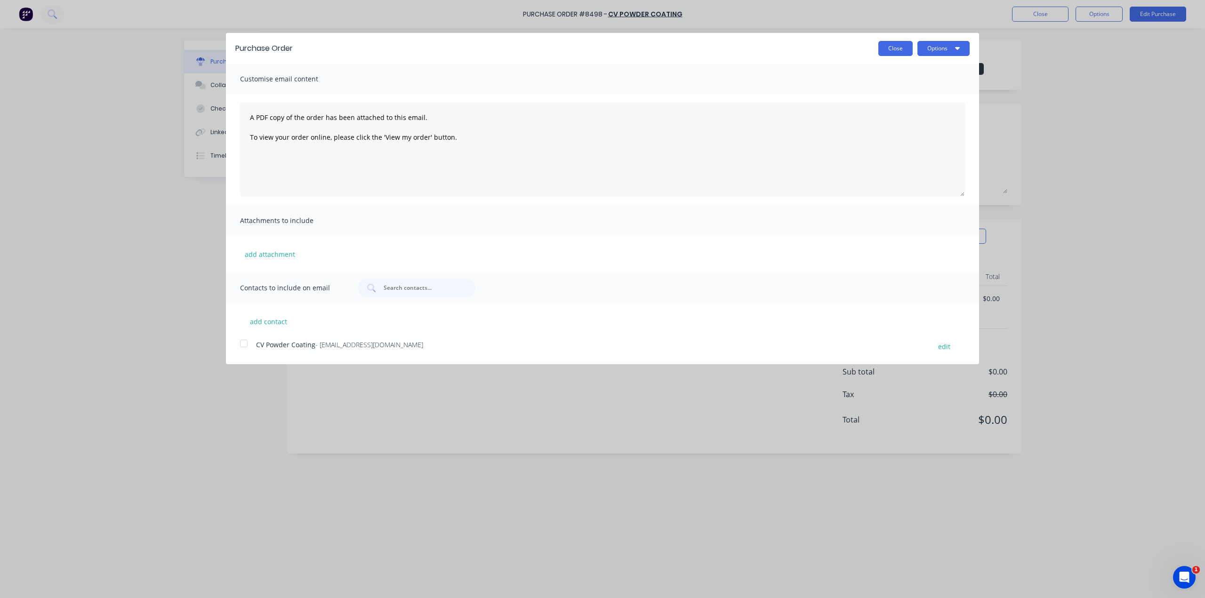
click at [878, 48] on div "Close Options" at bounding box center [635, 48] width 667 height 15
click at [890, 48] on button "Close" at bounding box center [895, 48] width 34 height 15
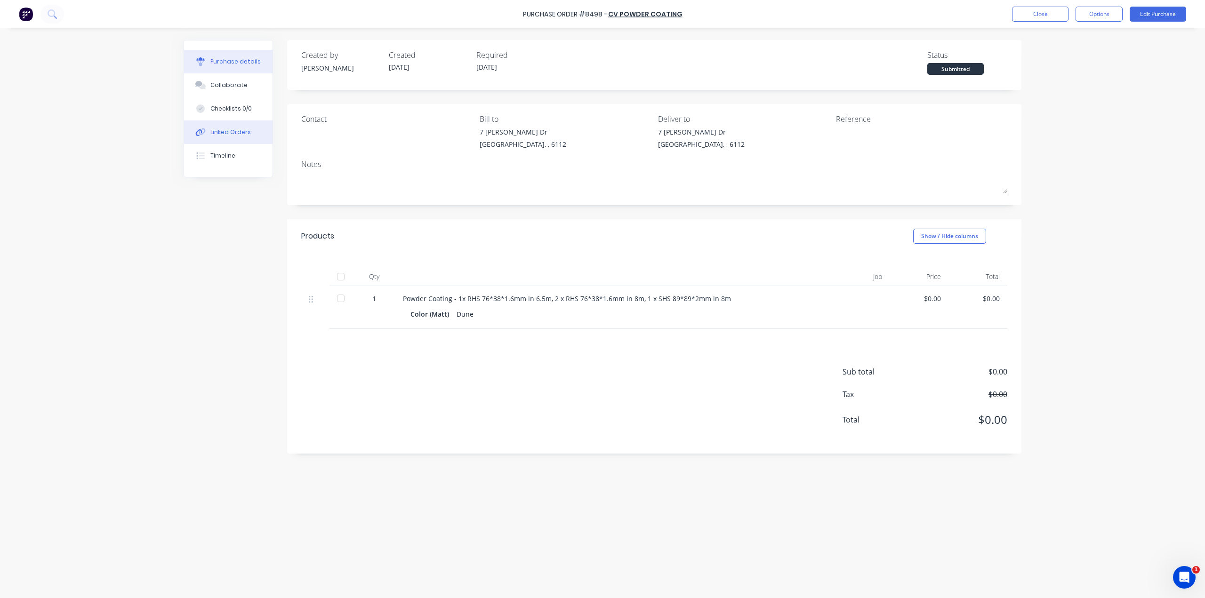
click at [223, 131] on div "Linked Orders" at bounding box center [230, 132] width 40 height 8
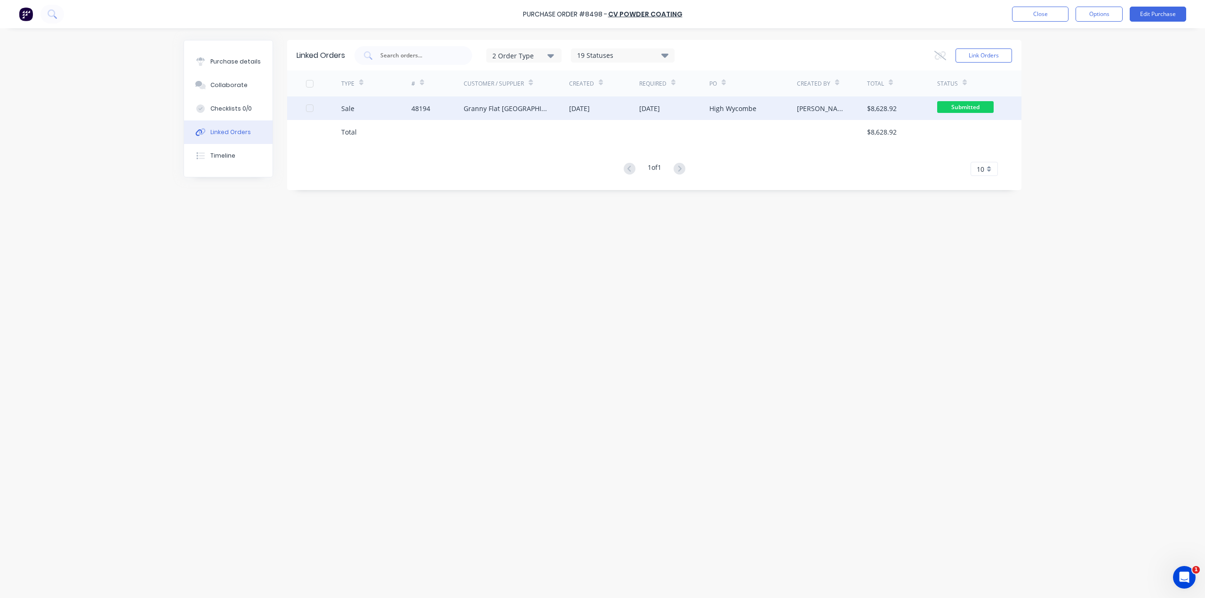
click at [512, 112] on div "Granny Flat [GEOGRAPHIC_DATA]" at bounding box center [516, 108] width 105 height 24
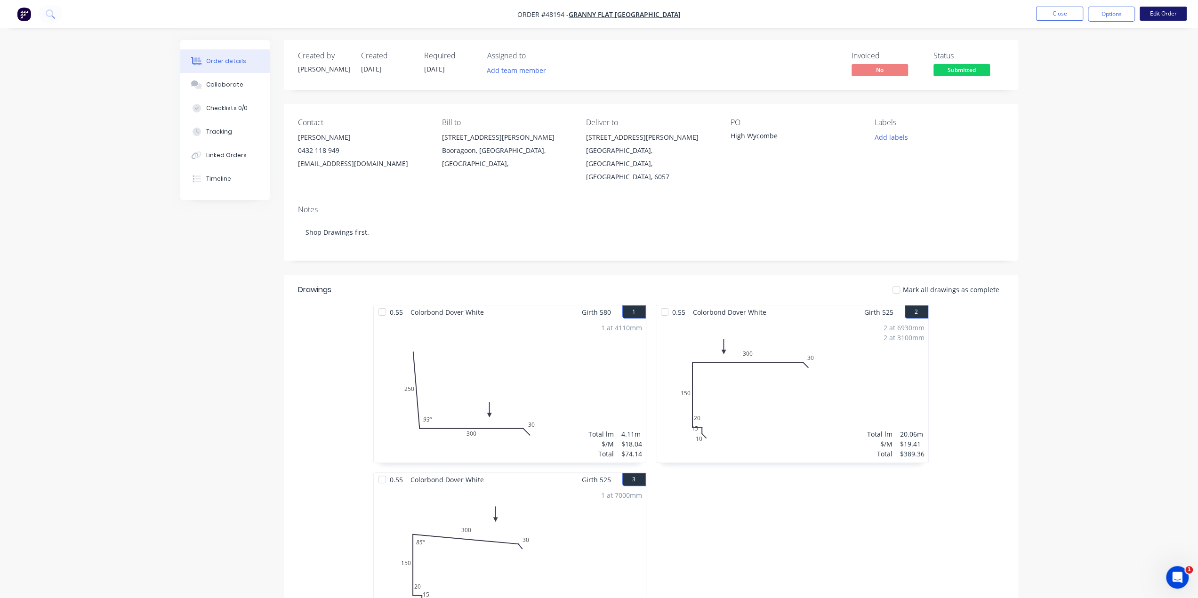
click at [1171, 15] on button "Edit Order" at bounding box center [1162, 14] width 47 height 14
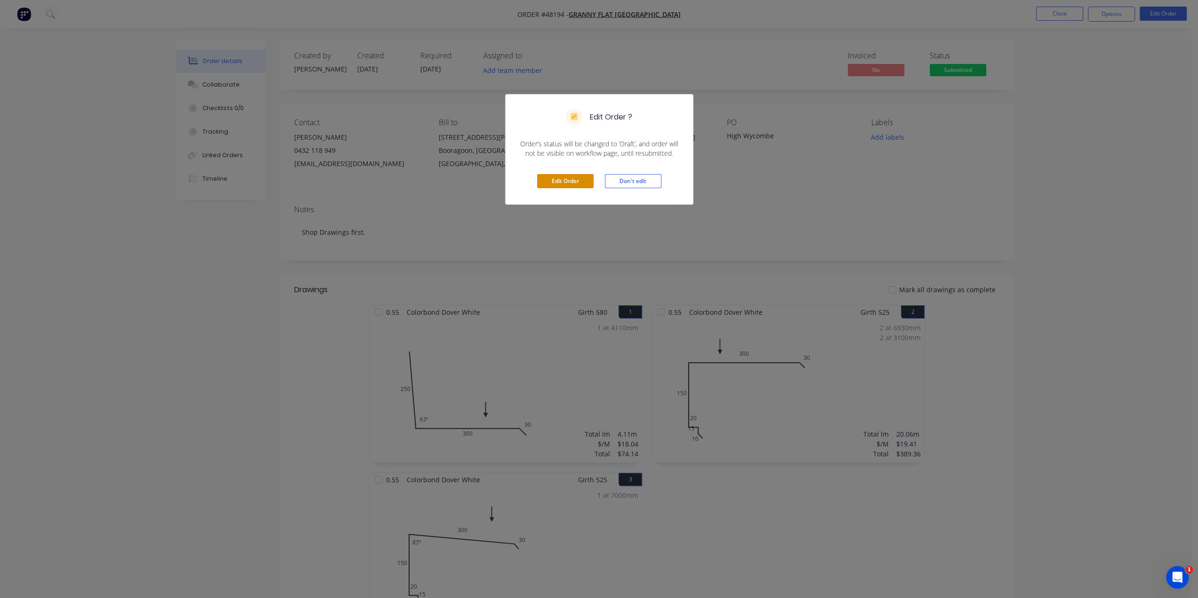
click at [570, 182] on button "Edit Order" at bounding box center [565, 181] width 56 height 14
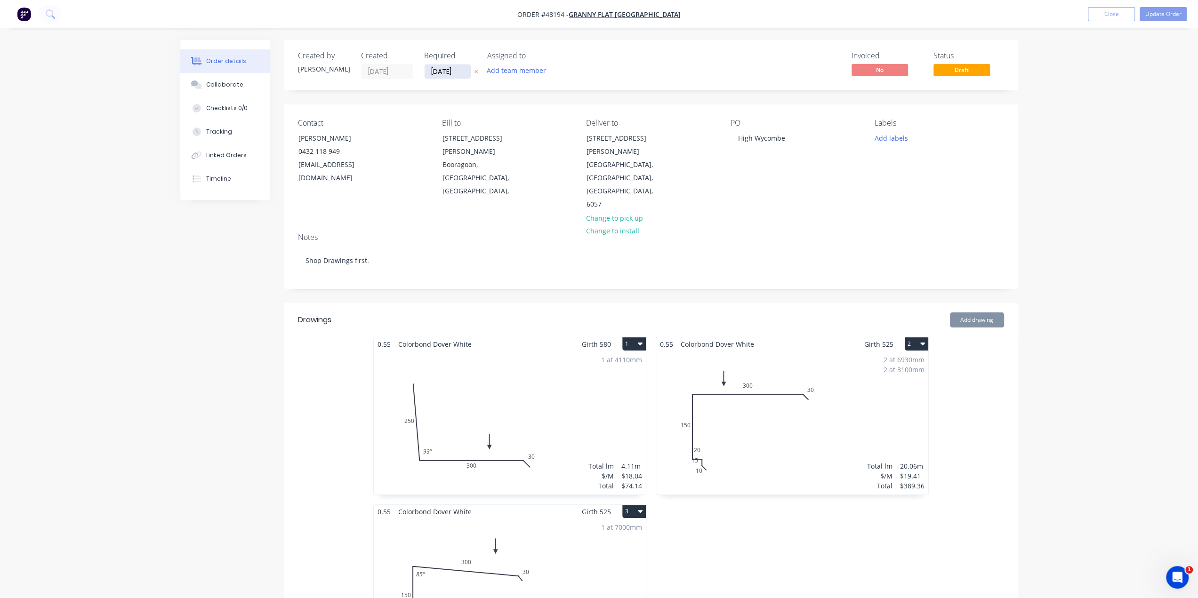
click at [465, 69] on input "[DATE]" at bounding box center [448, 71] width 46 height 14
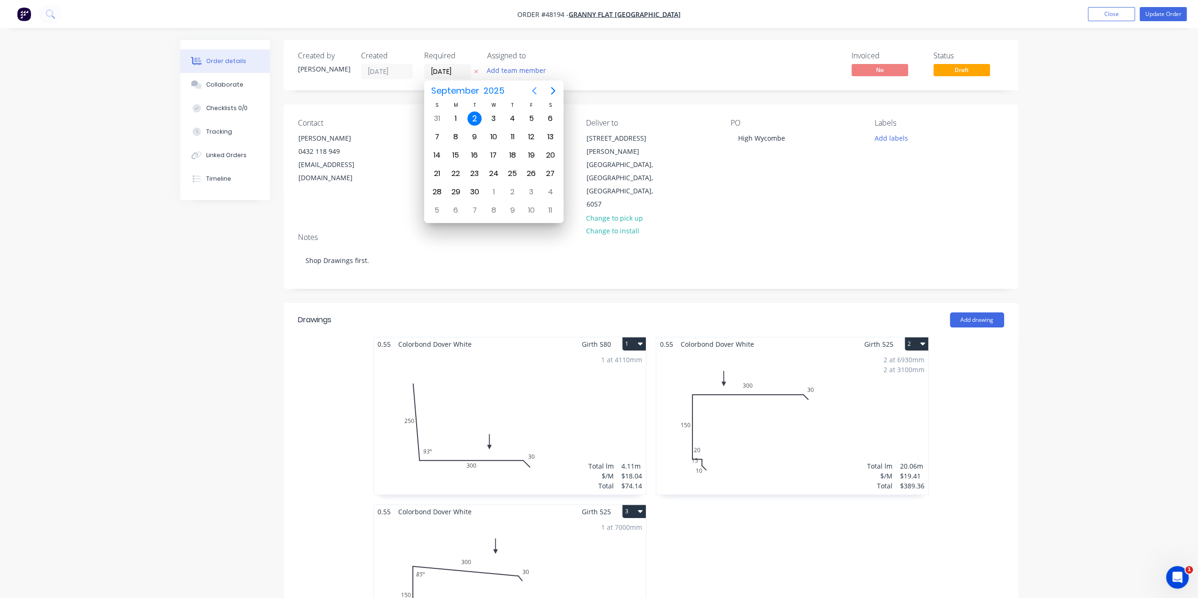
click at [535, 90] on icon "Previous page" at bounding box center [534, 90] width 11 height 11
click at [474, 190] on div "26" at bounding box center [474, 192] width 14 height 14
type input "[DATE]"
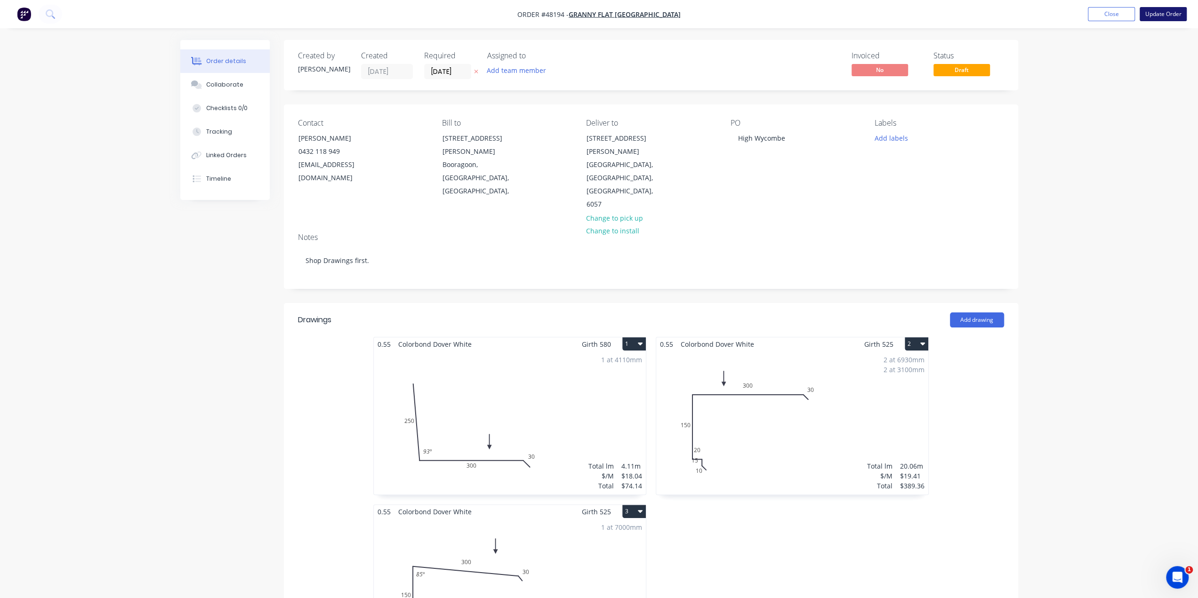
click at [1163, 14] on button "Update Order" at bounding box center [1162, 14] width 47 height 14
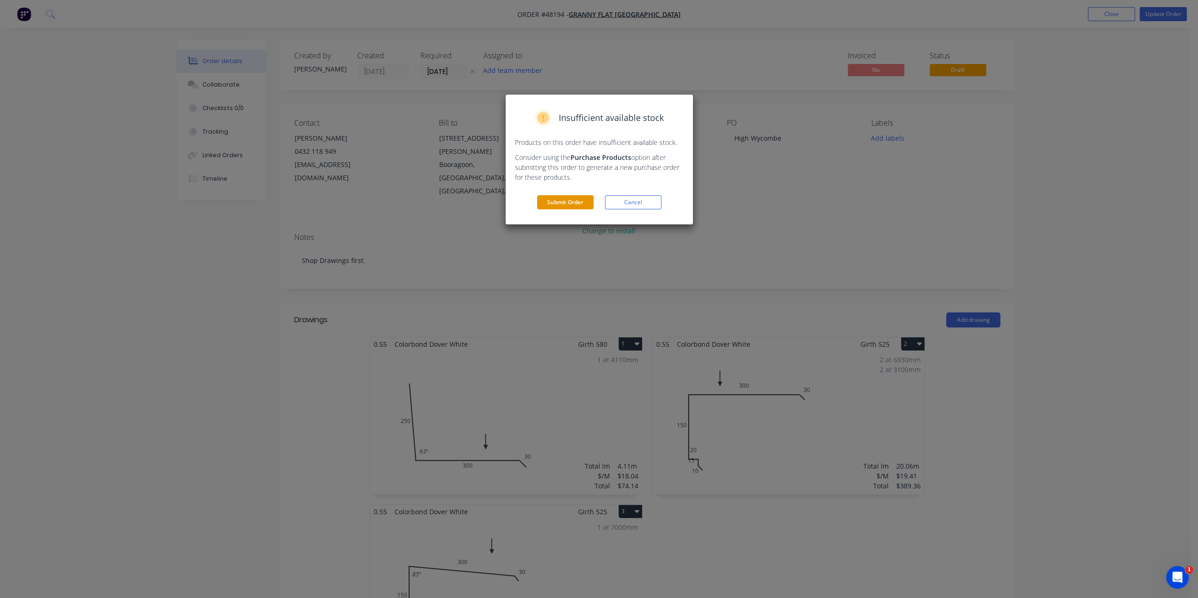
click at [547, 204] on button "Submit Order" at bounding box center [565, 202] width 56 height 14
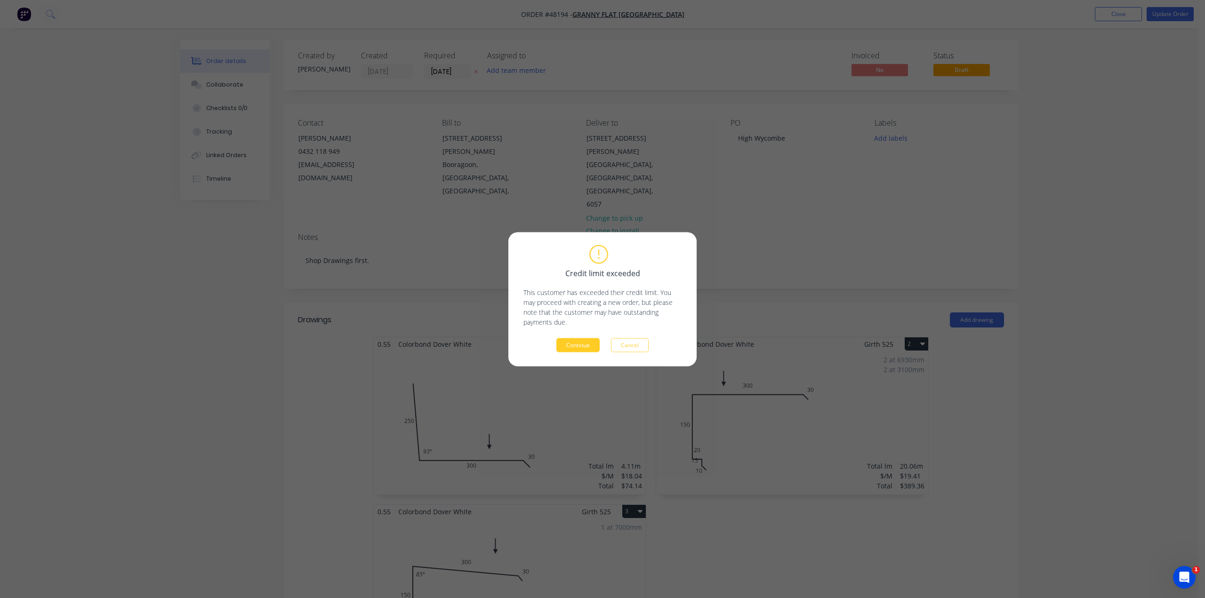
click at [577, 348] on button "Continue" at bounding box center [577, 345] width 43 height 14
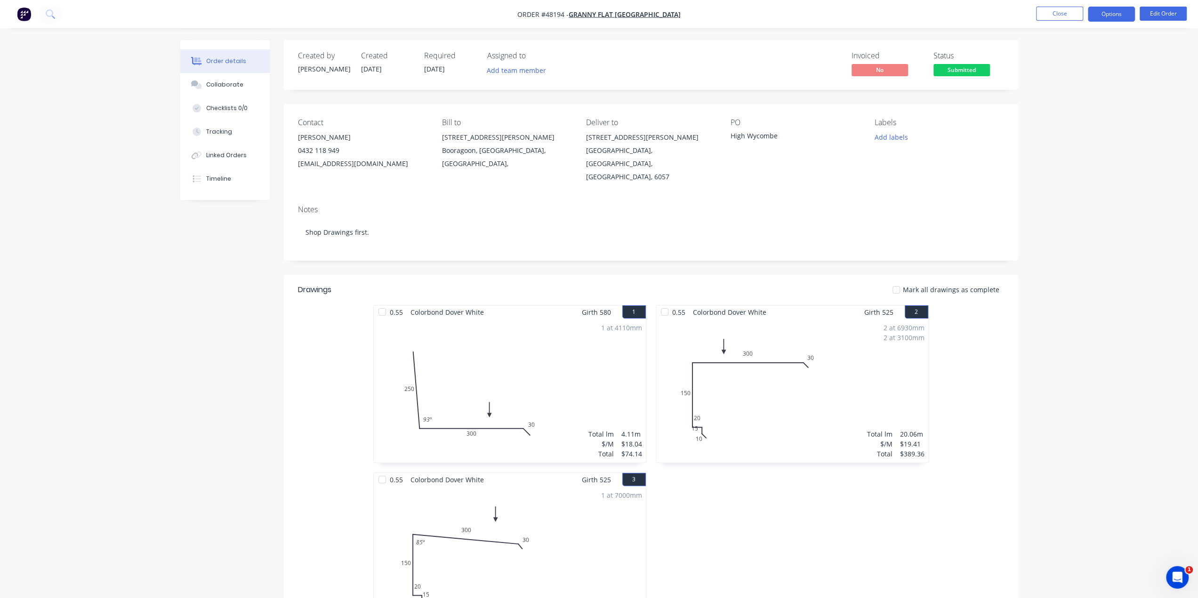
click at [1114, 14] on button "Options" at bounding box center [1111, 14] width 47 height 15
click at [1075, 131] on div "Delivery Docket" at bounding box center [1083, 133] width 87 height 14
click at [1062, 114] on div "Custom" at bounding box center [1083, 114] width 87 height 14
click at [1072, 96] on div "Without pricing" at bounding box center [1083, 95] width 87 height 14
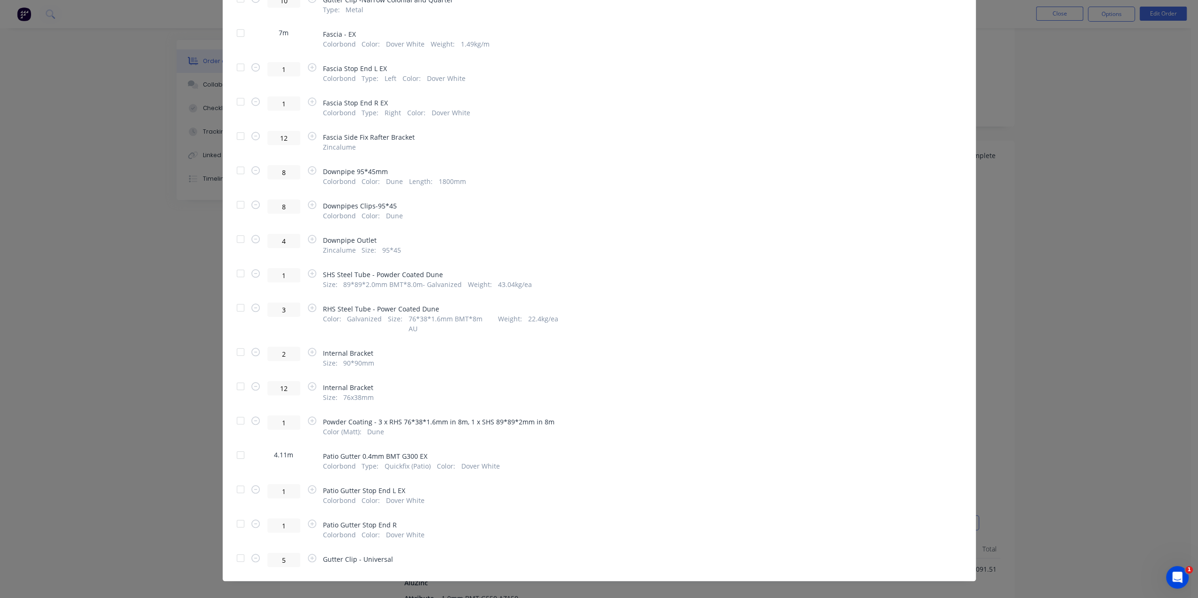
scroll to position [235, 0]
click at [237, 412] on div at bounding box center [240, 420] width 19 height 19
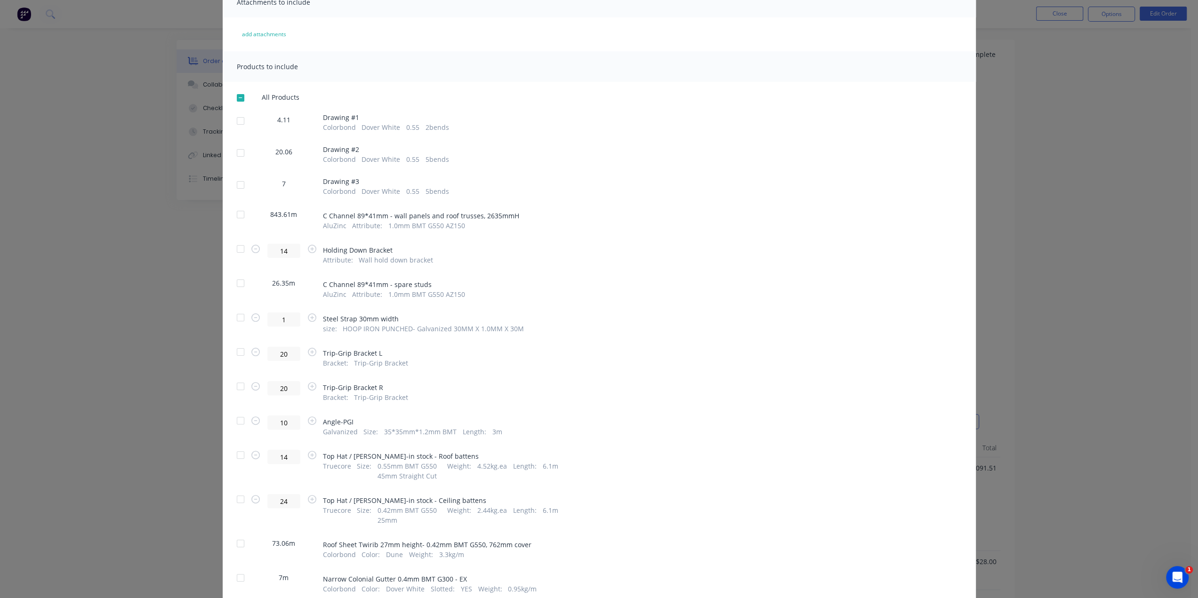
scroll to position [0, 0]
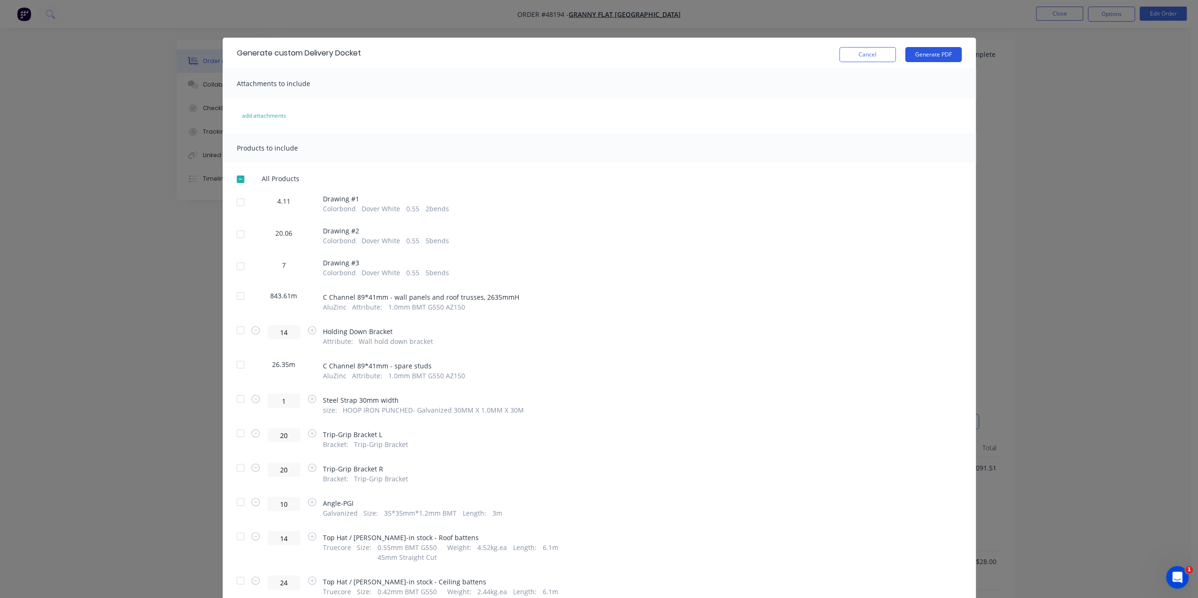
click at [938, 49] on button "Generate PDF" at bounding box center [933, 54] width 56 height 15
click at [462, 16] on div "Generate custom Delivery Docket Cancel Generate PDF Attachments to include add …" at bounding box center [599, 299] width 1198 height 598
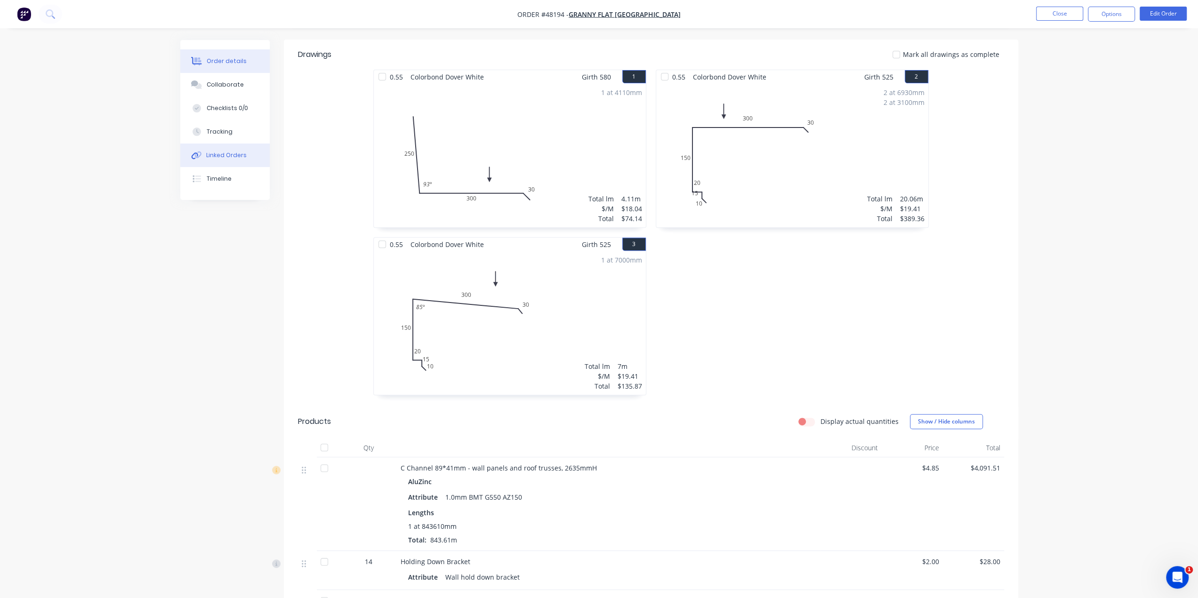
click at [233, 161] on button "Linked Orders" at bounding box center [224, 156] width 89 height 24
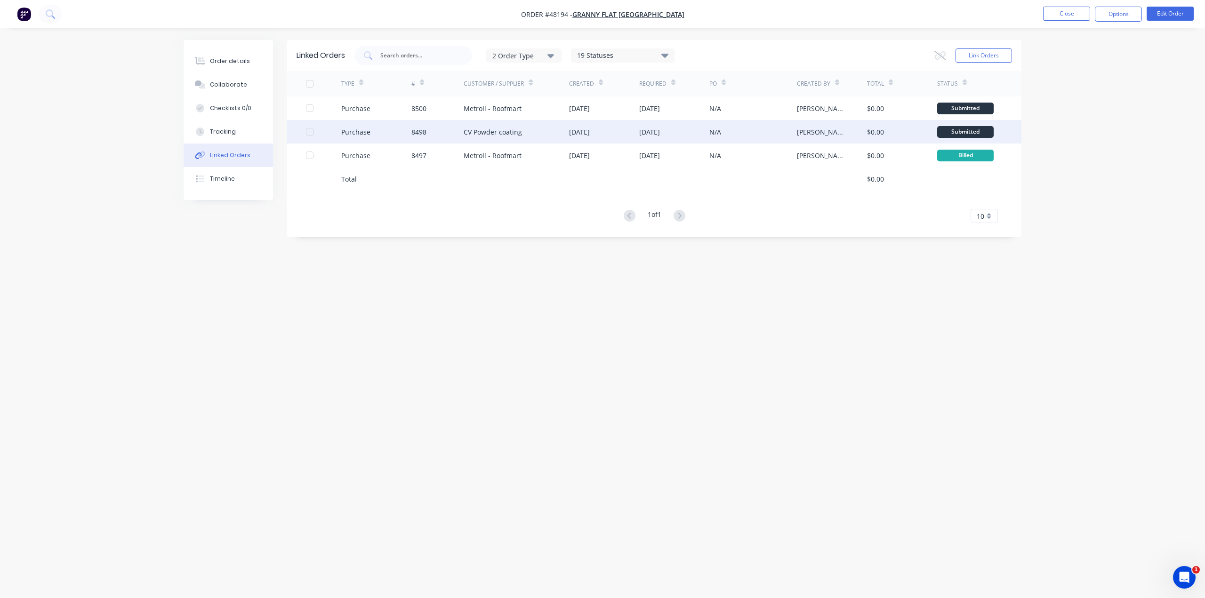
click at [444, 131] on div "8498" at bounding box center [437, 132] width 53 height 24
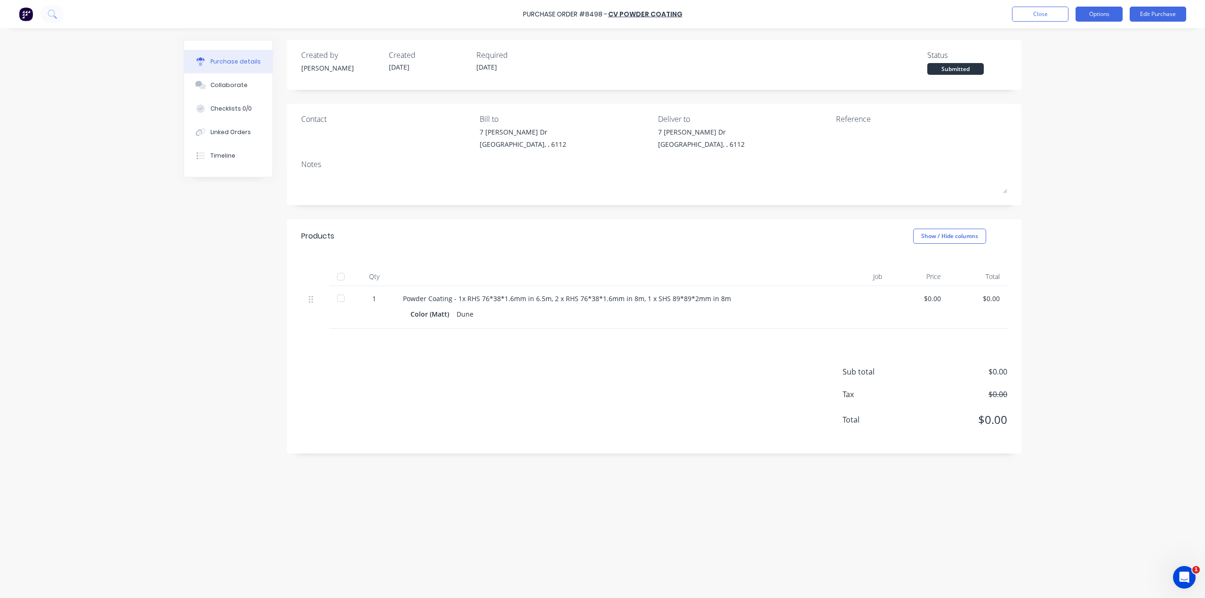
click at [1111, 17] on button "Options" at bounding box center [1098, 14] width 47 height 15
click at [1088, 39] on div "Print / Email" at bounding box center [1078, 39] width 72 height 14
click at [1068, 75] on div "Without pricing" at bounding box center [1078, 76] width 72 height 14
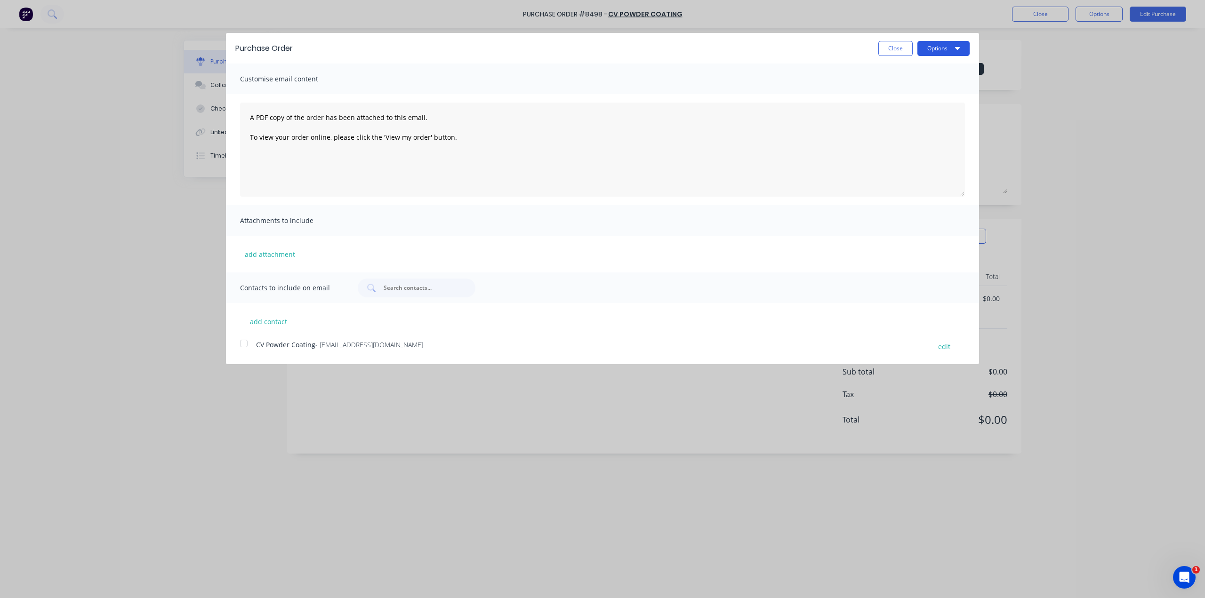
click at [919, 47] on button "Options" at bounding box center [943, 48] width 52 height 15
click at [922, 65] on div "Print" at bounding box center [925, 72] width 72 height 14
click at [124, 199] on div "Purchase Order Close Options Print Email Customise email content A PDF copy of …" at bounding box center [602, 299] width 1205 height 598
click at [894, 49] on button "Close" at bounding box center [895, 48] width 34 height 15
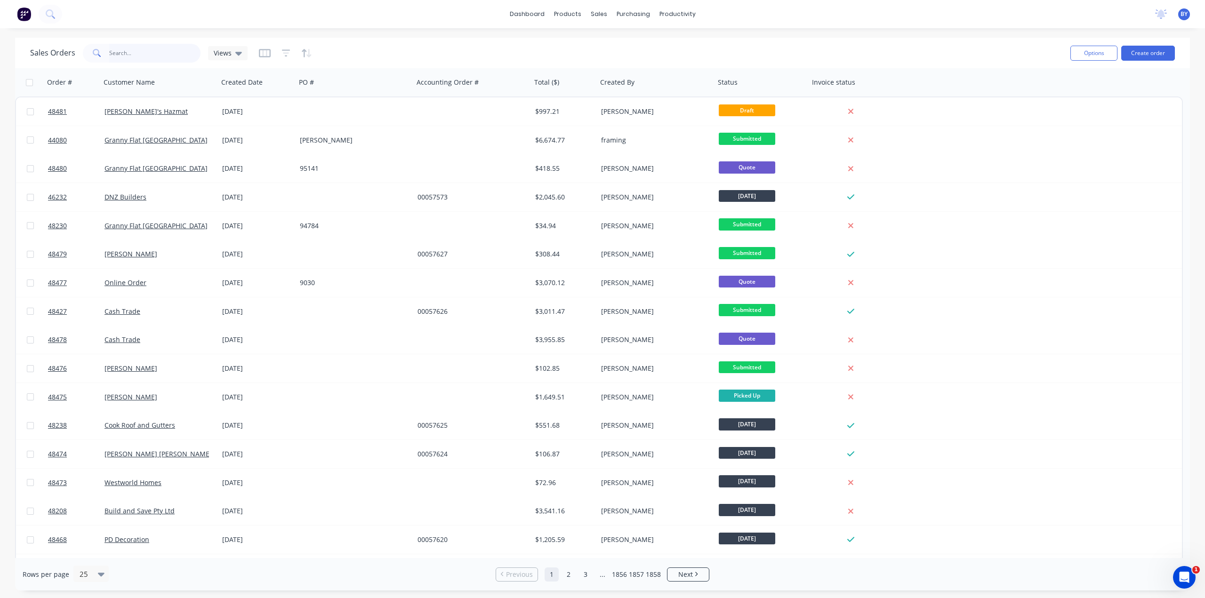
click at [138, 51] on input "text" at bounding box center [155, 53] width 92 height 19
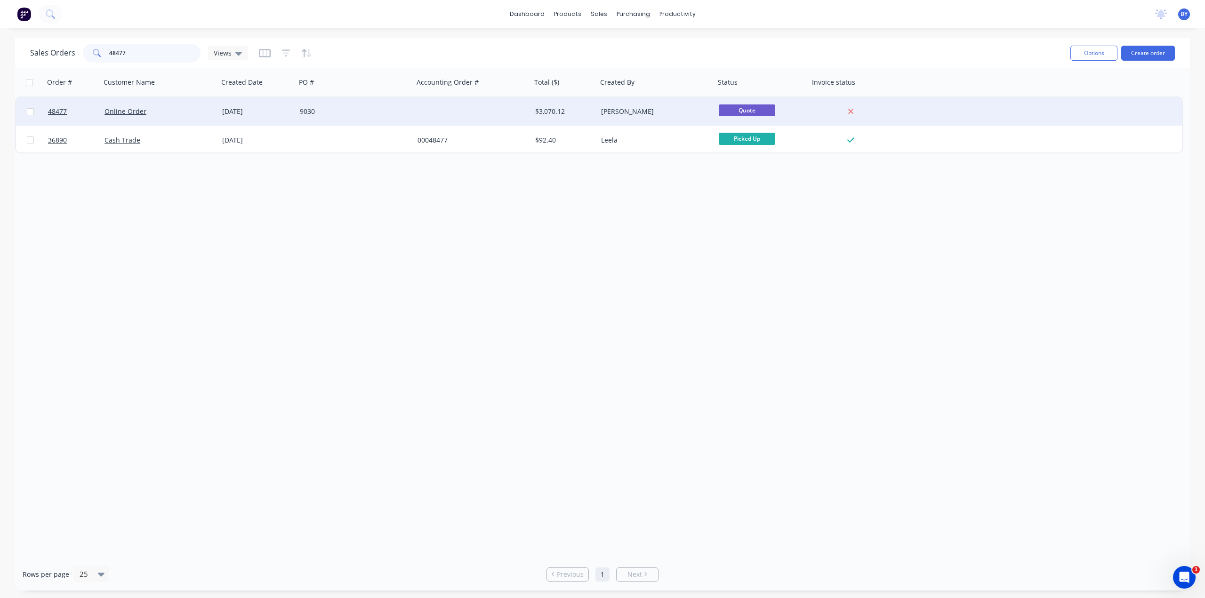
type input "48477"
click at [183, 116] on div "Online Order" at bounding box center [160, 111] width 118 height 28
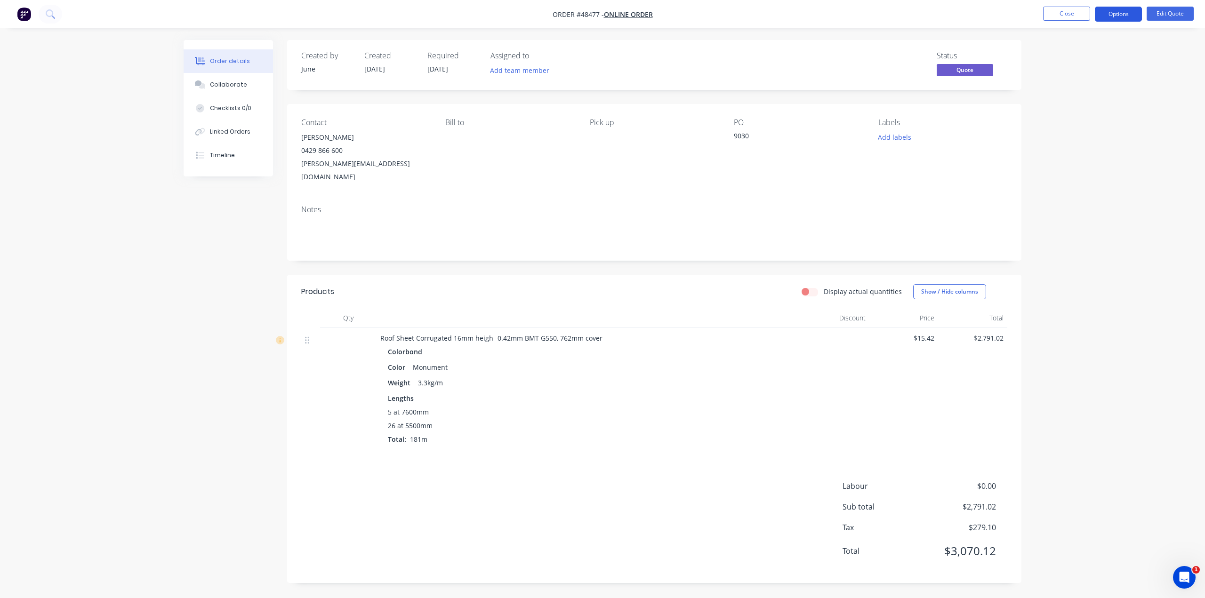
click at [1118, 14] on button "Options" at bounding box center [1118, 14] width 47 height 15
click at [1087, 111] on div "Convert to Order" at bounding box center [1090, 114] width 87 height 14
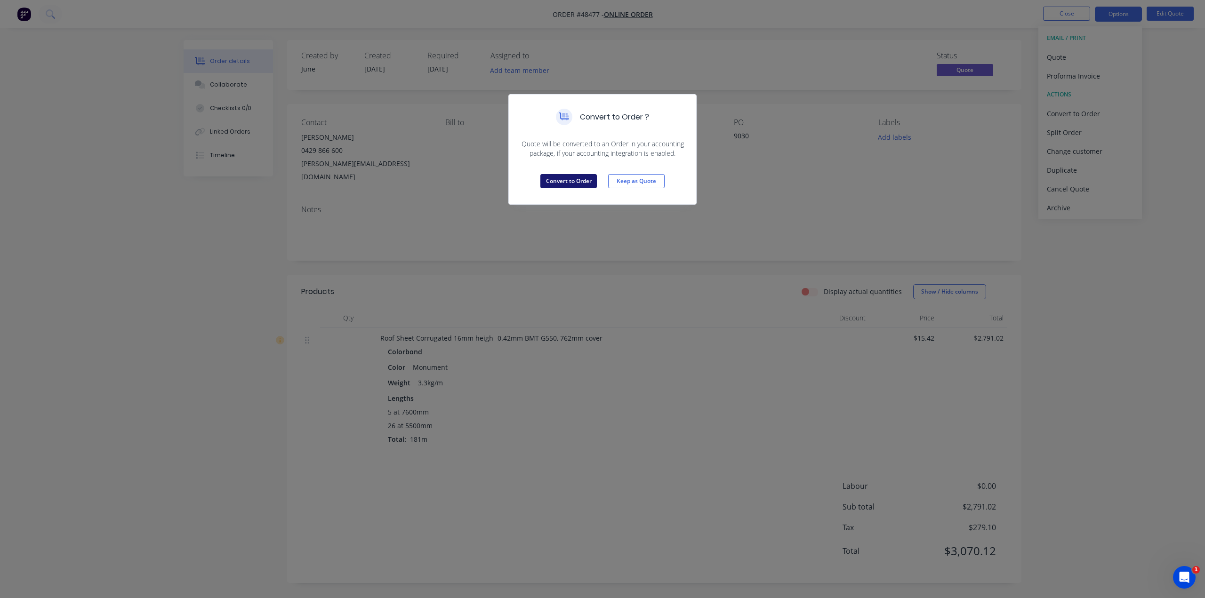
click at [565, 177] on button "Convert to Order" at bounding box center [568, 181] width 56 height 14
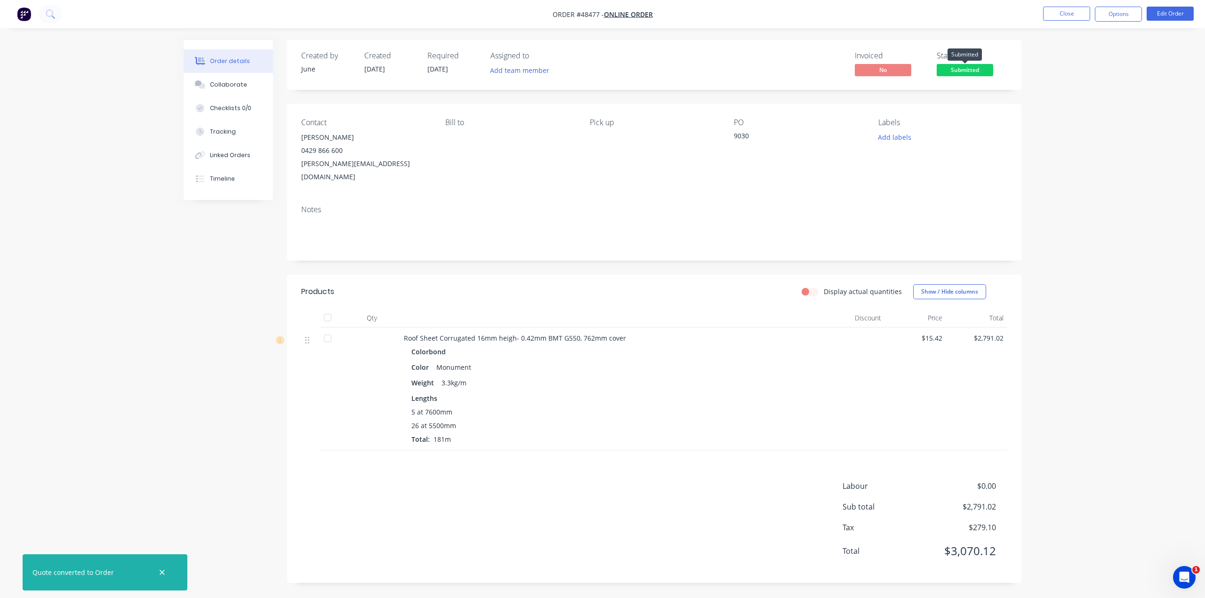
click at [974, 67] on span "Submitted" at bounding box center [965, 70] width 56 height 12
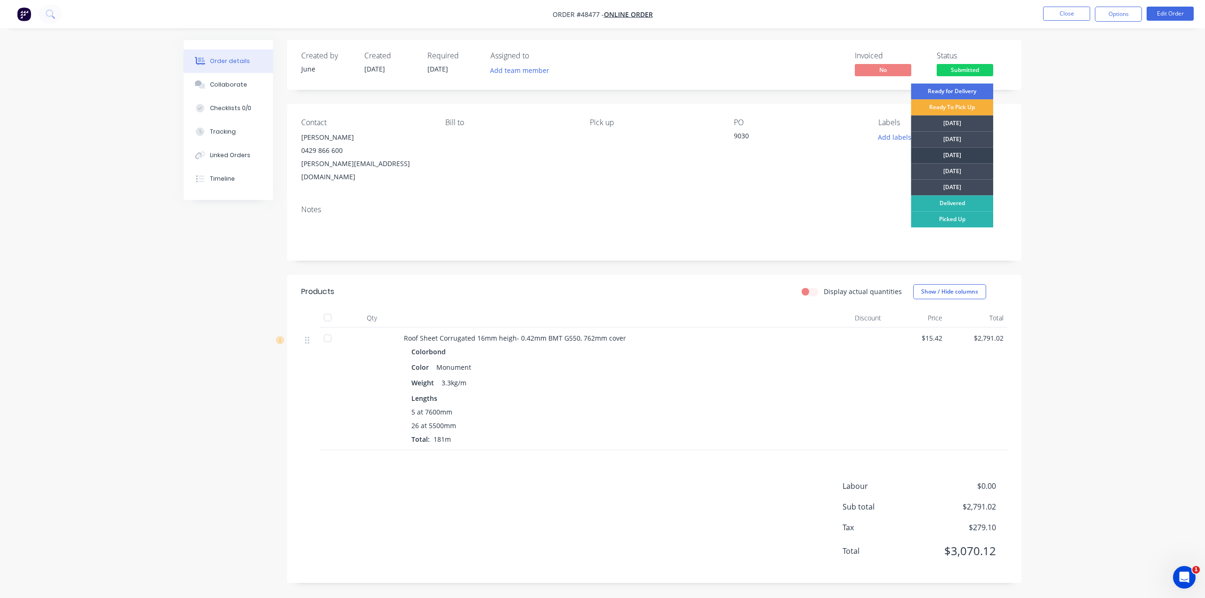
click at [949, 153] on div "[DATE]" at bounding box center [952, 155] width 82 height 16
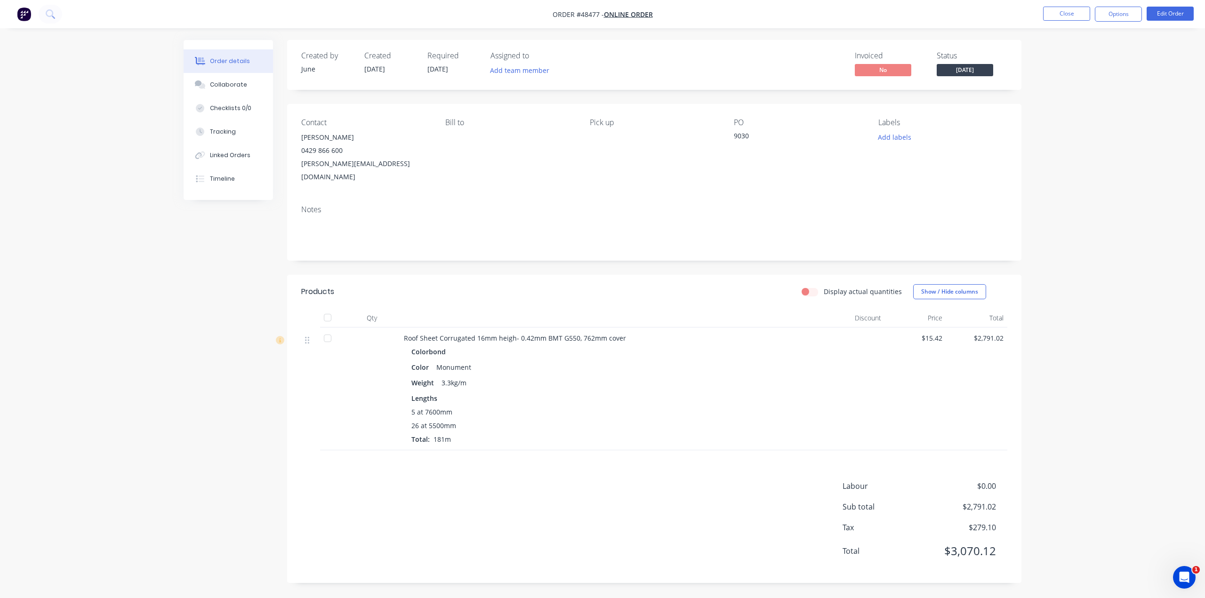
click at [1076, 156] on div "Order details Collaborate Checklists 0/0 Tracking Linked Orders Timeline Order …" at bounding box center [602, 299] width 1205 height 598
click at [1153, 16] on button "Edit Order" at bounding box center [1170, 14] width 47 height 14
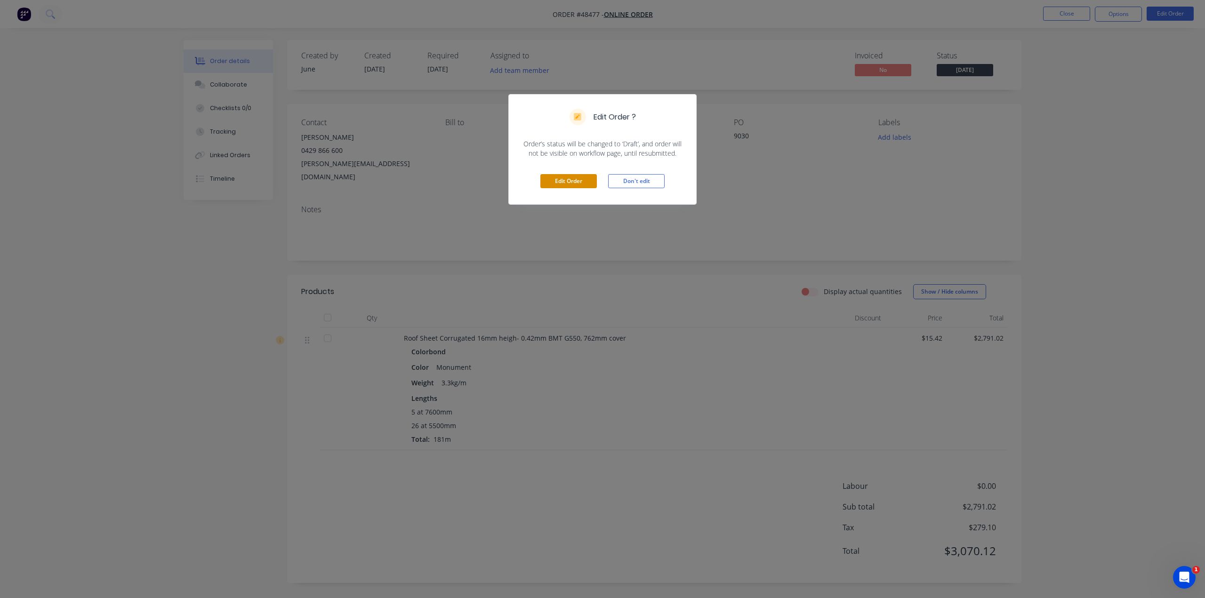
click at [579, 180] on button "Edit Order" at bounding box center [568, 181] width 56 height 14
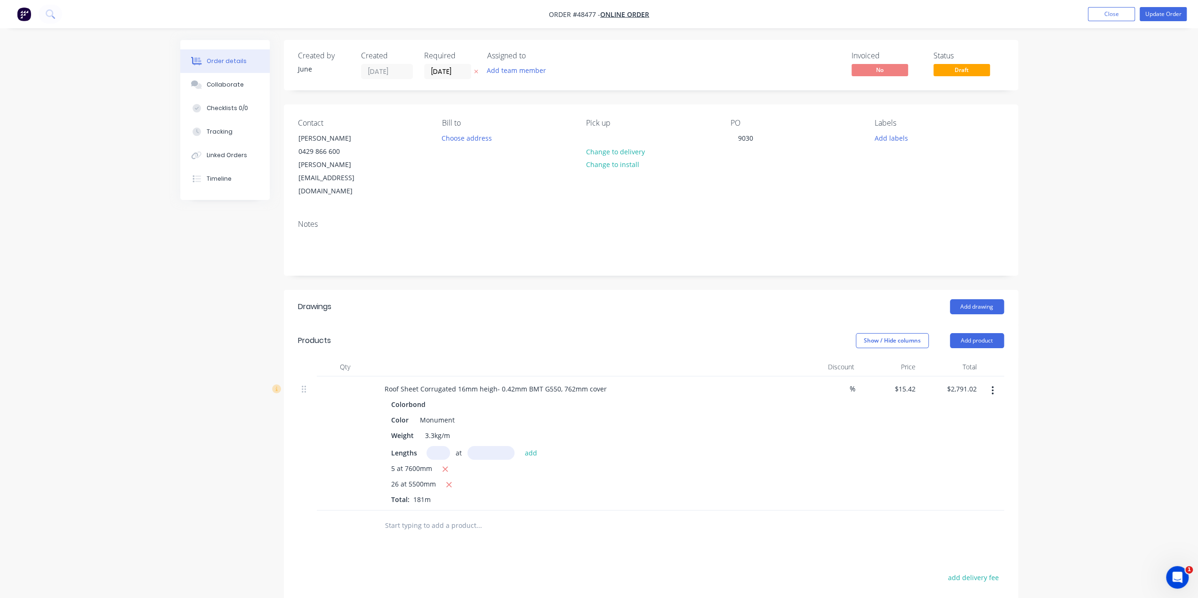
click at [443, 78] on label "[DATE]" at bounding box center [447, 71] width 47 height 15
click at [443, 78] on input "[DATE]" at bounding box center [448, 71] width 46 height 14
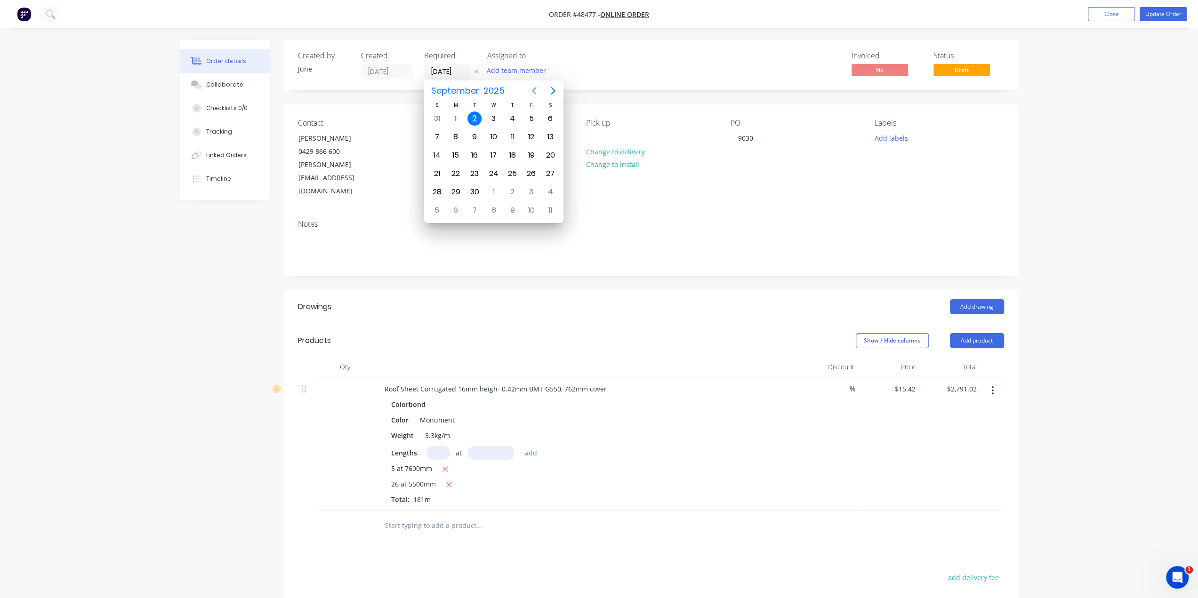
click at [534, 93] on icon "Previous page" at bounding box center [534, 90] width 11 height 11
click at [552, 93] on icon "Next page" at bounding box center [553, 91] width 4 height 8
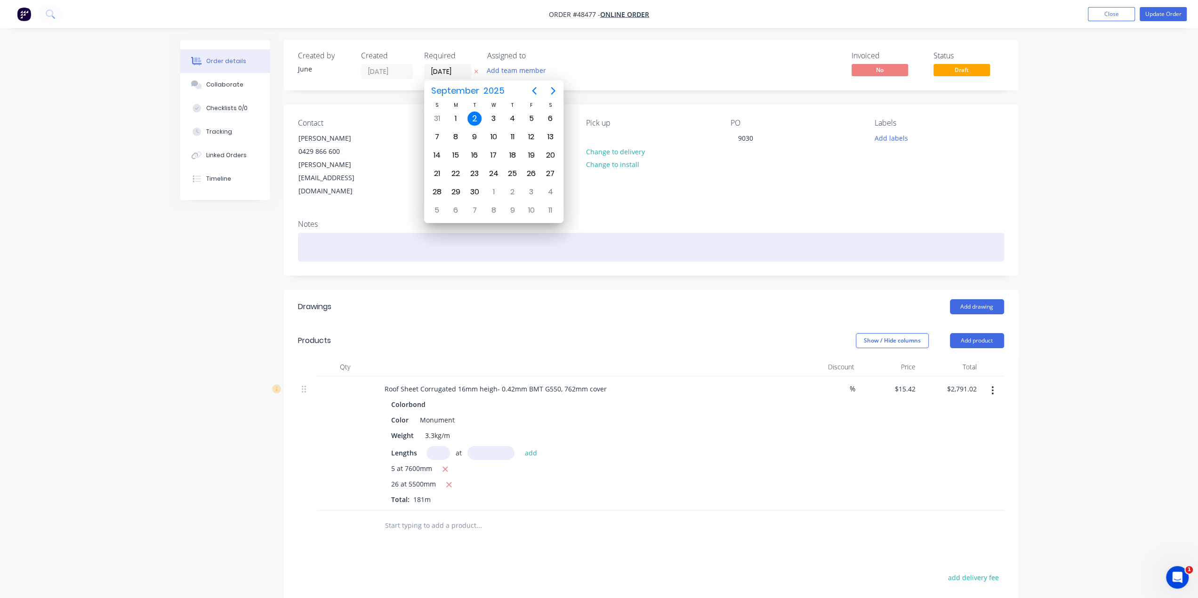
click at [715, 233] on div at bounding box center [651, 247] width 706 height 29
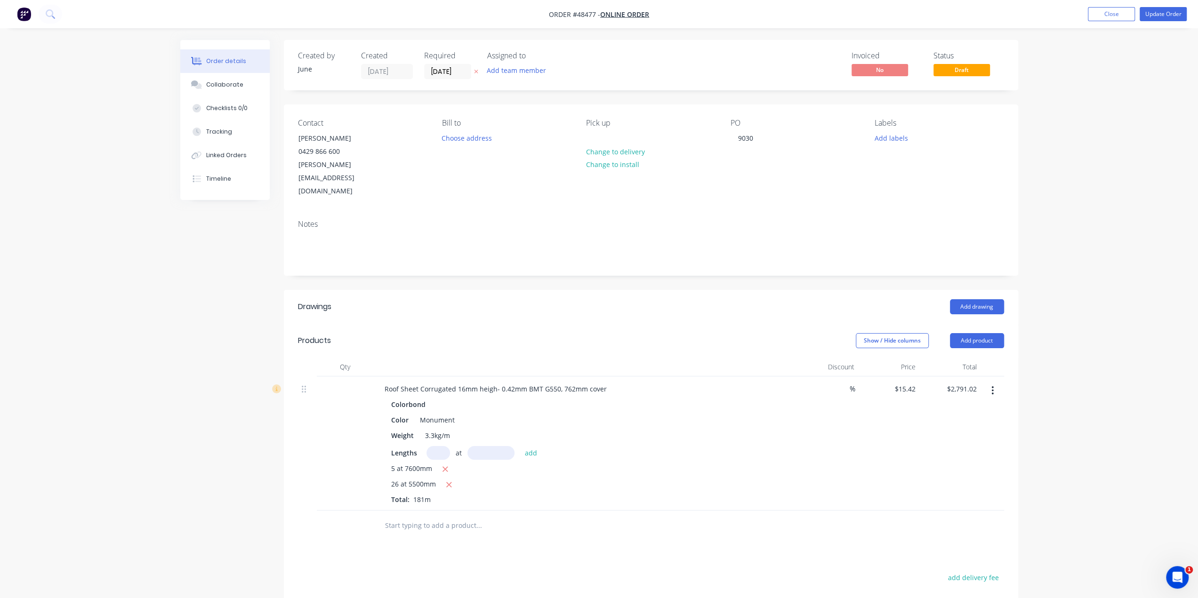
click at [691, 299] on div "Add drawing" at bounding box center [726, 306] width 556 height 15
click at [1148, 13] on button "Update Order" at bounding box center [1162, 14] width 47 height 14
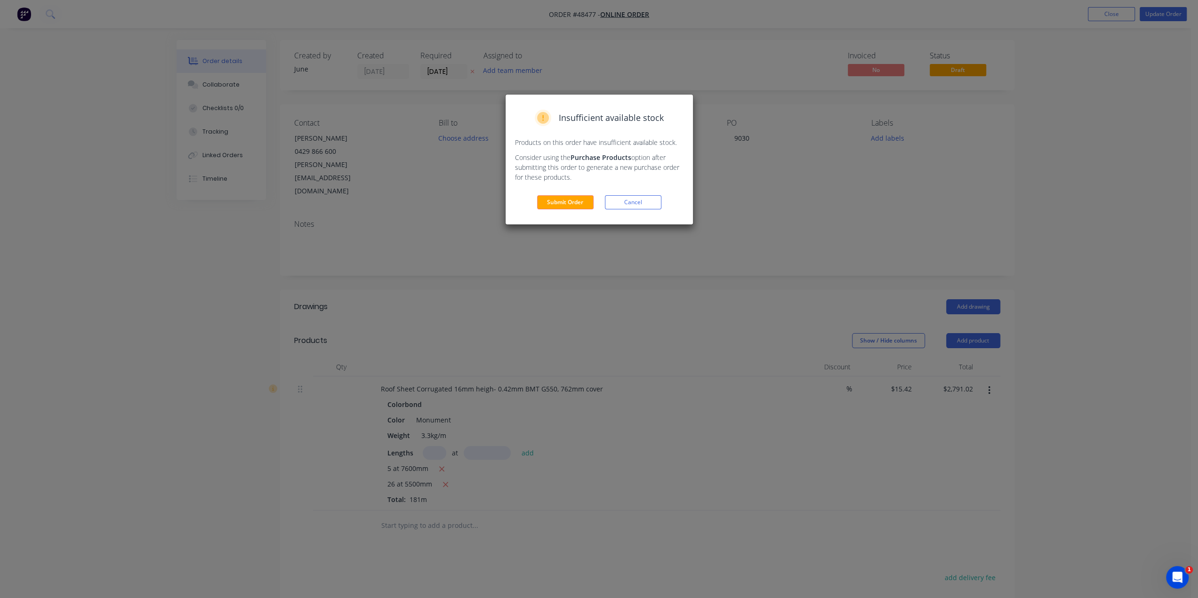
click at [577, 212] on div "Insufficient available stock Products on this order have insufficient available…" at bounding box center [599, 160] width 187 height 130
click at [571, 204] on button "Submit Order" at bounding box center [565, 202] width 56 height 14
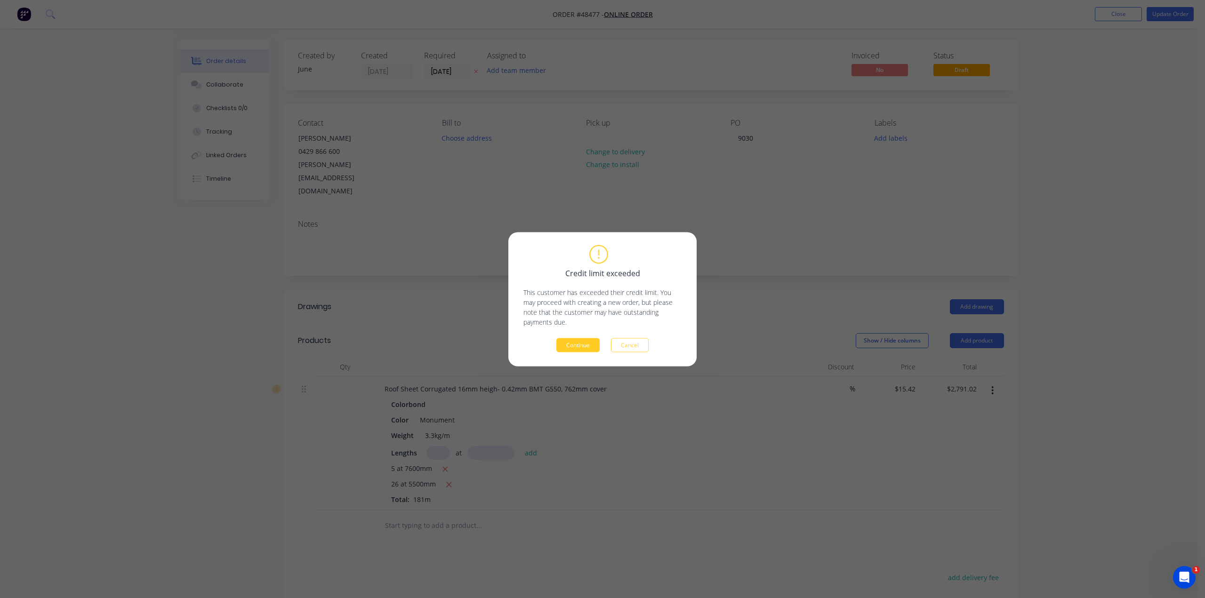
click at [578, 340] on button "Continue" at bounding box center [577, 345] width 43 height 14
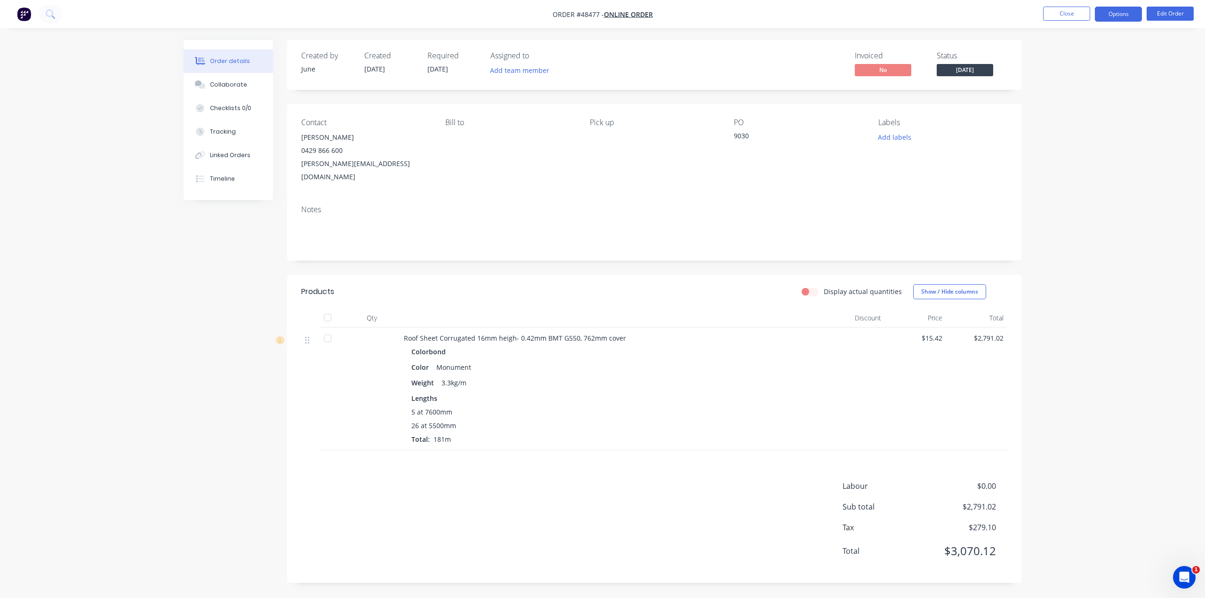
click at [1131, 16] on button "Options" at bounding box center [1118, 14] width 47 height 15
click at [1090, 113] on div "Work Order" at bounding box center [1090, 114] width 87 height 14
click at [1082, 96] on div "Without pricing" at bounding box center [1090, 95] width 87 height 14
click at [1094, 134] on div "Delivery Docket" at bounding box center [1090, 133] width 87 height 14
click at [1090, 97] on div "Without pricing" at bounding box center [1090, 95] width 87 height 14
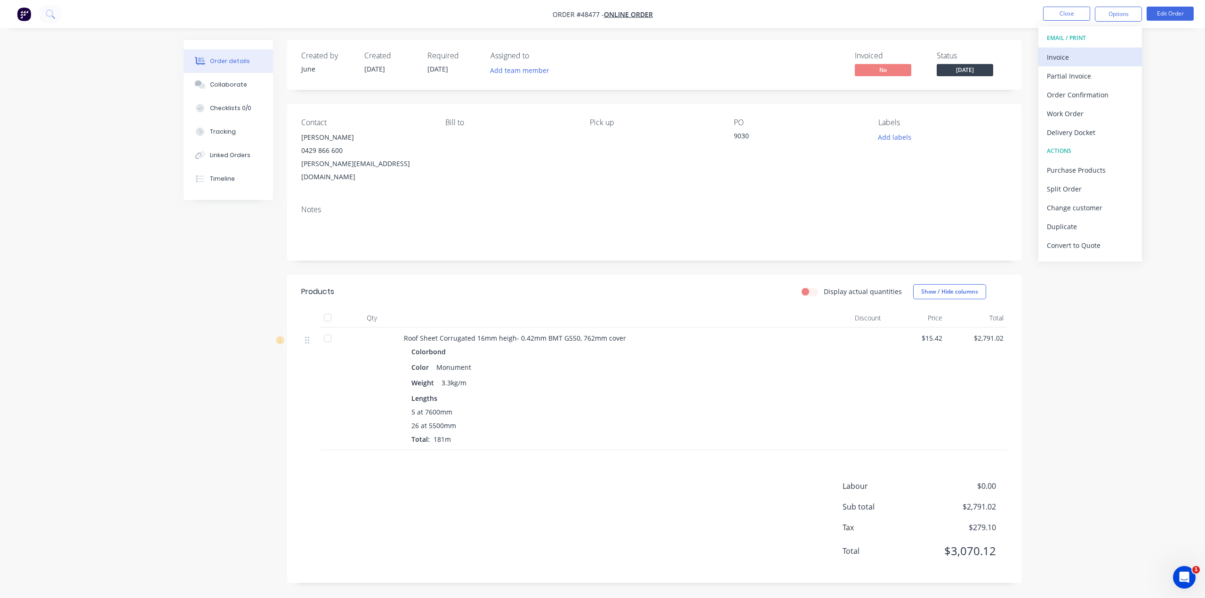
click at [1073, 59] on div "Invoice" at bounding box center [1090, 57] width 87 height 14
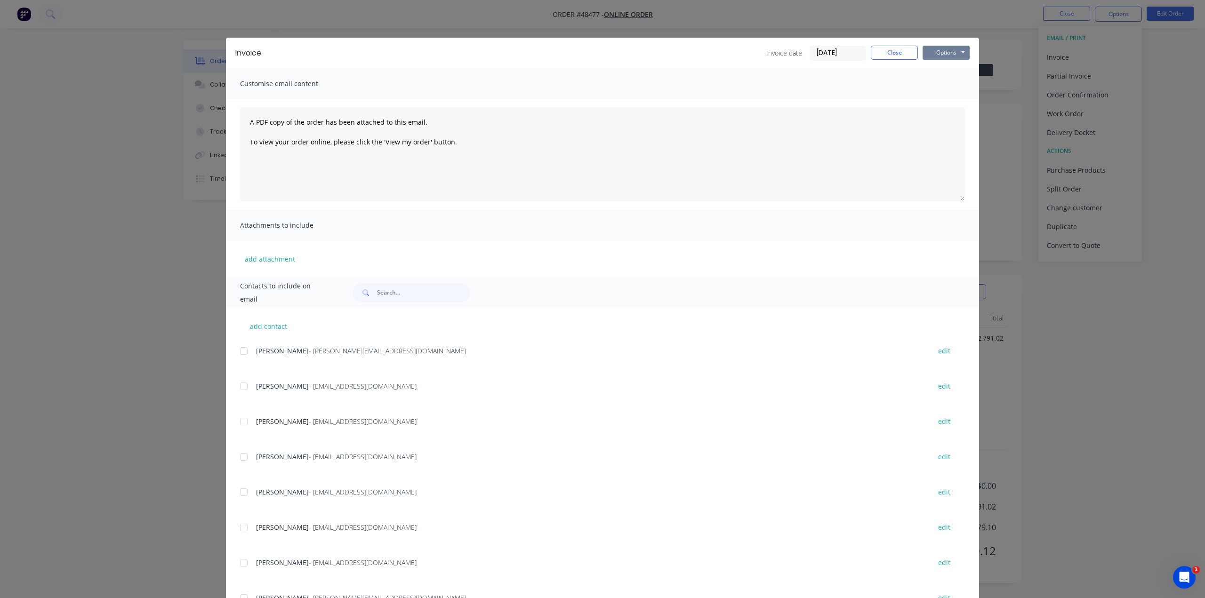
click at [938, 56] on button "Options" at bounding box center [946, 53] width 47 height 14
click at [936, 83] on button "Print" at bounding box center [953, 85] width 60 height 16
drag, startPoint x: 1121, startPoint y: 132, endPoint x: 1093, endPoint y: 121, distance: 29.8
click at [1120, 130] on div "Invoice Invoice date [DATE] Close Options Preview Print Email Customise email c…" at bounding box center [602, 299] width 1205 height 598
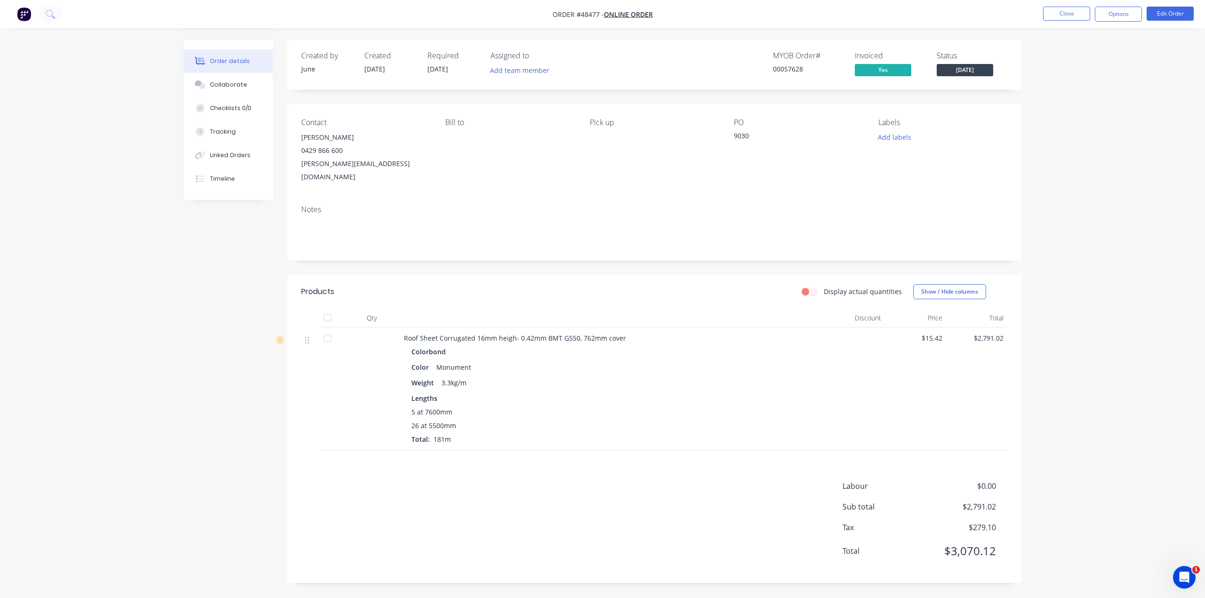
click at [942, 201] on div "Notes" at bounding box center [654, 229] width 734 height 63
click at [27, 8] on img "button" at bounding box center [24, 14] width 14 height 14
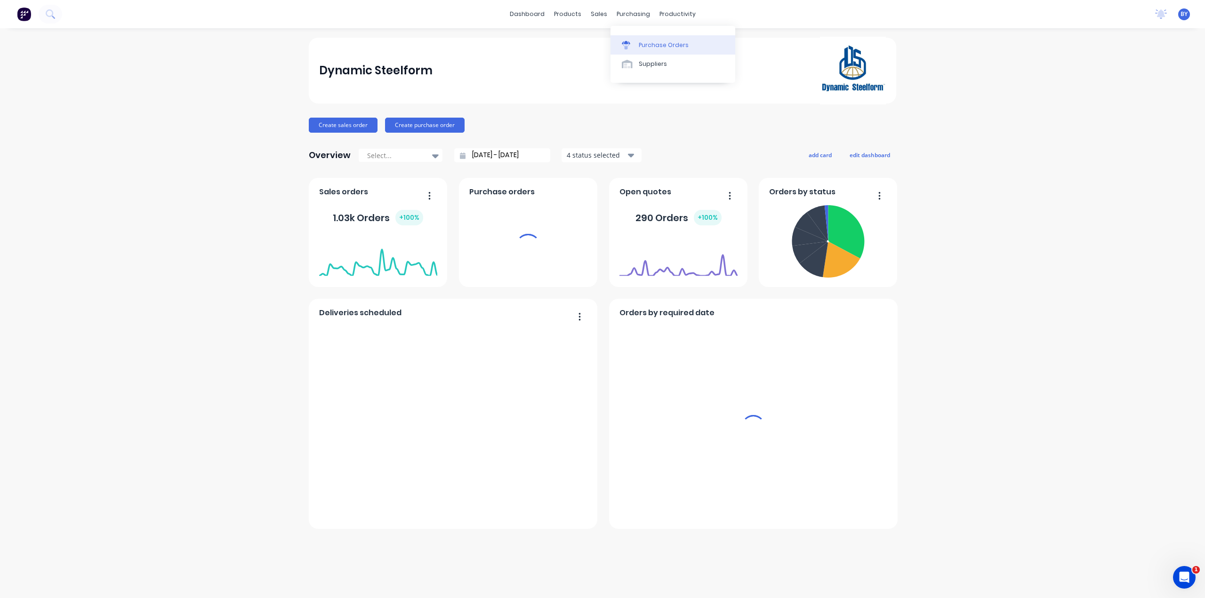
click at [641, 42] on div "Purchase Orders" at bounding box center [664, 45] width 50 height 8
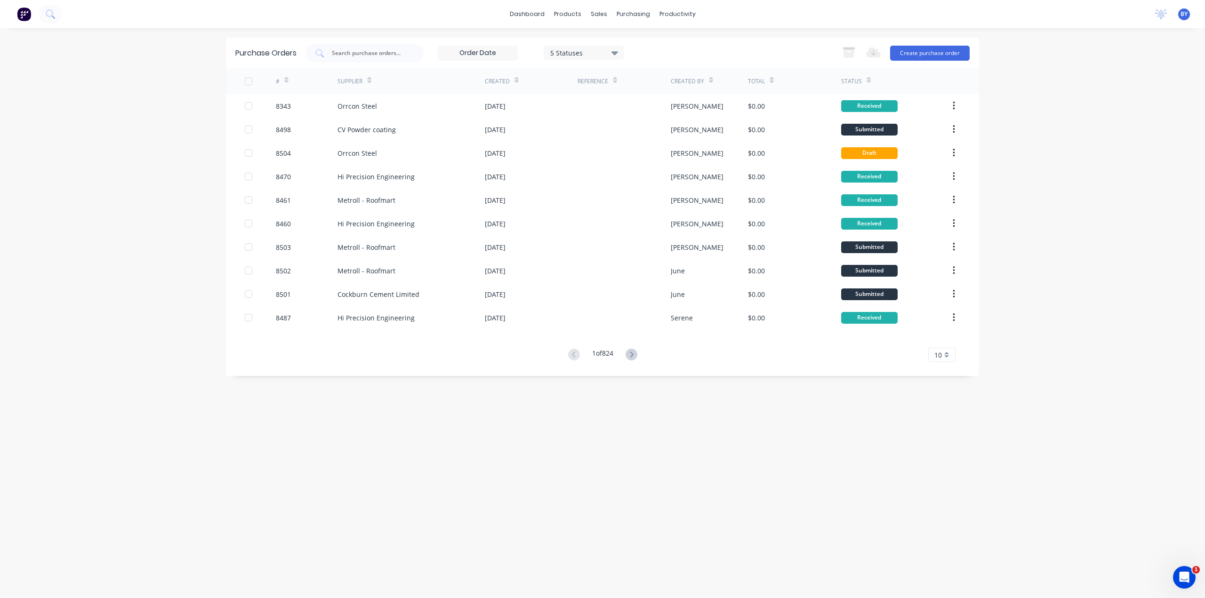
click at [460, 493] on div "Purchase Orders 5 Statuses 5 Statuses Export to Excel (XLSX) Create purchase or…" at bounding box center [602, 313] width 753 height 551
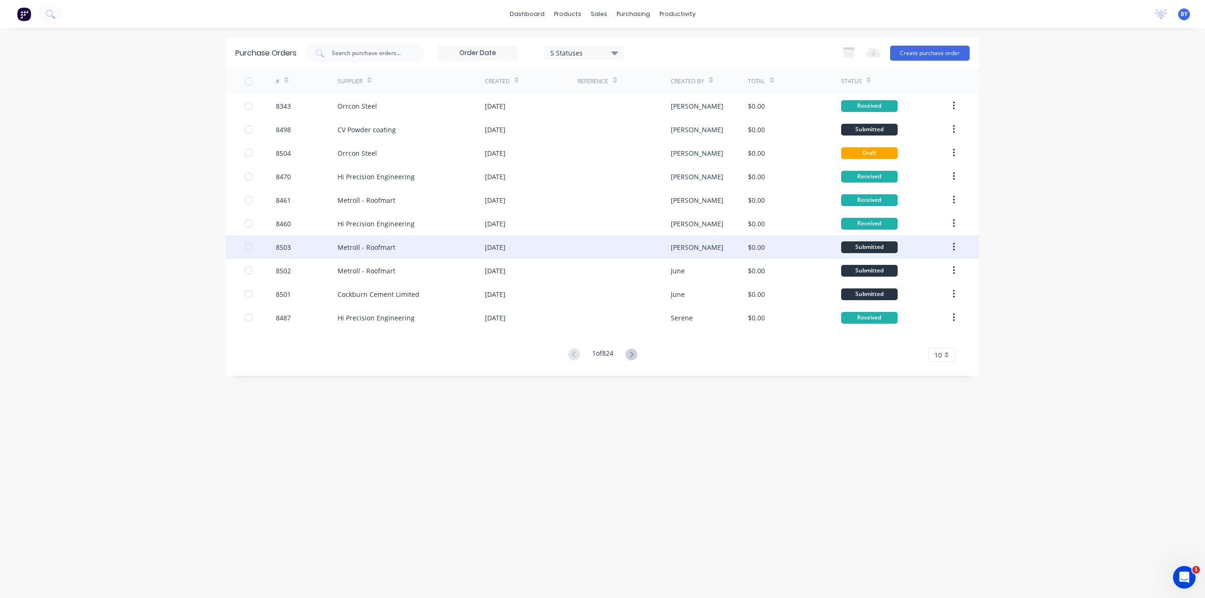
click at [428, 246] on div "Metroll - Roofmart" at bounding box center [410, 247] width 147 height 24
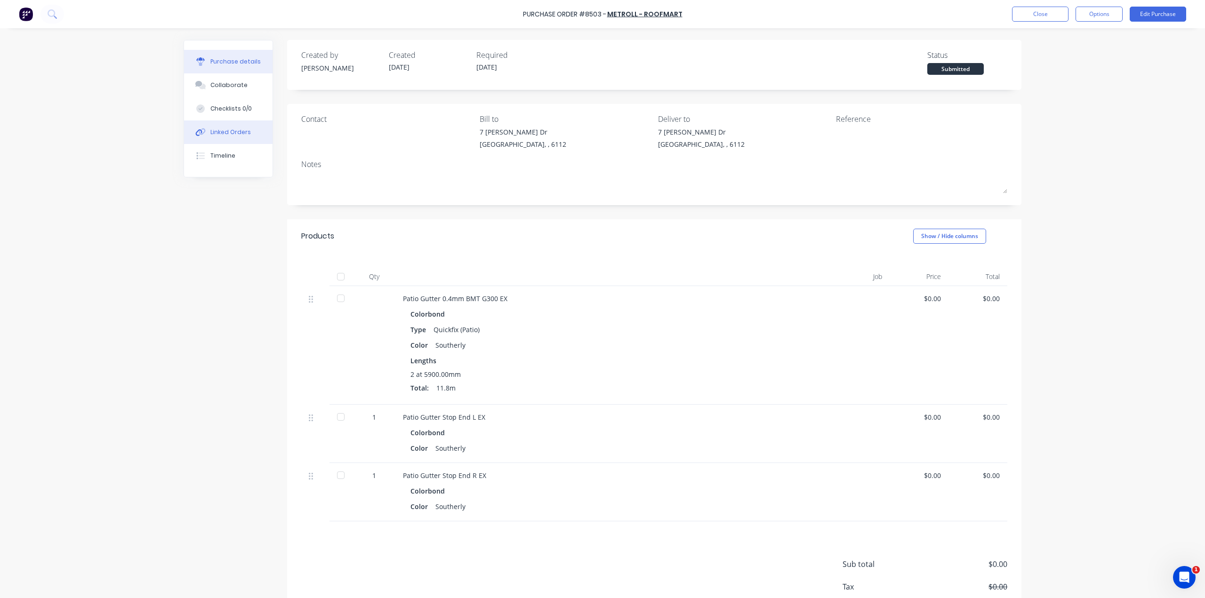
click at [226, 133] on div "Linked Orders" at bounding box center [230, 132] width 40 height 8
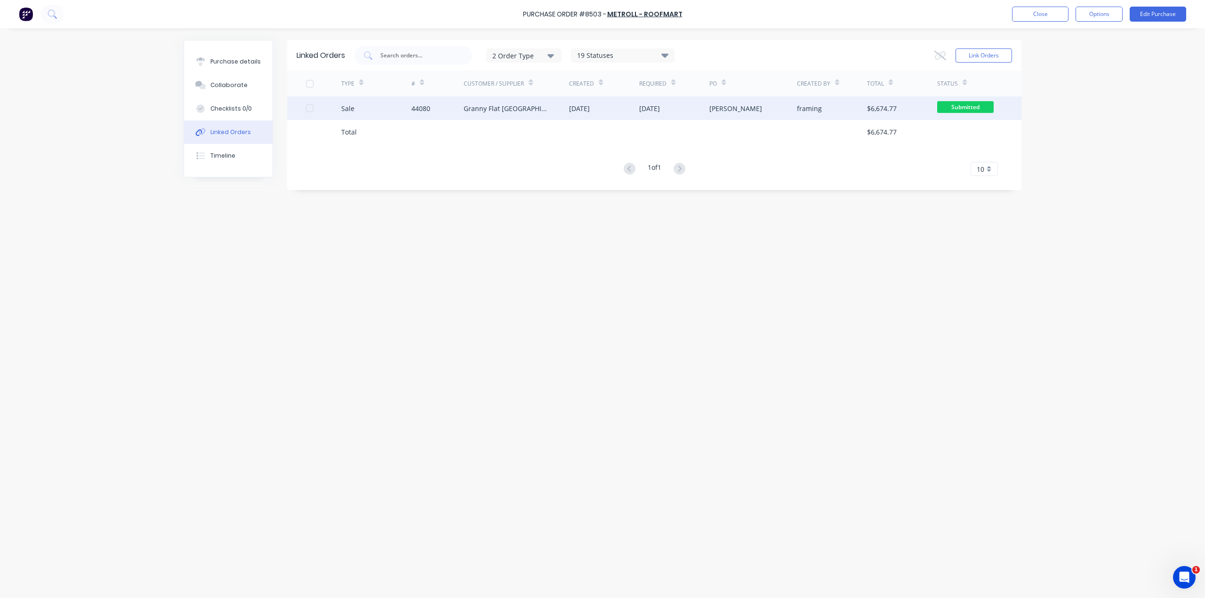
click at [753, 112] on div "[PERSON_NAME]" at bounding box center [753, 108] width 88 height 24
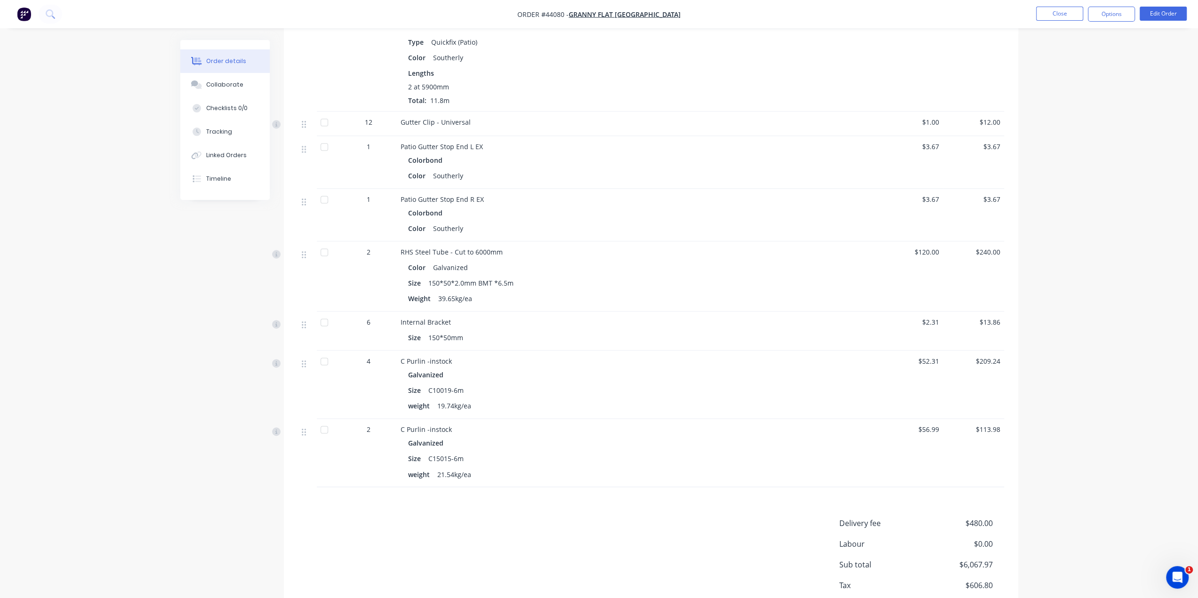
scroll to position [1375, 0]
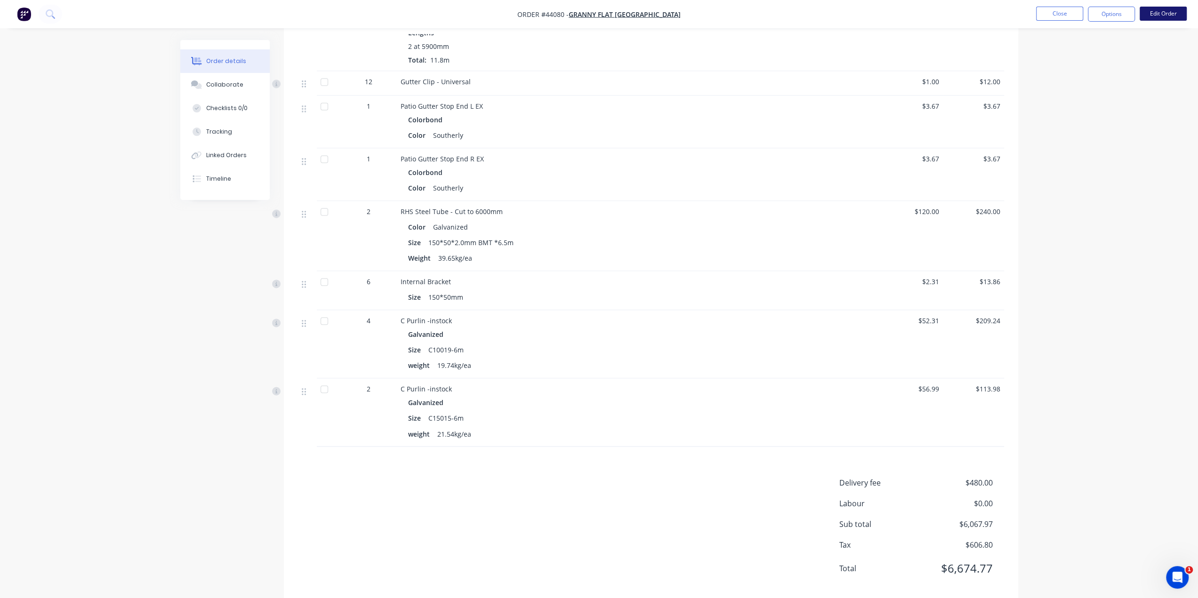
click at [1160, 14] on button "Edit Order" at bounding box center [1162, 14] width 47 height 14
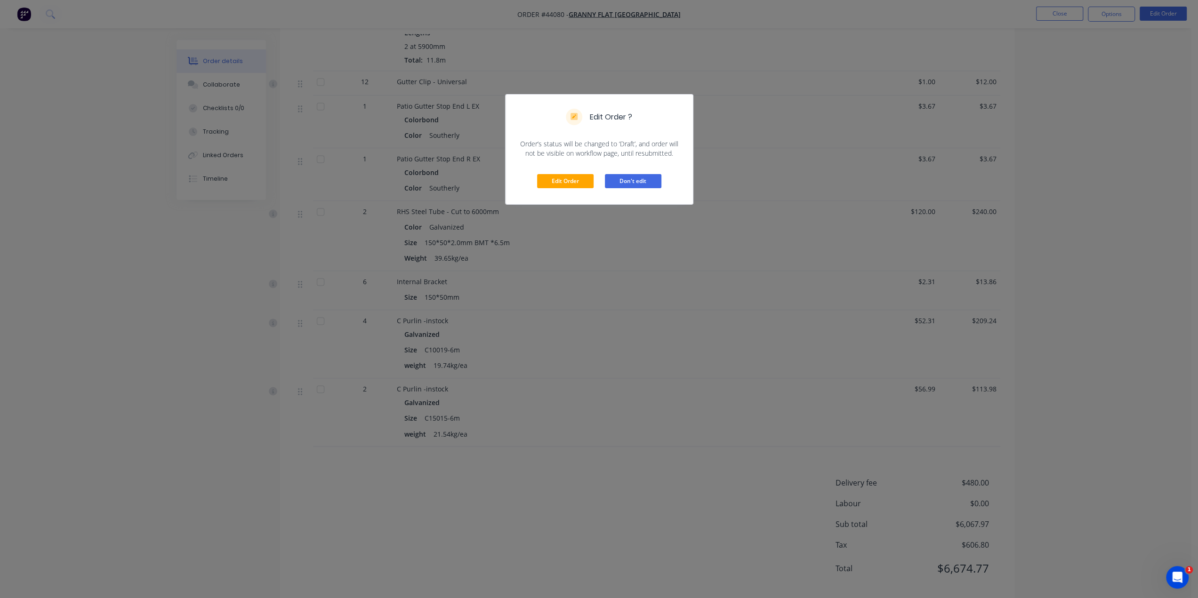
click at [627, 184] on button "Don't edit" at bounding box center [633, 181] width 56 height 14
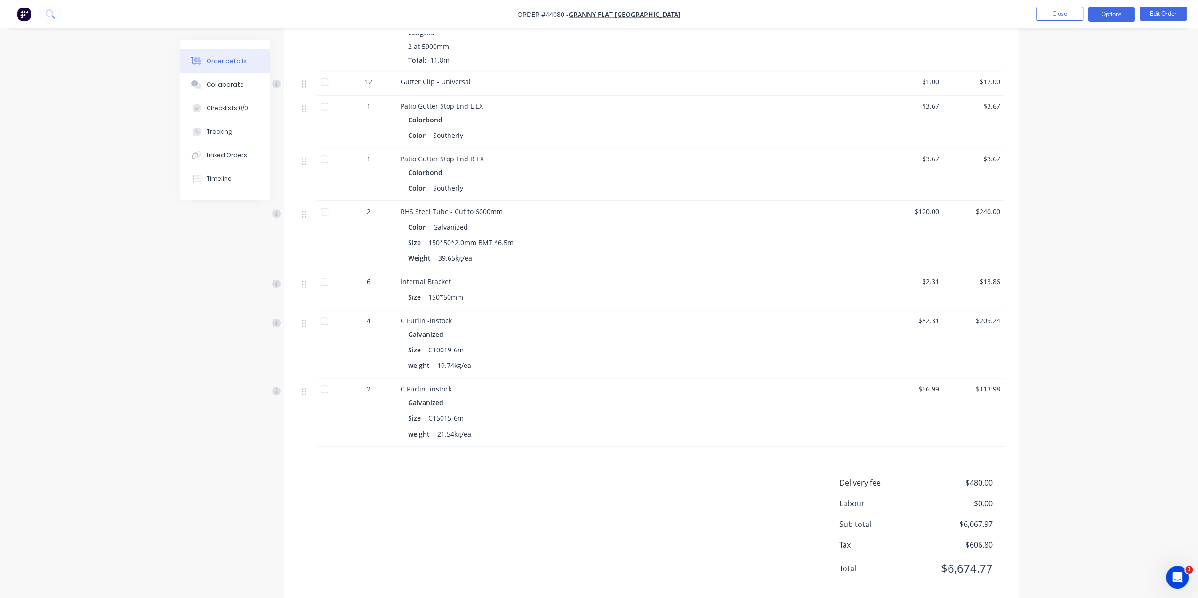
click at [1103, 14] on button "Options" at bounding box center [1111, 14] width 47 height 15
click at [1091, 170] on div "Purchase Products" at bounding box center [1083, 170] width 87 height 14
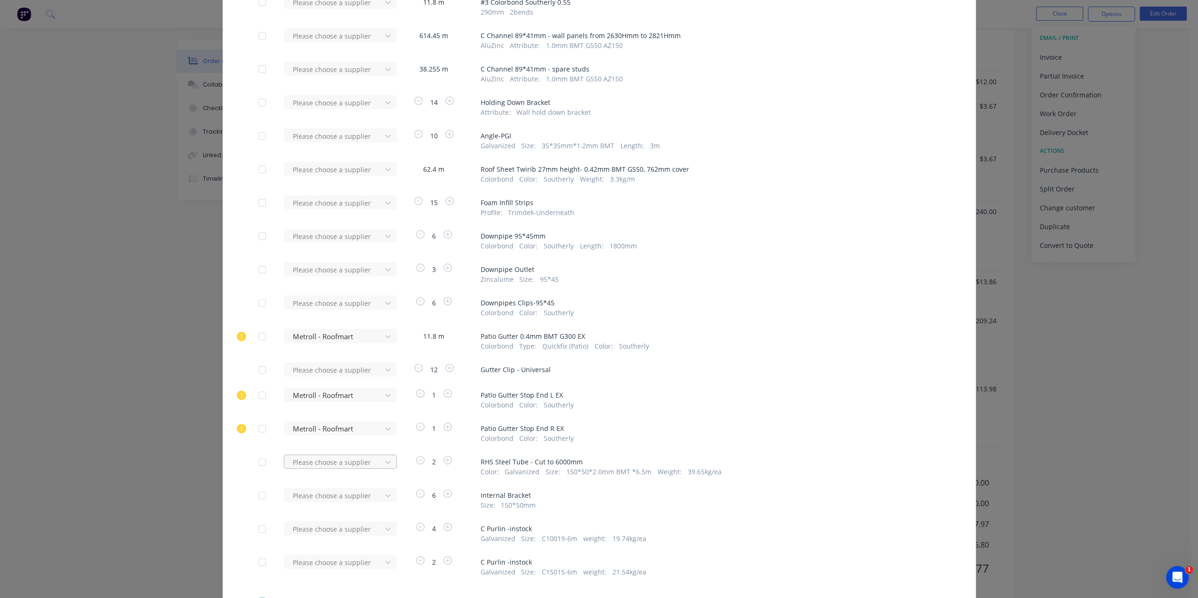
scroll to position [254, 0]
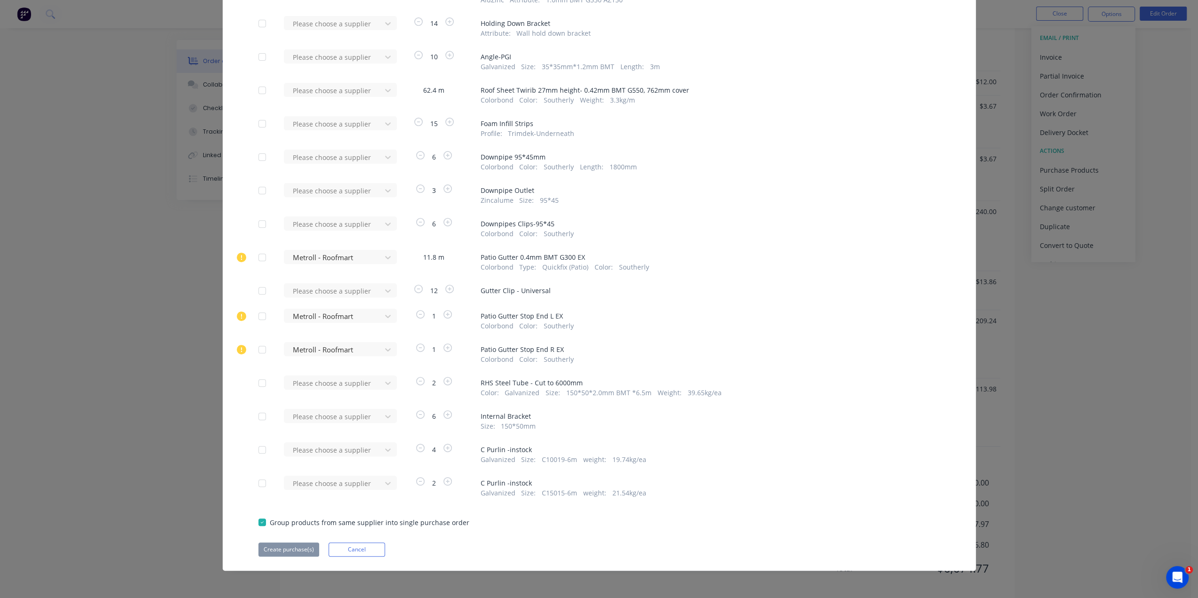
click at [260, 260] on div at bounding box center [262, 257] width 19 height 19
click at [258, 313] on div at bounding box center [262, 316] width 19 height 19
click at [258, 334] on div "Apply to all Please choose a supplier 9.12 m # 1 Colorbond Southerly 0.55 525 m…" at bounding box center [599, 189] width 753 height 733
click at [257, 347] on div at bounding box center [262, 349] width 19 height 19
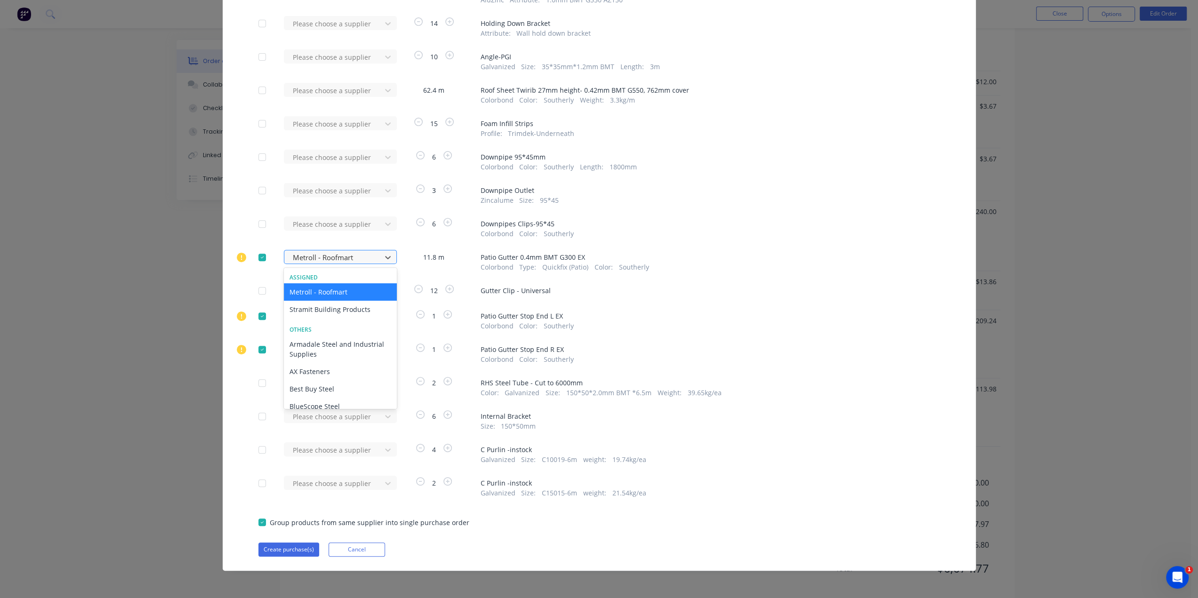
click at [313, 252] on div at bounding box center [334, 258] width 85 height 12
click at [326, 308] on div "Stramit Building Products" at bounding box center [340, 309] width 113 height 17
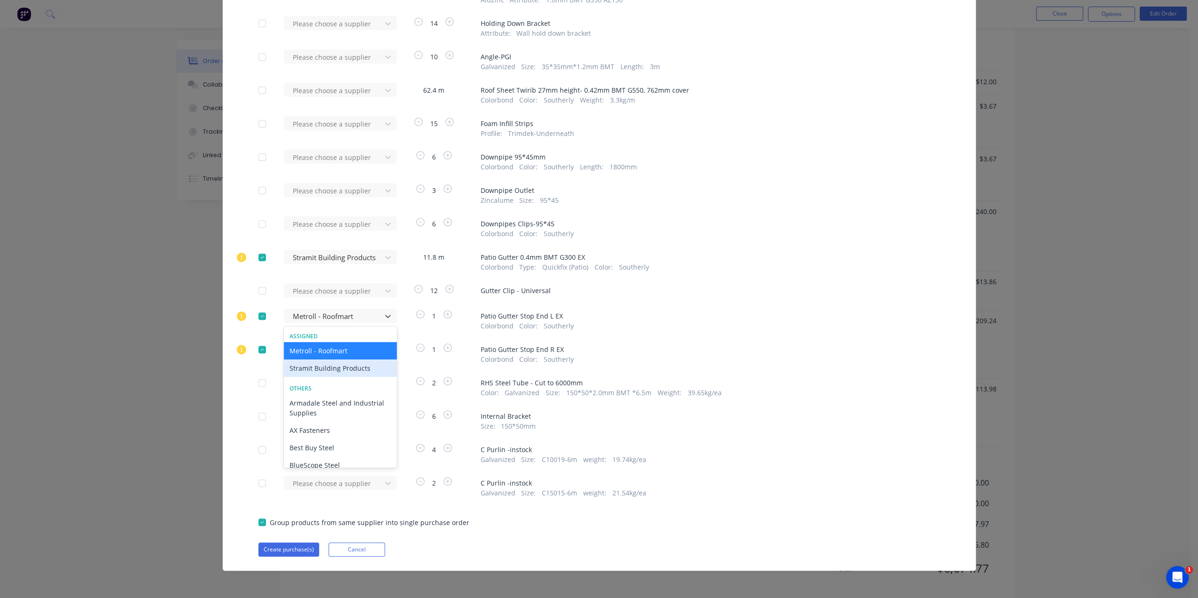
click at [313, 370] on div "Stramit Building Products" at bounding box center [340, 368] width 113 height 17
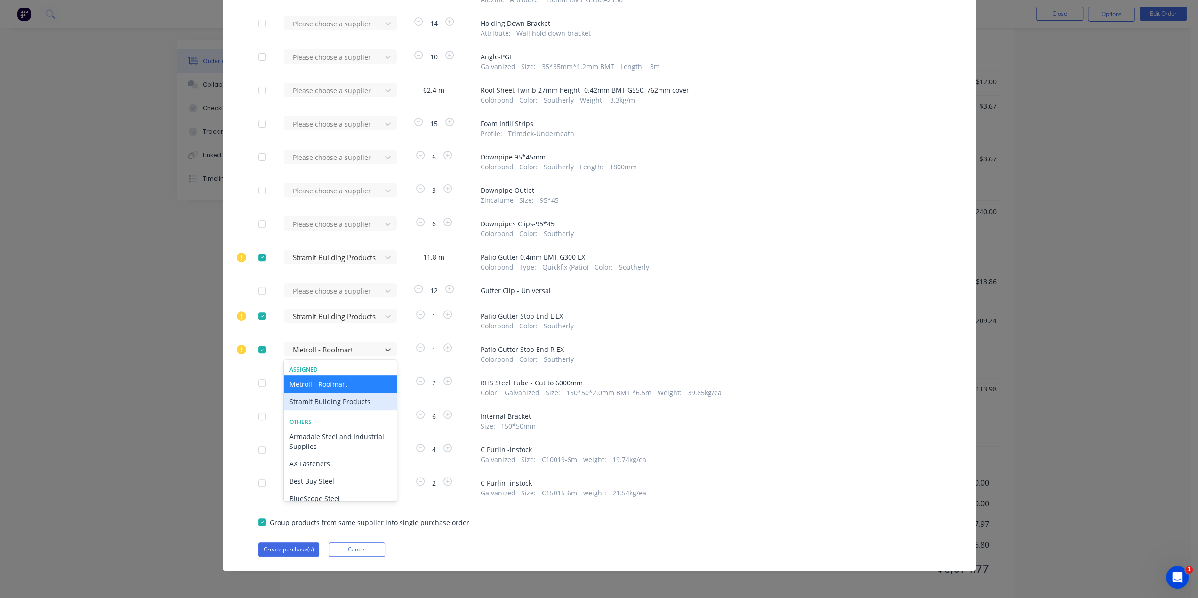
click at [311, 401] on div "Stramit Building Products" at bounding box center [340, 401] width 113 height 17
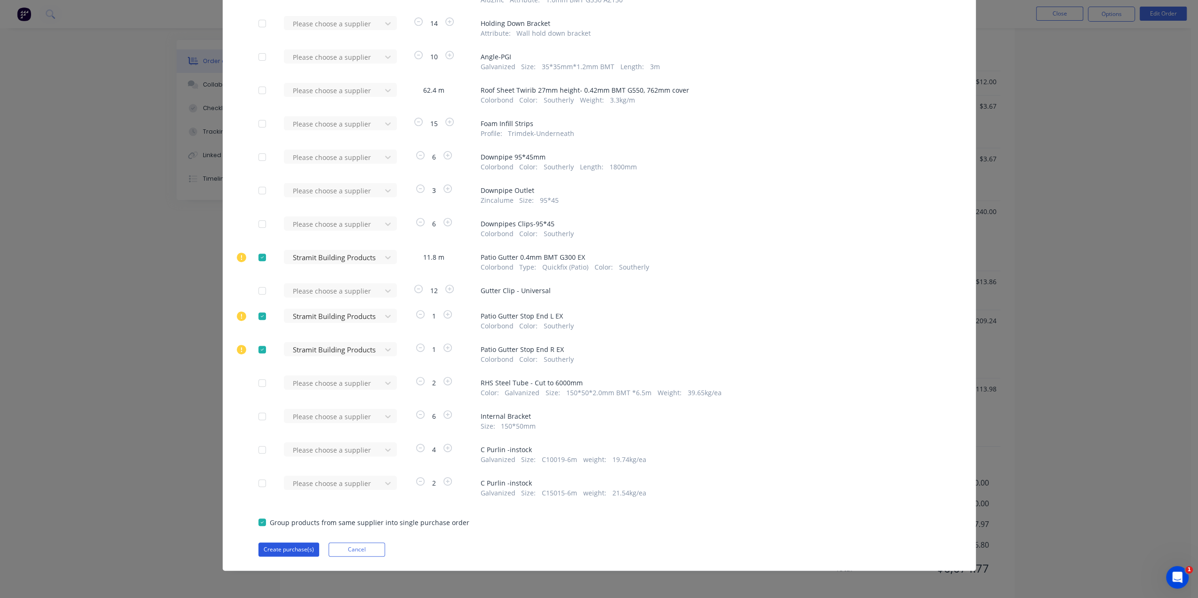
click at [285, 552] on button "Create purchase(s)" at bounding box center [288, 550] width 61 height 14
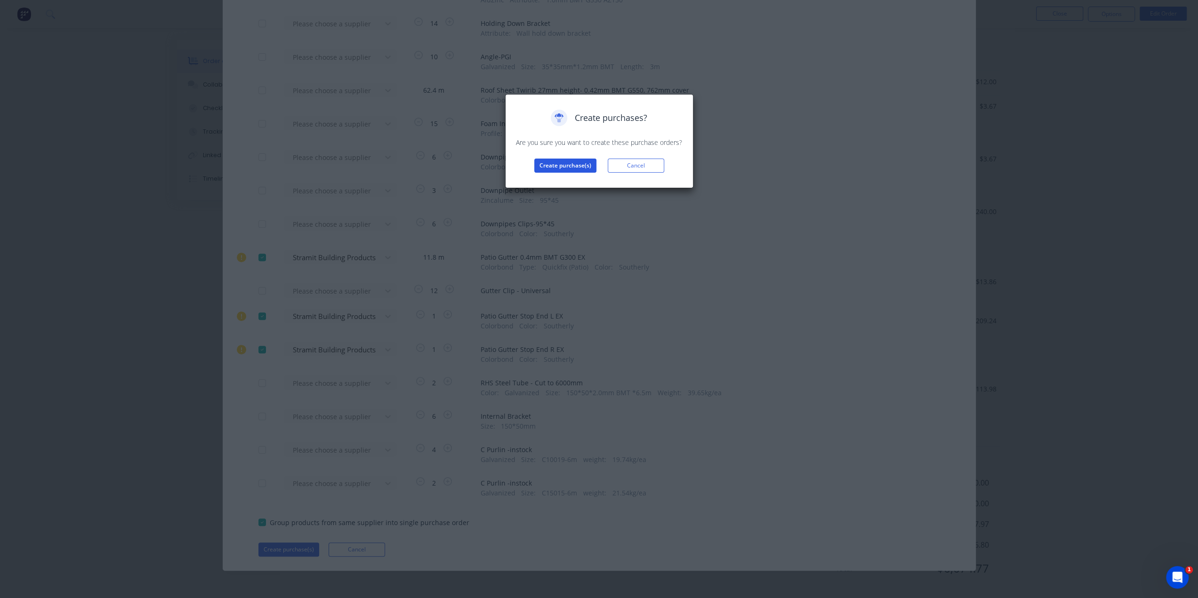
click at [564, 165] on button "Create purchase(s)" at bounding box center [565, 166] width 62 height 14
click at [574, 181] on button "View purchase(s)" at bounding box center [565, 181] width 56 height 14
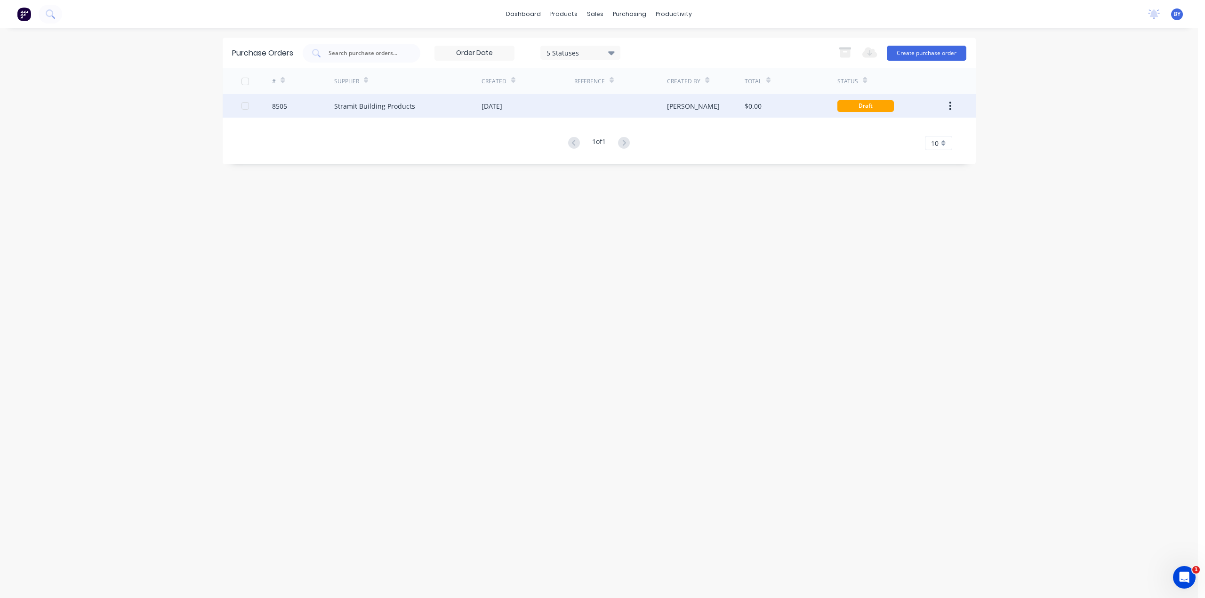
click at [435, 109] on div "Stramit Building Products" at bounding box center [407, 106] width 147 height 24
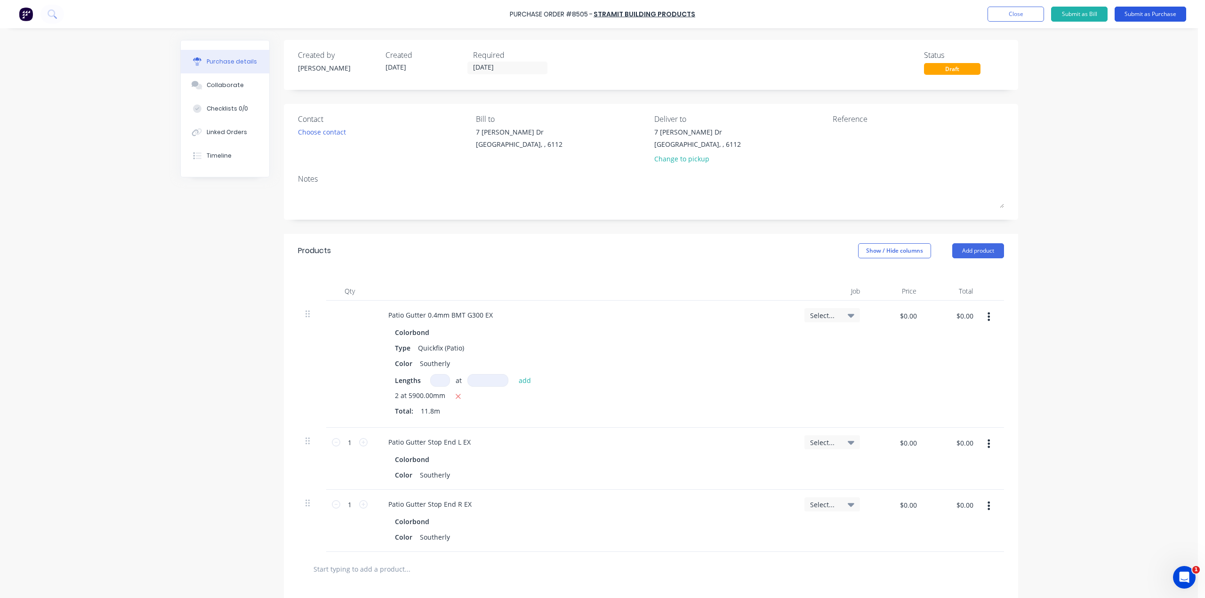
click at [1148, 12] on button "Submit as Purchase" at bounding box center [1151, 14] width 72 height 15
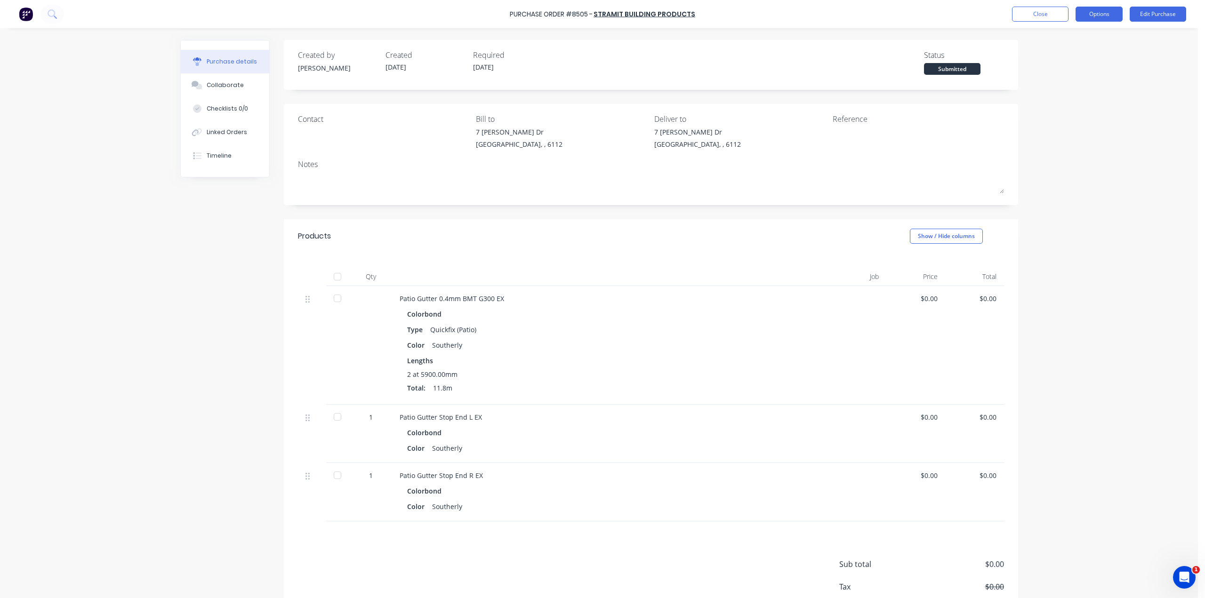
click at [1101, 13] on button "Options" at bounding box center [1098, 14] width 47 height 15
click at [1074, 37] on div "Print / Email" at bounding box center [1078, 39] width 72 height 14
click at [1075, 72] on div "Without pricing" at bounding box center [1078, 76] width 72 height 14
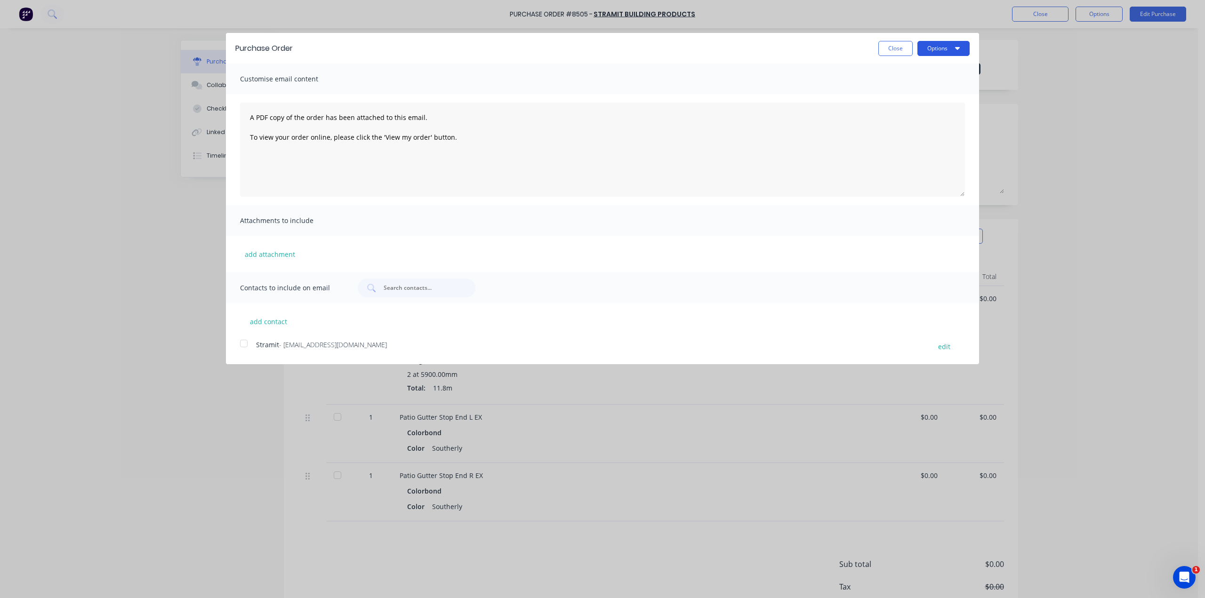
click at [955, 41] on button "Options" at bounding box center [943, 48] width 52 height 15
click at [922, 72] on div "Print" at bounding box center [925, 72] width 72 height 14
click at [548, 16] on div "Purchase Order Close Options Print Email Customise email content A PDF copy of …" at bounding box center [602, 299] width 1205 height 598
click at [38, 16] on div "Purchase Order Close Options Customise email content A PDF copy of the order ha…" at bounding box center [602, 299] width 1205 height 598
click at [901, 45] on button "Close" at bounding box center [895, 48] width 34 height 15
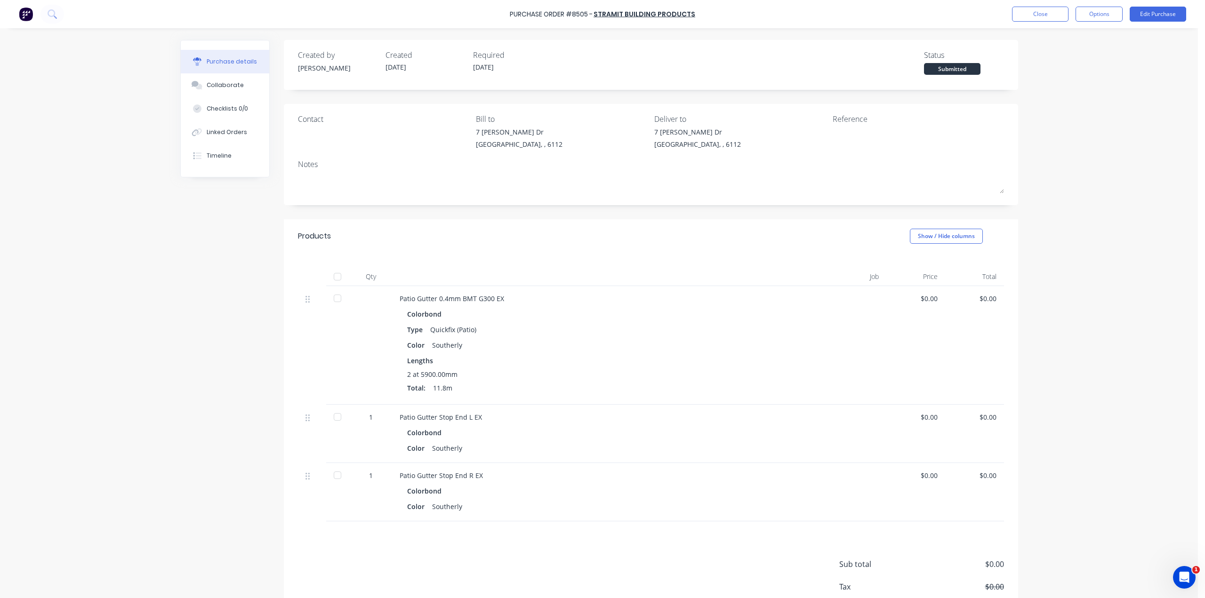
click at [26, 16] on img at bounding box center [26, 14] width 14 height 14
click at [23, 18] on img at bounding box center [26, 14] width 14 height 14
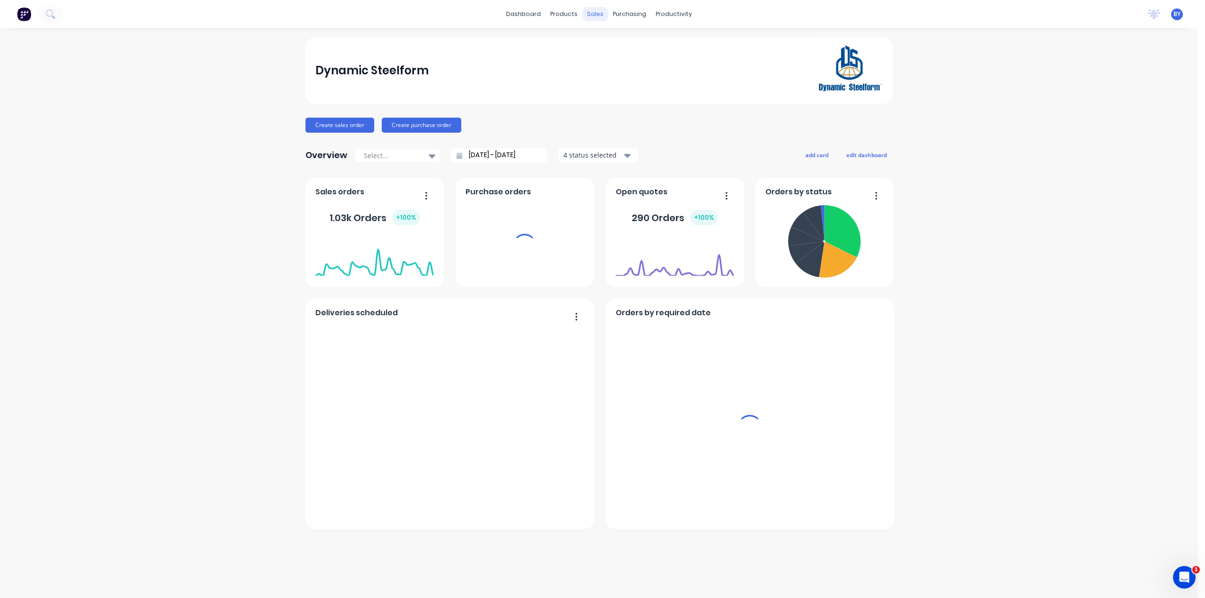
click at [598, 14] on div "sales" at bounding box center [595, 14] width 26 height 14
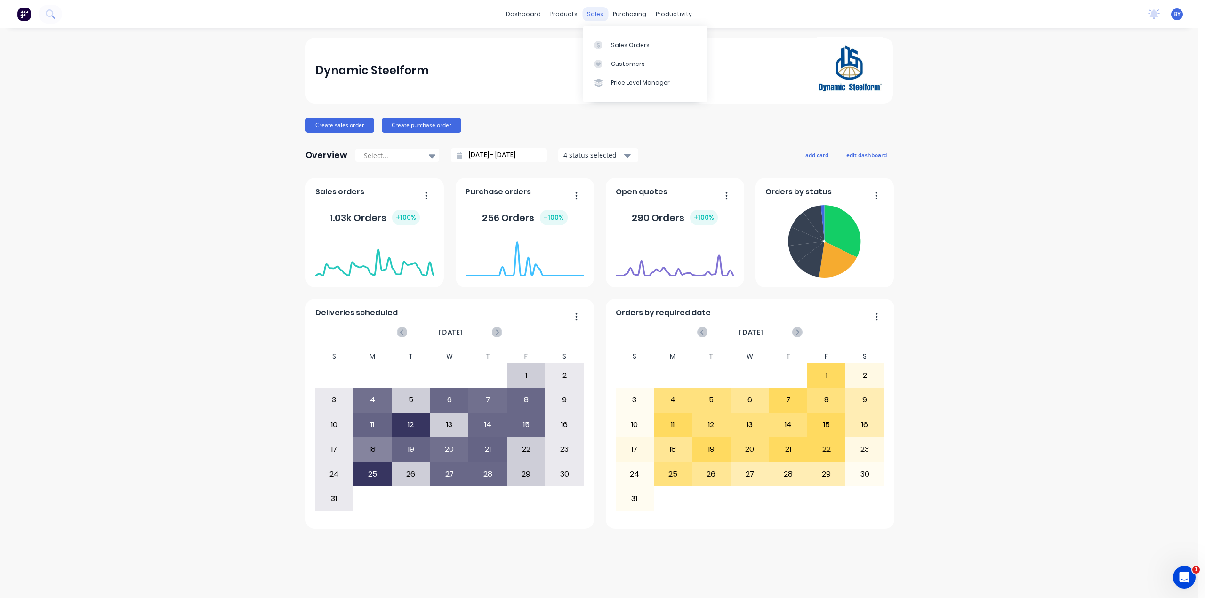
click at [598, 14] on div "sales" at bounding box center [595, 14] width 26 height 14
click at [619, 46] on div "Sales Orders" at bounding box center [630, 45] width 39 height 8
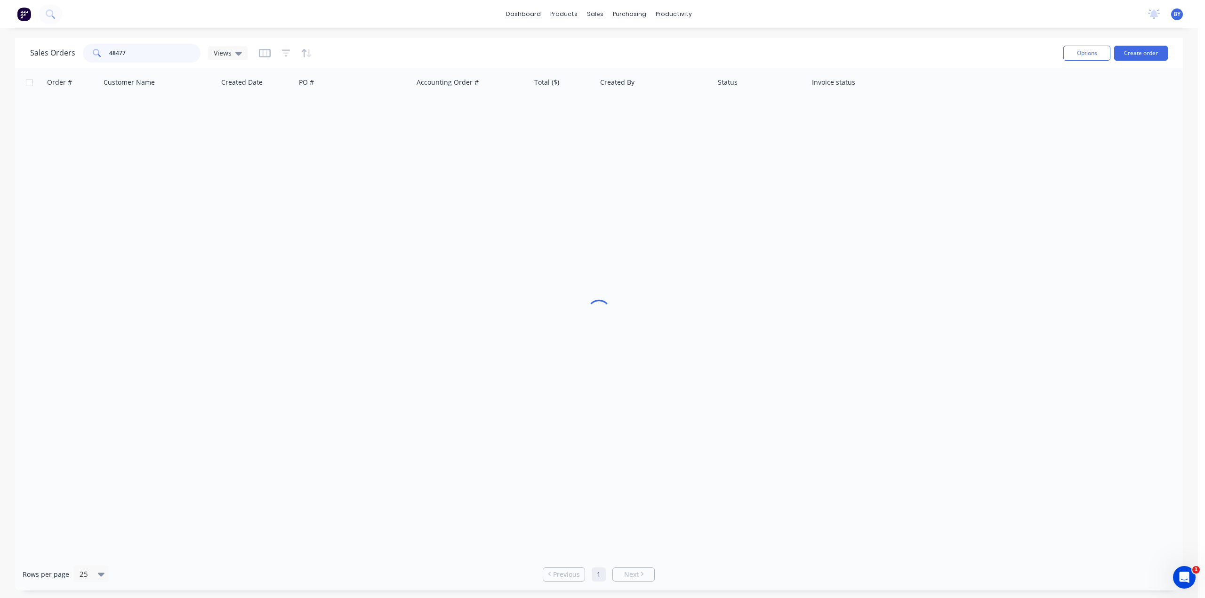
drag, startPoint x: 128, startPoint y: 48, endPoint x: 69, endPoint y: 47, distance: 59.3
click at [69, 47] on div "Sales Orders 48477 Views" at bounding box center [138, 53] width 217 height 19
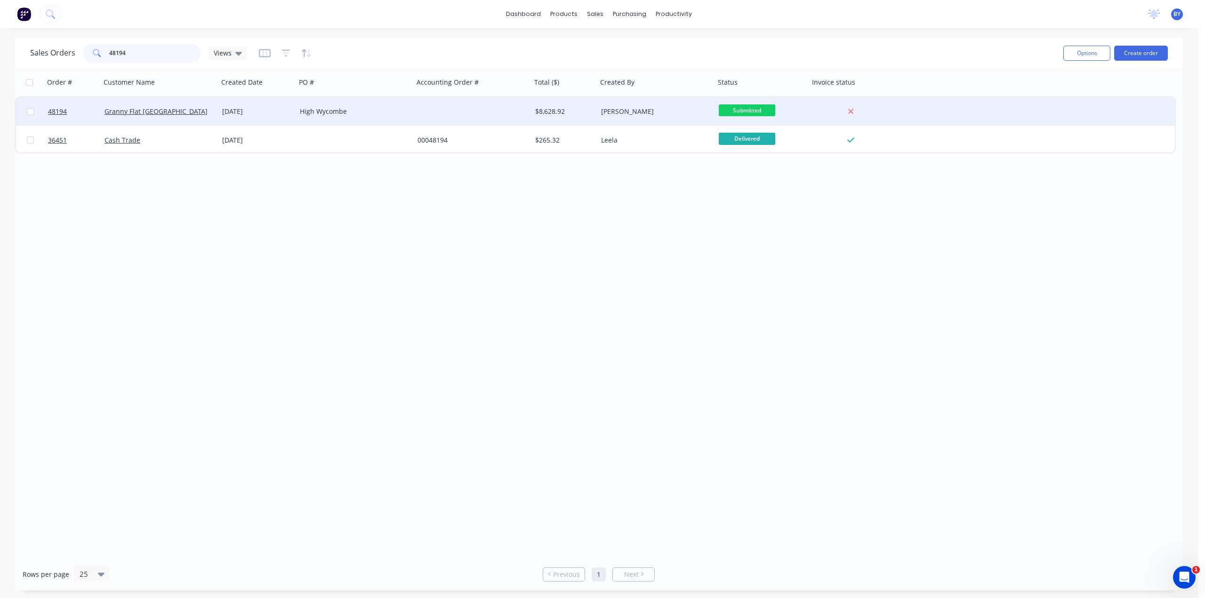
type input "48194"
click at [196, 112] on div "Granny Flat [GEOGRAPHIC_DATA]" at bounding box center [156, 111] width 104 height 9
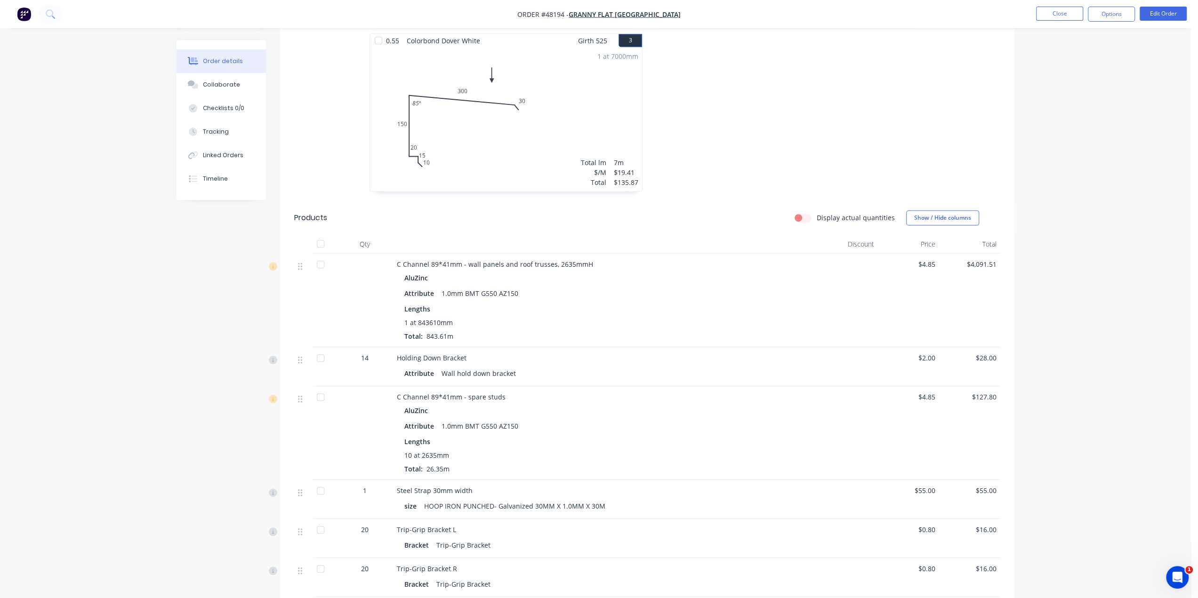
scroll to position [549, 0]
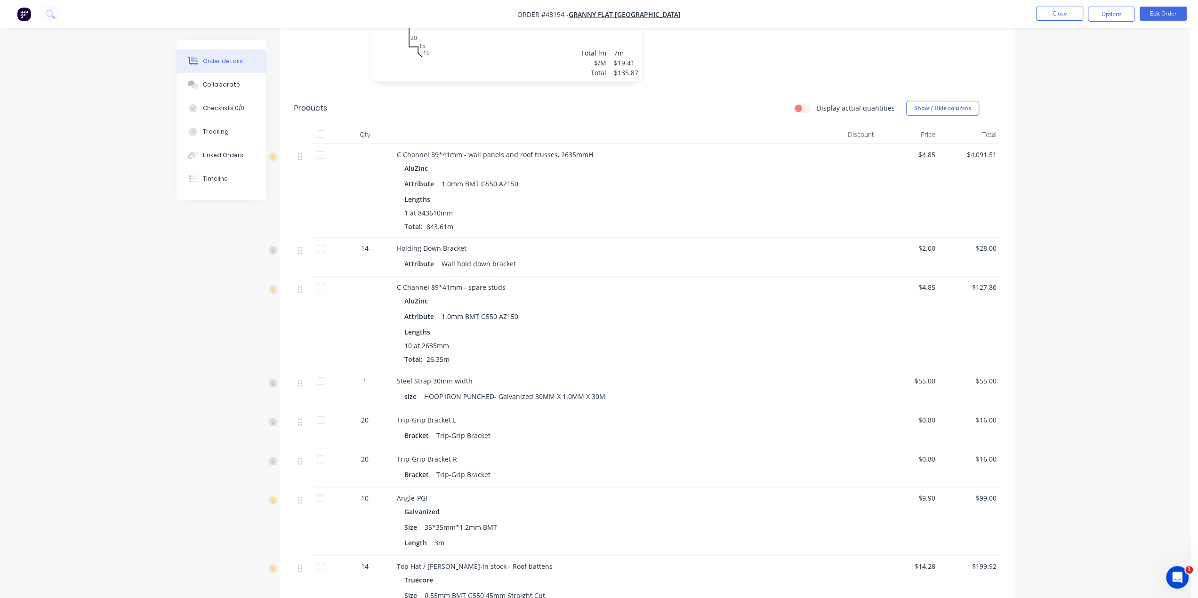
click at [24, 18] on img "button" at bounding box center [24, 14] width 14 height 14
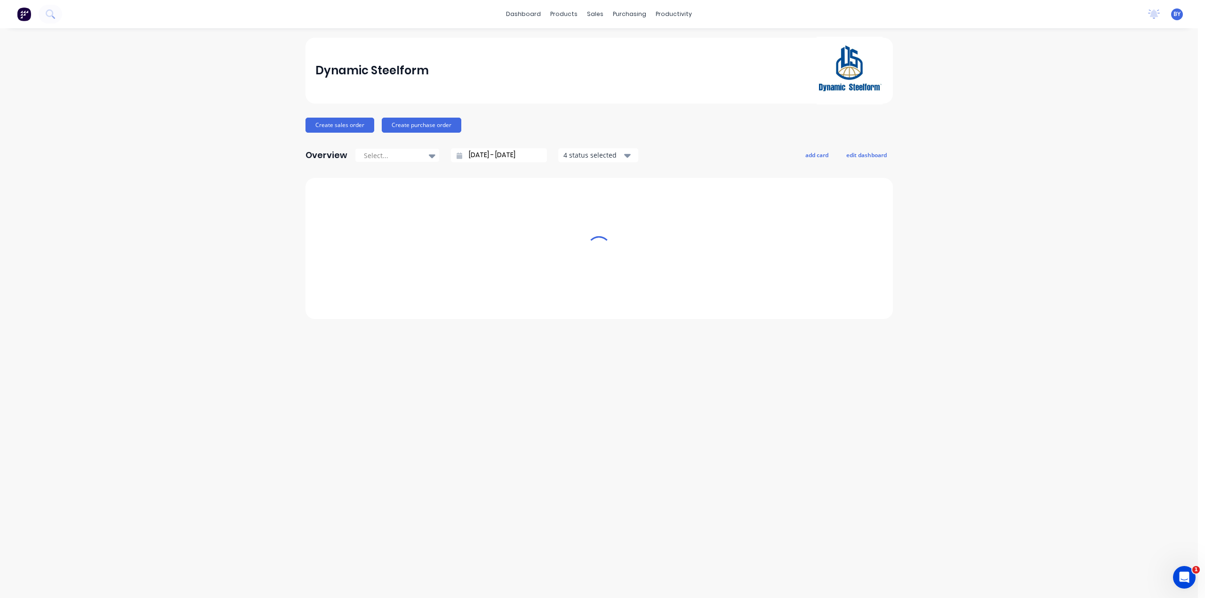
click at [24, 14] on img at bounding box center [24, 14] width 14 height 14
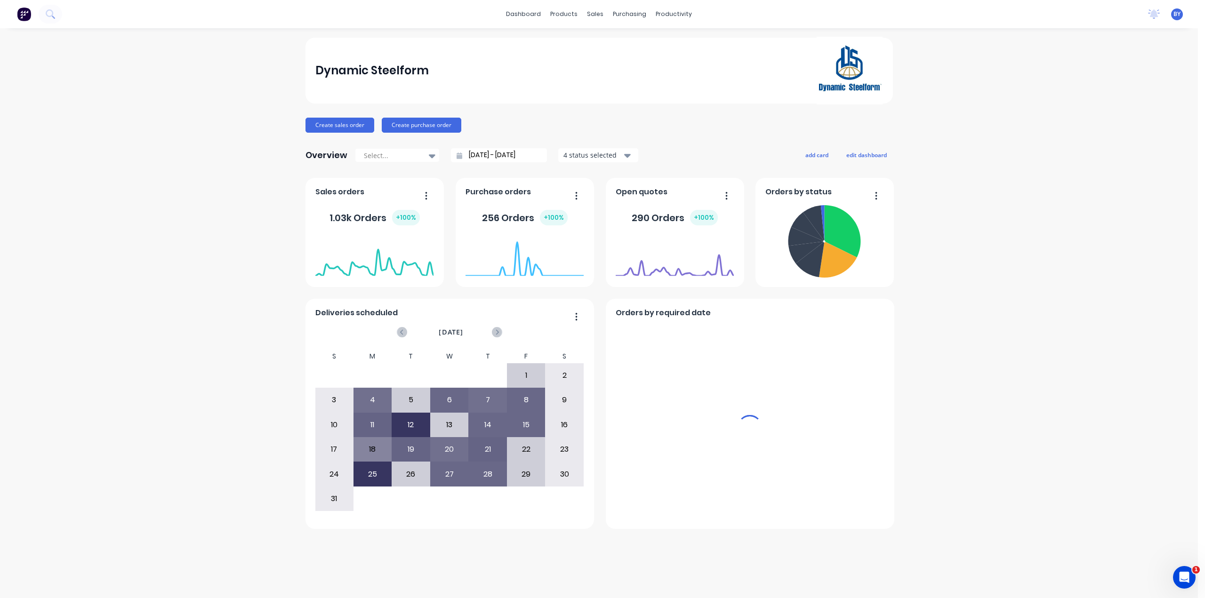
click at [593, 15] on div "sales" at bounding box center [595, 14] width 26 height 14
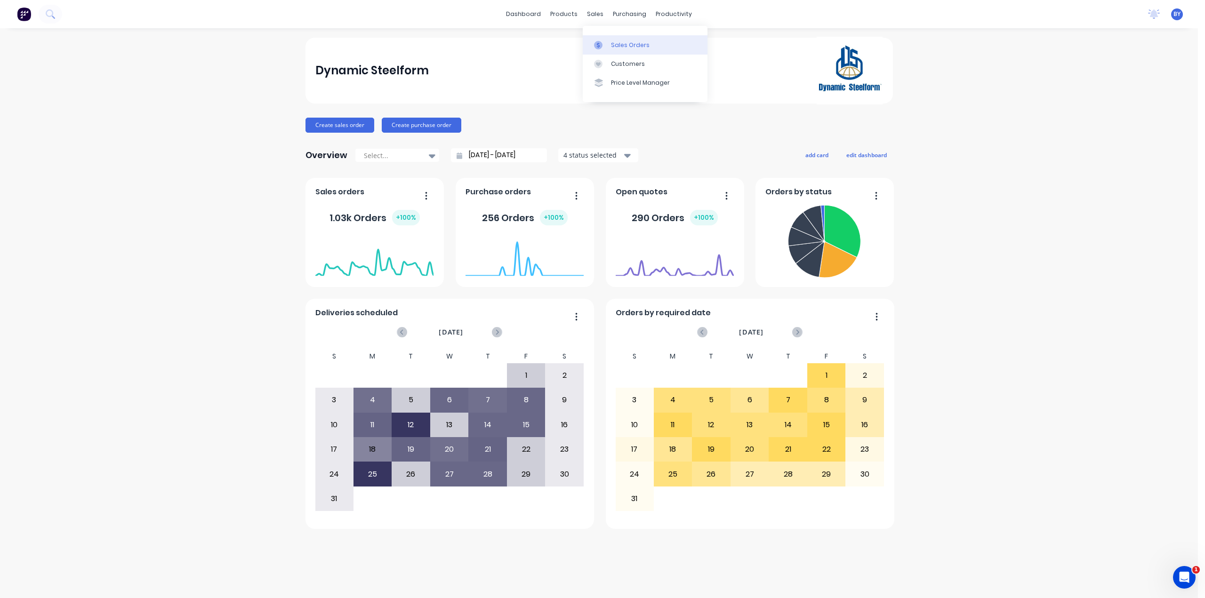
click at [609, 52] on link "Sales Orders" at bounding box center [645, 44] width 125 height 19
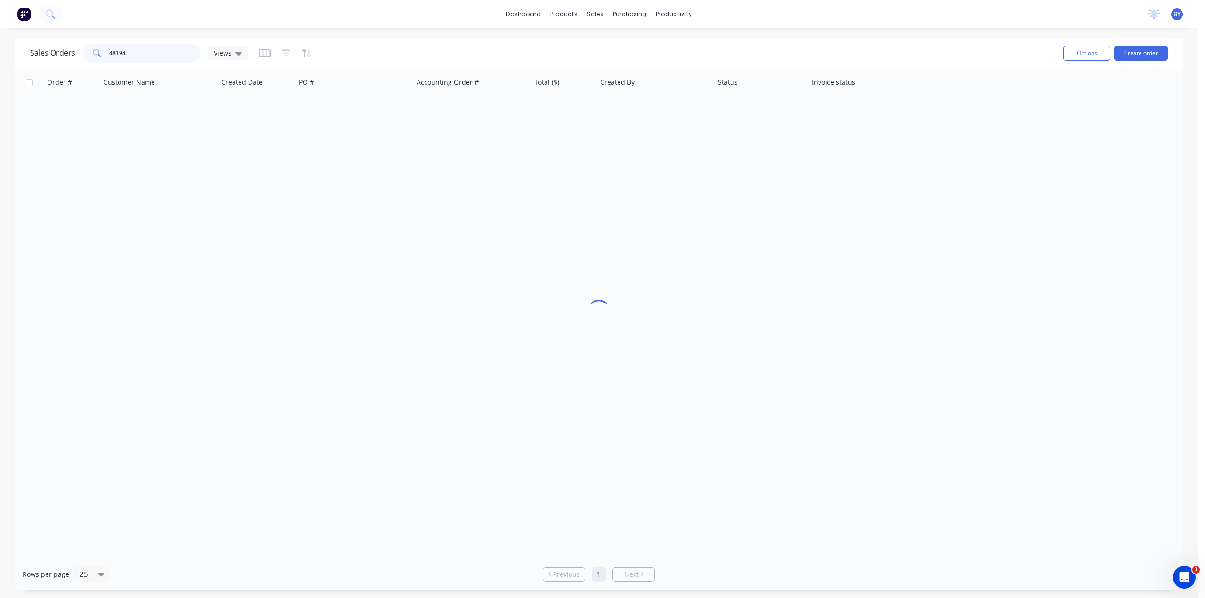
drag, startPoint x: 151, startPoint y: 58, endPoint x: 95, endPoint y: 49, distance: 56.7
click at [95, 49] on div "48194" at bounding box center [142, 53] width 118 height 19
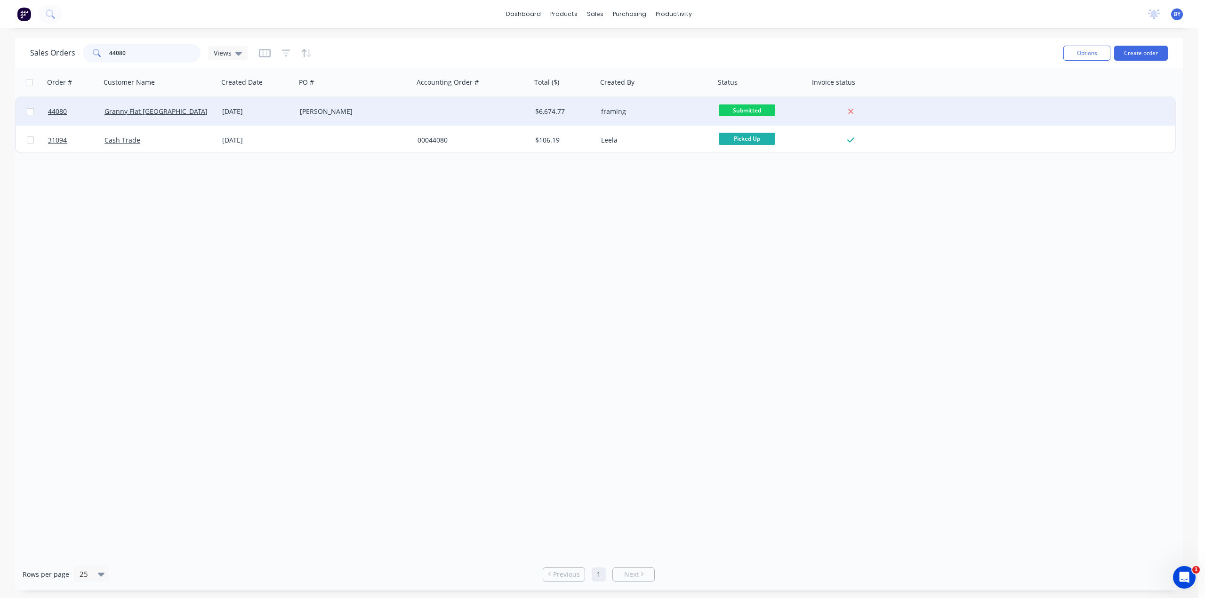
type input "44080"
click at [193, 100] on div "Granny Flat [GEOGRAPHIC_DATA]" at bounding box center [160, 111] width 118 height 28
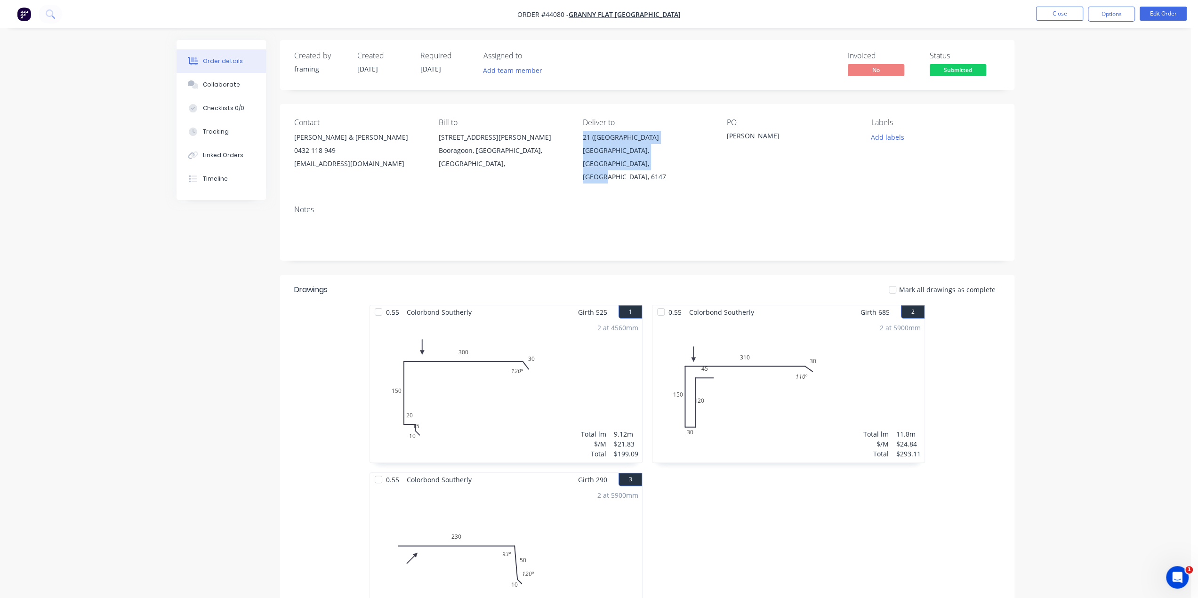
drag, startPoint x: 576, startPoint y: 139, endPoint x: 717, endPoint y: 165, distance: 143.9
click at [717, 165] on div "Contact Damon Isbester & Tamara Lissovski 0432 118 949 kiran@grannyflatswa.com …" at bounding box center [647, 151] width 734 height 94
copy div "21 (Lot 32) Valonia Road LANGFORD, Western Australia, Australia, 6147"
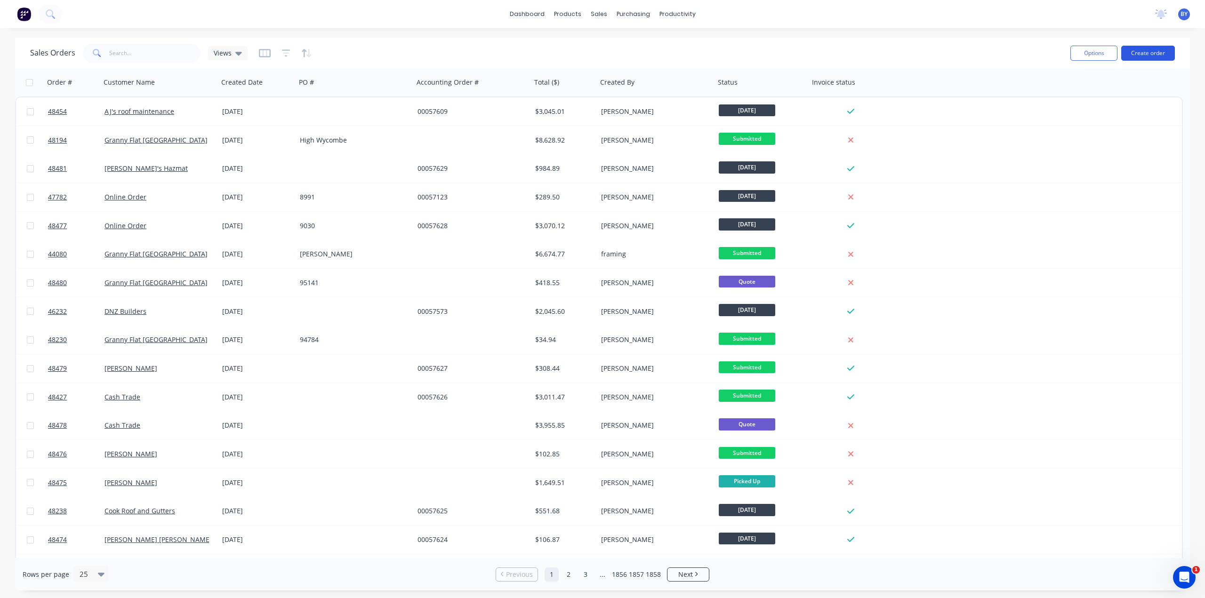
click at [1162, 51] on button "Create order" at bounding box center [1148, 53] width 54 height 15
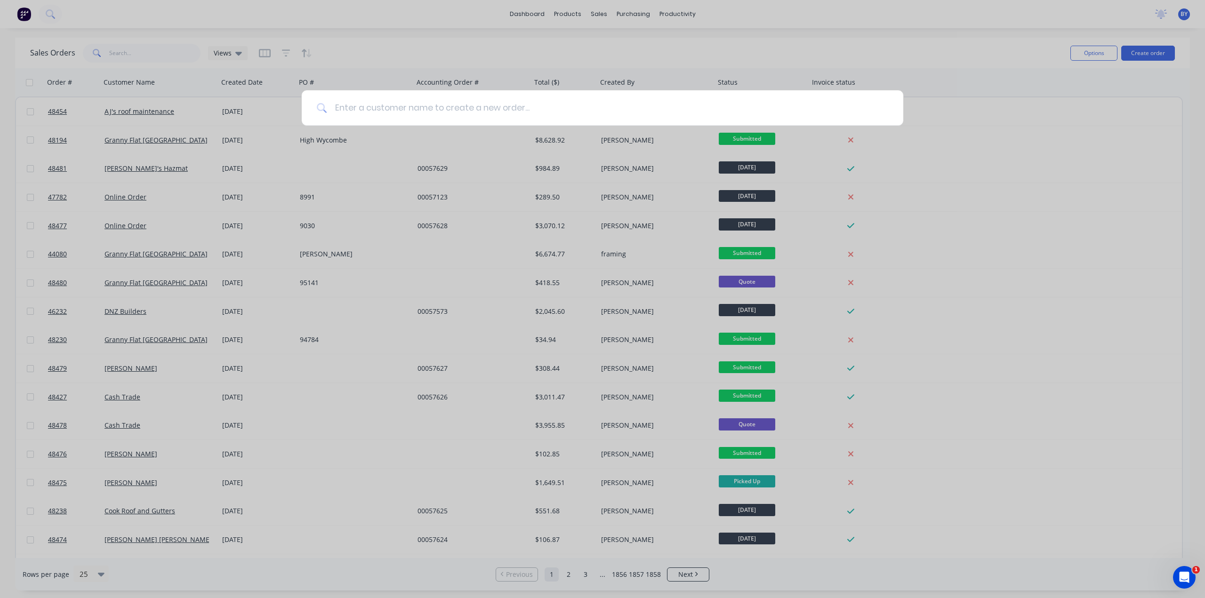
click at [421, 106] on input at bounding box center [607, 107] width 561 height 35
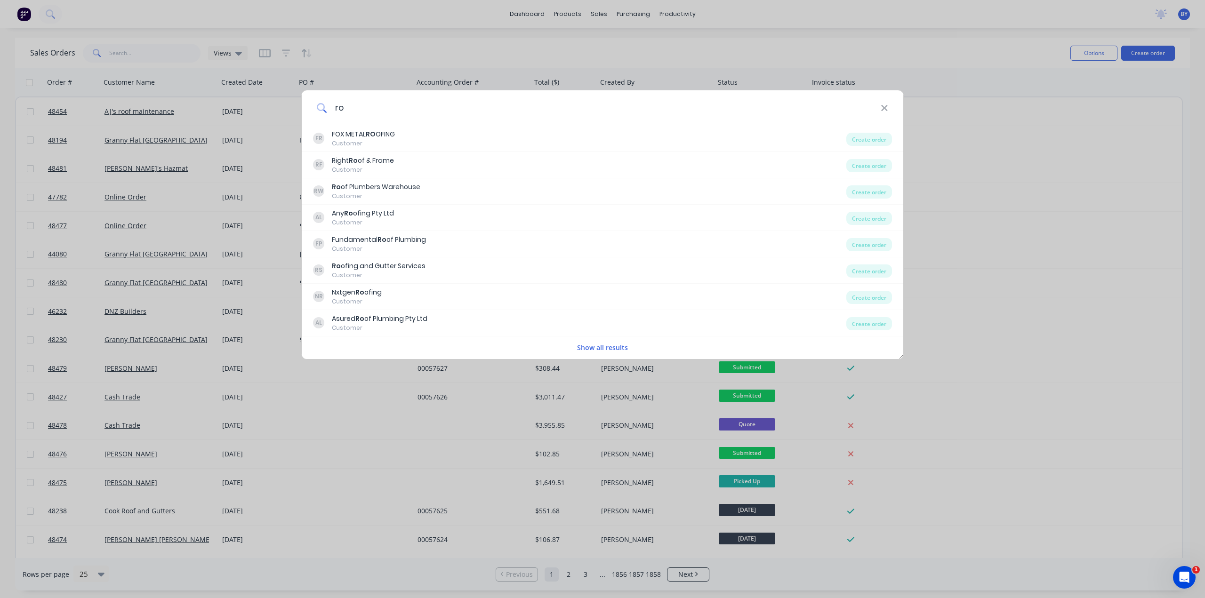
type input "r"
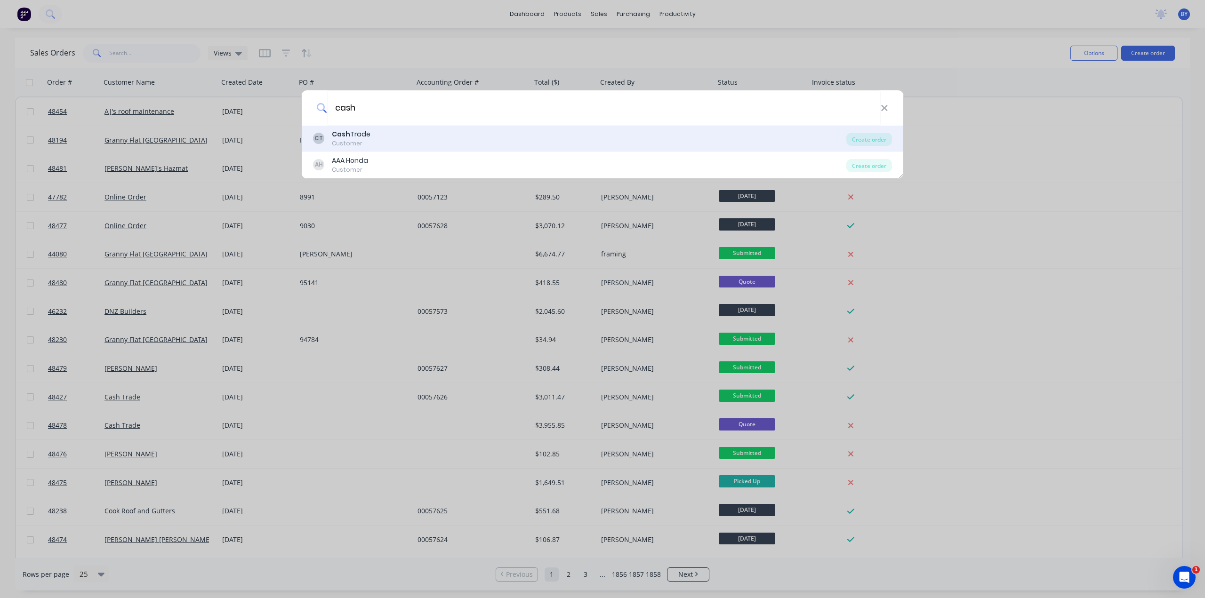
type input "cash"
click at [400, 129] on div "CT Cash Trade Customer" at bounding box center [579, 138] width 533 height 18
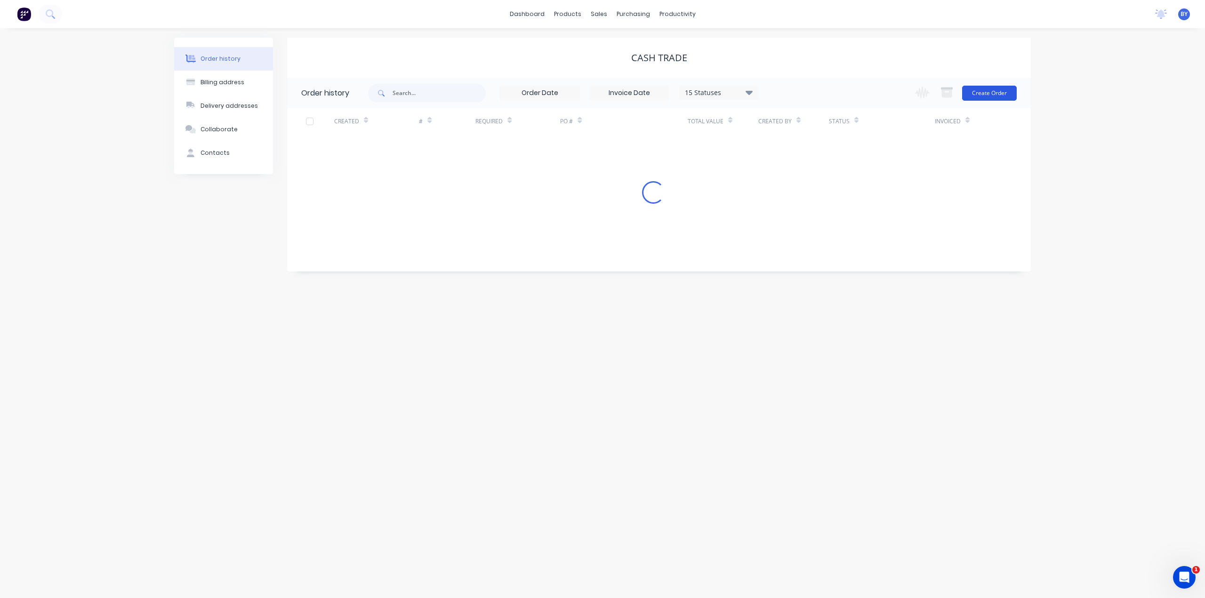
click at [1000, 85] on div "Change order status Submitted Ready for Delivery Ready To Pick Up [DATE] [DATE]…" at bounding box center [962, 93] width 107 height 31
click at [1000, 91] on button "Create Order" at bounding box center [989, 93] width 55 height 15
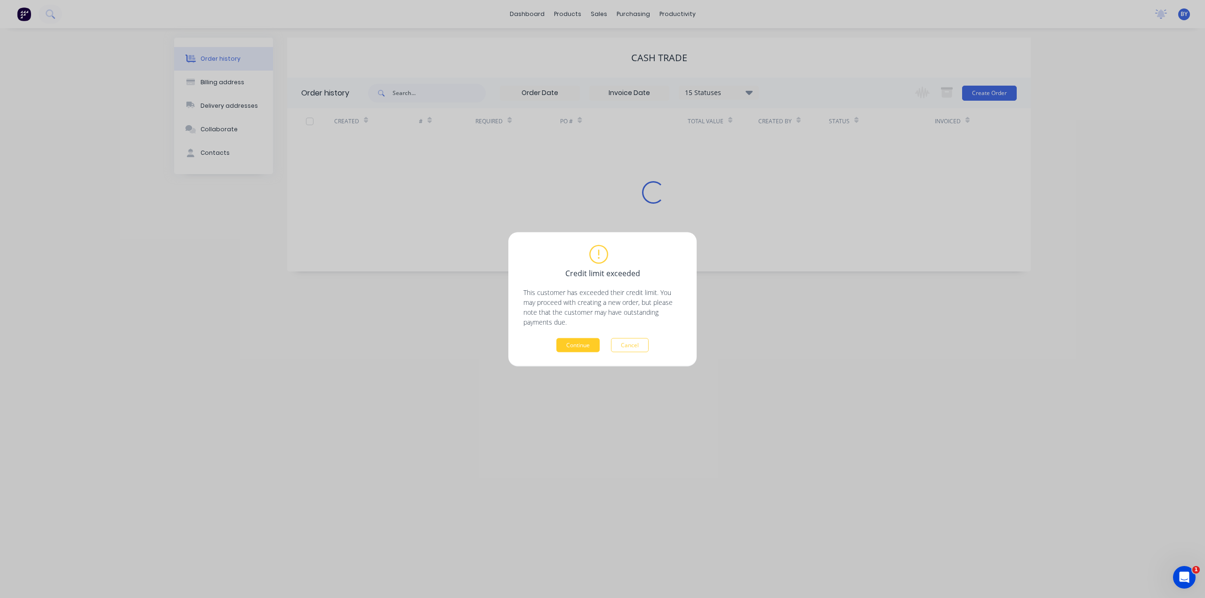
click at [579, 350] on button "Continue" at bounding box center [577, 345] width 43 height 14
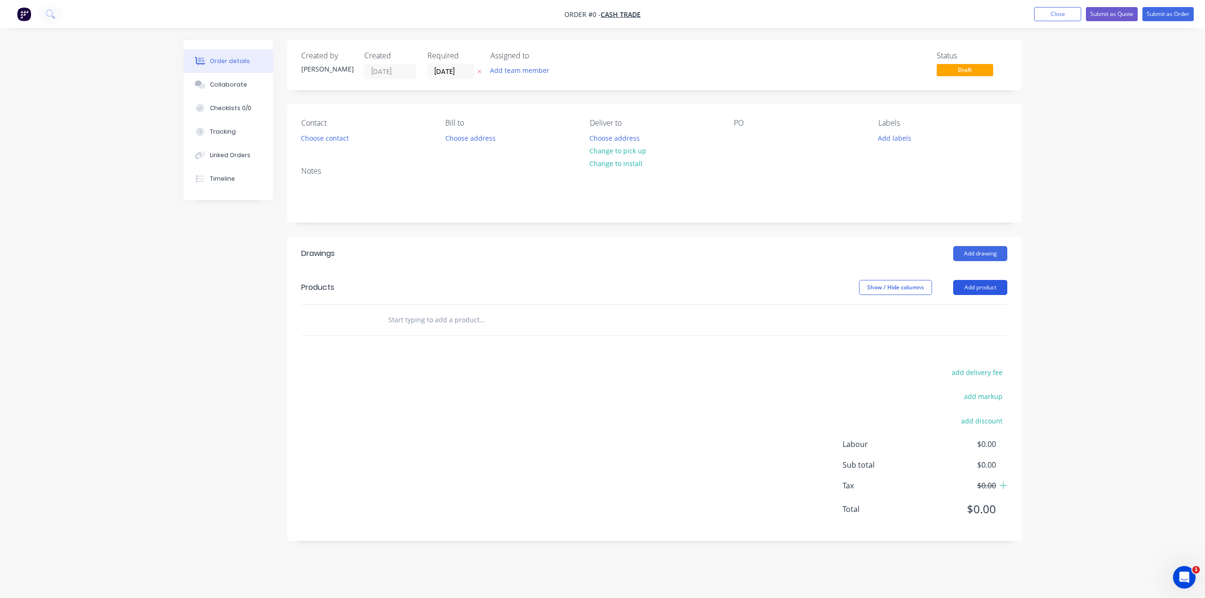
click at [989, 289] on button "Add product" at bounding box center [980, 287] width 54 height 15
click at [979, 316] on div "Product catalogue" at bounding box center [962, 312] width 72 height 14
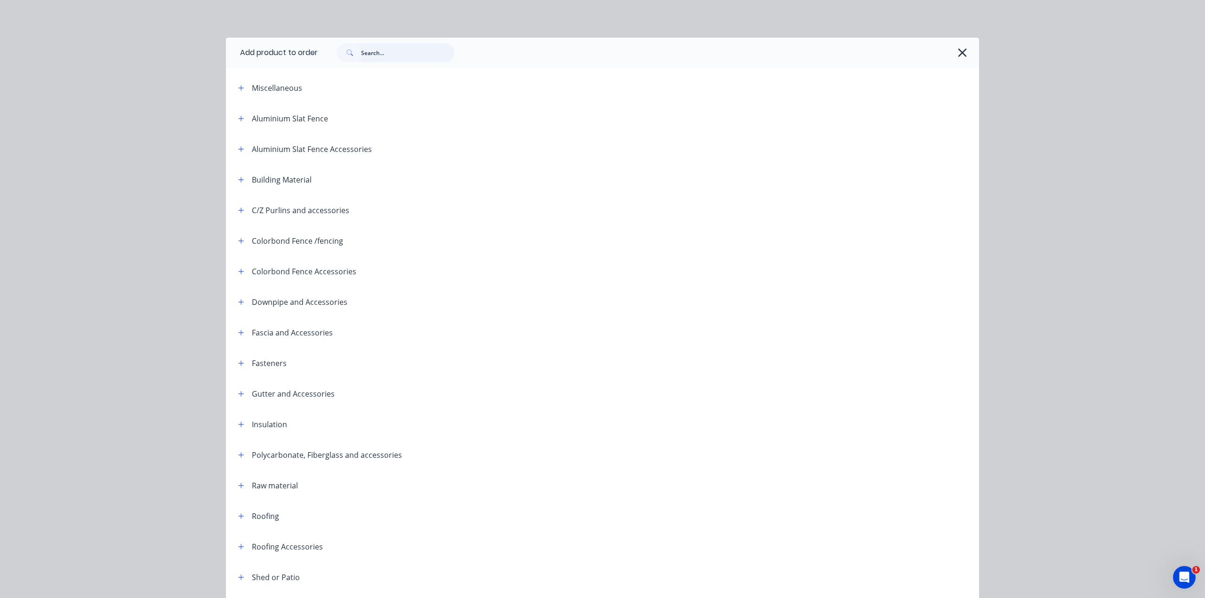
click at [389, 58] on input "text" at bounding box center [407, 52] width 93 height 19
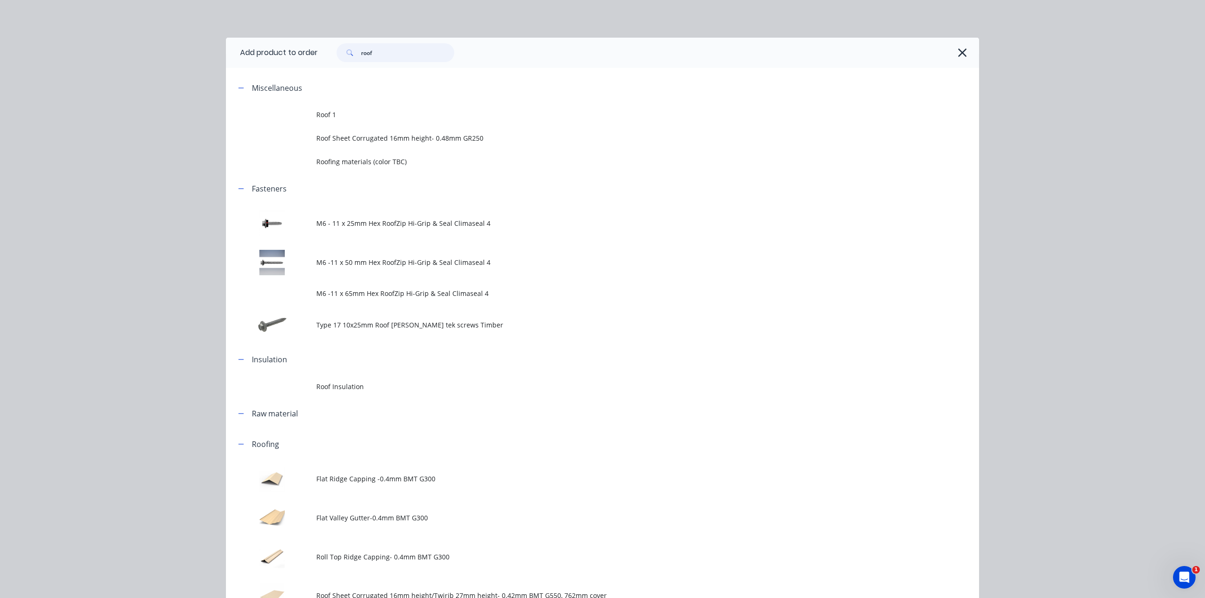
scroll to position [110, 0]
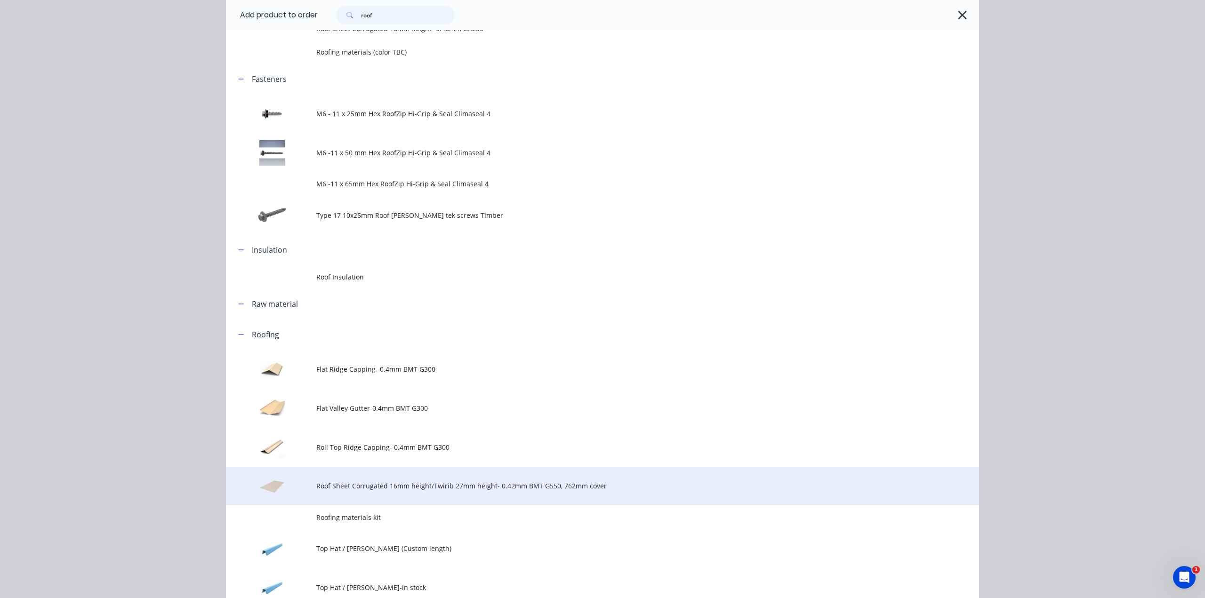
type input "roof"
click at [418, 492] on td "Roof Sheet Corrugated 16mm height/Twirib 27mm height- 0.42mm BMT G550, 762mm co…" at bounding box center [647, 486] width 663 height 39
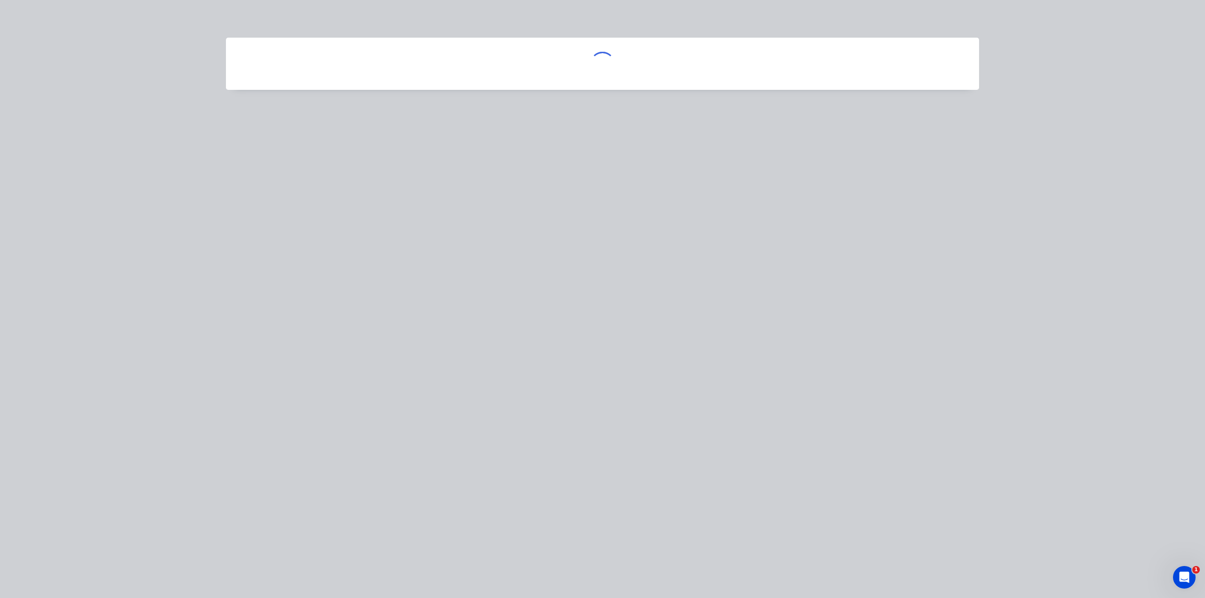
scroll to position [0, 0]
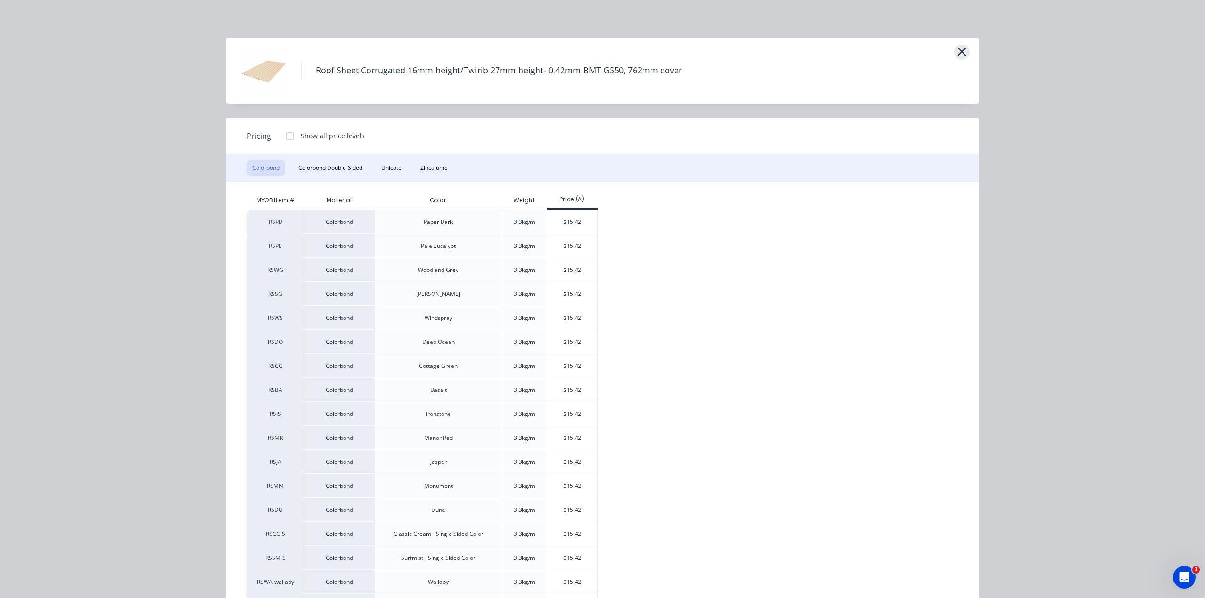
click at [960, 48] on icon "button" at bounding box center [962, 51] width 10 height 13
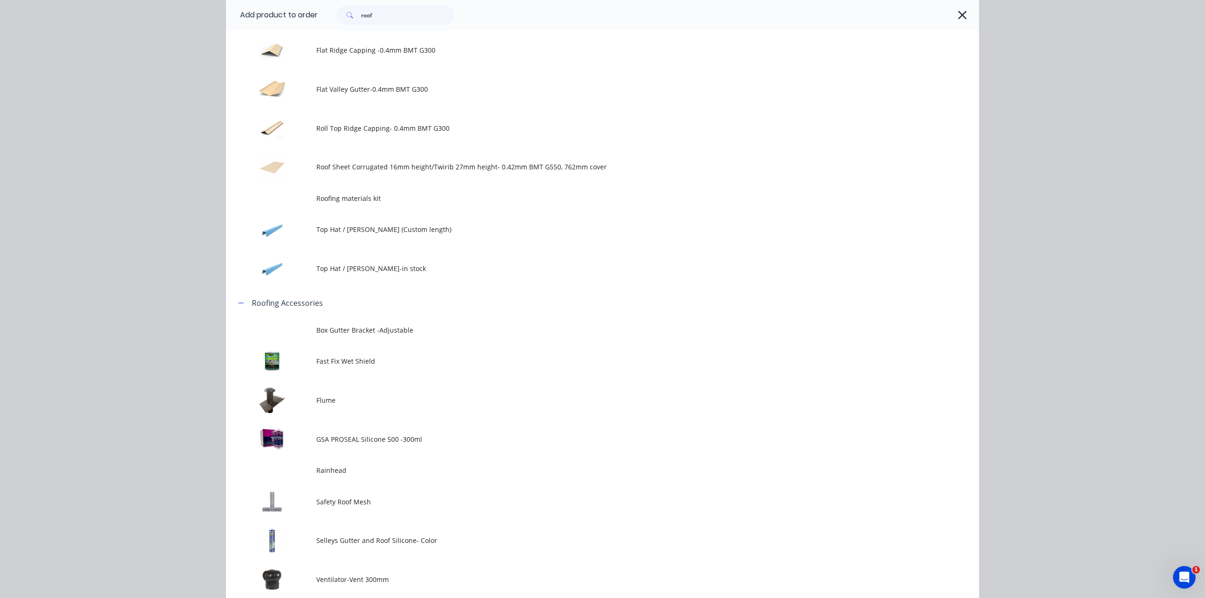
click at [1093, 94] on div "Add product to order roof Miscellaneous Roof 1 Roof Sheet Corrugated 16mm heigh…" at bounding box center [602, 299] width 1205 height 598
drag, startPoint x: 958, startPoint y: 16, endPoint x: 1094, endPoint y: 63, distance: 143.2
click at [958, 16] on icon "button" at bounding box center [962, 14] width 10 height 13
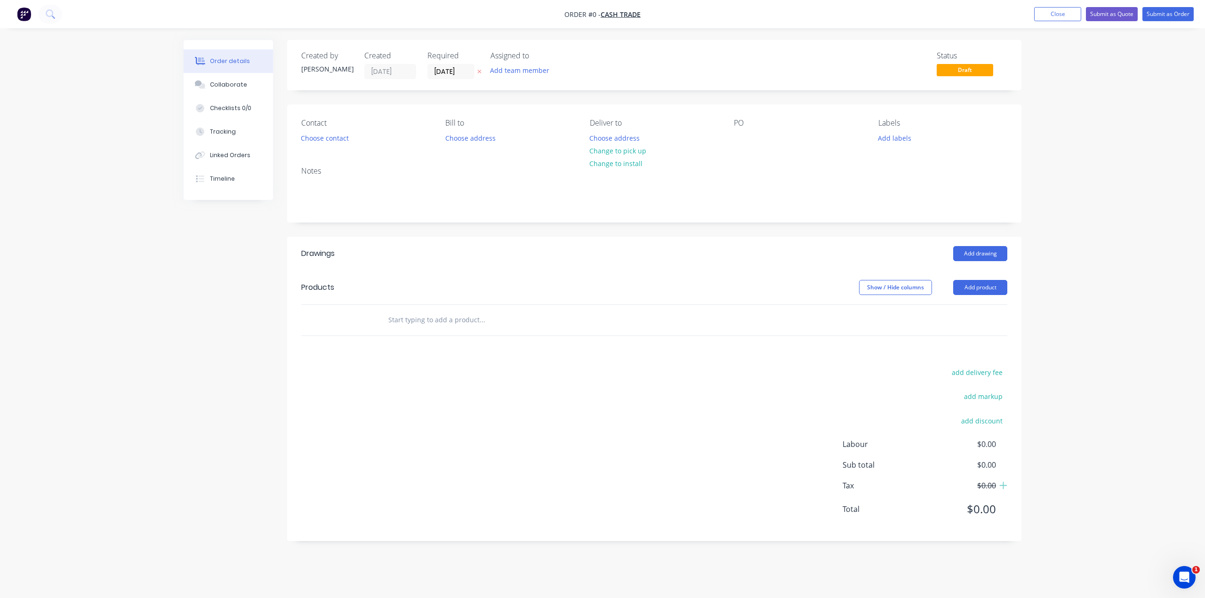
click at [1146, 86] on div "Order details Collaborate Checklists 0/0 Tracking Linked Orders Timeline Order …" at bounding box center [602, 299] width 1205 height 598
click at [1112, 19] on button "Submit as Quote" at bounding box center [1112, 14] width 52 height 14
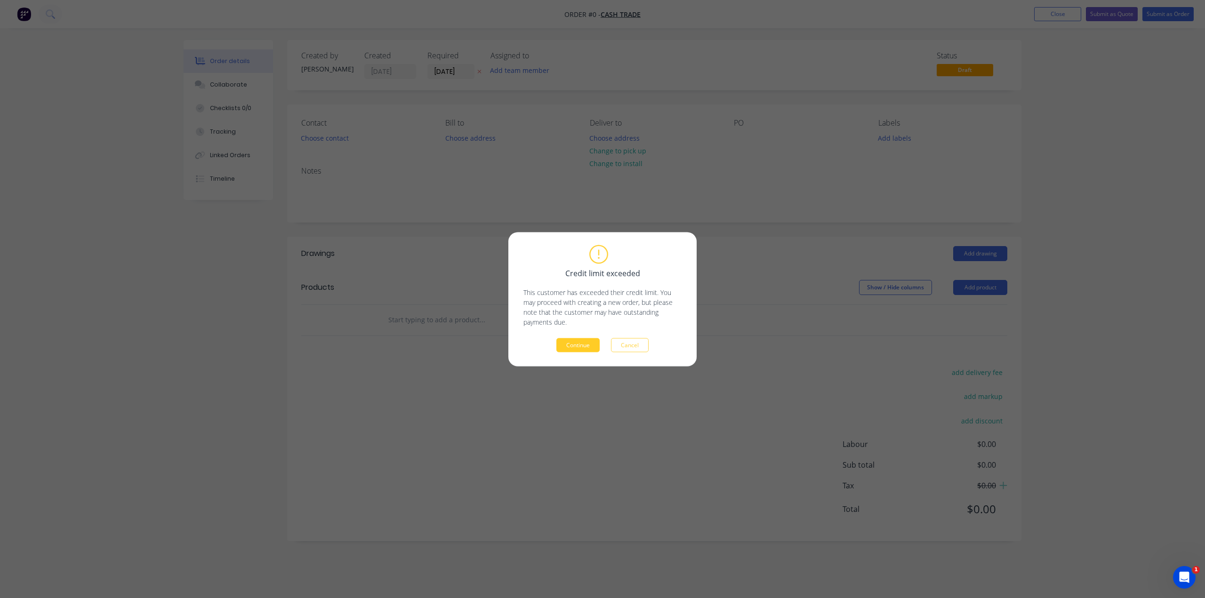
click at [585, 348] on button "Continue" at bounding box center [577, 345] width 43 height 14
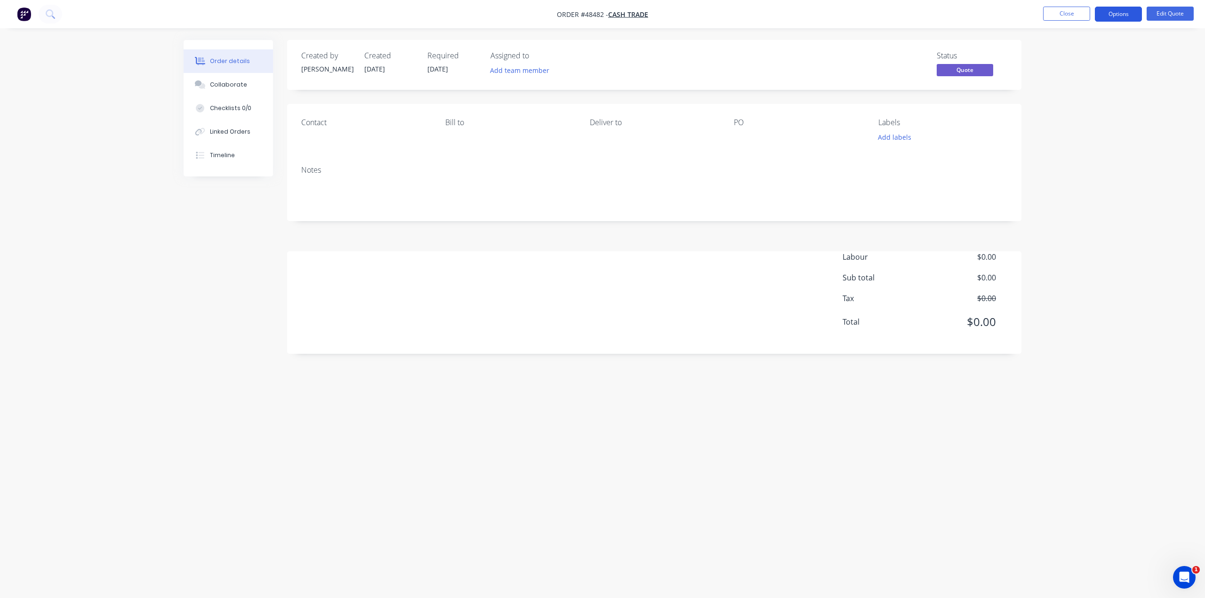
click at [1122, 16] on button "Options" at bounding box center [1118, 14] width 47 height 15
click at [1081, 187] on div "Cancel Quote" at bounding box center [1090, 189] width 87 height 14
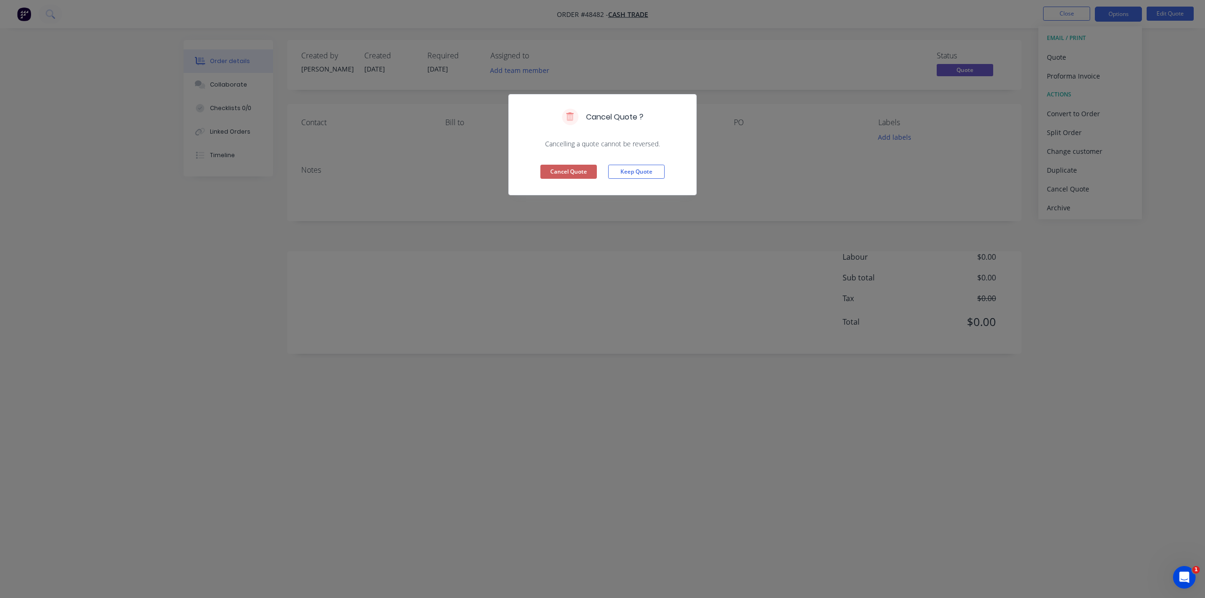
click at [575, 170] on button "Cancel Quote" at bounding box center [568, 172] width 56 height 14
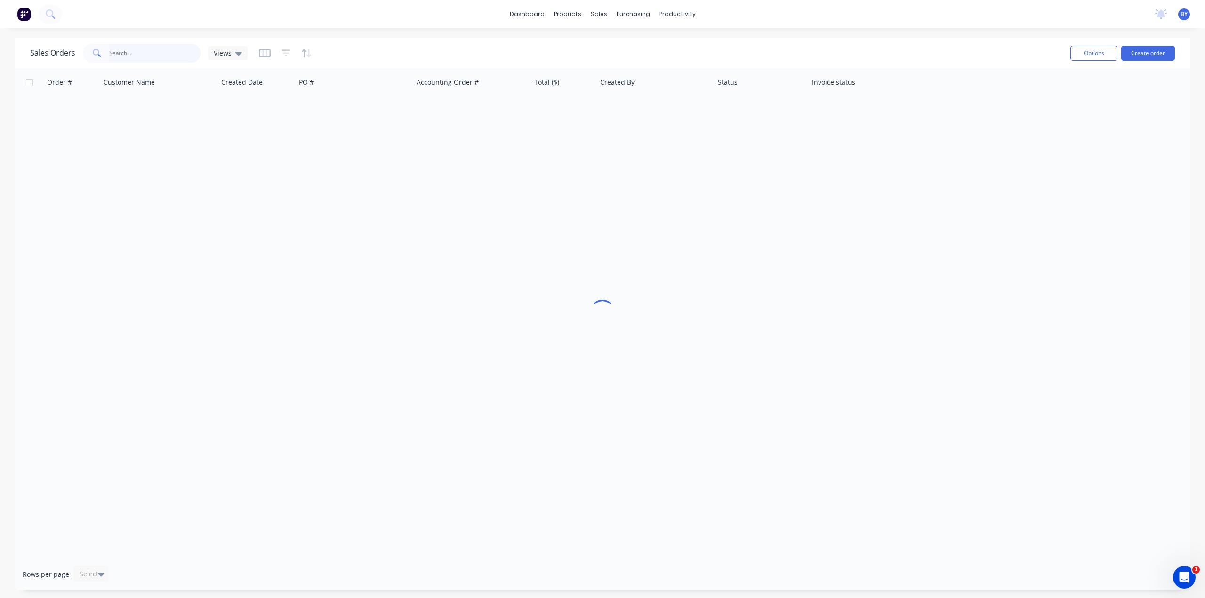
click at [125, 60] on input "text" at bounding box center [155, 53] width 92 height 19
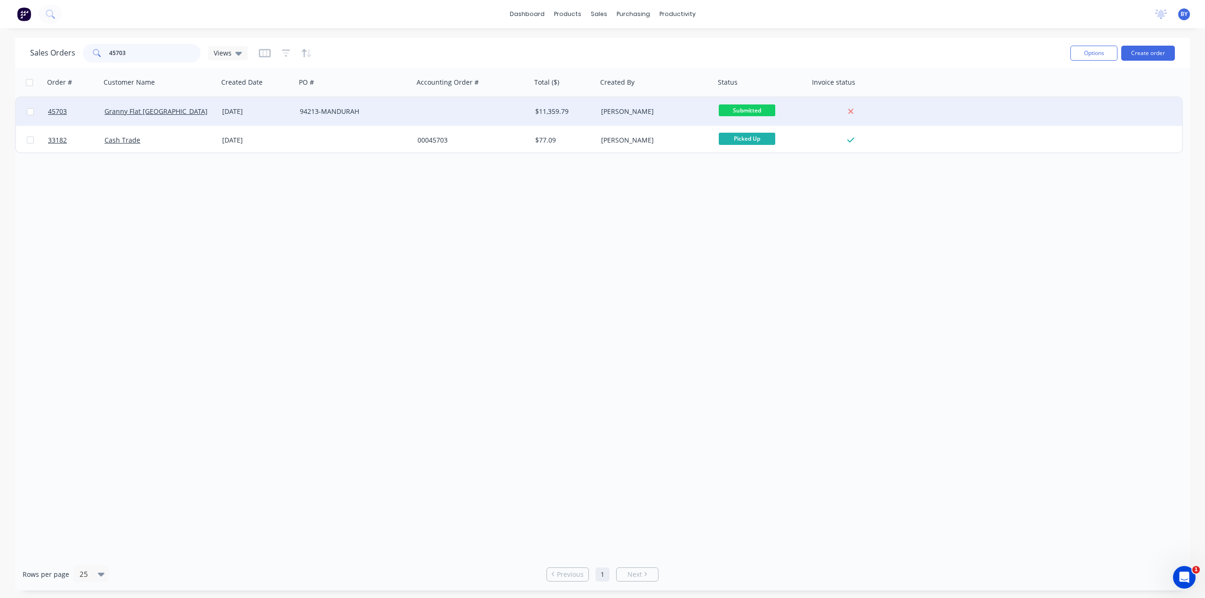
type input "45703"
click at [183, 114] on div "Granny Flat [GEOGRAPHIC_DATA]" at bounding box center [156, 111] width 104 height 9
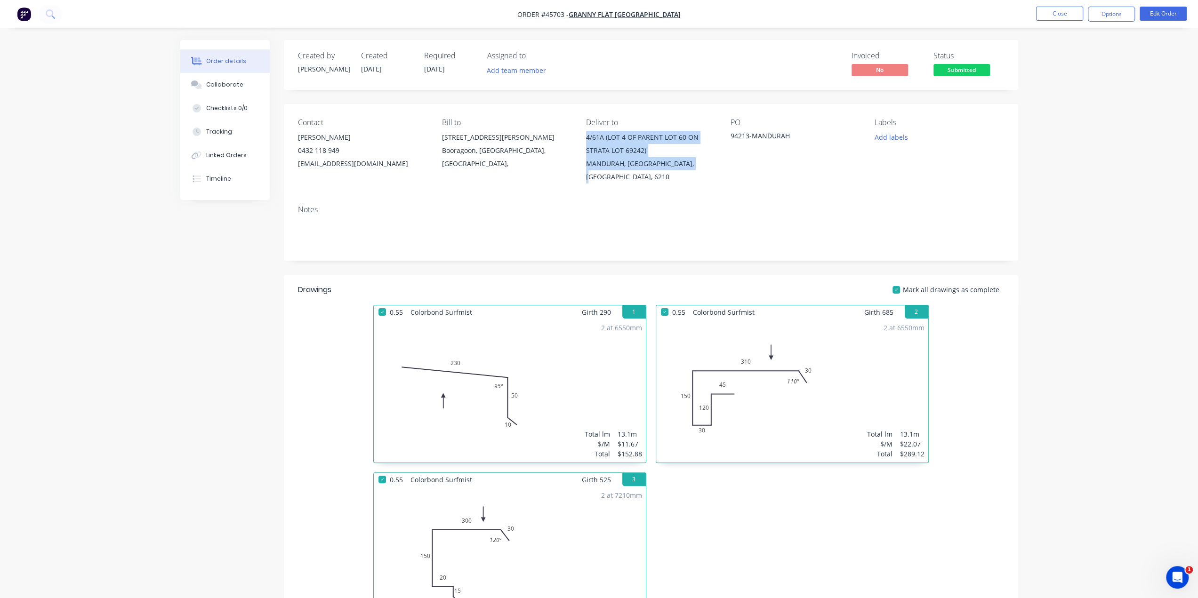
drag, startPoint x: 582, startPoint y: 138, endPoint x: 688, endPoint y: 169, distance: 110.5
click at [688, 169] on div "Contact Kiran Shanker 0432 118 949 kiran@grannyflatswa.com Bill to 92 McCoy st …" at bounding box center [651, 151] width 734 height 94
copy div "4/61A (LOT 4 OF PARENT LOT 60 ON STRATA LOT 69242) MANDURAH, Western Australia,…"
click at [936, 201] on div "Notes" at bounding box center [651, 229] width 734 height 63
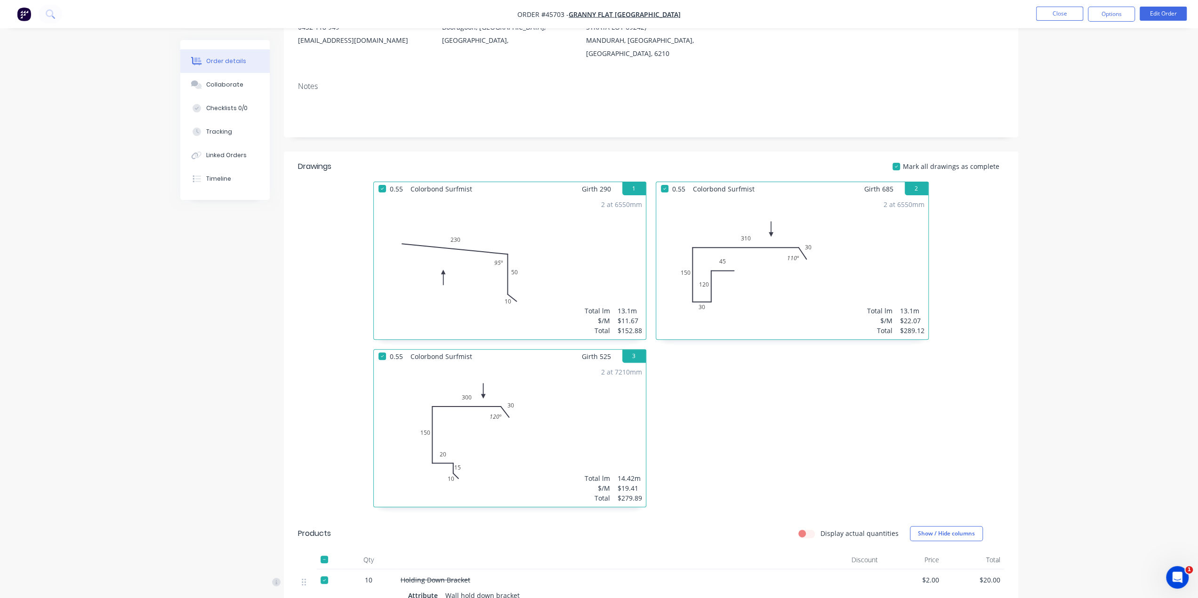
scroll to position [63, 0]
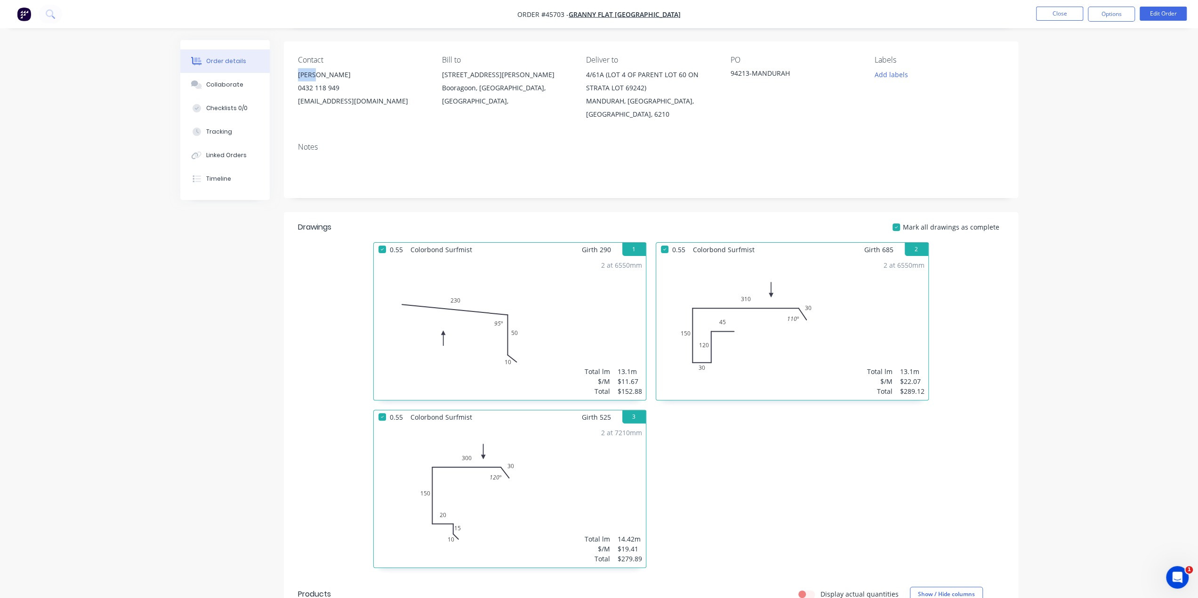
drag, startPoint x: 293, startPoint y: 75, endPoint x: 313, endPoint y: 79, distance: 21.0
click at [313, 79] on div "Contact Kiran Shanker 0432 118 949 kiran@grannyflatswa.com Bill to 92 McCoy st …" at bounding box center [651, 88] width 734 height 94
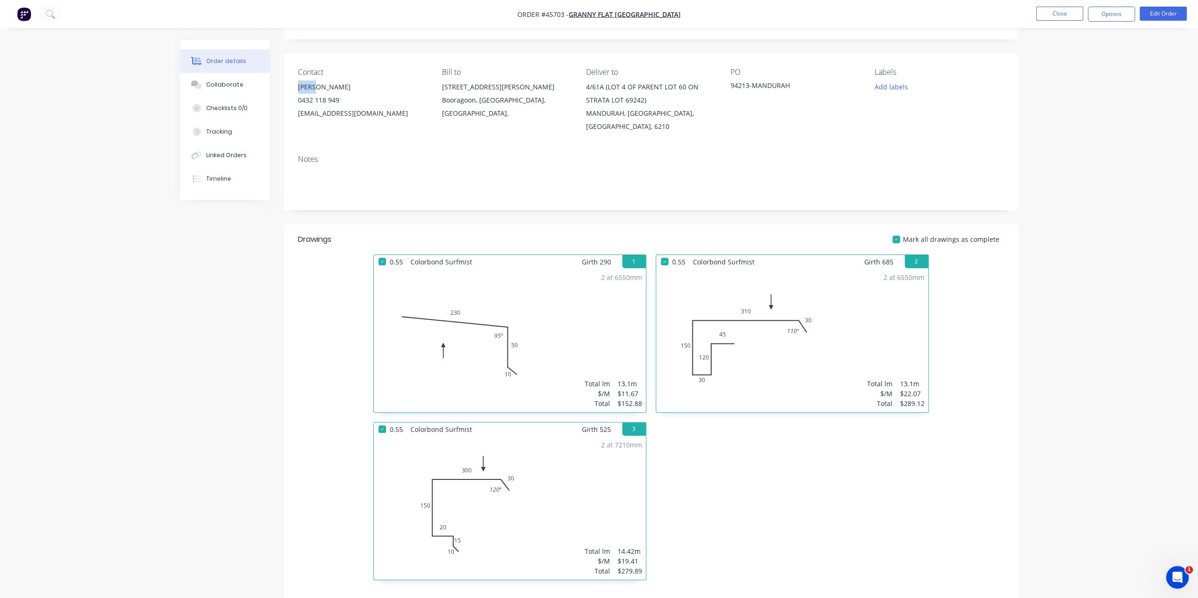
scroll to position [0, 0]
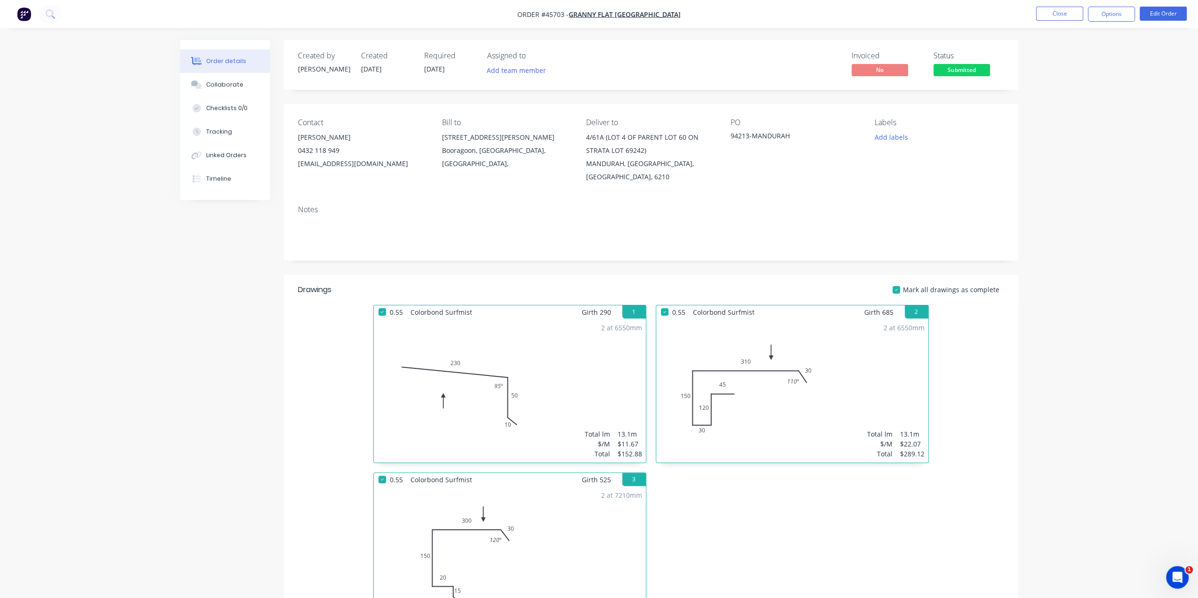
click at [21, 12] on img "button" at bounding box center [24, 14] width 14 height 14
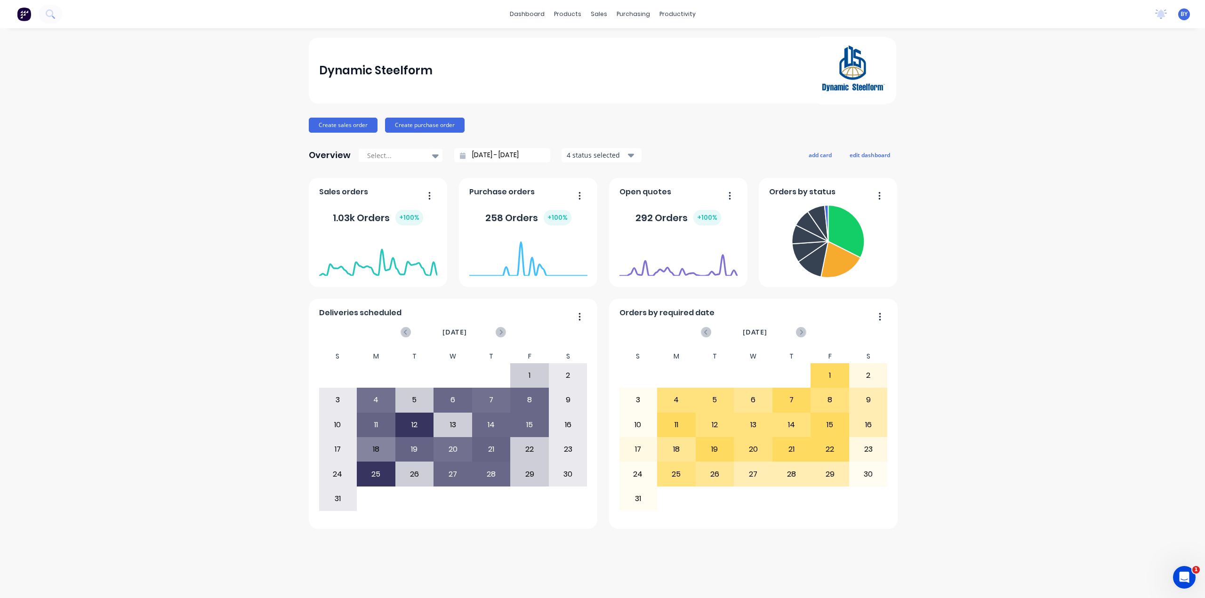
click at [1129, 359] on div "Dynamic Steelform Create sales order Create purchase order Overview Select... 2…" at bounding box center [602, 313] width 1205 height 551
click at [598, 16] on div "sales" at bounding box center [599, 14] width 26 height 14
click at [613, 42] on link "Sales Orders" at bounding box center [648, 44] width 125 height 19
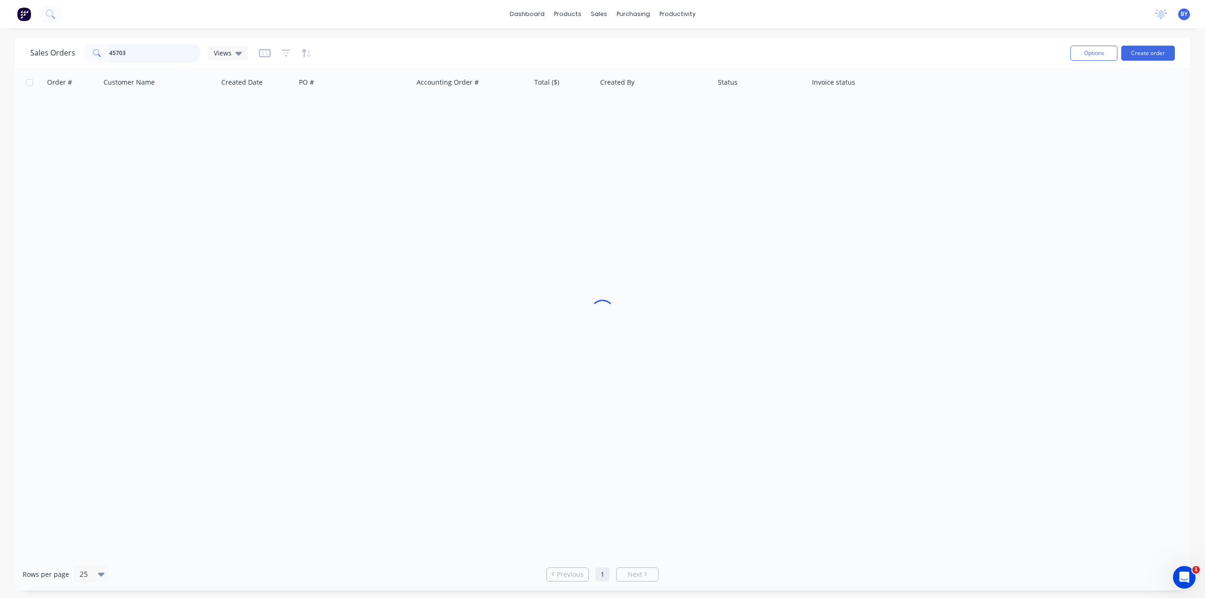
drag, startPoint x: 136, startPoint y: 58, endPoint x: 37, endPoint y: 54, distance: 99.4
click at [37, 54] on div "Sales Orders 45703 Views" at bounding box center [138, 53] width 217 height 19
click at [127, 53] on input "text" at bounding box center [155, 53] width 92 height 19
type input "[PERSON_NAME]"
drag, startPoint x: 1127, startPoint y: 222, endPoint x: 1122, endPoint y: 224, distance: 5.3
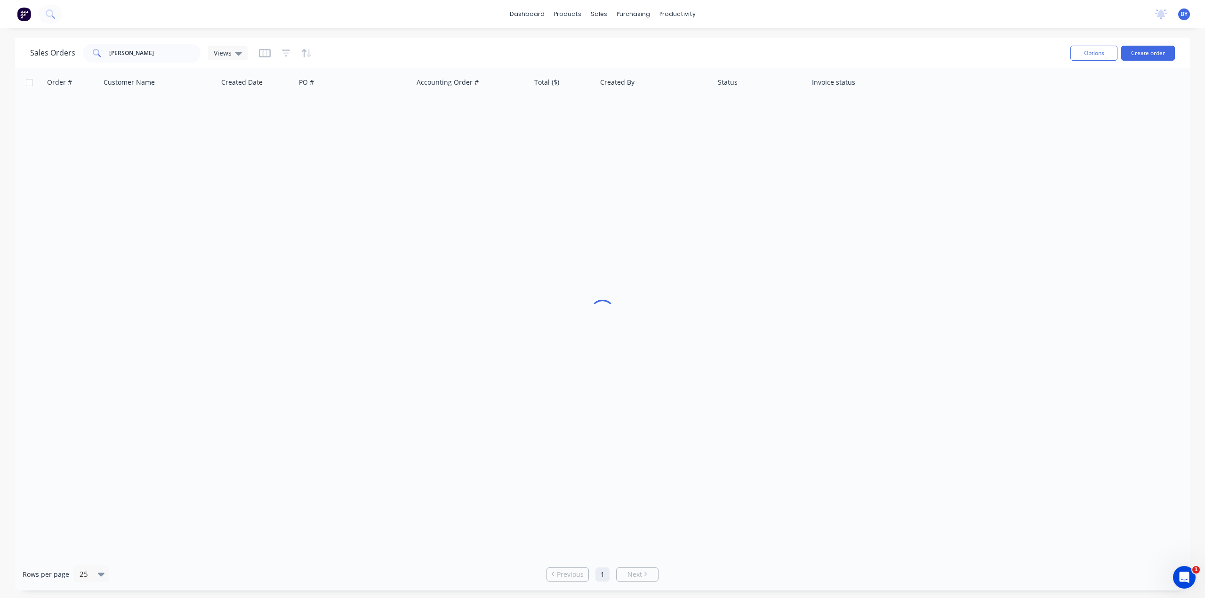
click at [1127, 221] on div at bounding box center [602, 313] width 1175 height 490
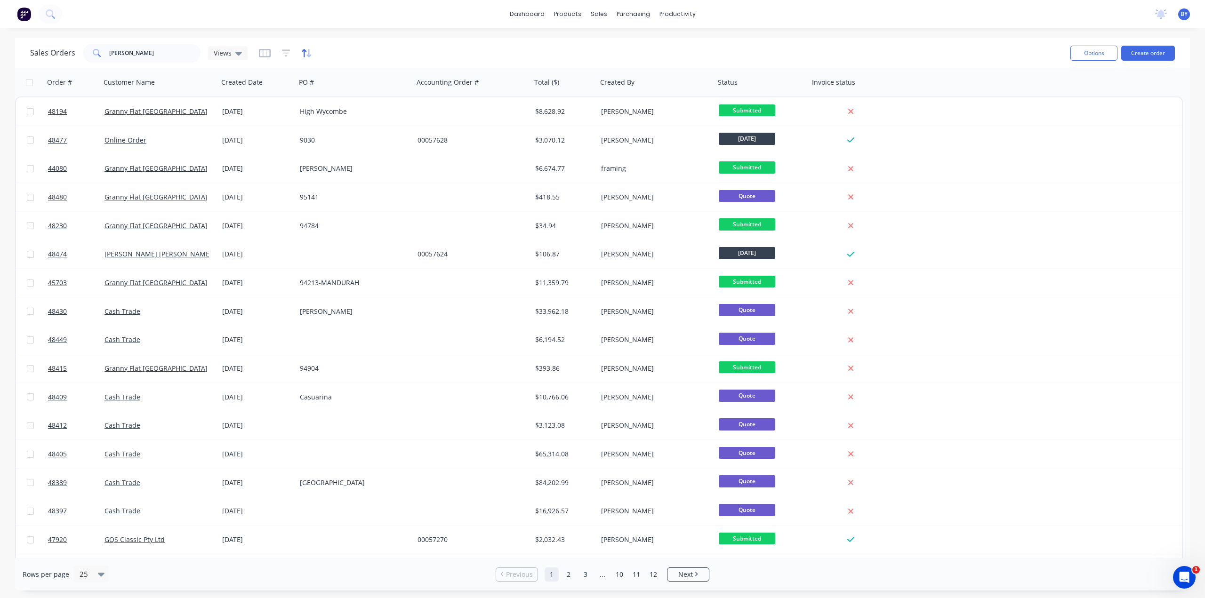
click at [304, 52] on icon "button" at bounding box center [306, 52] width 11 height 9
click at [299, 51] on div at bounding box center [285, 53] width 53 height 15
click at [283, 84] on icon "button" at bounding box center [283, 82] width 4 height 7
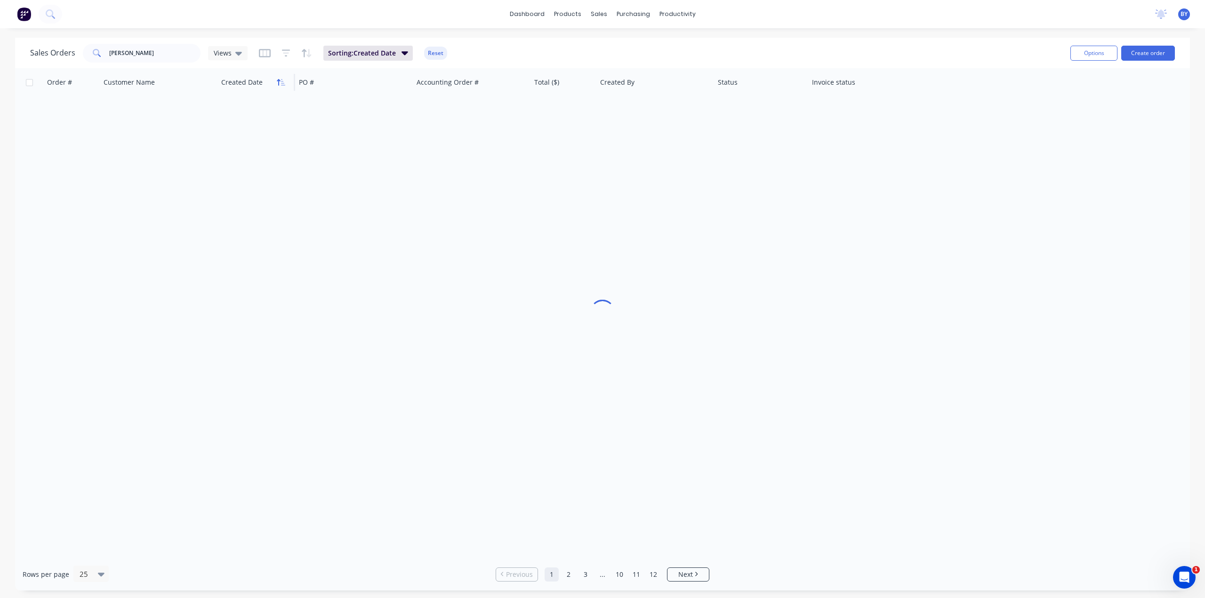
click at [280, 82] on icon "button" at bounding box center [281, 83] width 8 height 8
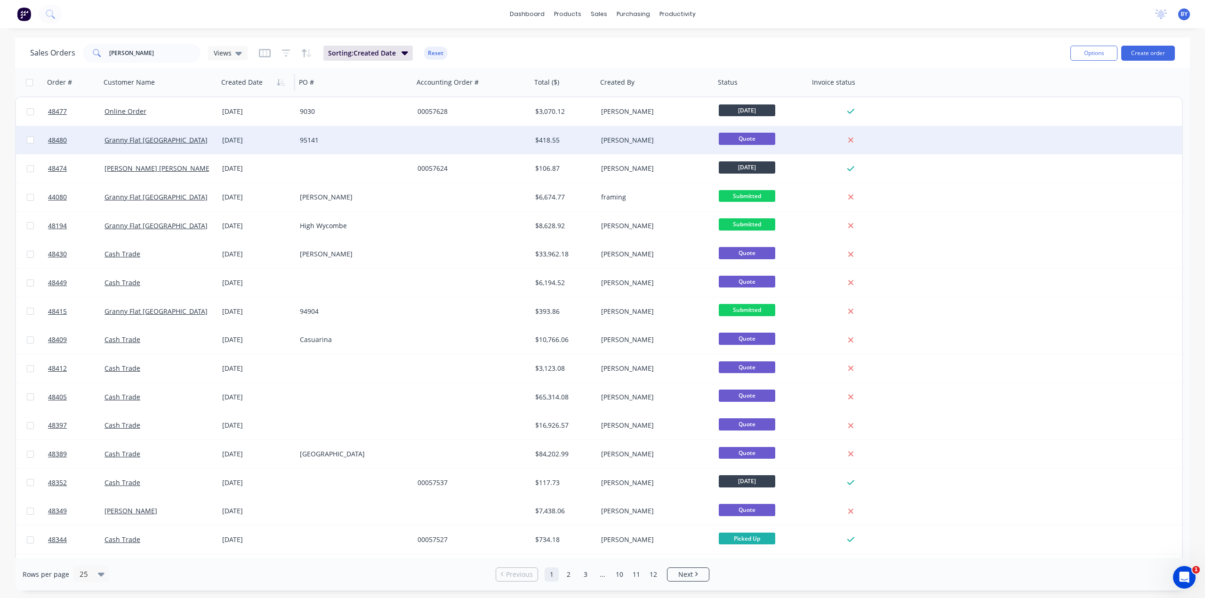
click at [369, 145] on div "95141" at bounding box center [355, 140] width 118 height 28
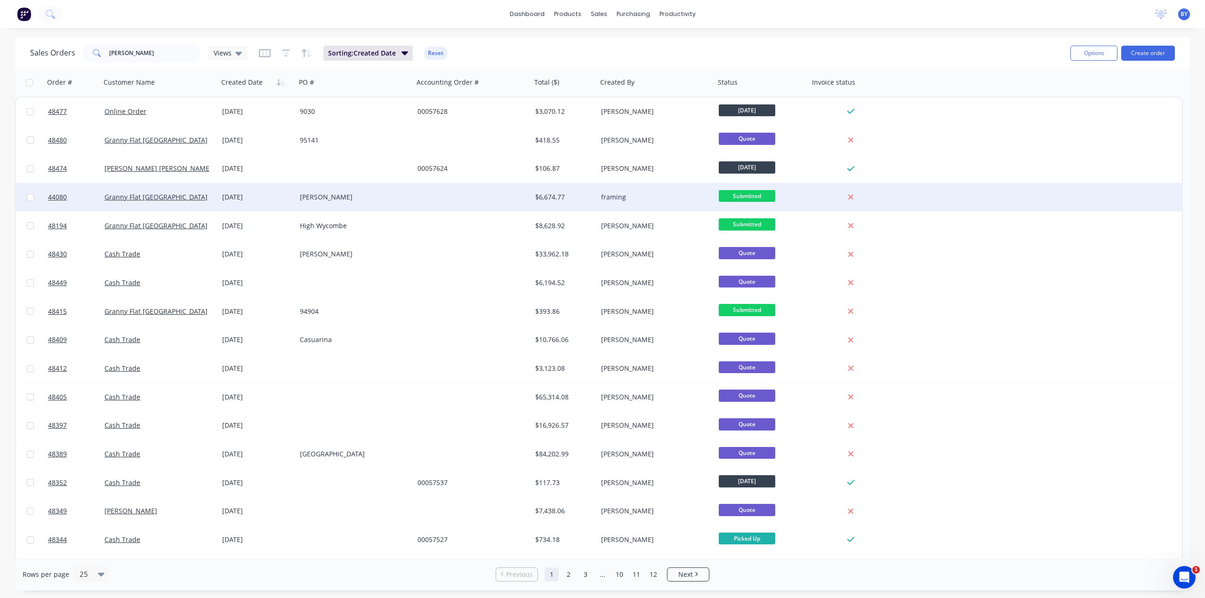
click at [409, 193] on div "[PERSON_NAME]" at bounding box center [355, 197] width 110 height 9
click at [409, 204] on div "[PERSON_NAME]" at bounding box center [355, 197] width 118 height 28
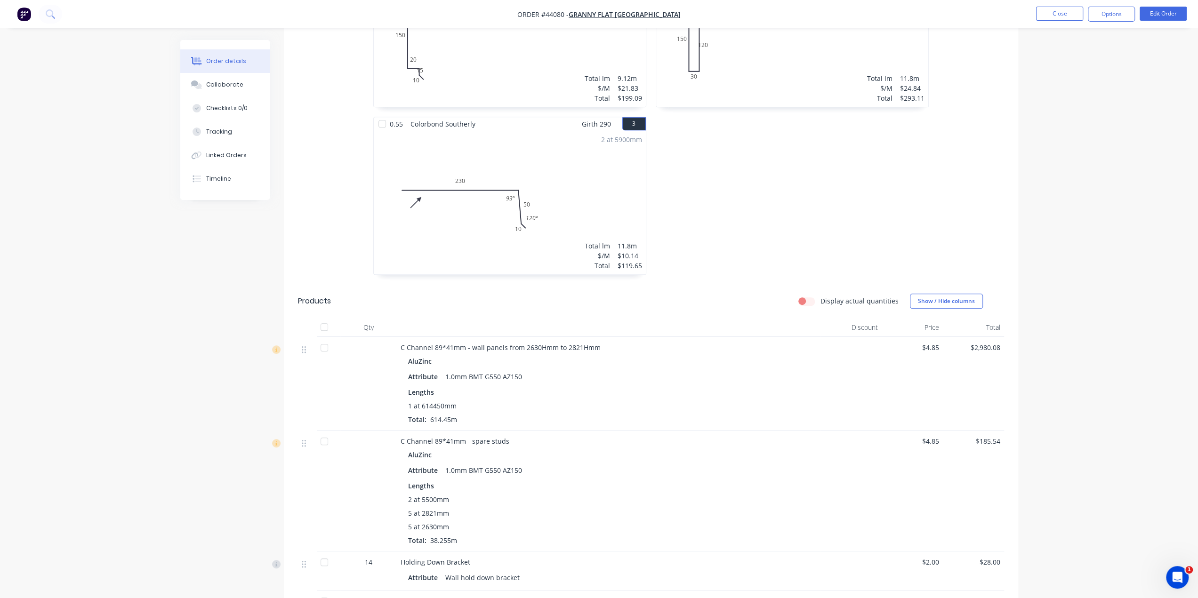
scroll to position [439, 0]
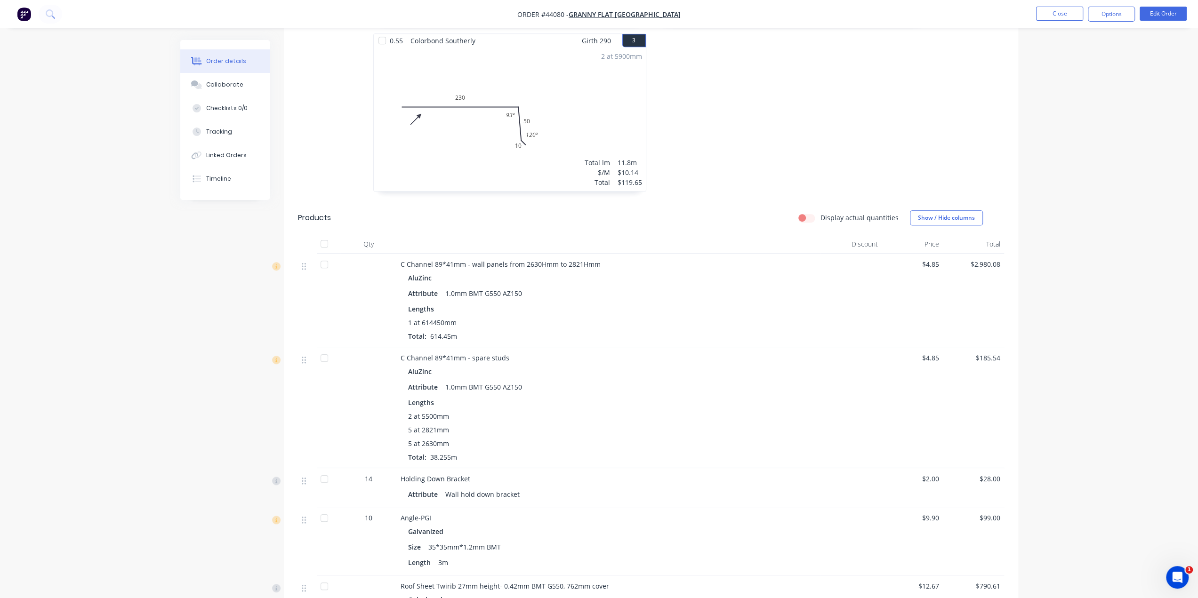
click at [1122, 226] on div "Order details Collaborate Checklists 0/0 Tracking Linked Orders Timeline Order …" at bounding box center [599, 555] width 1198 height 1989
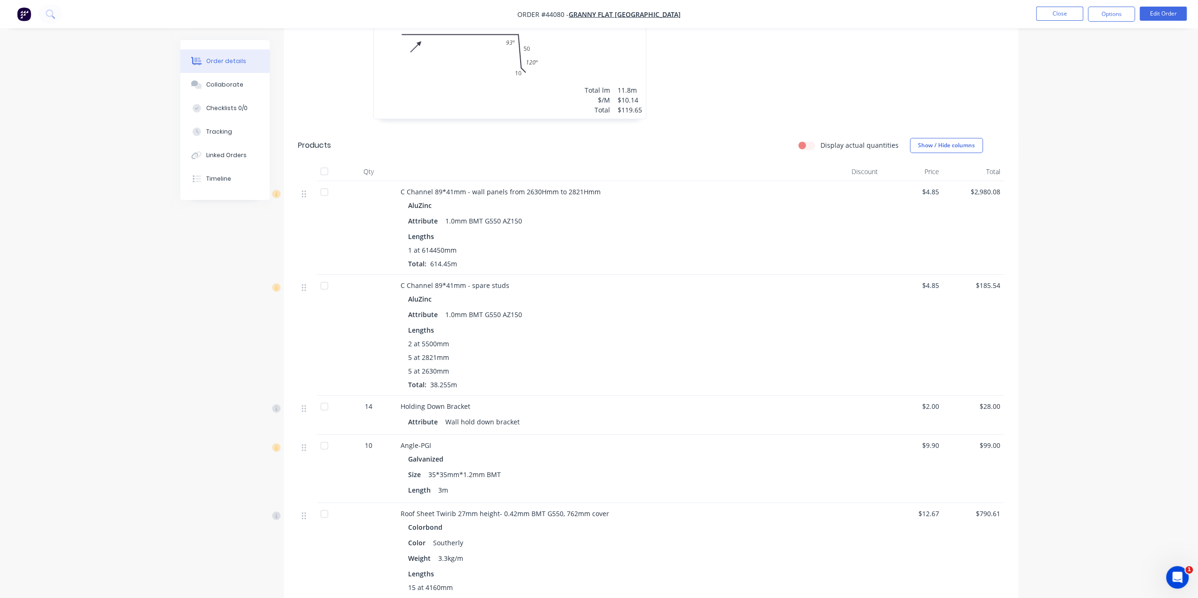
scroll to position [433, 0]
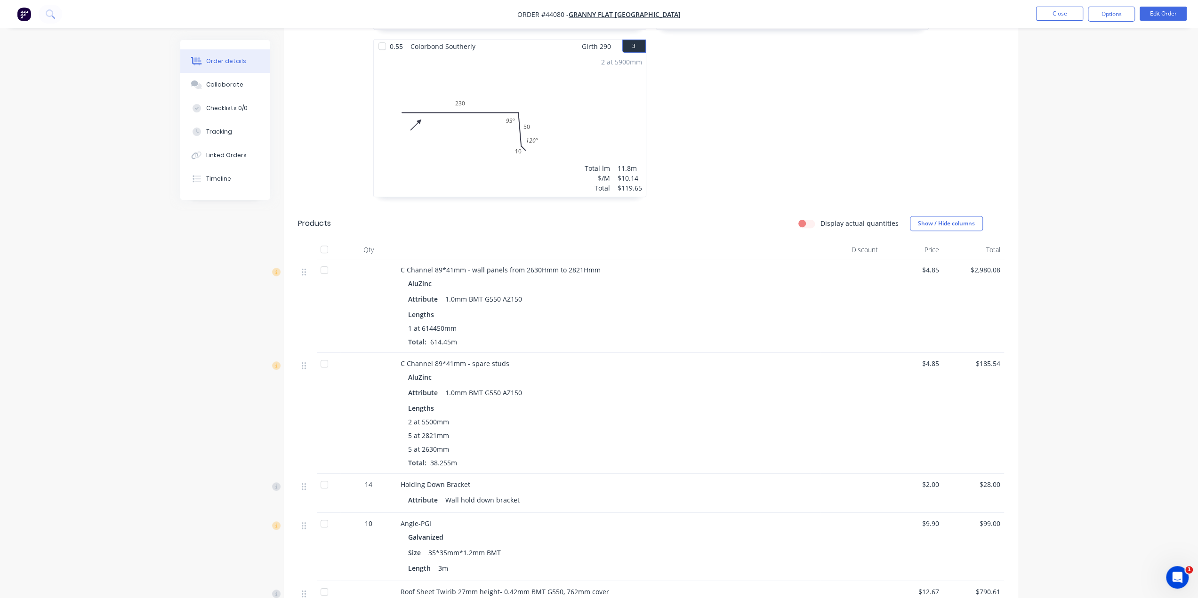
drag, startPoint x: 1117, startPoint y: 167, endPoint x: 1077, endPoint y: 167, distance: 40.0
click at [1117, 167] on div "Order details Collaborate Checklists 0/0 Tracking Linked Orders Timeline Order …" at bounding box center [599, 561] width 1198 height 1989
click at [1025, 225] on div "Order details Collaborate Checklists 0/0 Tracking Linked Orders Timeline Order …" at bounding box center [599, 581] width 857 height 1949
click at [1087, 293] on div "Order details Collaborate Checklists 0/0 Tracking Linked Orders Timeline Order …" at bounding box center [599, 561] width 1198 height 1989
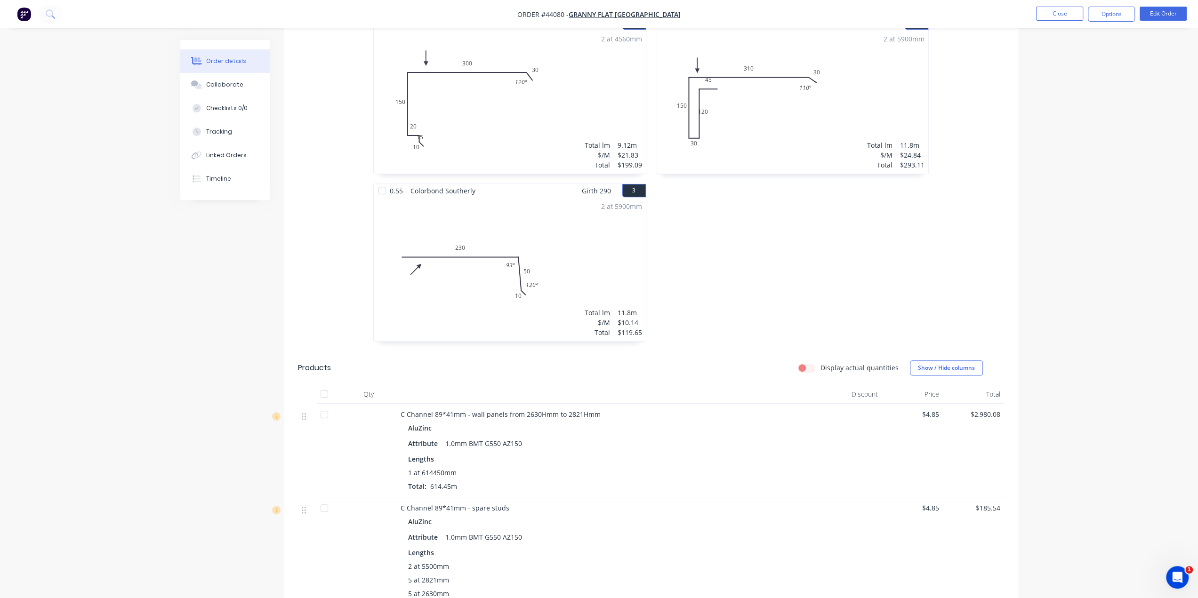
scroll to position [204, 0]
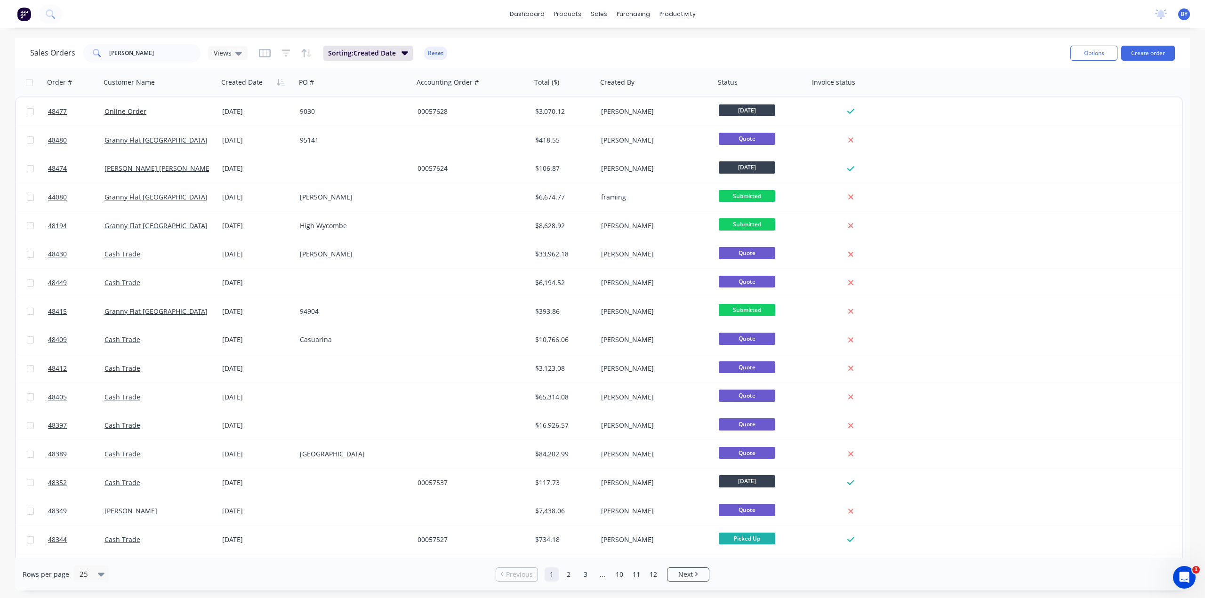
drag, startPoint x: 867, startPoint y: 16, endPoint x: 741, endPoint y: 53, distance: 132.1
click at [867, 16] on div "dashboard products sales purchasing productivity dashboard products Product Cat…" at bounding box center [602, 14] width 1205 height 28
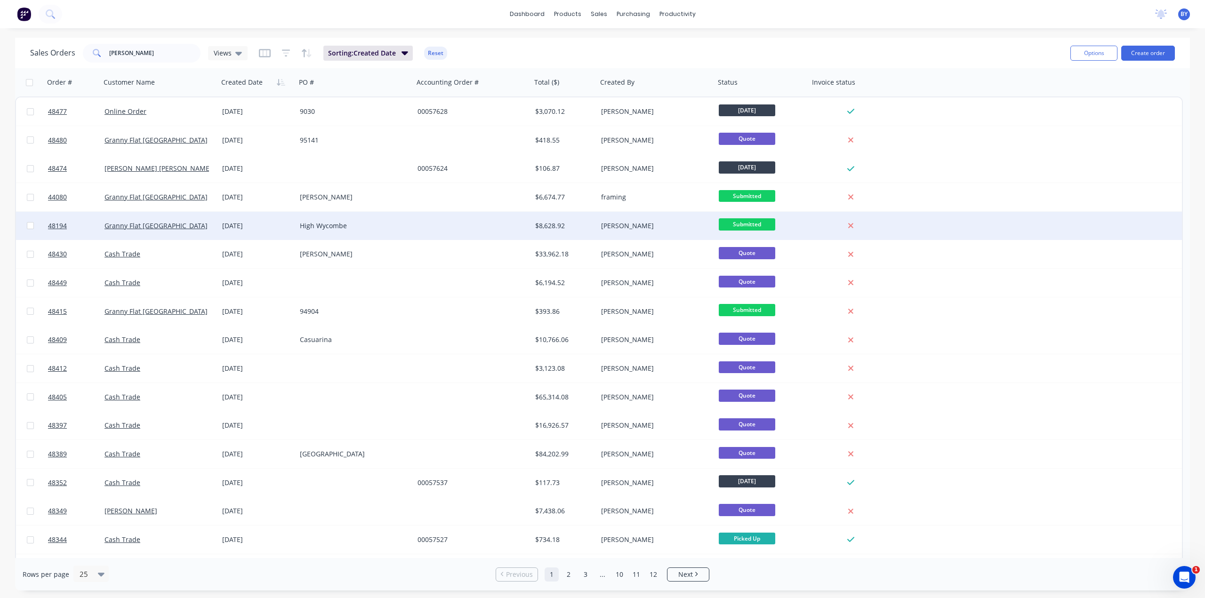
click at [427, 231] on div at bounding box center [473, 226] width 118 height 28
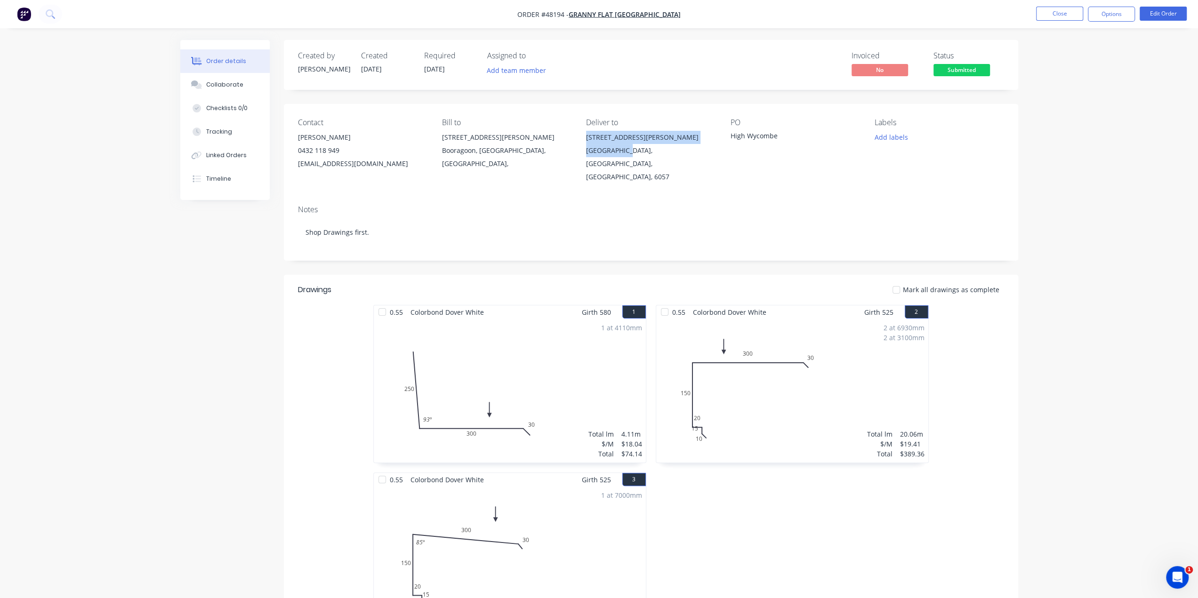
drag, startPoint x: 584, startPoint y: 138, endPoint x: 633, endPoint y: 150, distance: 50.3
click at [633, 150] on div "Contact Kiran Shanker 0432 118 949 kiran@grannyflatswa.com Bill to 92 McCoy st …" at bounding box center [651, 151] width 734 height 94
copy div "20 Cosson Way High Wycombe"
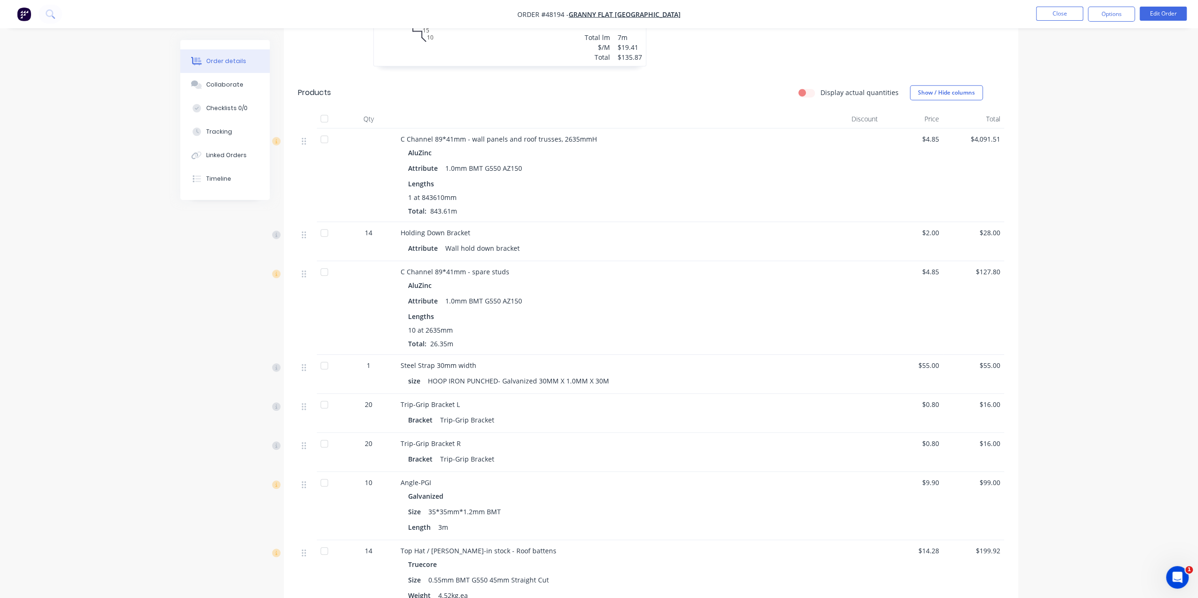
scroll to position [565, 0]
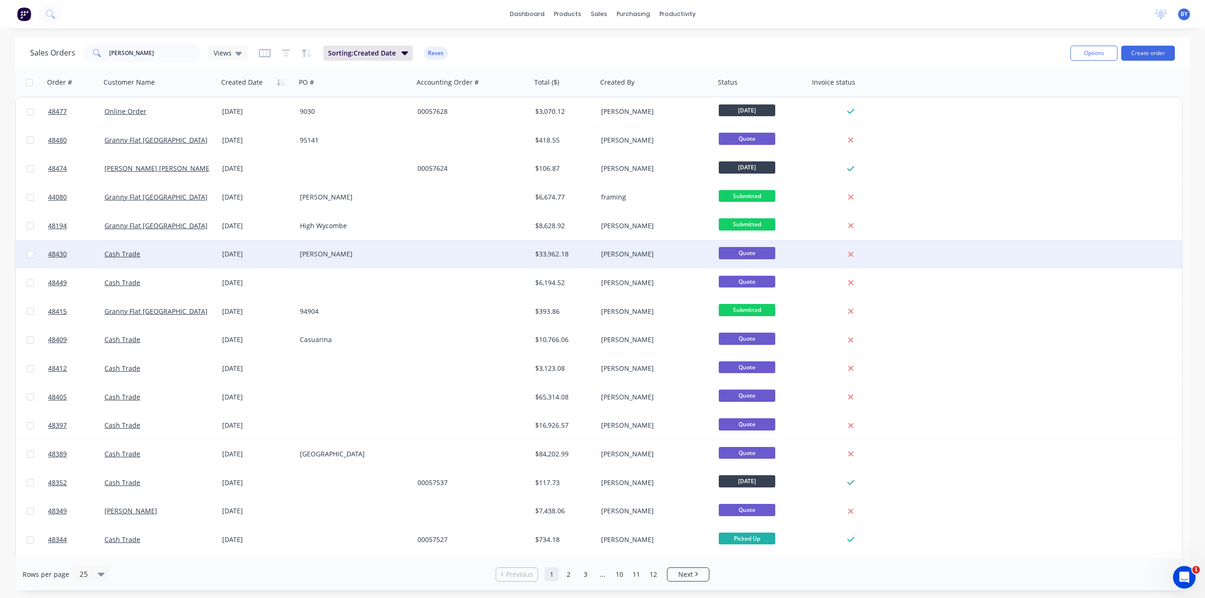
click at [471, 252] on div at bounding box center [473, 254] width 118 height 28
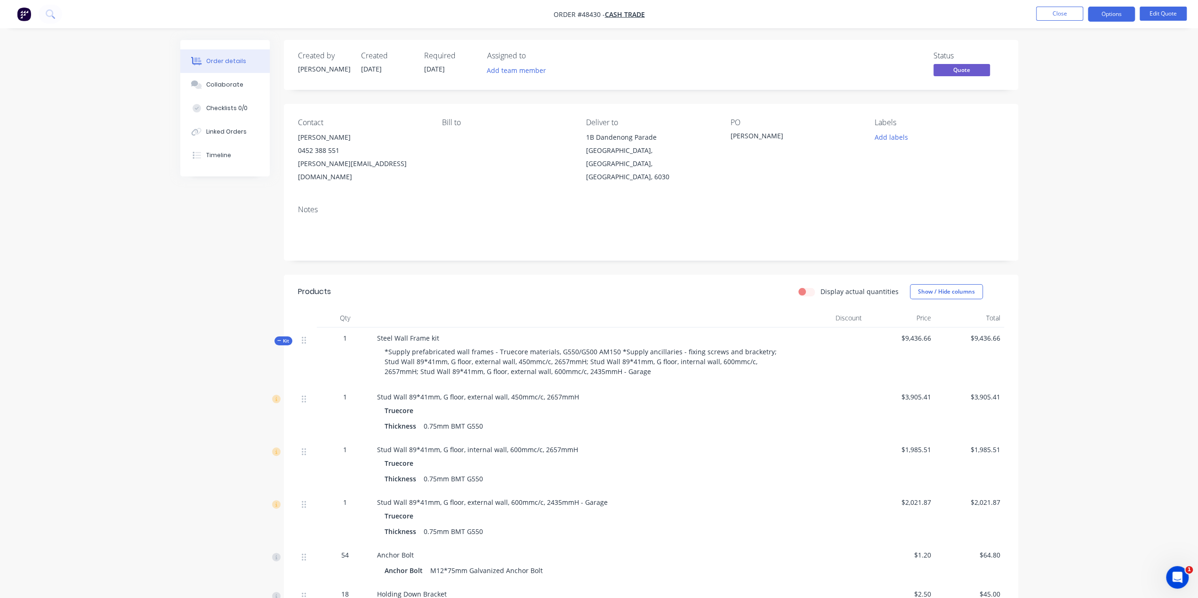
drag, startPoint x: 290, startPoint y: 139, endPoint x: 384, endPoint y: 141, distance: 93.2
click at [384, 141] on div "Contact Spencer Venter 0452 388 551 spencer@aprop.com.au Bill to Deliver to 1B …" at bounding box center [651, 151] width 734 height 94
click at [579, 142] on div "Contact Spencer Venter 0452 388 551 spencer@aprop.com.au Bill to Deliver to 1B …" at bounding box center [651, 151] width 734 height 94
drag, startPoint x: 583, startPoint y: 138, endPoint x: 592, endPoint y: 138, distance: 9.4
click at [592, 138] on div "Contact Spencer Venter 0452 388 551 spencer@aprop.com.au Bill to Deliver to 1B …" at bounding box center [651, 151] width 734 height 94
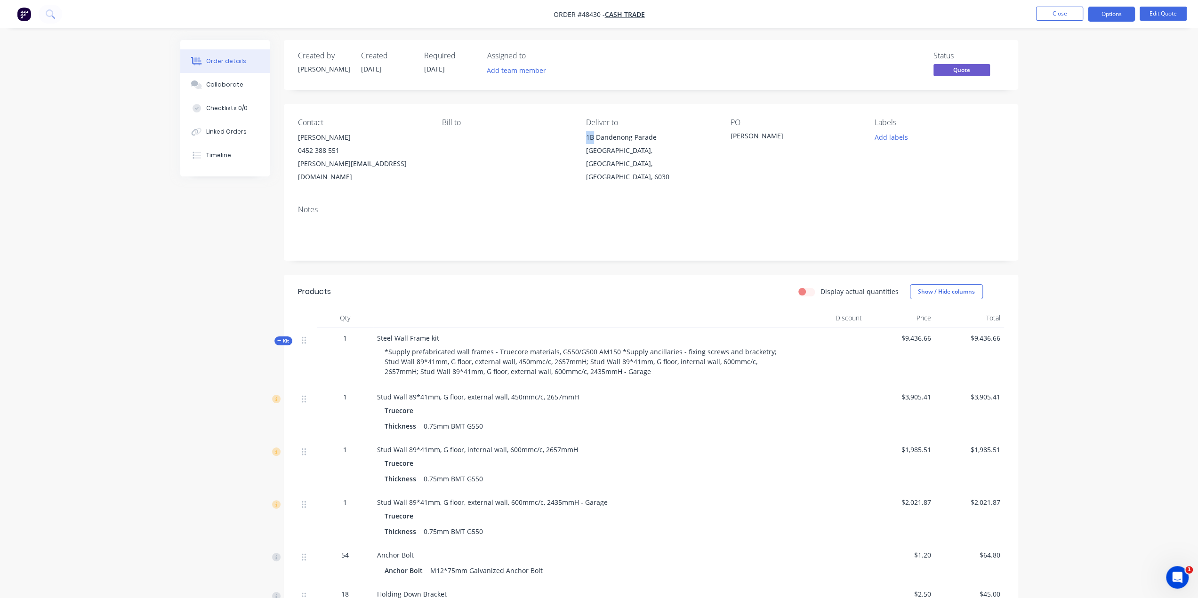
drag, startPoint x: 288, startPoint y: 137, endPoint x: 401, endPoint y: 137, distance: 113.4
click at [401, 137] on div "Contact Spencer Venter 0452 388 551 spencer@aprop.com.au Bill to Deliver to 1B …" at bounding box center [651, 151] width 734 height 94
copy div "Spencer Venter"
drag, startPoint x: 598, startPoint y: 138, endPoint x: 614, endPoint y: 152, distance: 20.7
click at [614, 152] on div "Contact Spencer Venter 0452 388 551 spencer@aprop.com.au Bill to Deliver to 1B …" at bounding box center [651, 151] width 734 height 94
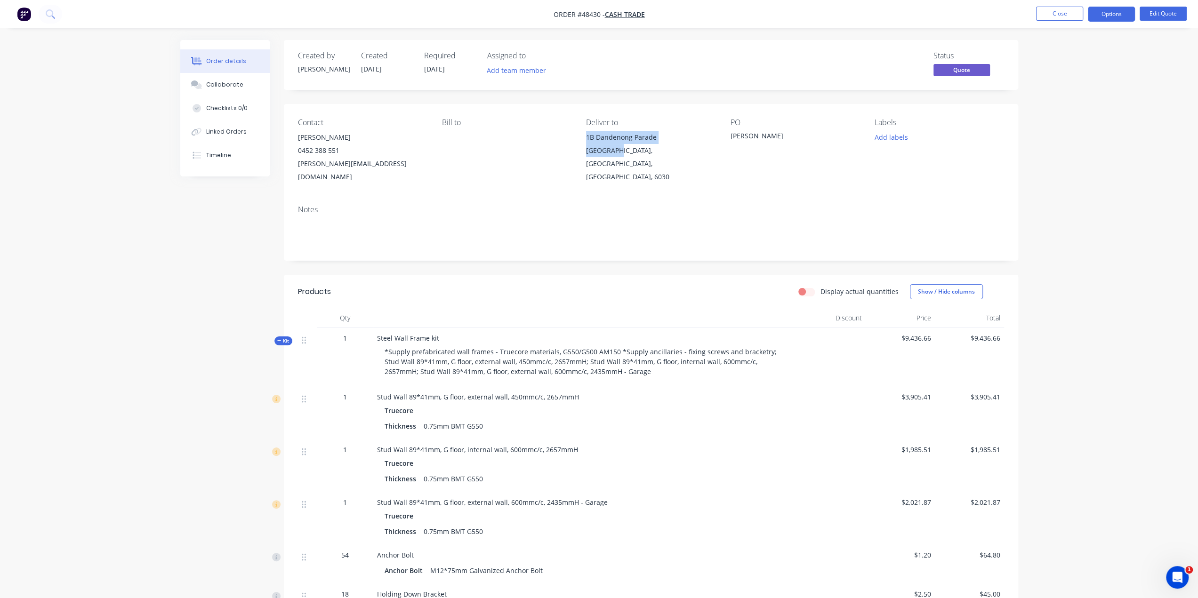
copy div "1B Dandenong Parade Clarkson,"
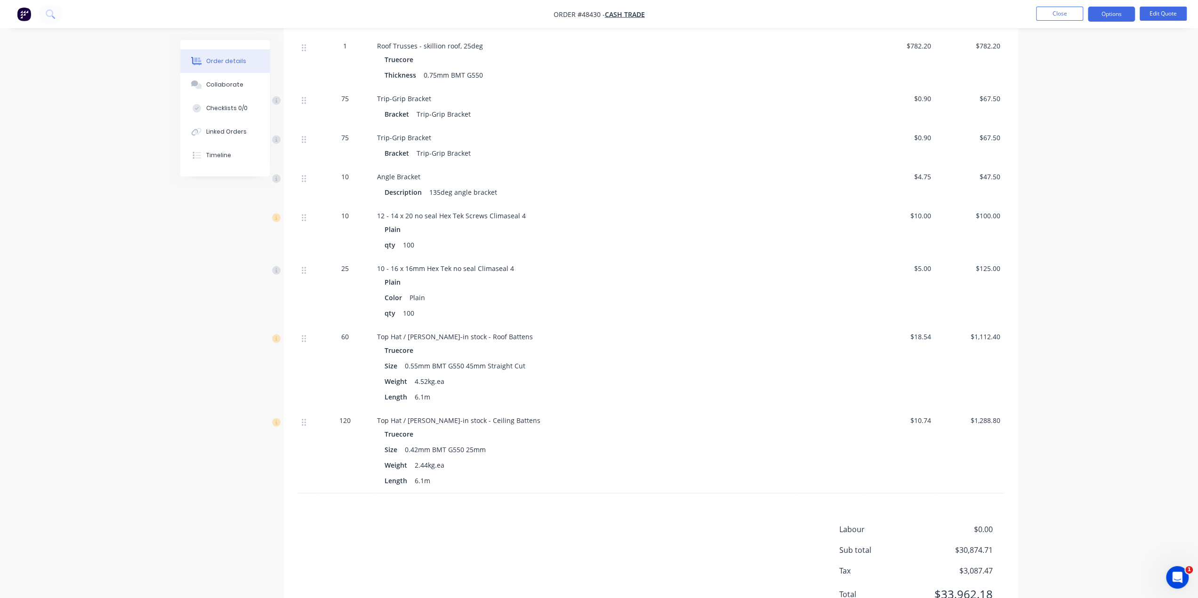
scroll to position [1867, 0]
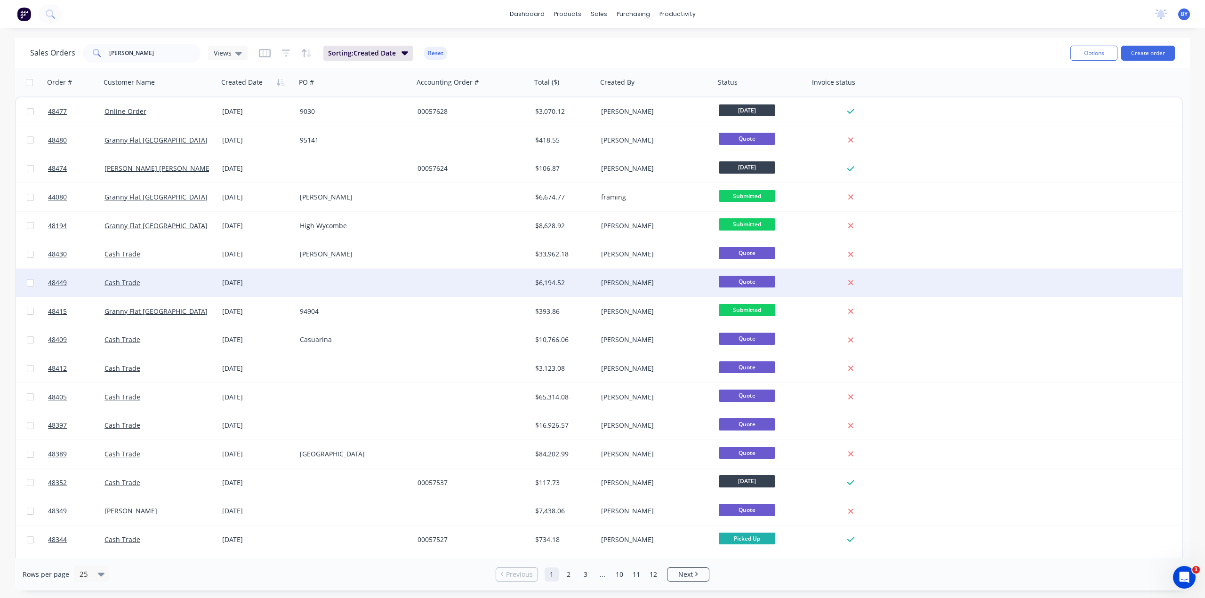
click at [434, 281] on div at bounding box center [473, 283] width 118 height 28
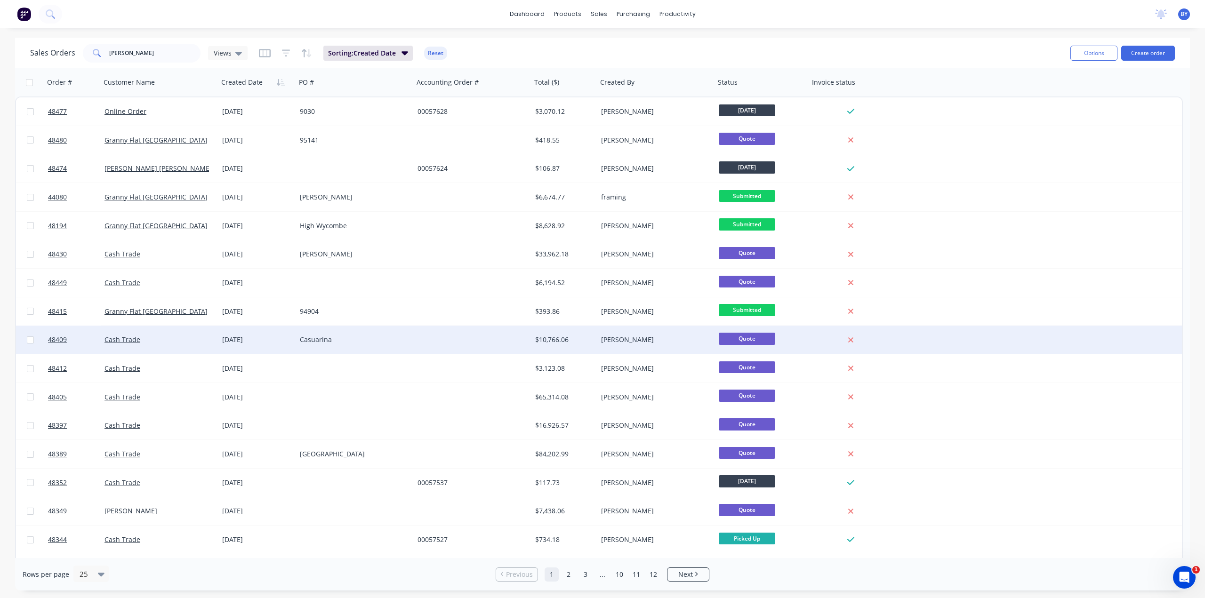
click at [465, 340] on div at bounding box center [473, 340] width 118 height 28
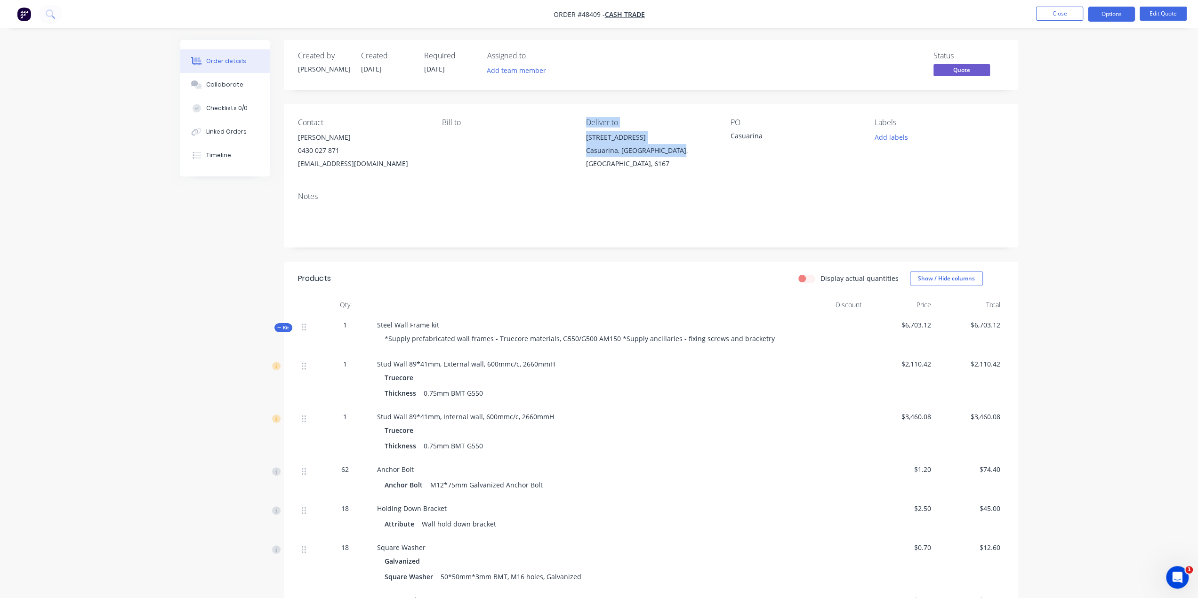
drag, startPoint x: 577, startPoint y: 141, endPoint x: 672, endPoint y: 150, distance: 95.5
click at [673, 150] on div "Contact Michael 0430 027 871 mdercole1@bigpond.com Bill to Deliver to 69 Born R…" at bounding box center [651, 144] width 734 height 80
click at [523, 151] on div "Bill to" at bounding box center [506, 144] width 129 height 52
drag, startPoint x: 577, startPoint y: 147, endPoint x: 701, endPoint y: 176, distance: 127.4
click at [712, 163] on div "Contact Michael 0430 027 871 mdercole1@bigpond.com Bill to Deliver to 69 Born R…" at bounding box center [651, 144] width 734 height 80
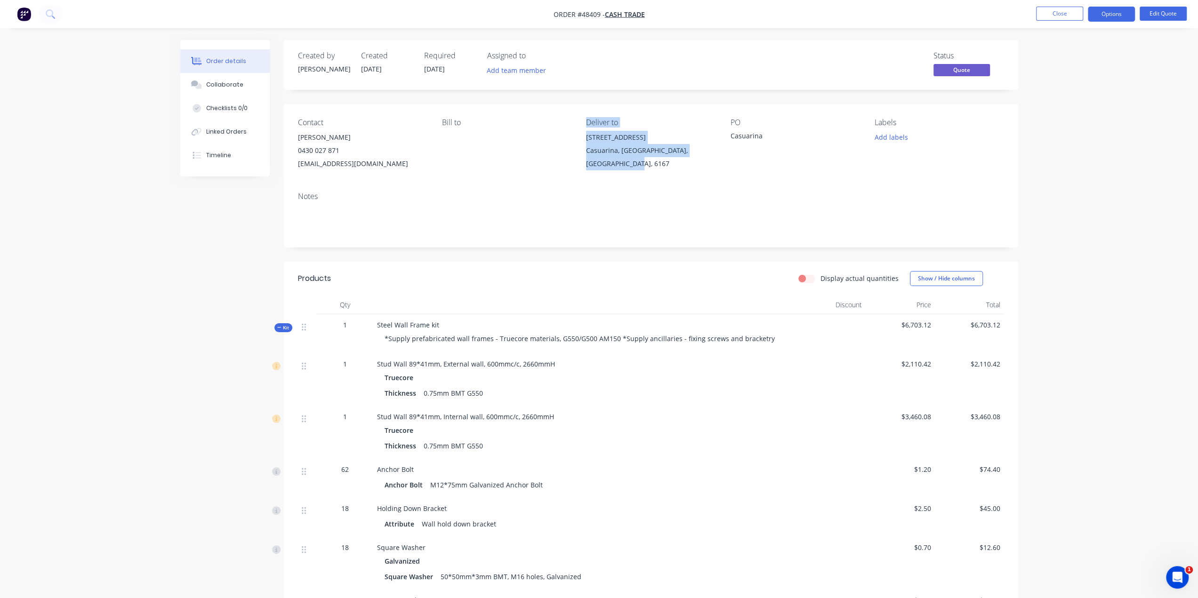
copy div "Deliver to 69 Born Rd Casuarina, Western Australia, Australia, 6167"
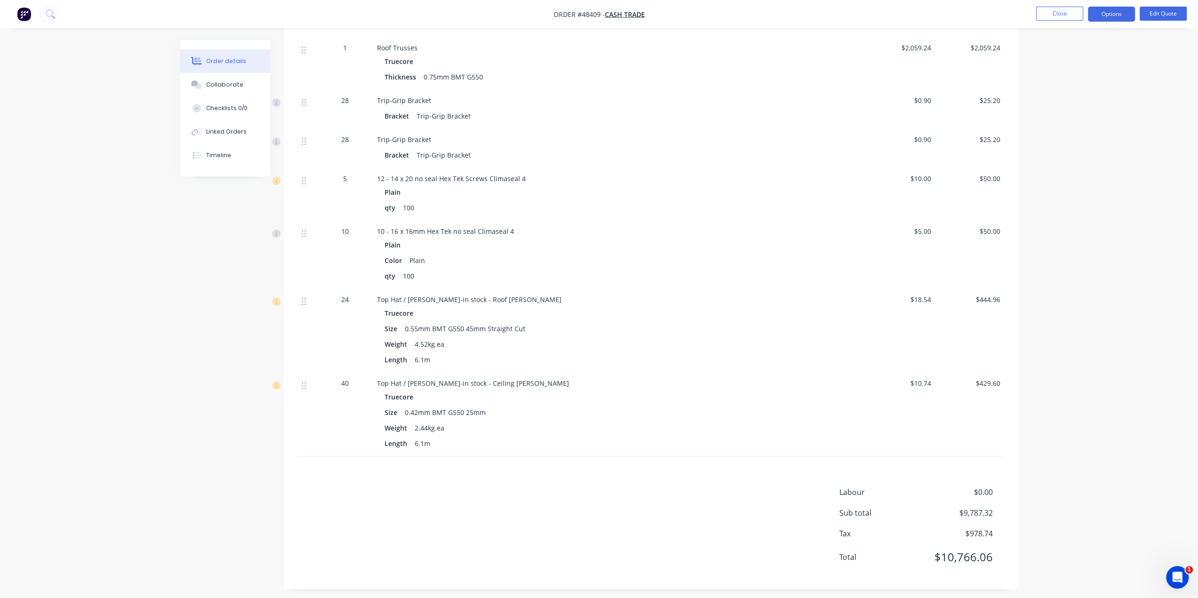
scroll to position [958, 0]
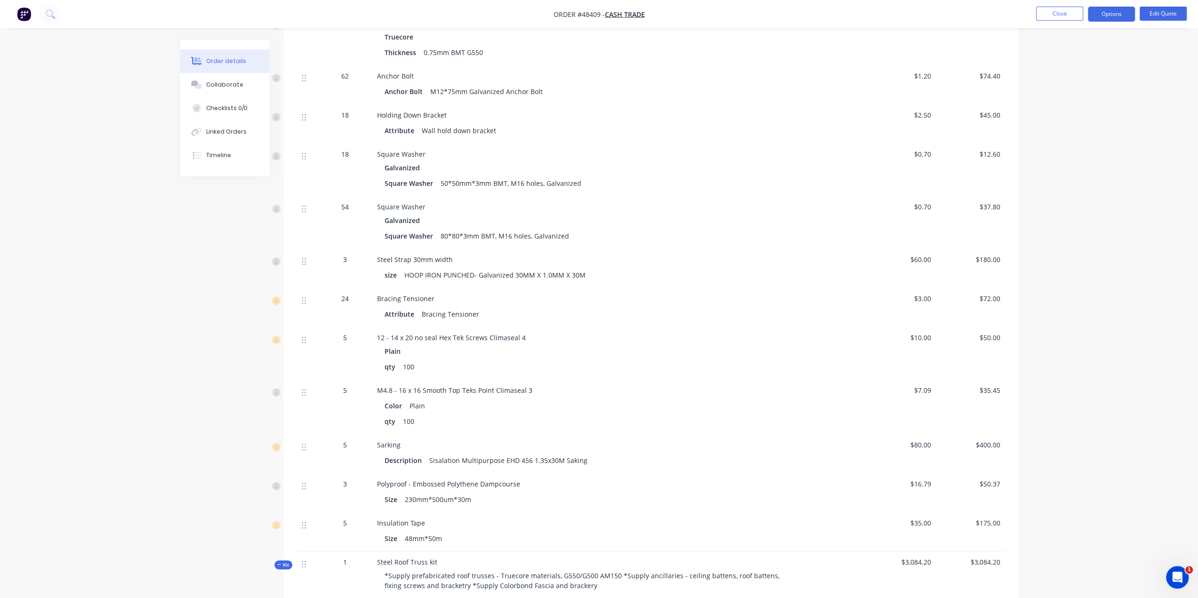
scroll to position [174, 0]
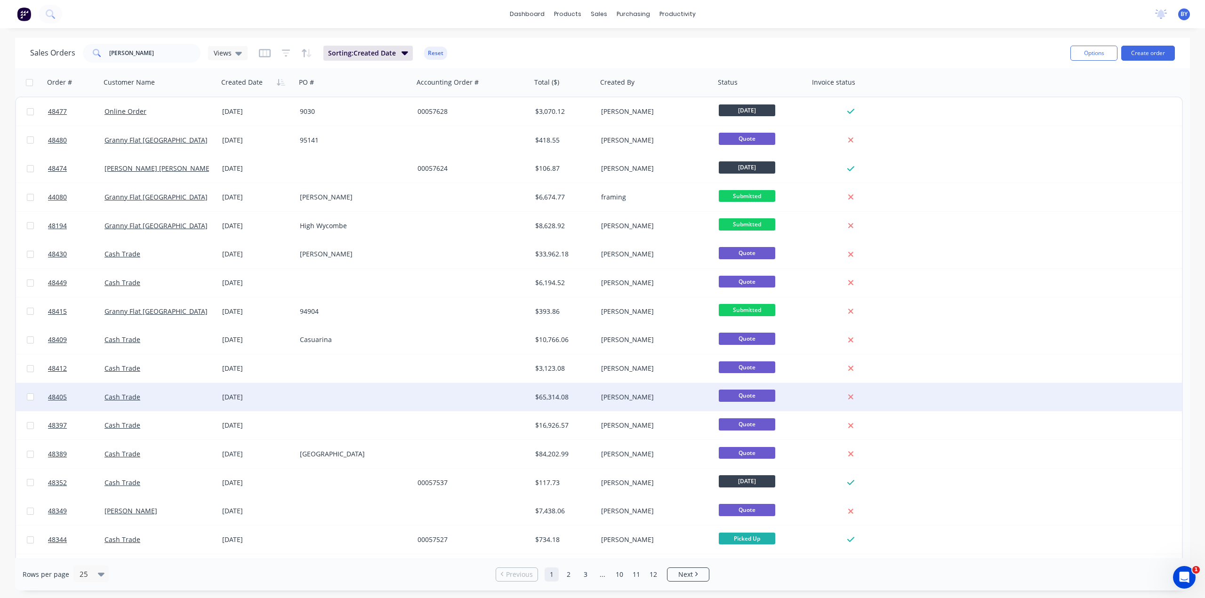
click at [426, 391] on div at bounding box center [473, 397] width 118 height 28
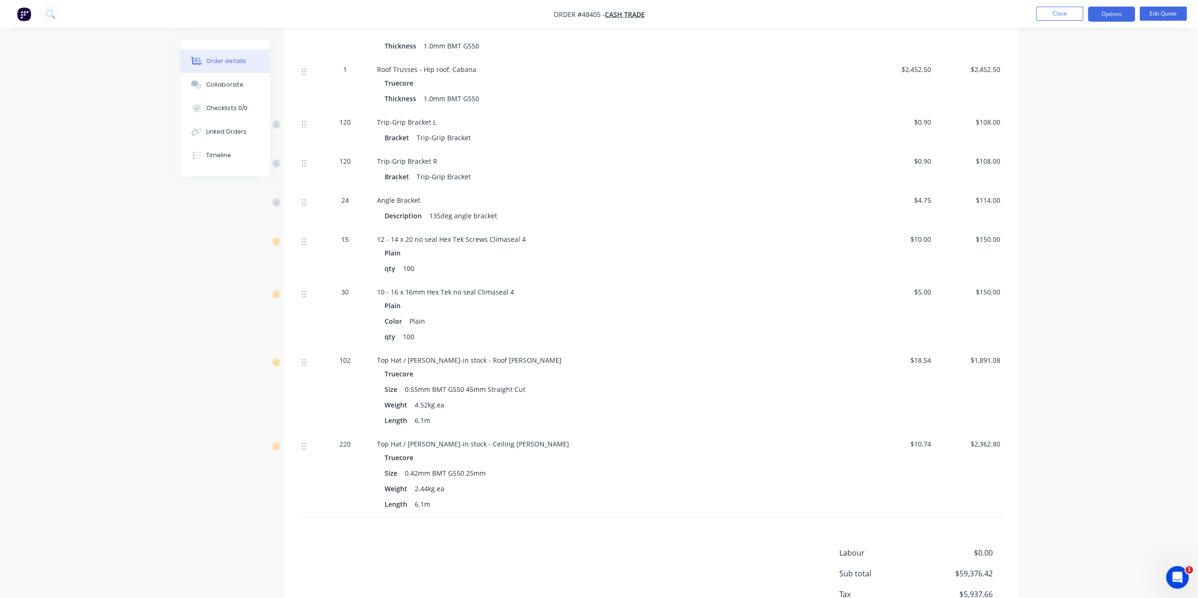
scroll to position [1175, 0]
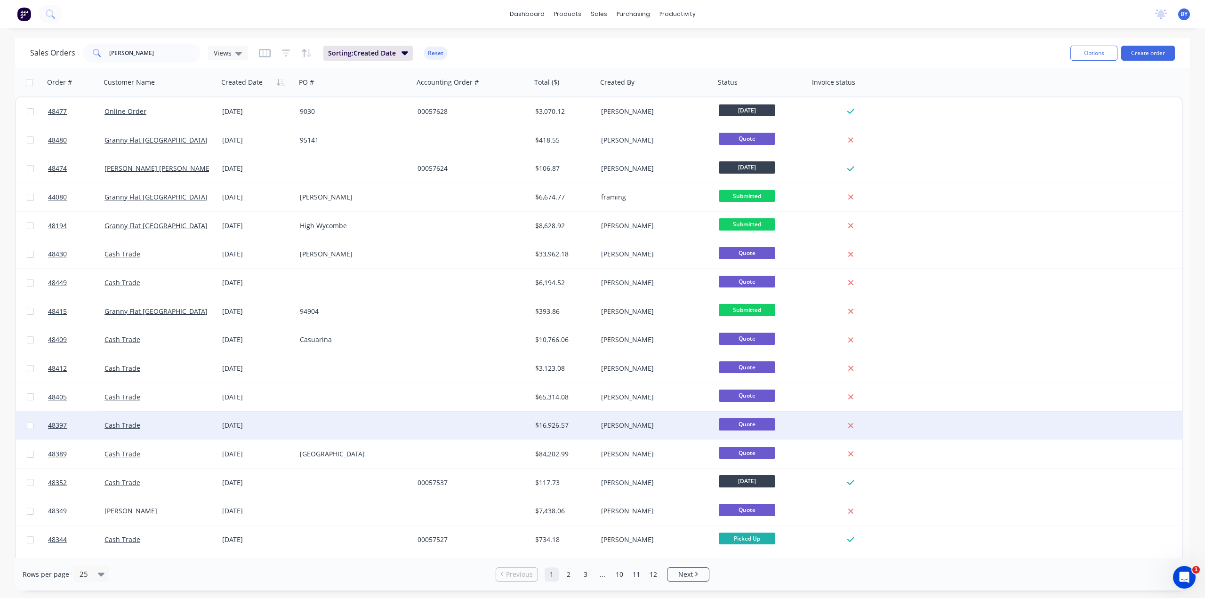
click at [441, 420] on div at bounding box center [473, 425] width 118 height 28
click at [439, 430] on div at bounding box center [473, 425] width 118 height 28
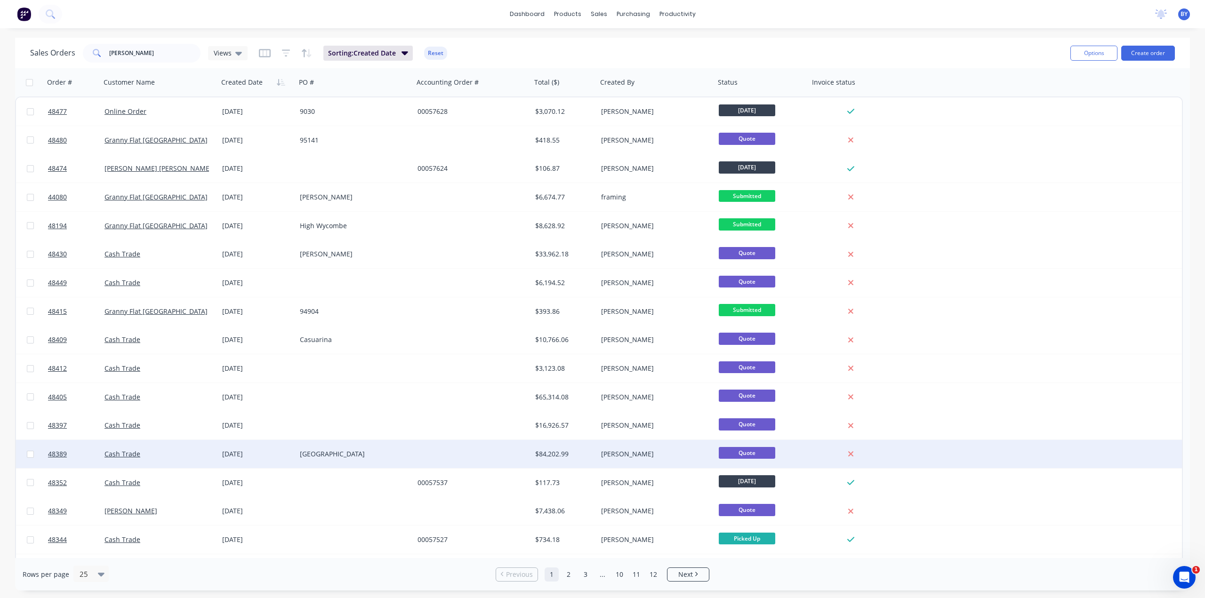
click at [405, 452] on div "[GEOGRAPHIC_DATA]" at bounding box center [355, 453] width 110 height 9
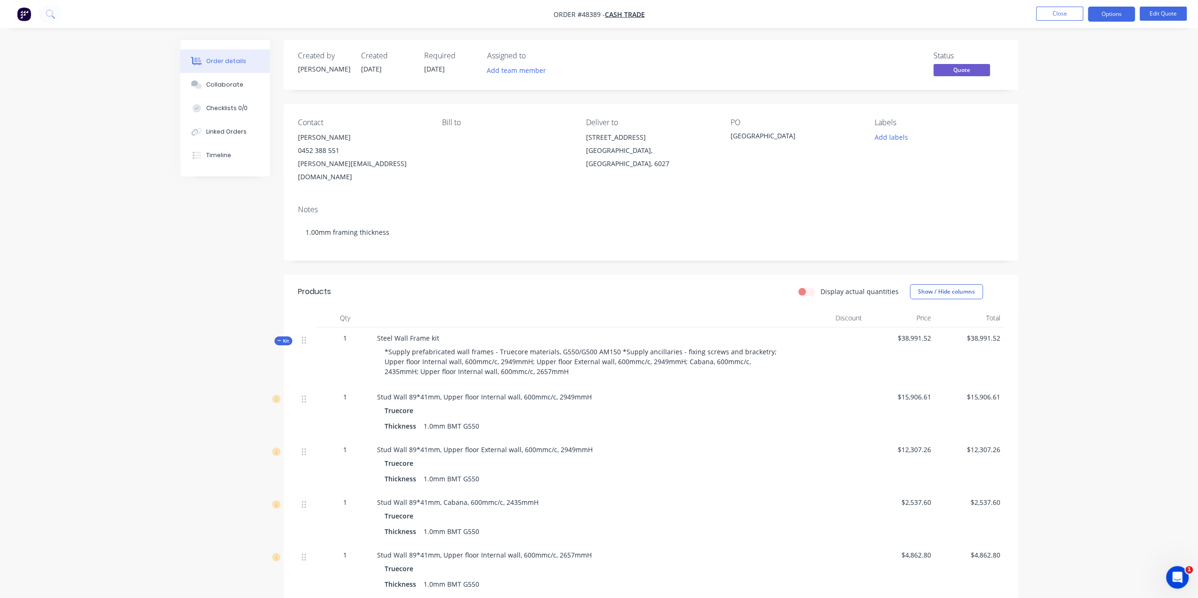
drag, startPoint x: 582, startPoint y: 138, endPoint x: 618, endPoint y: 165, distance: 44.6
click at [618, 164] on div "Contact Spencer Venter 0452 388 551 spencer@aprop.com.au Bill to Deliver to 38 …" at bounding box center [651, 151] width 734 height 94
copy div "38 Southern Cross Cir Ocean Reef, Western Australia, Australia, 6027"
click at [23, 5] on nav "Order #48389 - Cash Trade Close Options Edit Quote" at bounding box center [599, 14] width 1198 height 28
click at [20, 14] on img "button" at bounding box center [24, 14] width 14 height 14
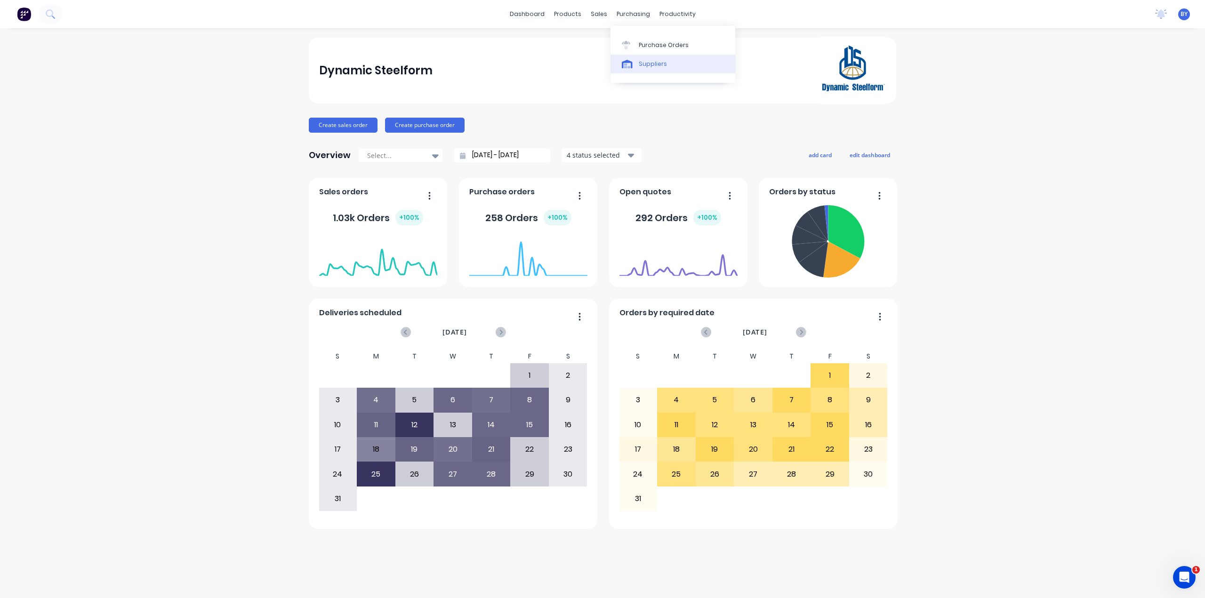
click at [663, 70] on link "Suppliers" at bounding box center [672, 64] width 125 height 19
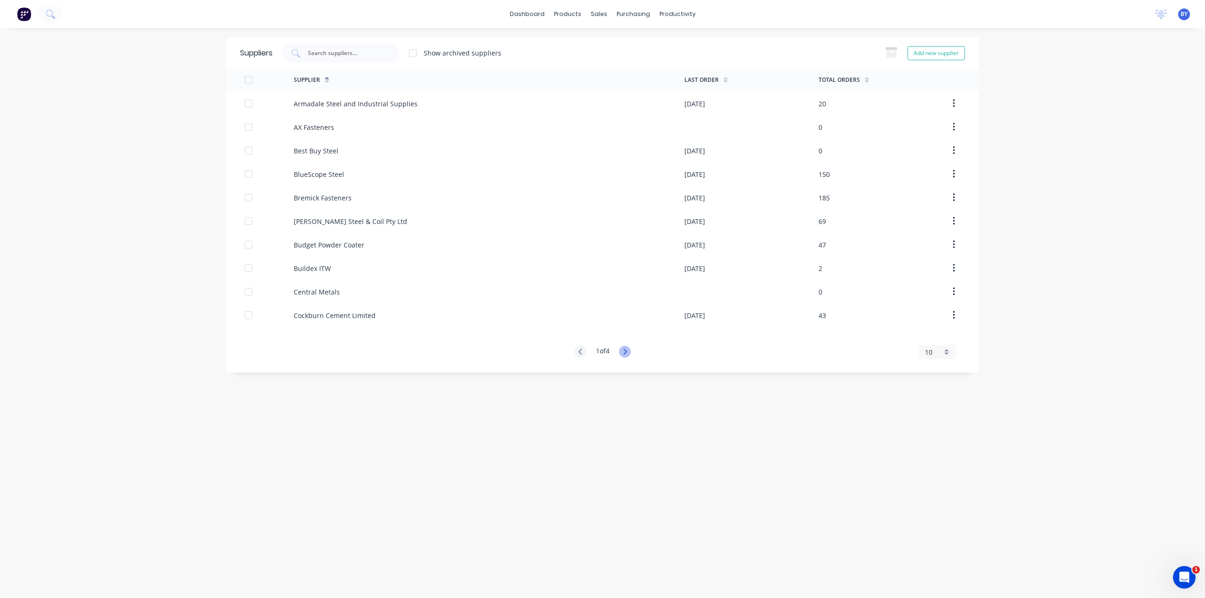
click at [624, 353] on icon at bounding box center [625, 352] width 12 height 12
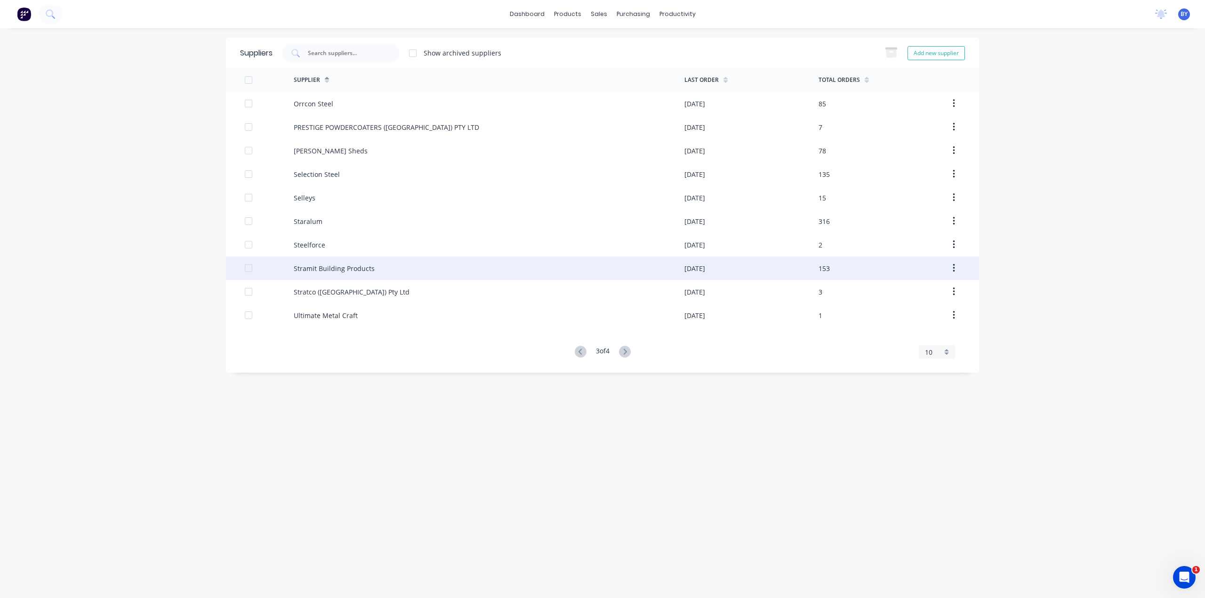
click at [393, 271] on div "Stramit Building Products" at bounding box center [489, 269] width 391 height 24
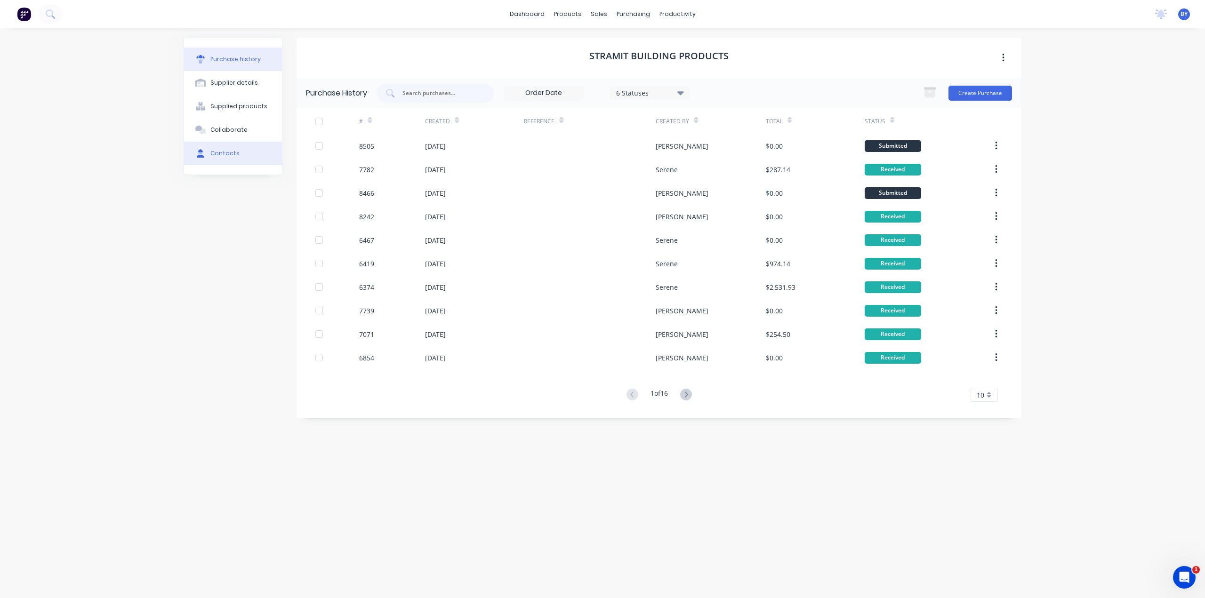
click at [239, 160] on button "Contacts" at bounding box center [233, 154] width 98 height 24
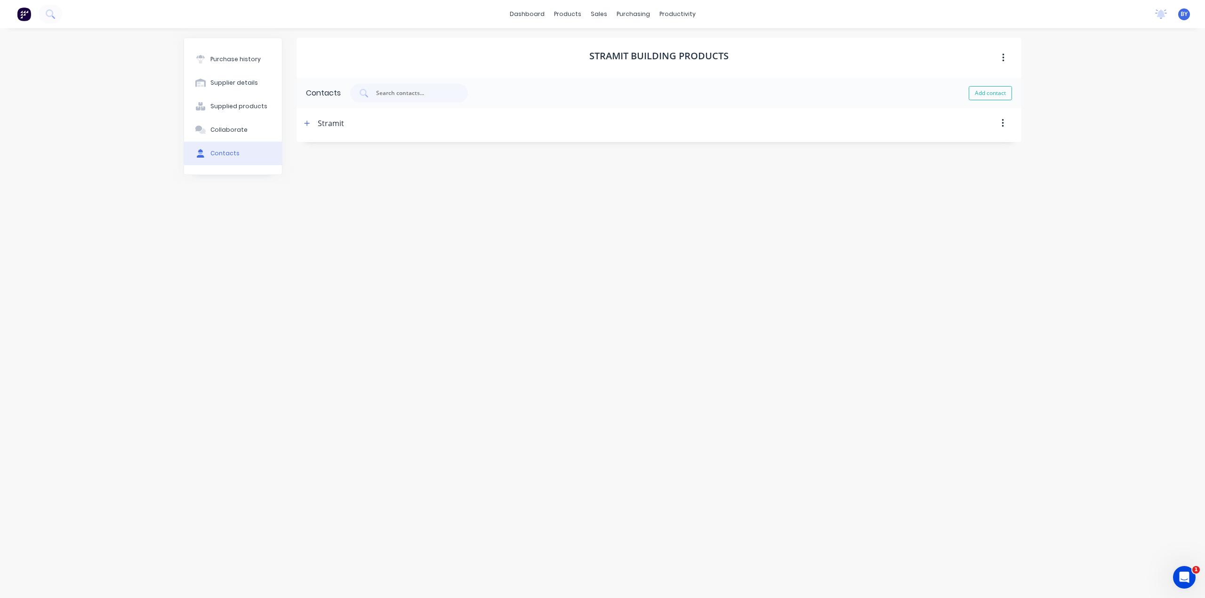
click at [321, 126] on div "Stramit" at bounding box center [331, 123] width 26 height 30
click at [313, 121] on div "Stramit" at bounding box center [322, 123] width 43 height 30
click at [307, 121] on icon "button" at bounding box center [307, 122] width 5 height 5
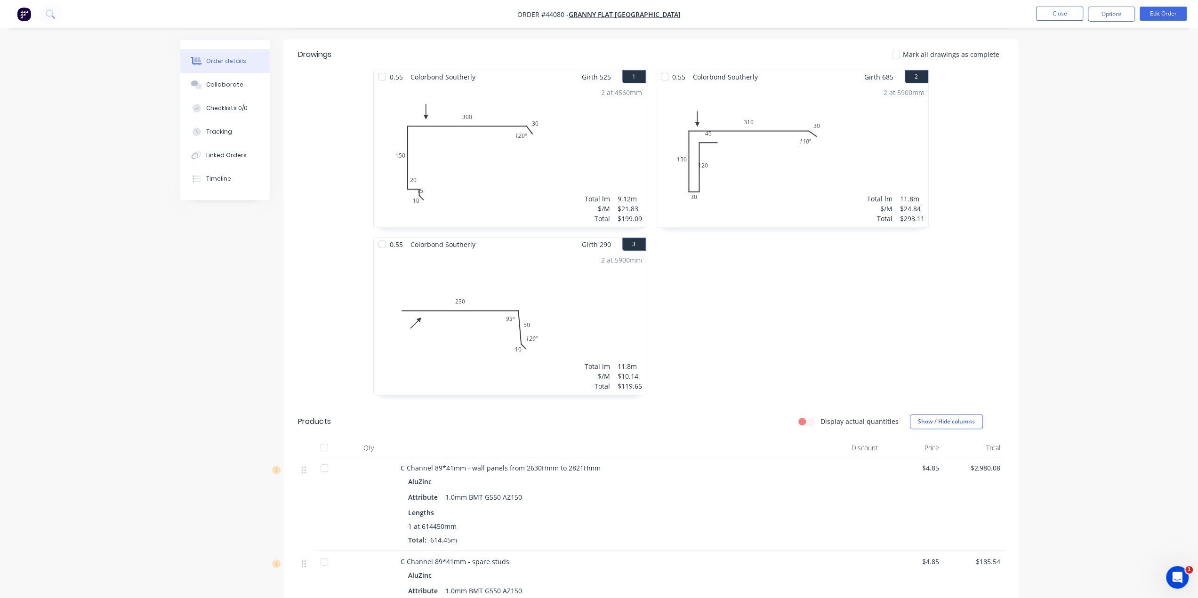
scroll to position [235, 0]
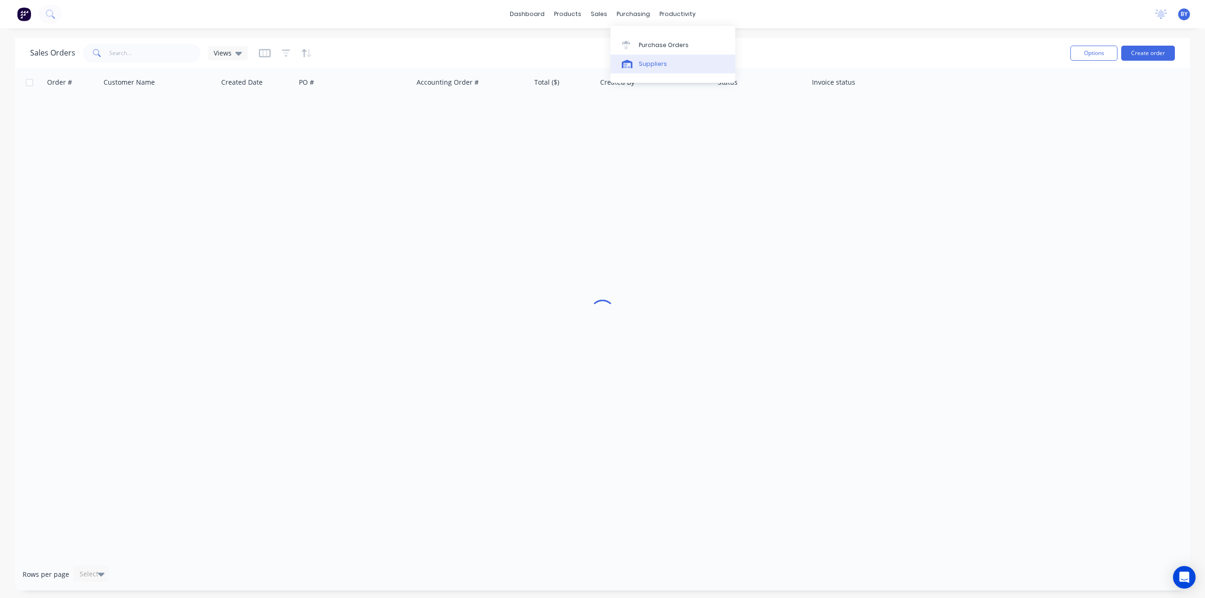
click at [649, 64] on div "Suppliers" at bounding box center [653, 64] width 28 height 8
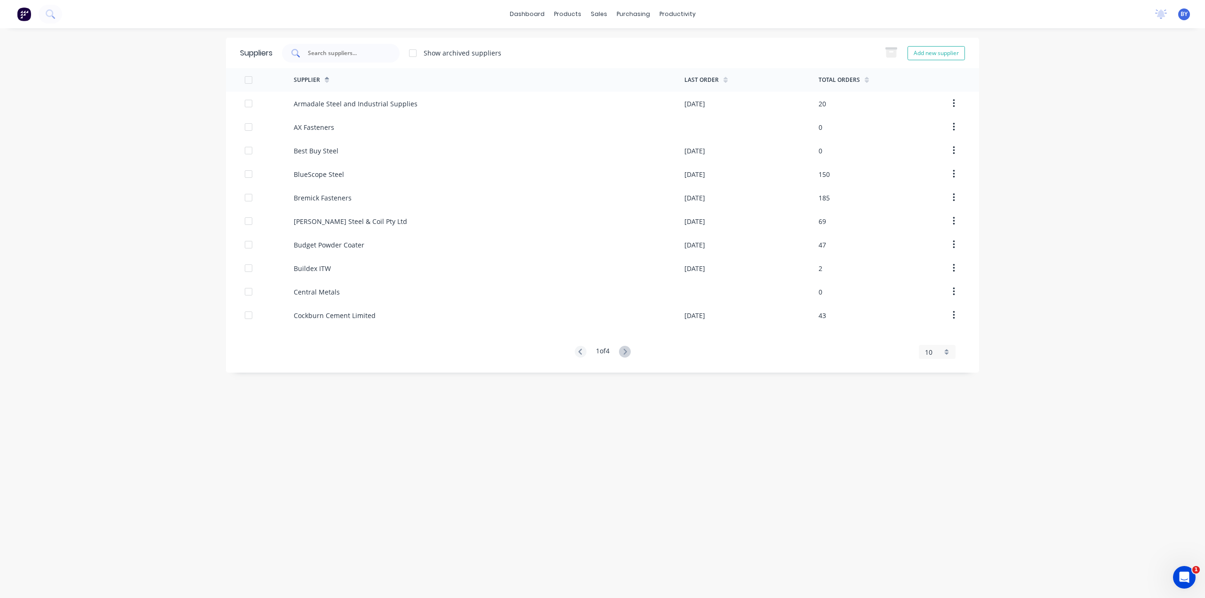
click at [345, 50] on input "text" at bounding box center [346, 52] width 78 height 9
click at [623, 350] on icon at bounding box center [625, 352] width 12 height 12
click at [624, 351] on icon at bounding box center [625, 352] width 12 height 12
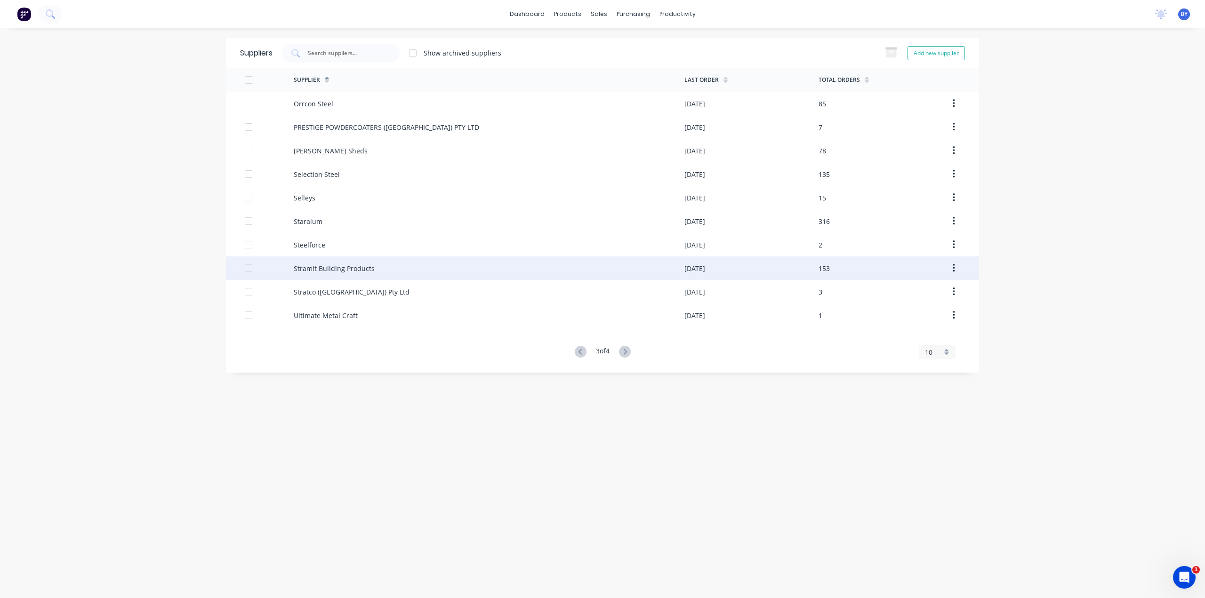
click at [391, 274] on div "Stramit Building Products" at bounding box center [489, 269] width 391 height 24
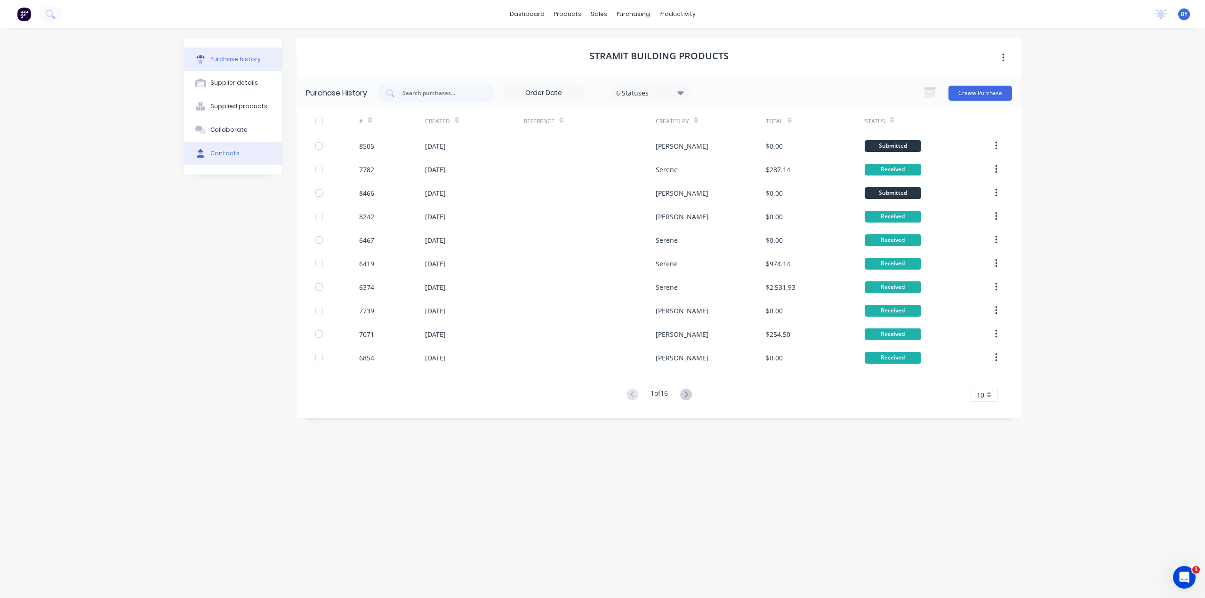
click at [228, 148] on button "Contacts" at bounding box center [233, 154] width 98 height 24
select select "AU"
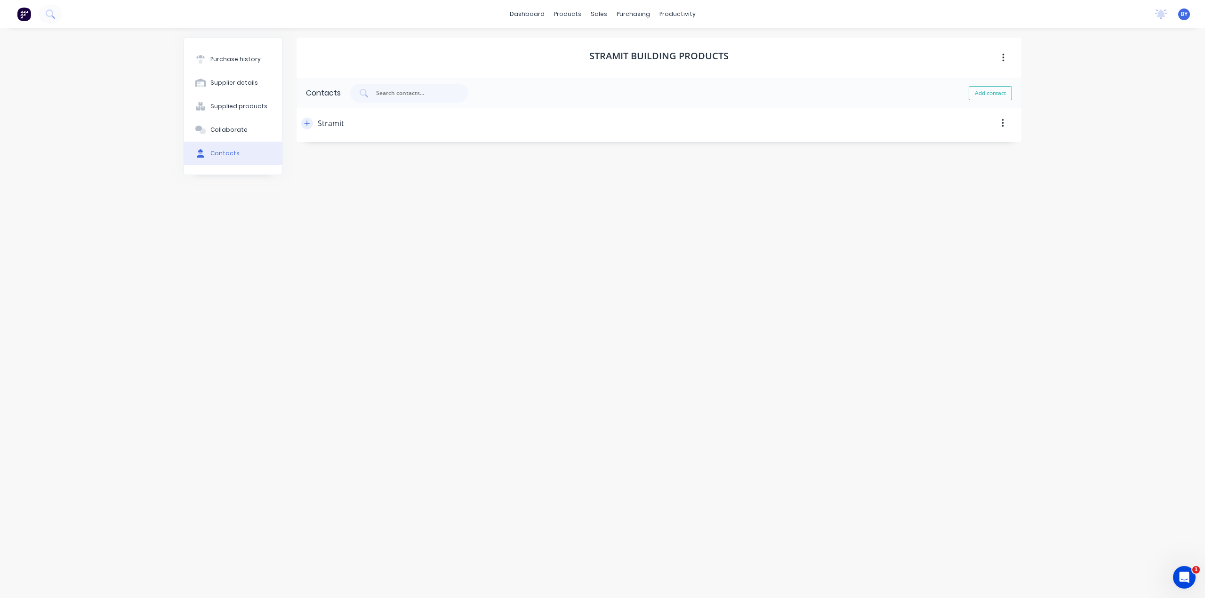
click at [301, 124] on button "button" at bounding box center [307, 124] width 12 height 12
click at [27, 13] on img at bounding box center [24, 14] width 14 height 14
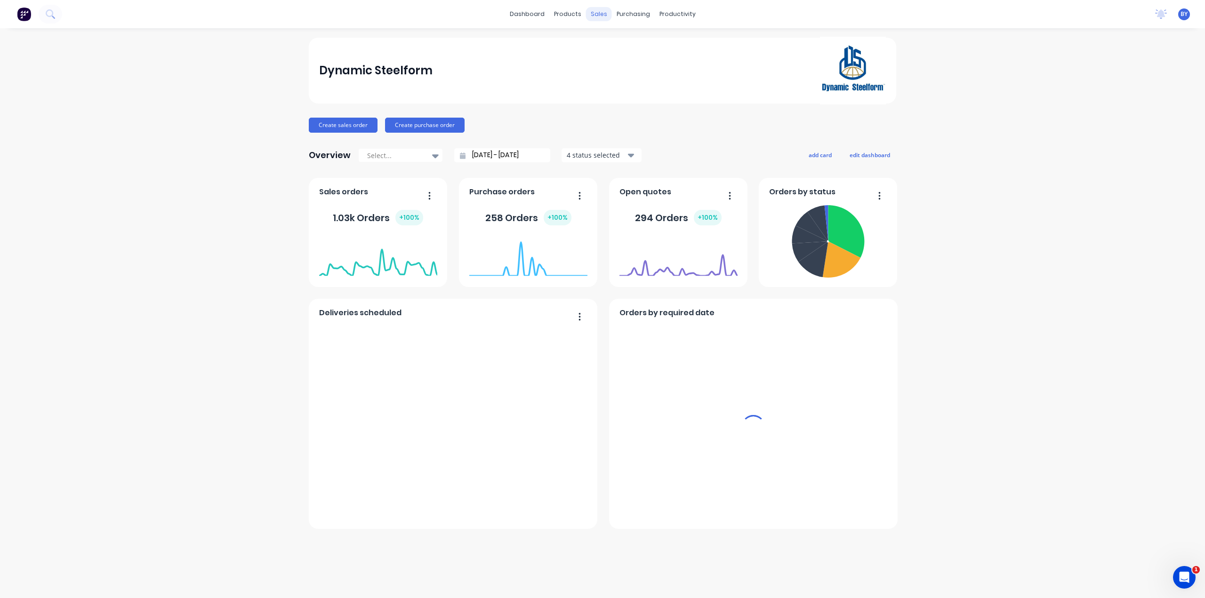
click at [602, 14] on div "sales" at bounding box center [599, 14] width 26 height 14
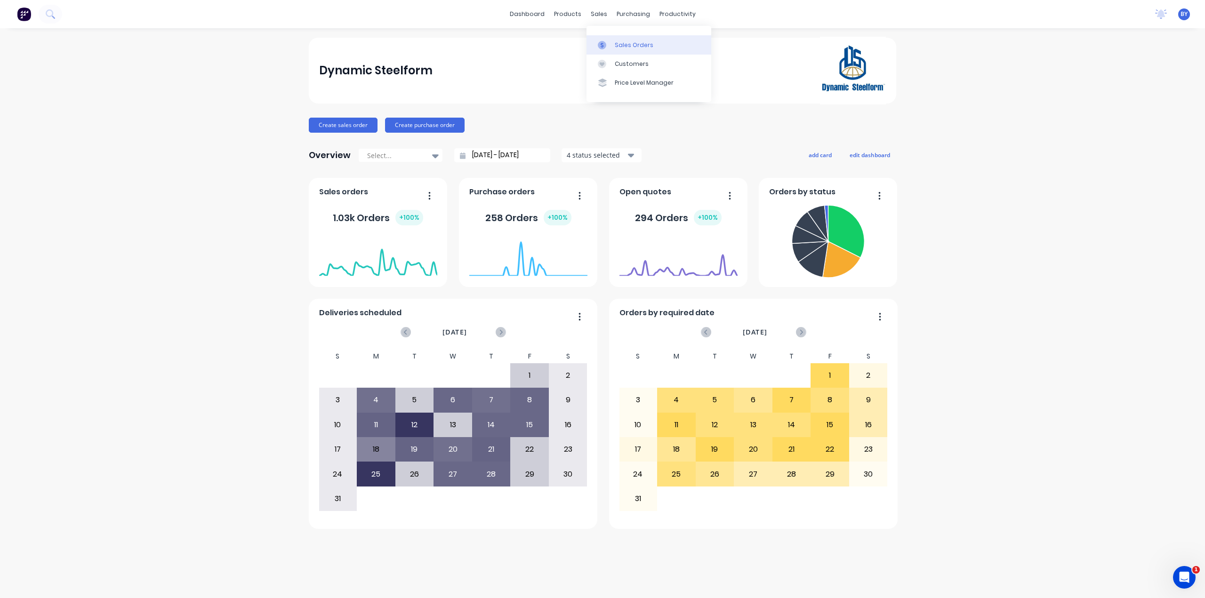
click at [607, 47] on div at bounding box center [605, 45] width 14 height 8
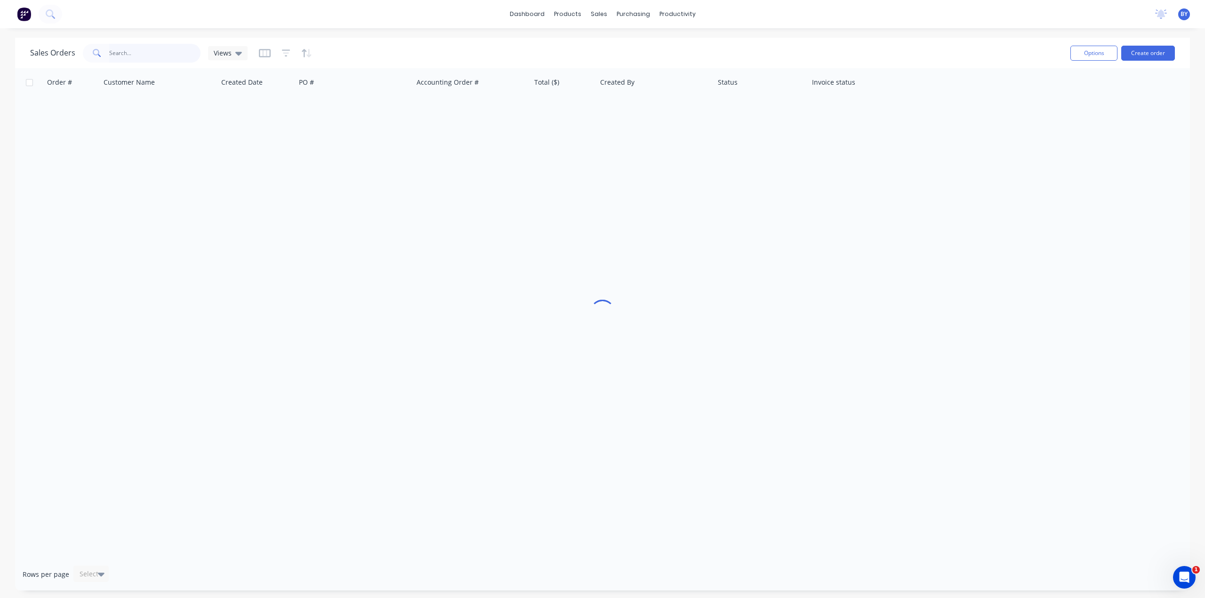
click at [148, 54] on input "text" at bounding box center [155, 53] width 92 height 19
type input "47930"
click at [435, 242] on div "Order # Customer Name Created Date PO # Accounting Order # Total ($) Created By…" at bounding box center [602, 313] width 1175 height 490
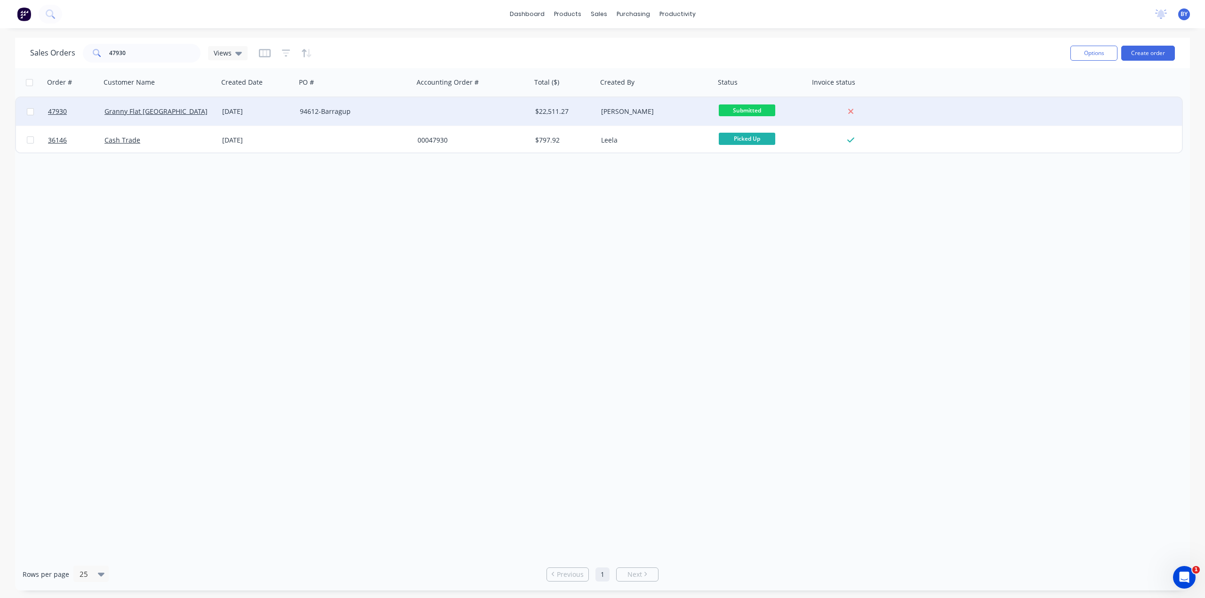
click at [184, 107] on div "Granny Flat [GEOGRAPHIC_DATA]" at bounding box center [156, 111] width 104 height 9
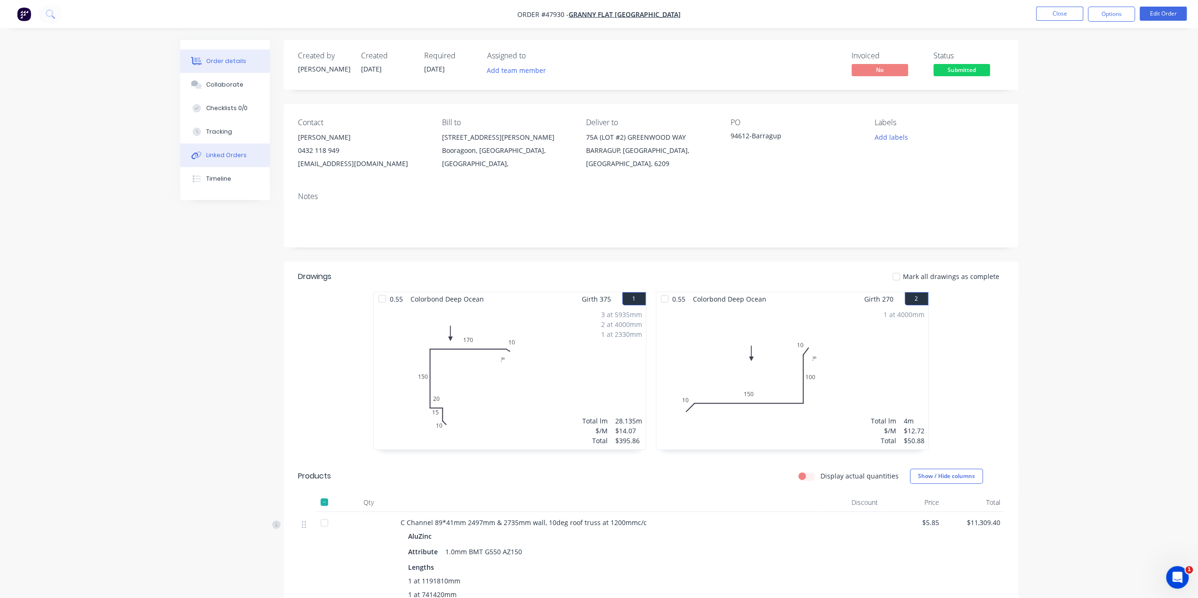
click at [231, 156] on div "Linked Orders" at bounding box center [226, 155] width 40 height 8
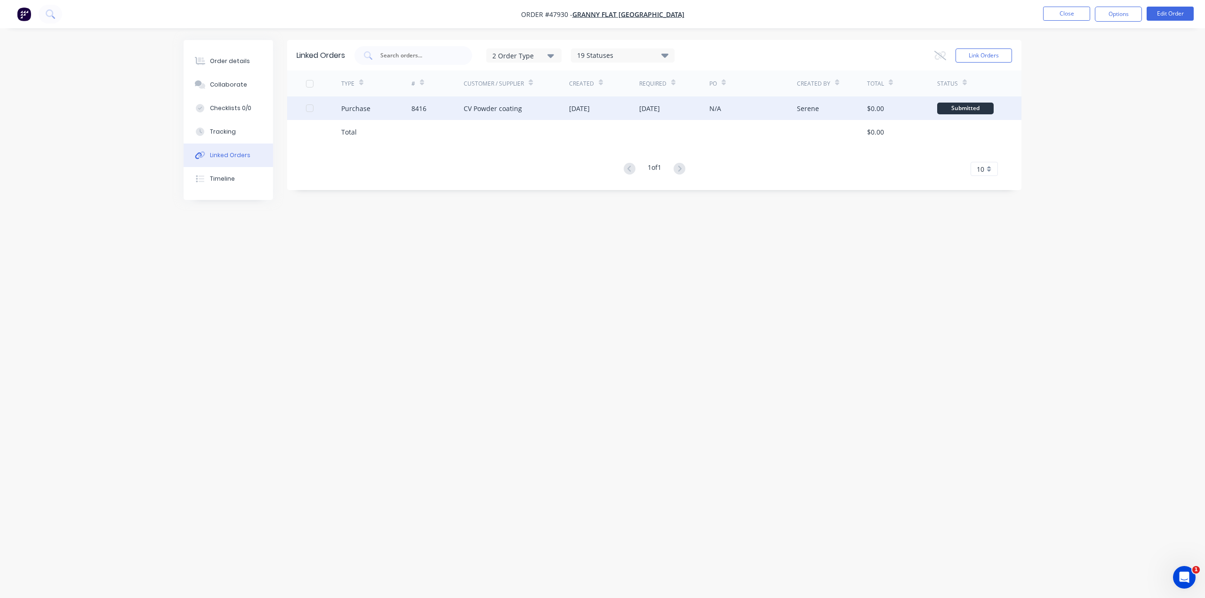
click at [748, 111] on div "N/A" at bounding box center [753, 108] width 88 height 24
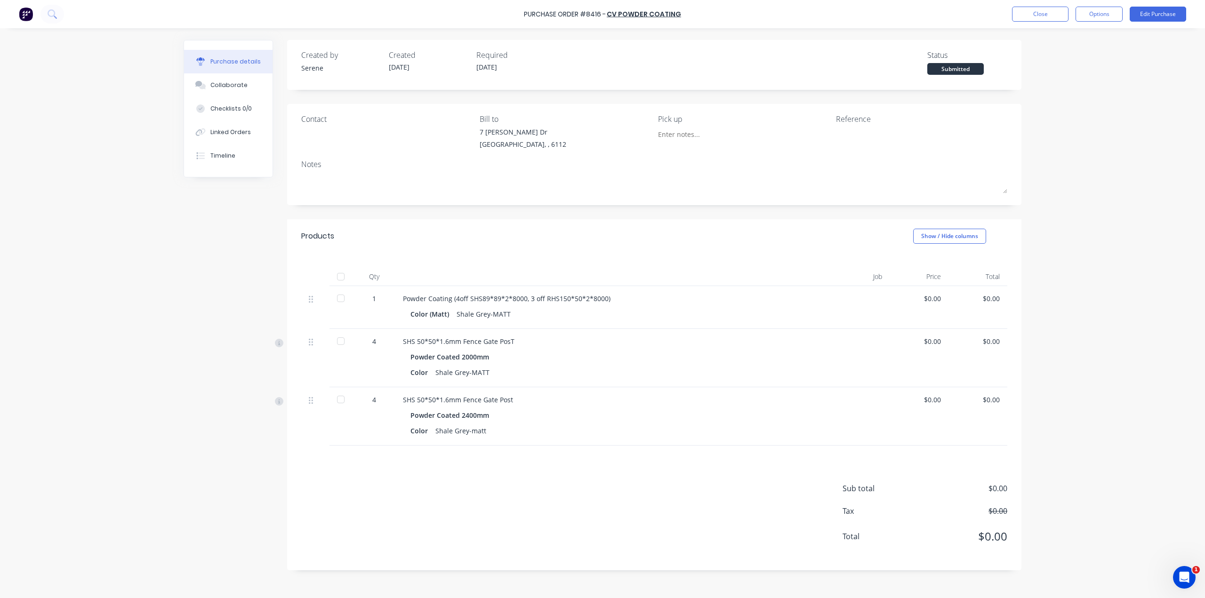
click at [601, 222] on div "Products Show / Hide columns" at bounding box center [654, 236] width 734 height 34
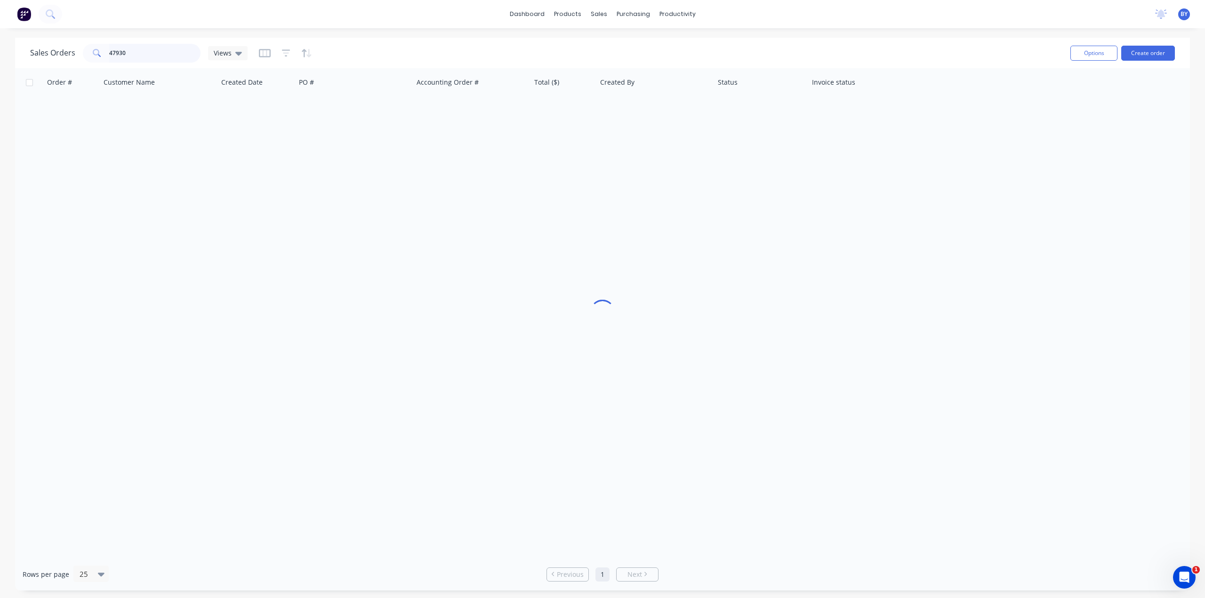
drag, startPoint x: 132, startPoint y: 59, endPoint x: 85, endPoint y: 56, distance: 47.2
click at [86, 56] on div "47930" at bounding box center [142, 53] width 118 height 19
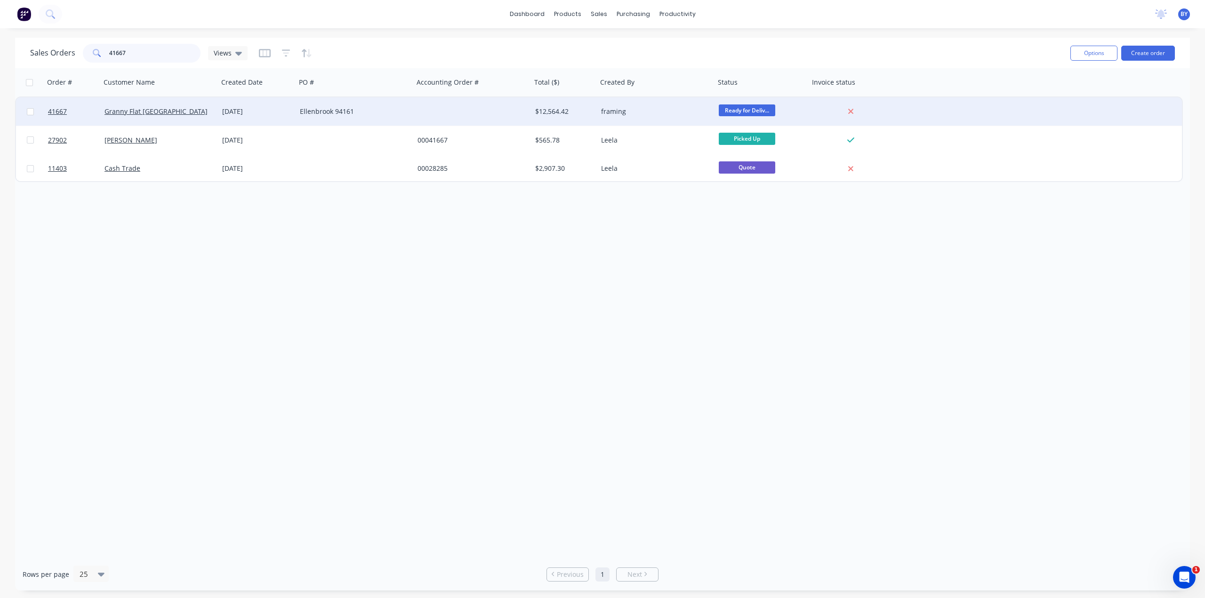
type input "41667"
click at [191, 106] on div "Granny Flat [GEOGRAPHIC_DATA]" at bounding box center [160, 111] width 118 height 28
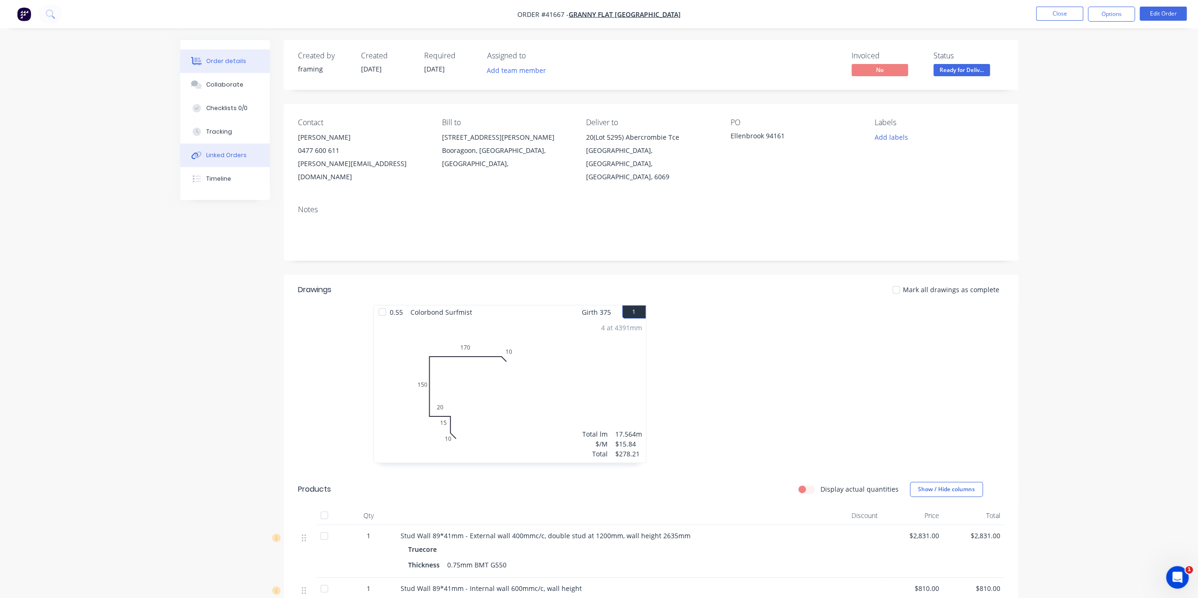
click at [220, 160] on button "Linked Orders" at bounding box center [224, 156] width 89 height 24
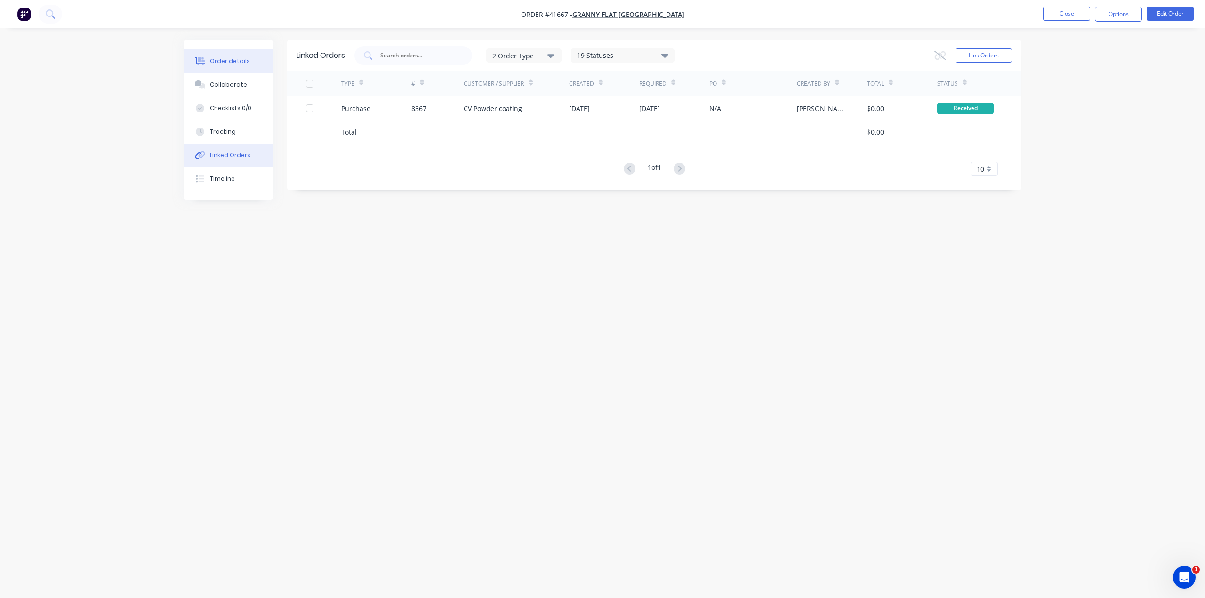
click at [232, 62] on div "Order details" at bounding box center [230, 61] width 40 height 8
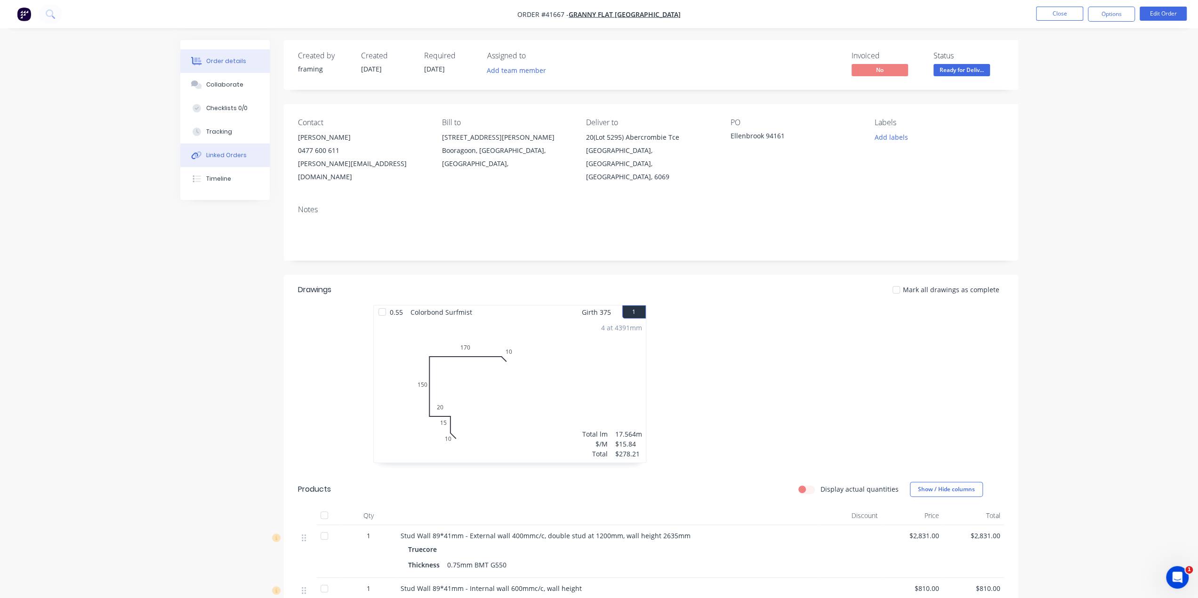
click at [226, 149] on button "Linked Orders" at bounding box center [224, 156] width 89 height 24
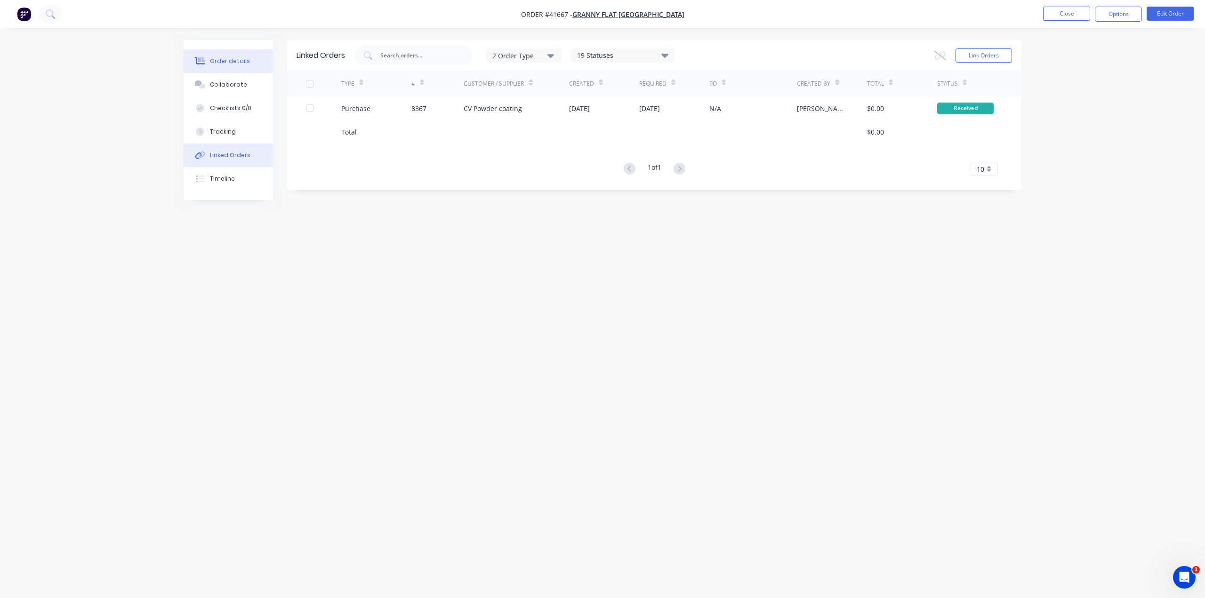
click at [235, 66] on button "Order details" at bounding box center [228, 61] width 89 height 24
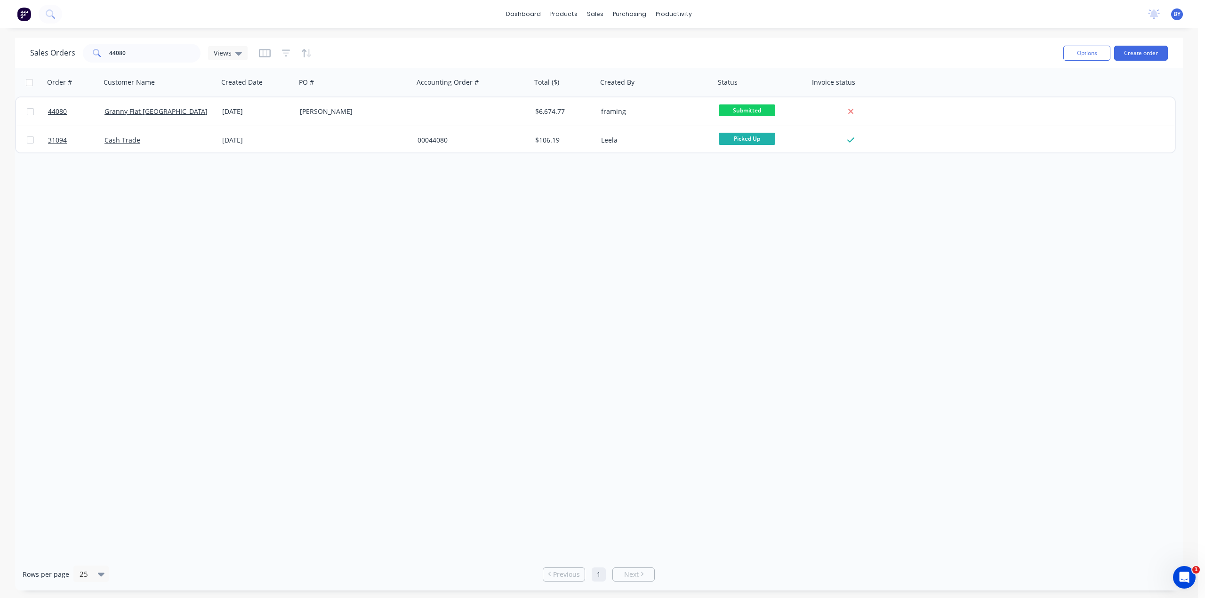
click at [23, 15] on img at bounding box center [24, 14] width 14 height 14
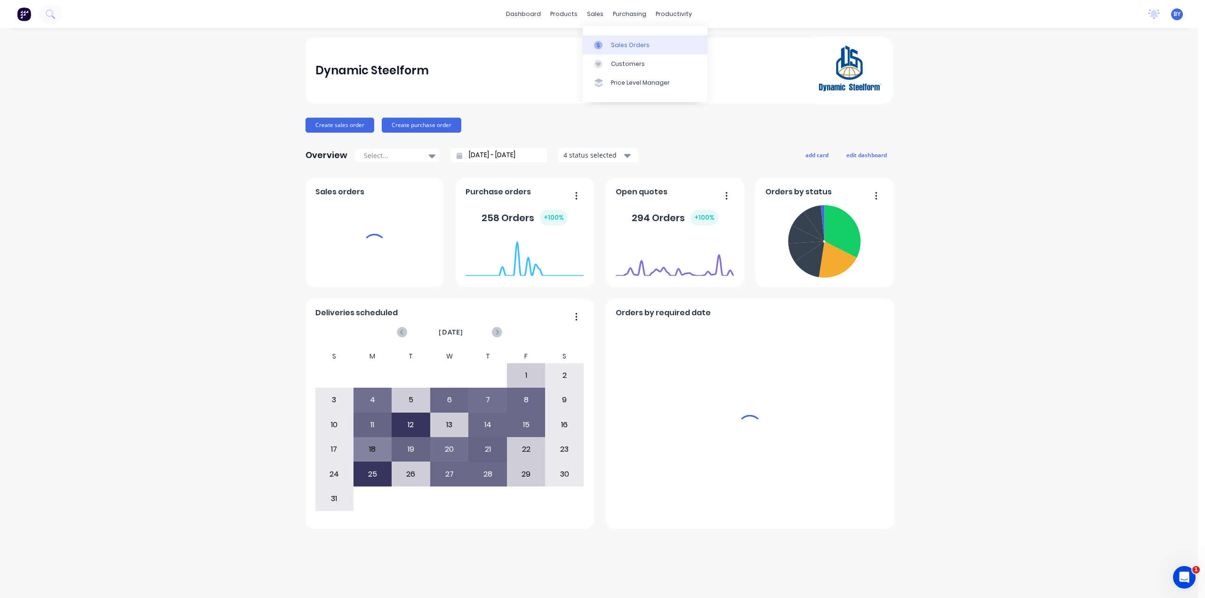
click at [618, 48] on div "Sales Orders" at bounding box center [630, 45] width 39 height 8
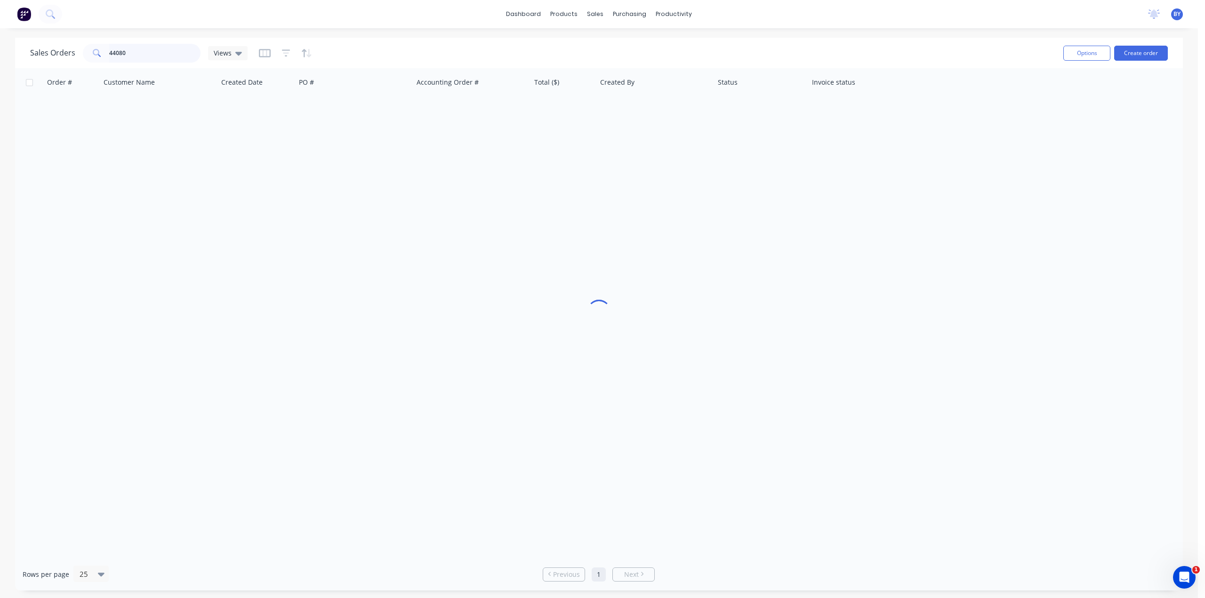
drag, startPoint x: 164, startPoint y: 53, endPoint x: 76, endPoint y: 53, distance: 87.5
click at [76, 53] on div "Sales Orders 44080 Views" at bounding box center [138, 53] width 217 height 19
click at [137, 55] on input "44080" at bounding box center [155, 53] width 92 height 19
click at [145, 55] on input "44080" at bounding box center [155, 53] width 92 height 19
drag, startPoint x: 152, startPoint y: 51, endPoint x: 73, endPoint y: 50, distance: 78.6
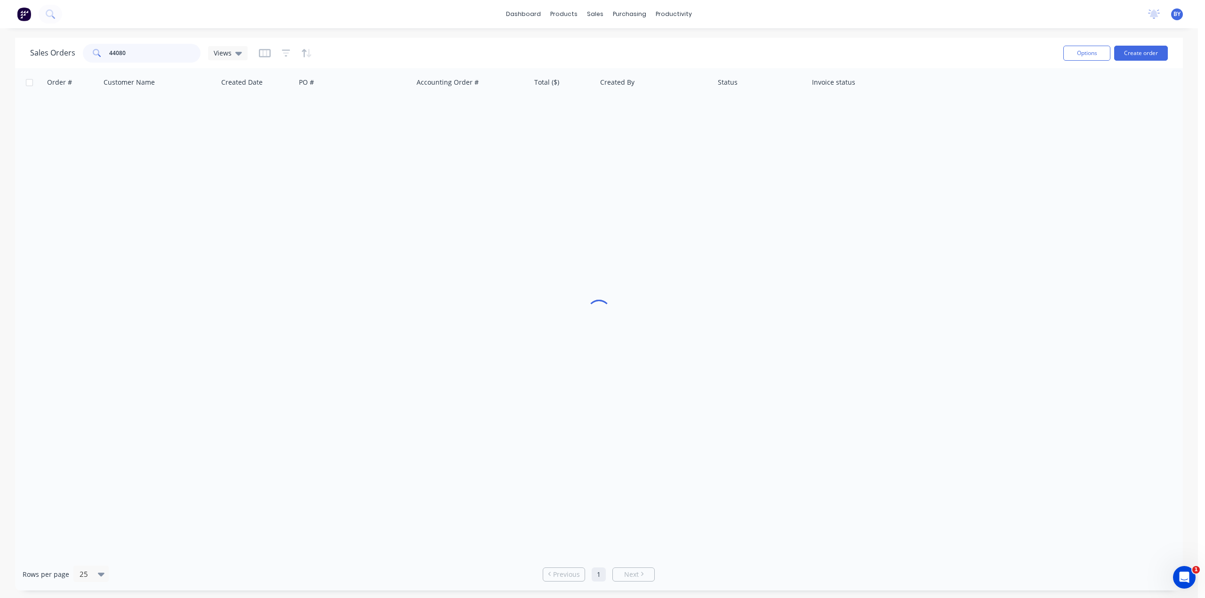
click at [73, 50] on div "Sales Orders 44080 Views" at bounding box center [138, 53] width 217 height 19
type input "s"
type input "5"
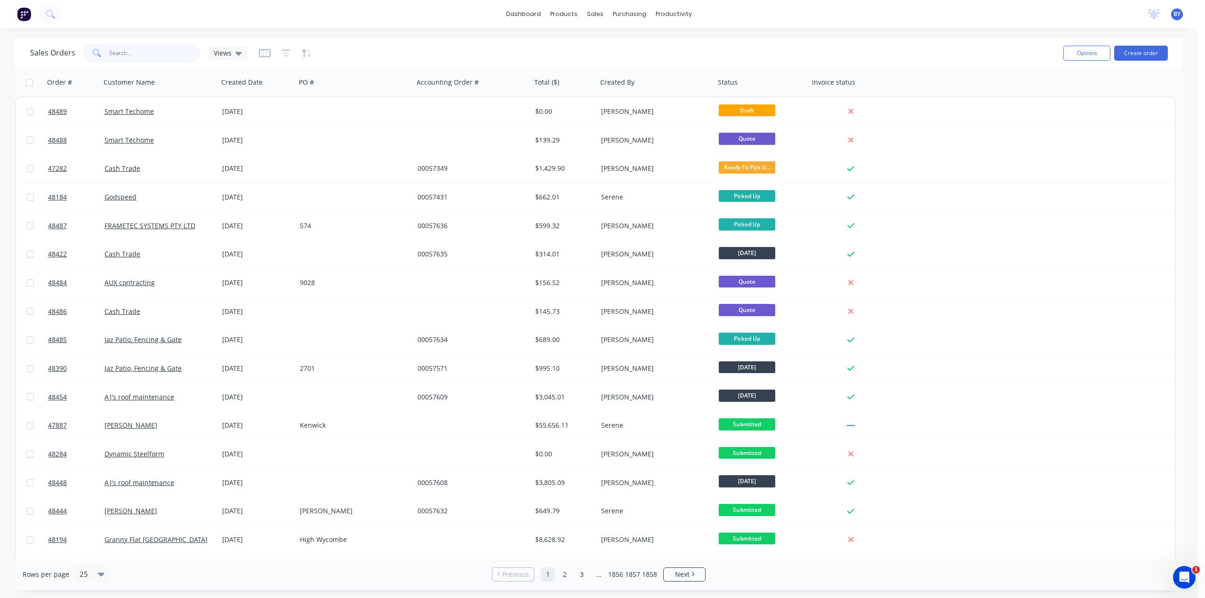
type input "s"
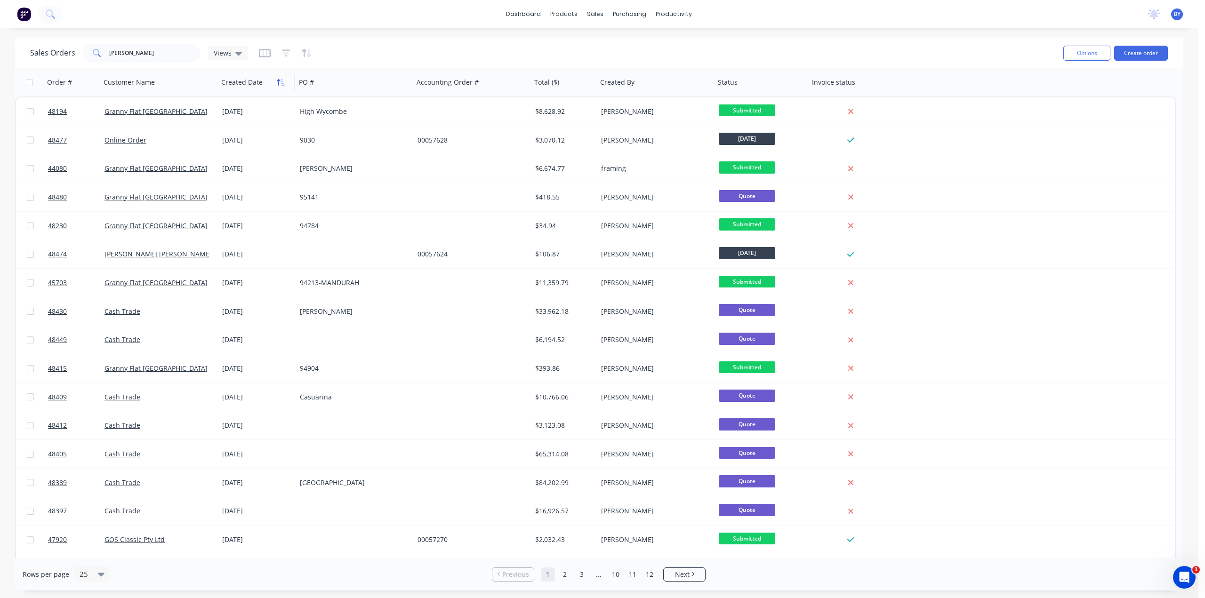
click at [282, 84] on icon "button" at bounding box center [283, 82] width 4 height 7
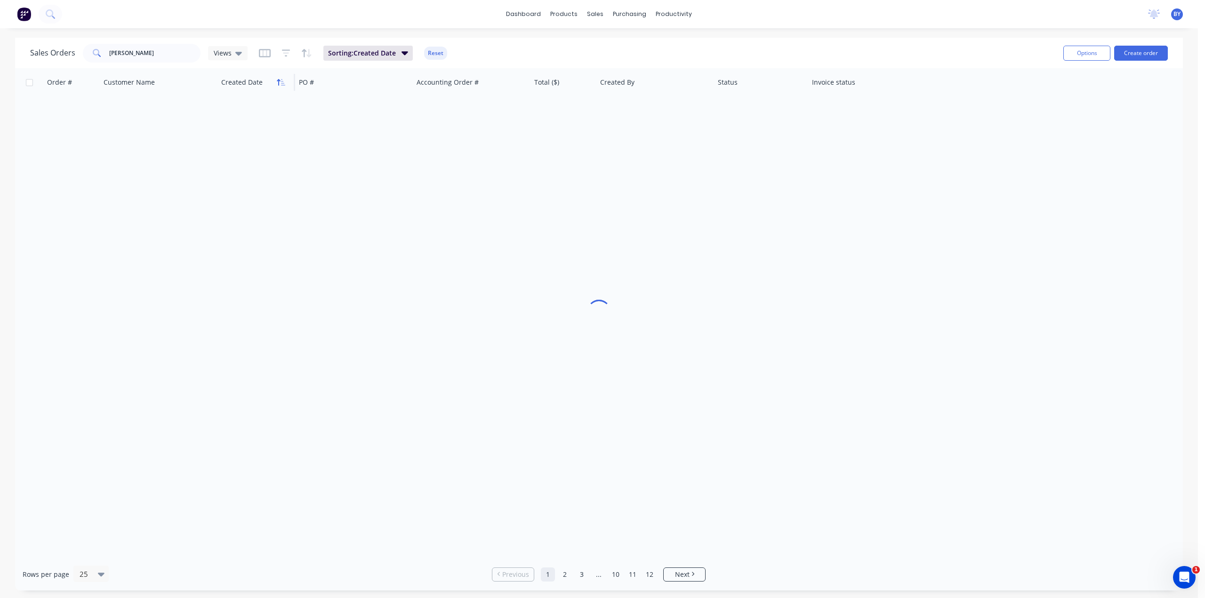
click at [281, 84] on icon "button" at bounding box center [281, 83] width 8 height 8
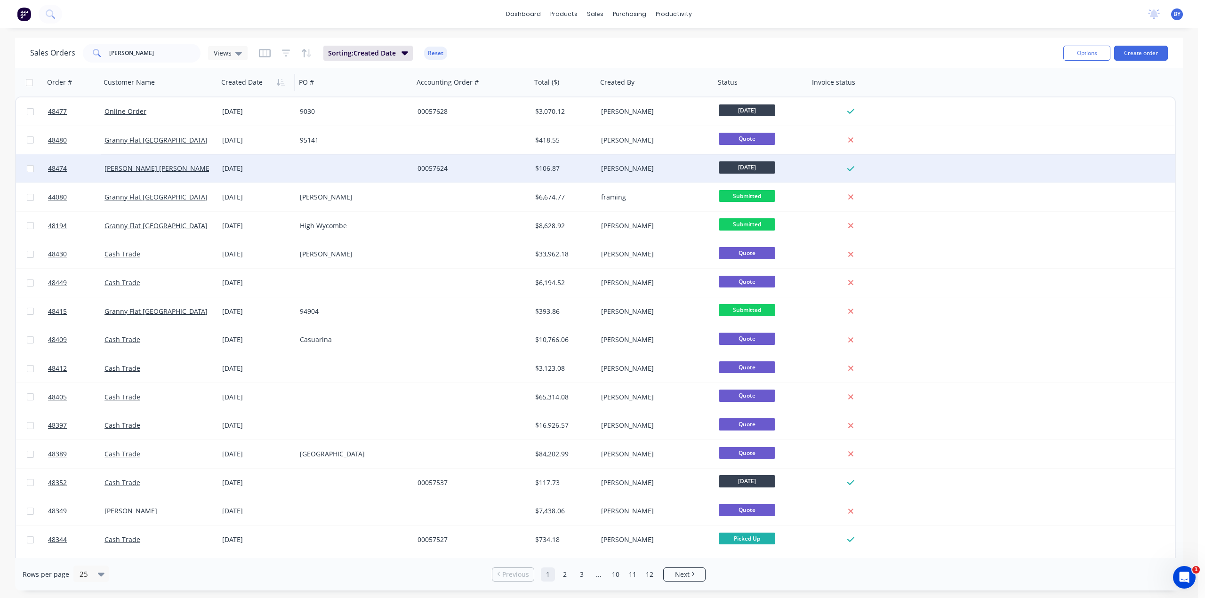
drag, startPoint x: 1188, startPoint y: 172, endPoint x: 1164, endPoint y: 174, distance: 24.5
click at [1186, 172] on div "Sales Orders [PERSON_NAME] Views Sorting: Created Date Reset Options Create ord…" at bounding box center [599, 314] width 1198 height 553
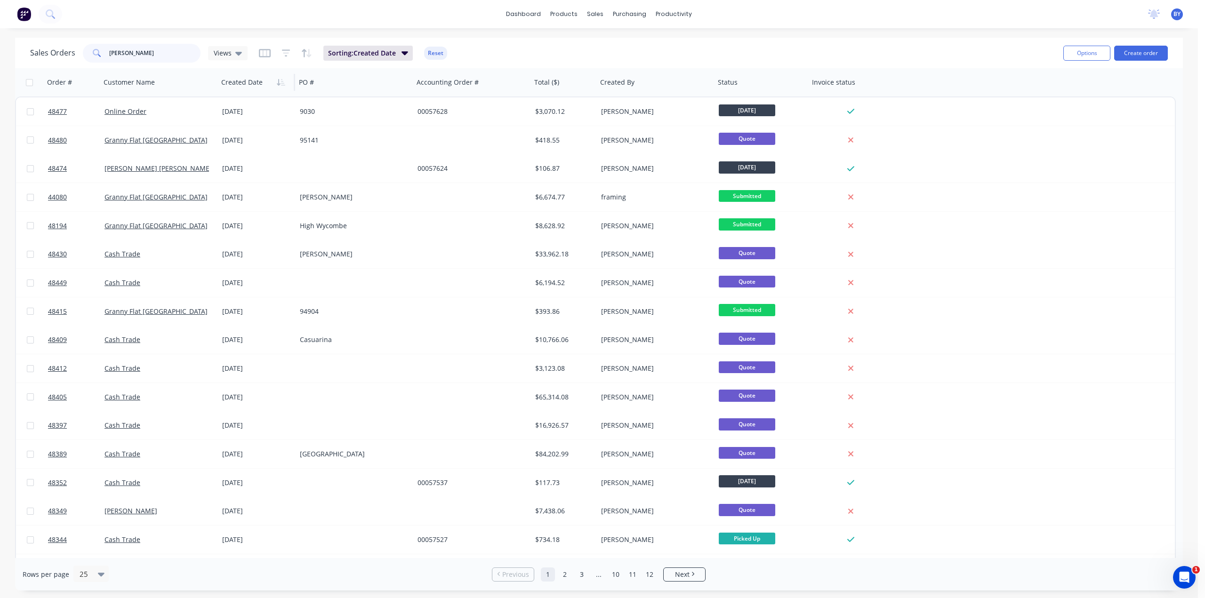
drag, startPoint x: 163, startPoint y: 54, endPoint x: 92, endPoint y: 44, distance: 71.4
click at [93, 48] on div "[PERSON_NAME]" at bounding box center [142, 53] width 118 height 19
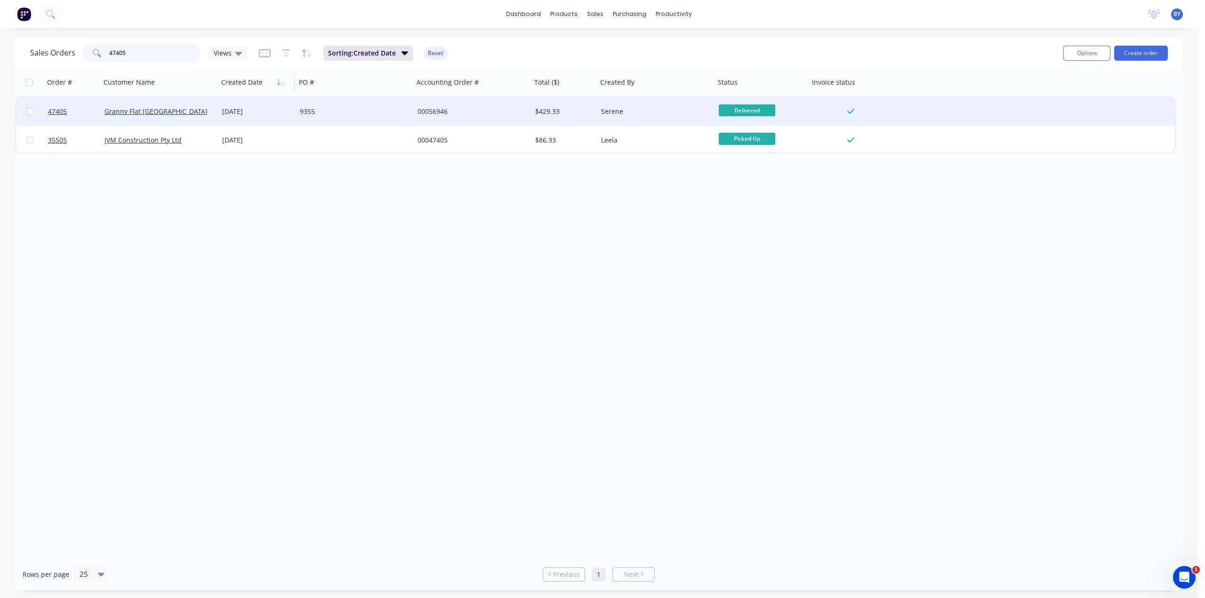
type input "47405"
click at [346, 115] on div "9355" at bounding box center [352, 111] width 104 height 9
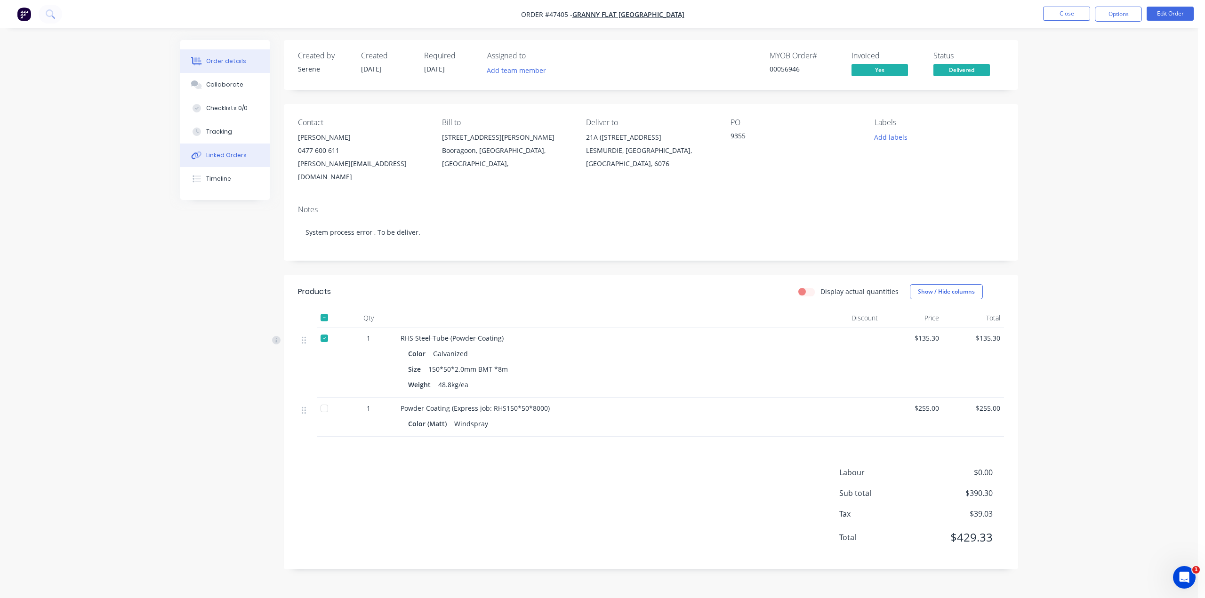
click at [246, 156] on button "Linked Orders" at bounding box center [224, 156] width 89 height 24
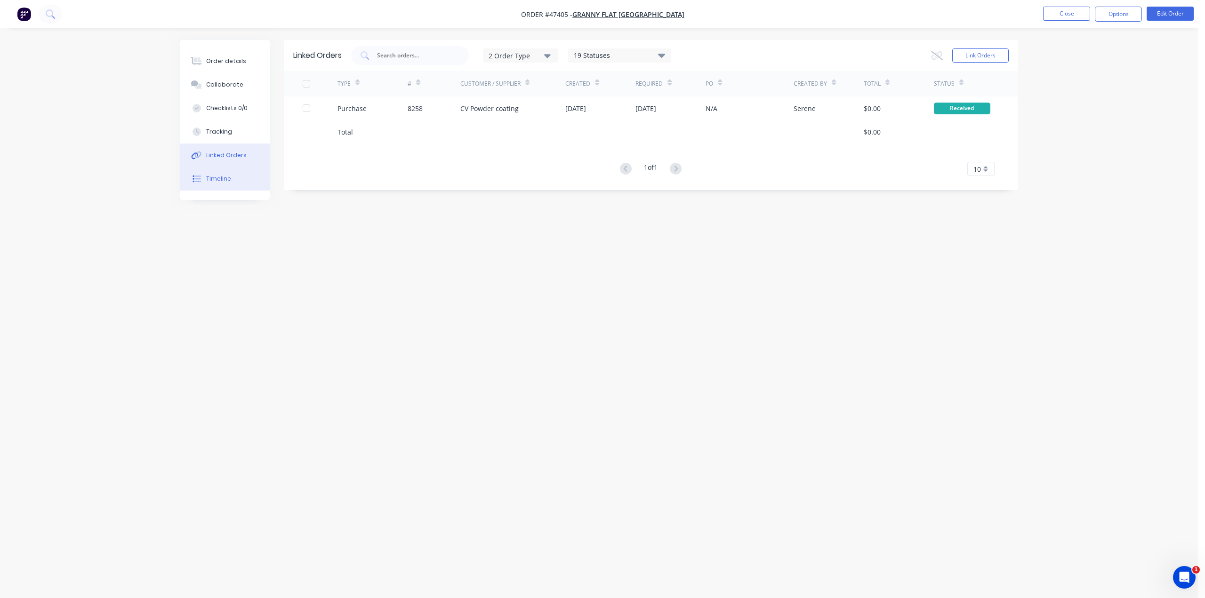
click at [237, 176] on button "Timeline" at bounding box center [224, 179] width 89 height 24
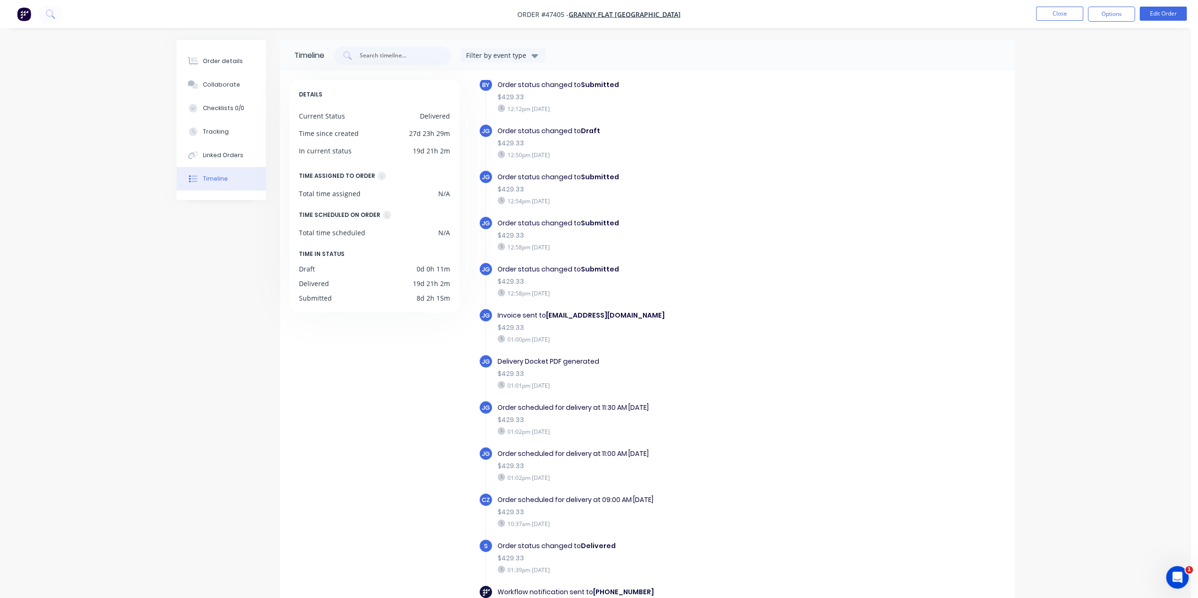
scroll to position [64, 0]
